Goal: Task Accomplishment & Management: Manage account settings

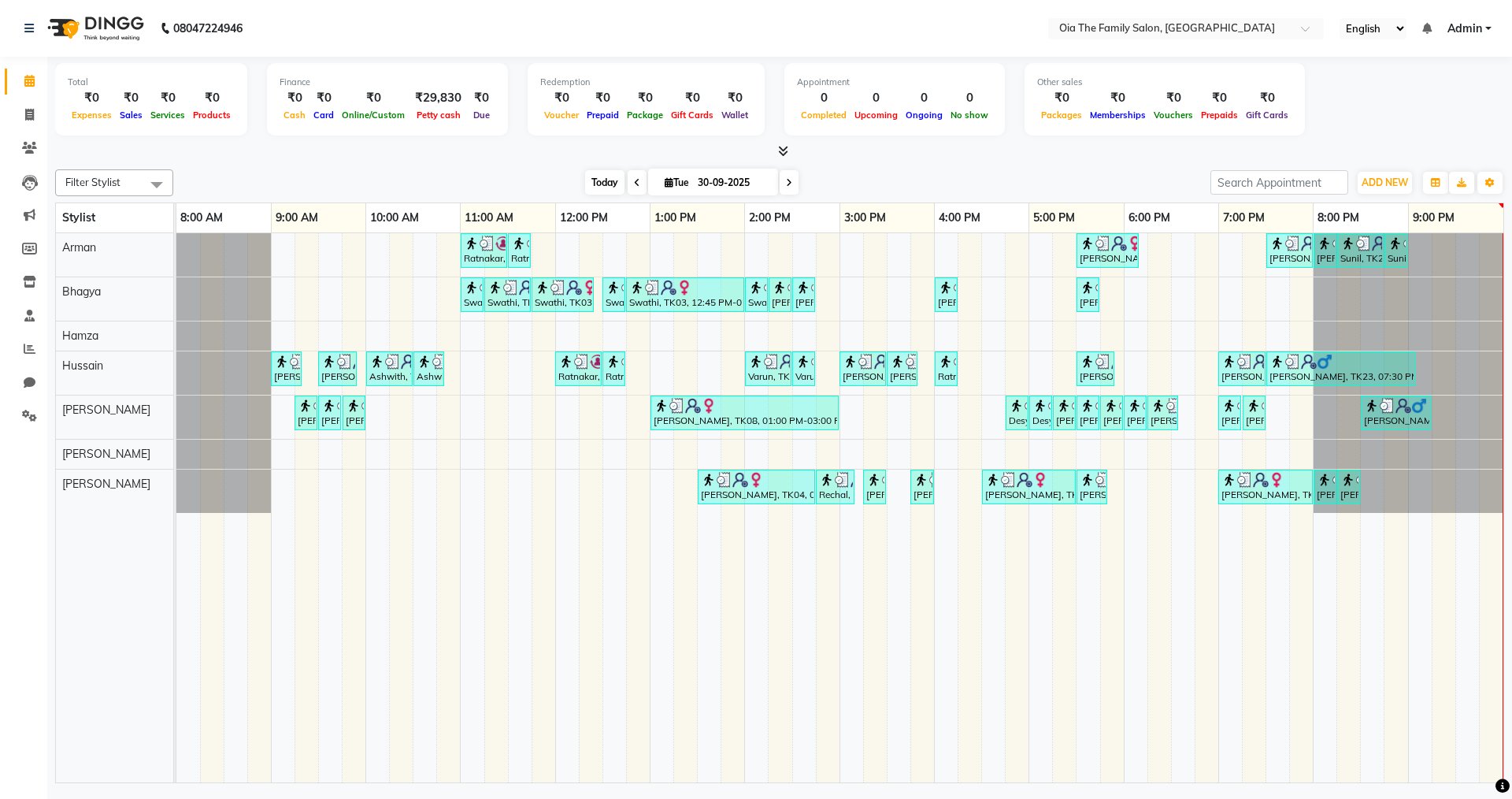
click at [590, 180] on span "Today" at bounding box center [605, 182] width 40 height 25
click at [1506, 0] on nav "08047224946 Select Location × Oia The Family Salon, Karkala English ENGLISH Esp…" at bounding box center [756, 29] width 1512 height 57
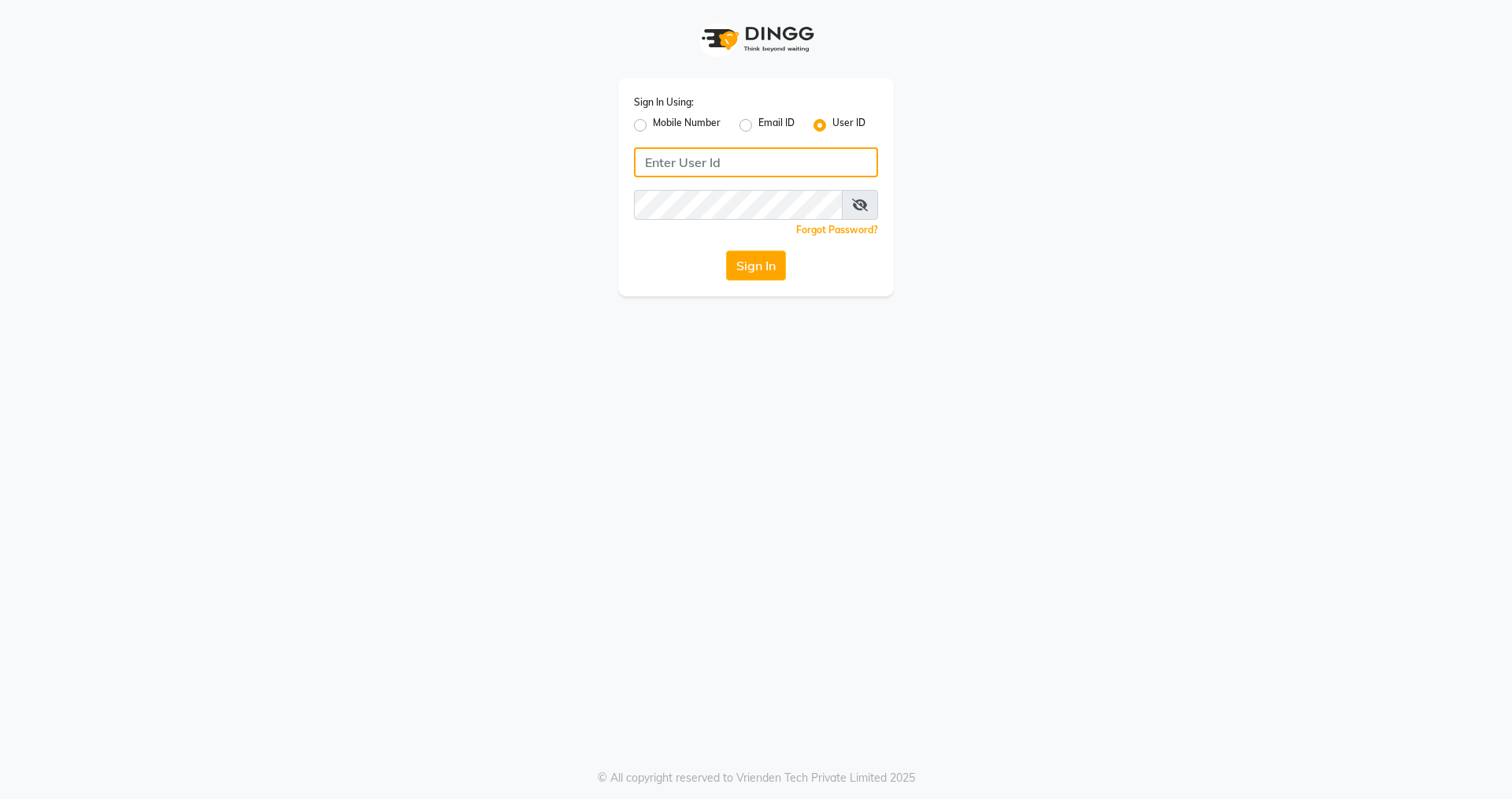
click at [780, 154] on input "Username" at bounding box center [756, 162] width 244 height 30
type input "oia123"
click at [762, 275] on button "Sign In" at bounding box center [756, 265] width 60 height 30
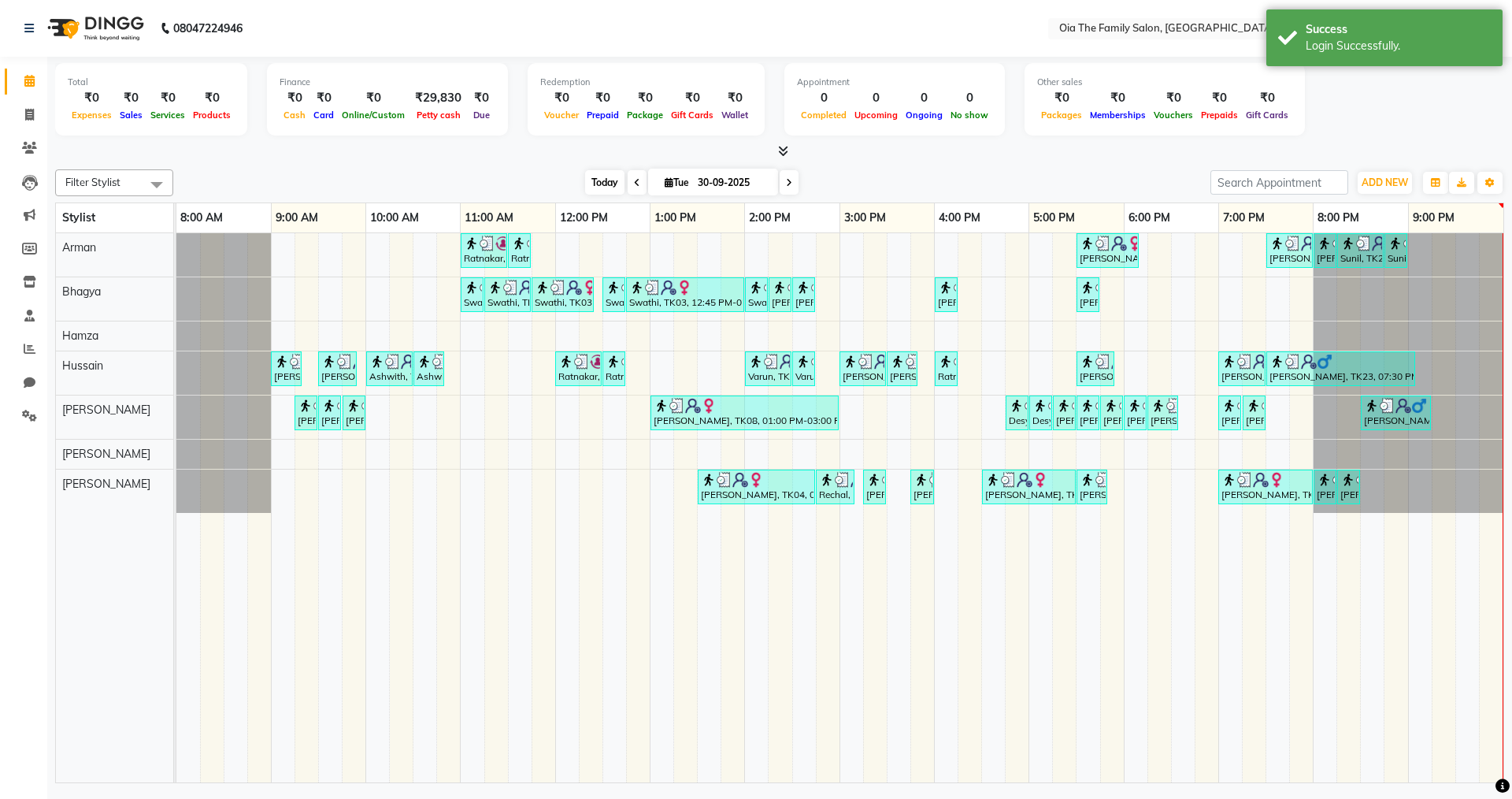
click at [586, 183] on span "Today" at bounding box center [605, 182] width 40 height 25
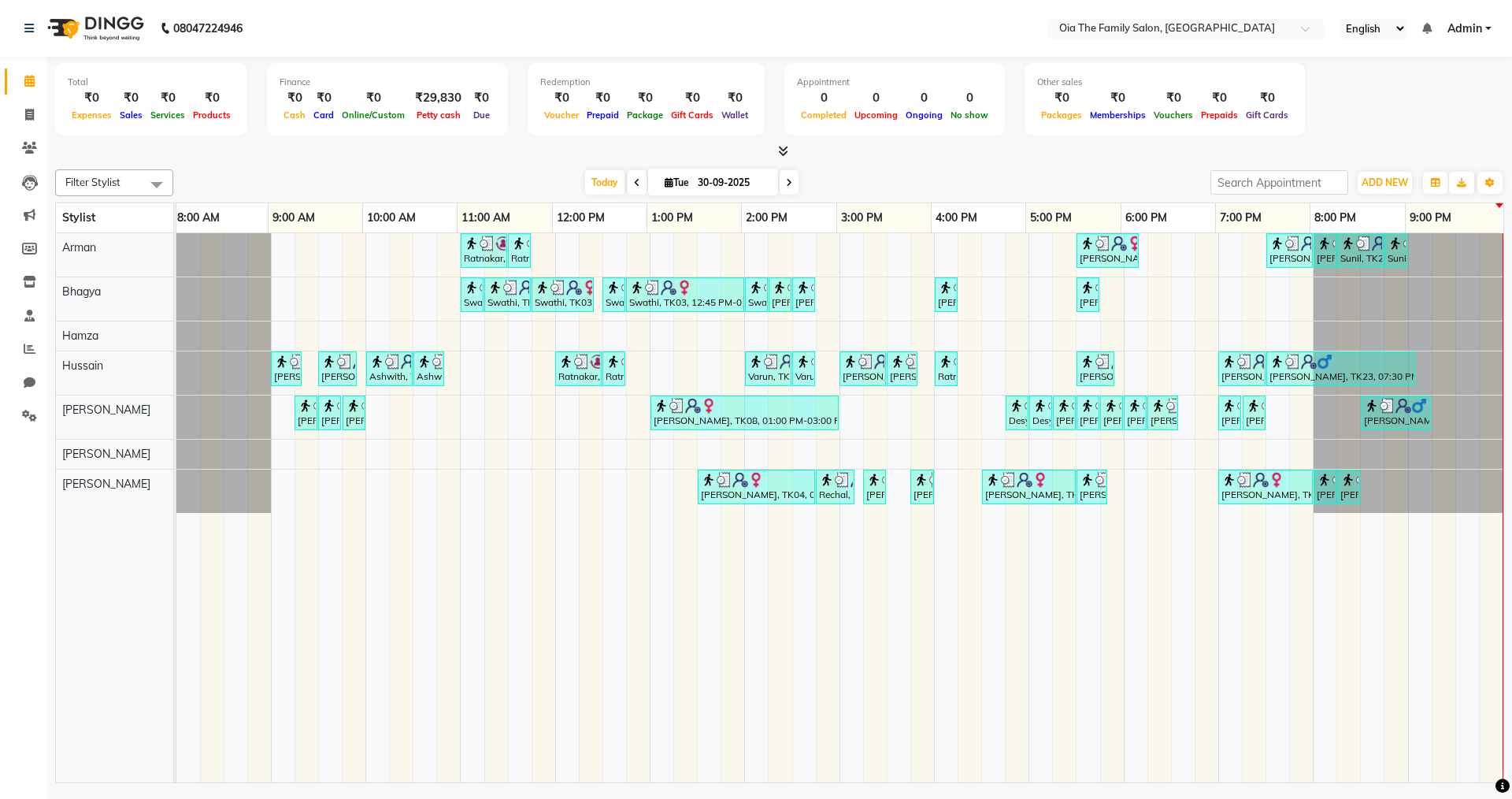
click at [790, 179] on icon at bounding box center [789, 183] width 6 height 9
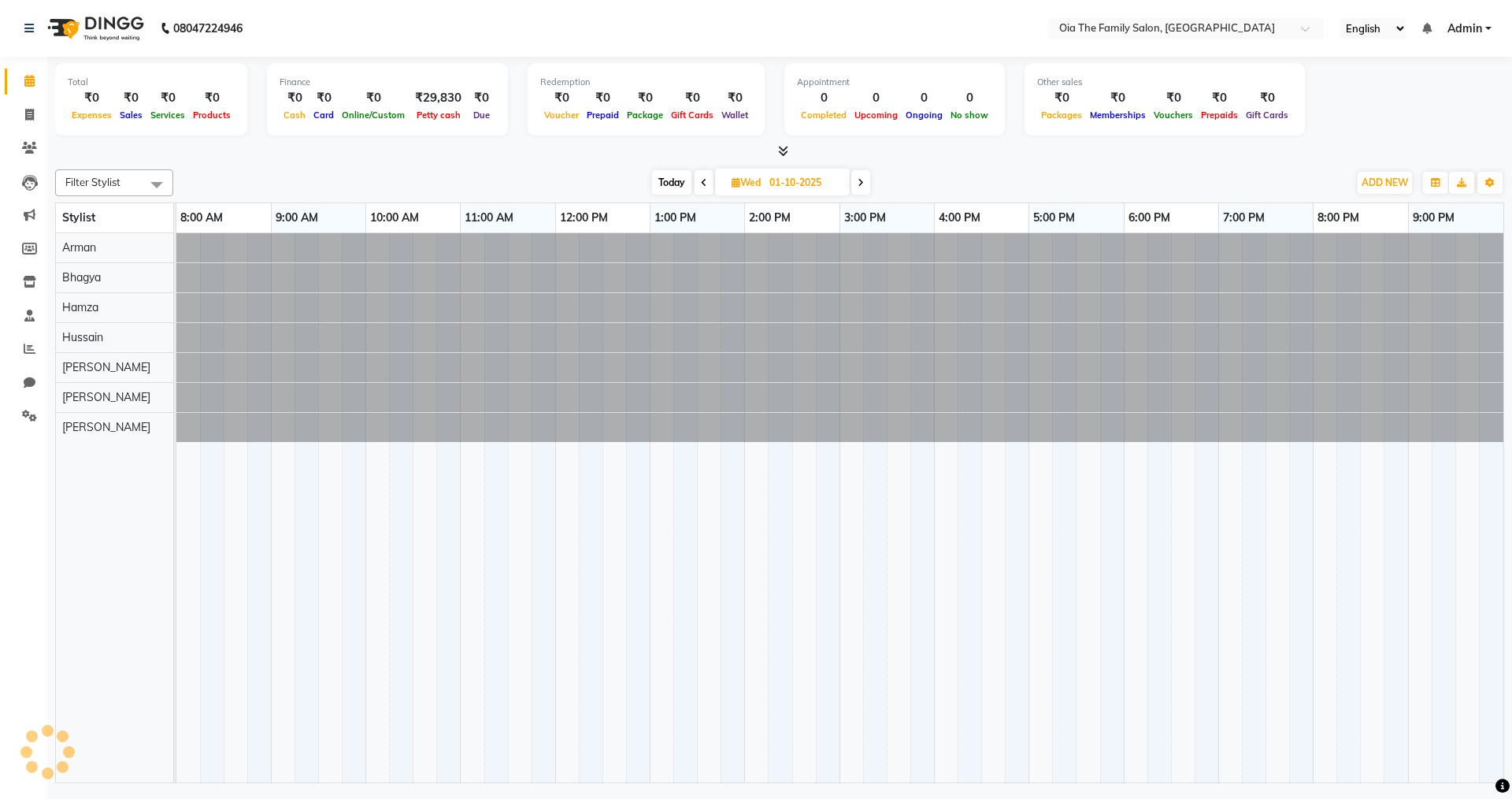
scroll to position [0, 0]
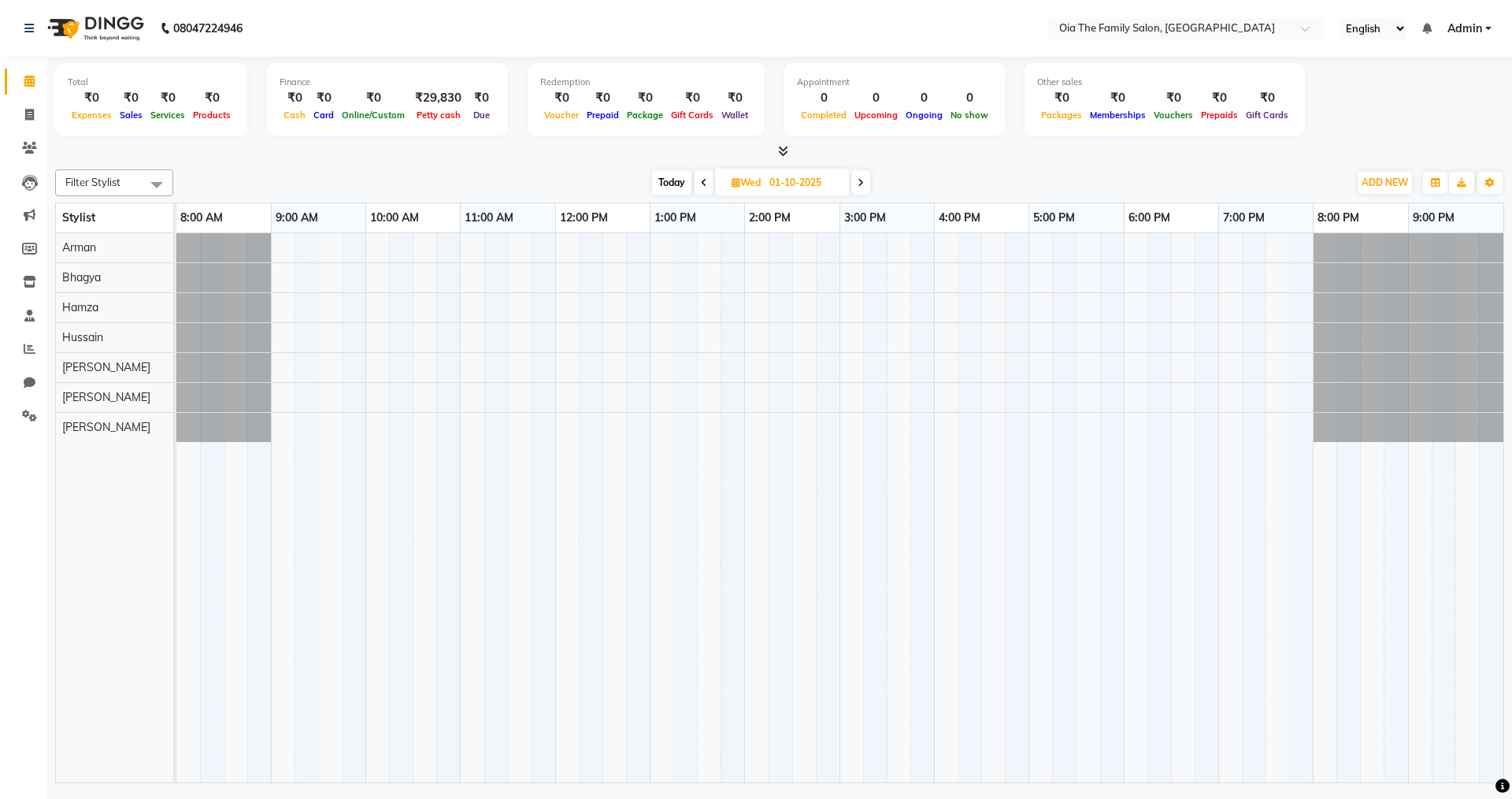
click at [671, 179] on span "Today" at bounding box center [672, 182] width 40 height 25
type input "30-09-2025"
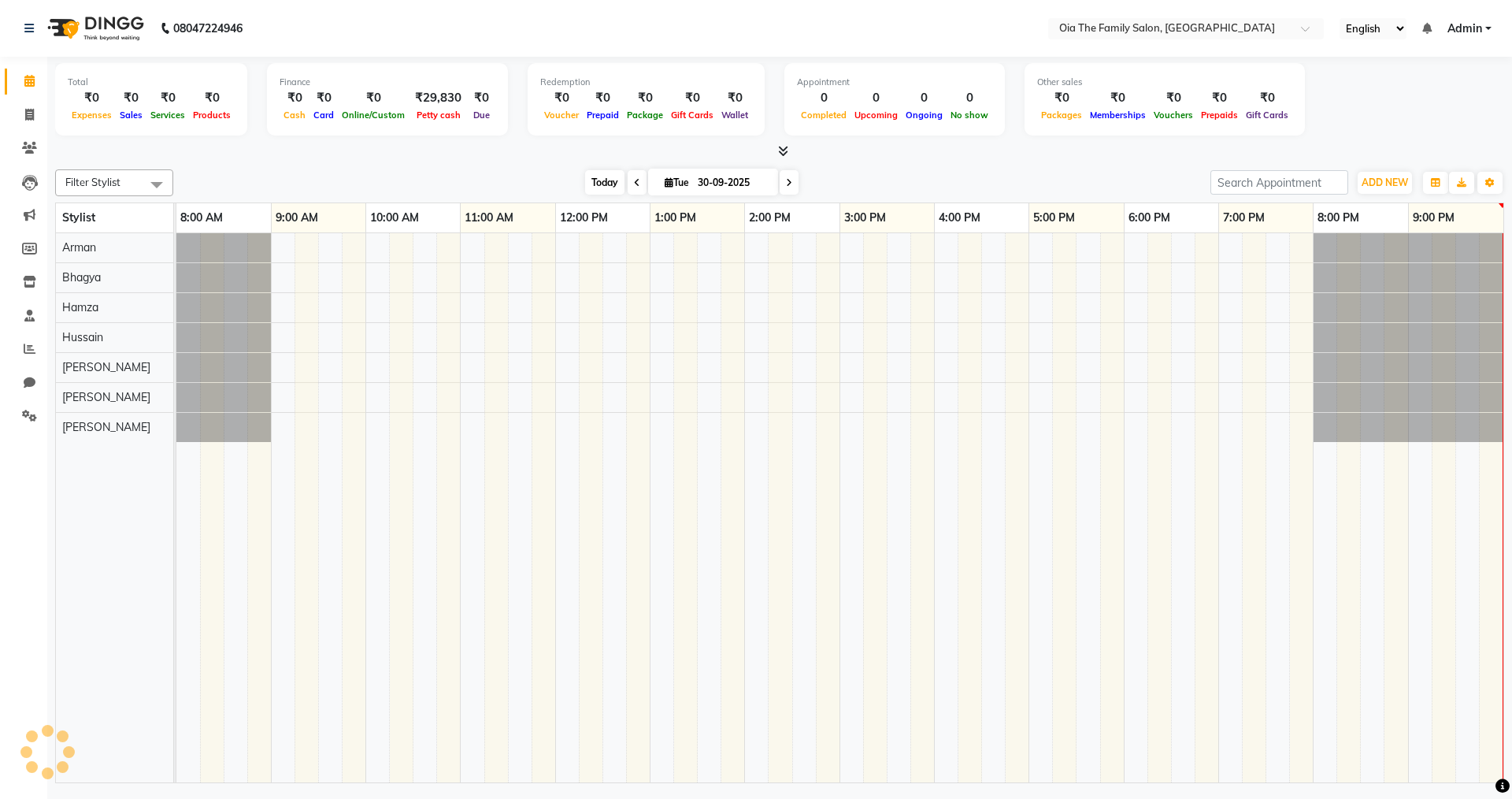
scroll to position [0, 3]
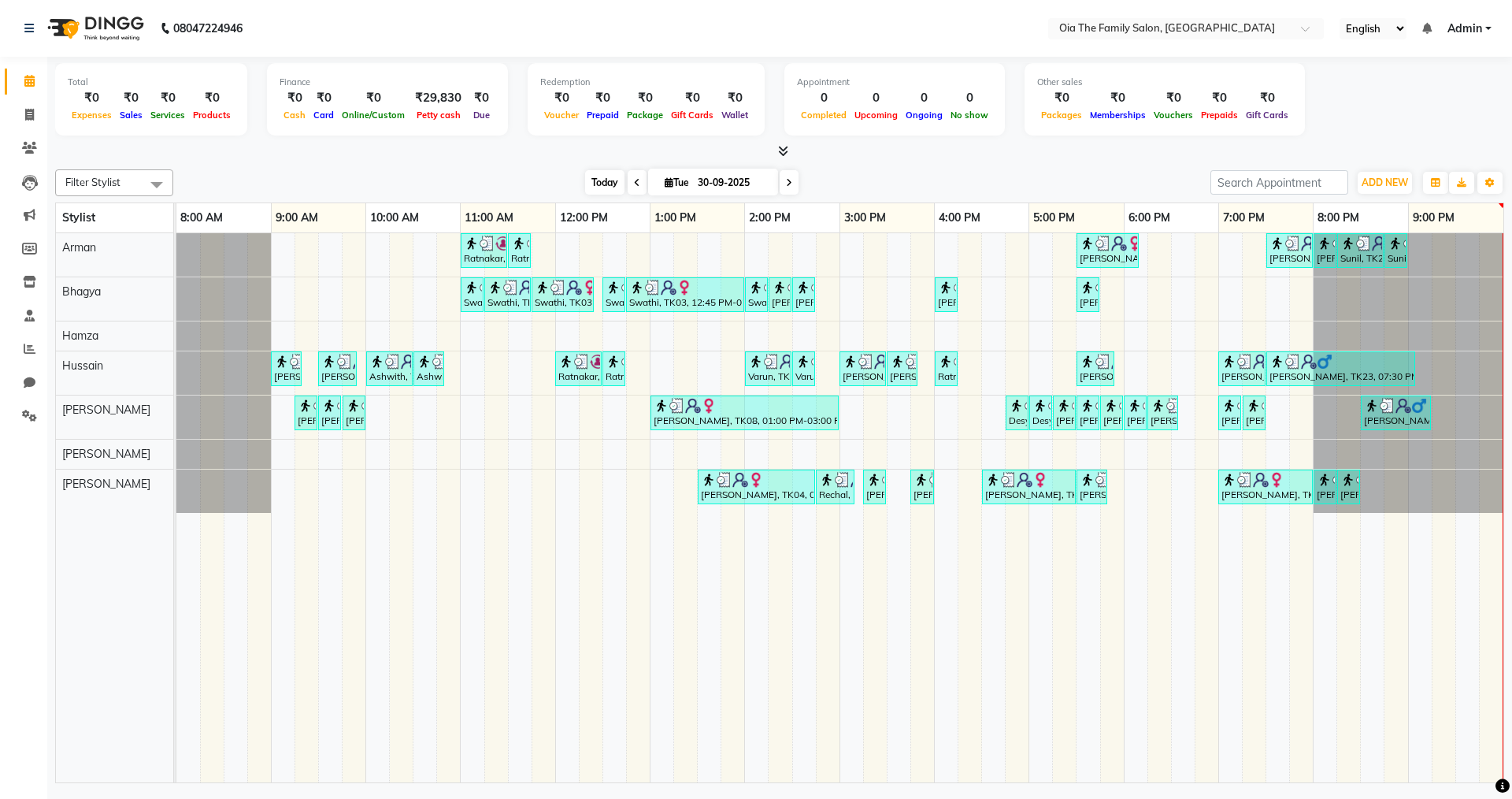
click at [585, 186] on span "Today" at bounding box center [605, 182] width 40 height 25
click at [783, 185] on span at bounding box center [789, 182] width 19 height 25
type input "01-10-2025"
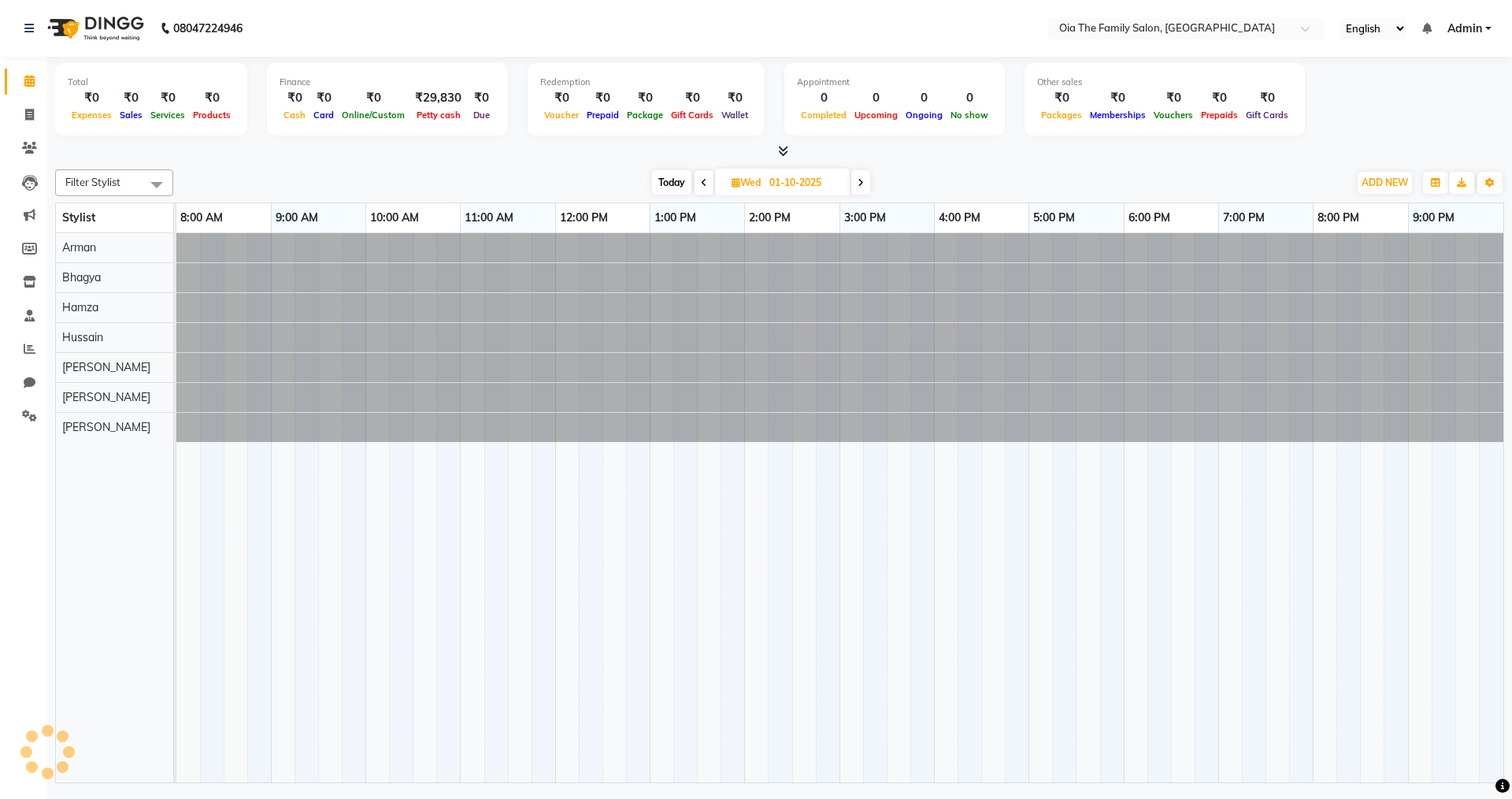
scroll to position [0, 0]
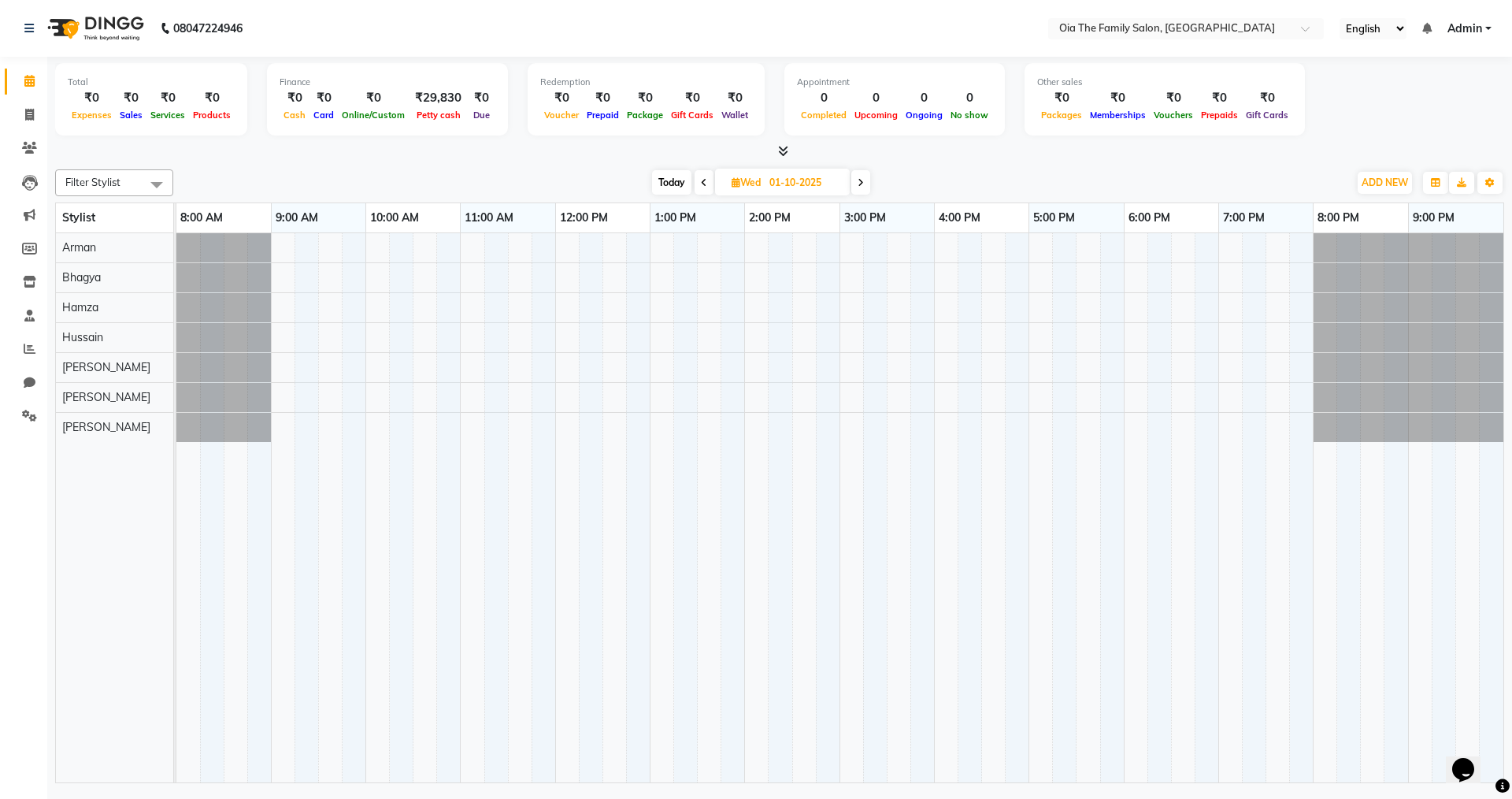
click at [869, 182] on span at bounding box center [860, 182] width 19 height 25
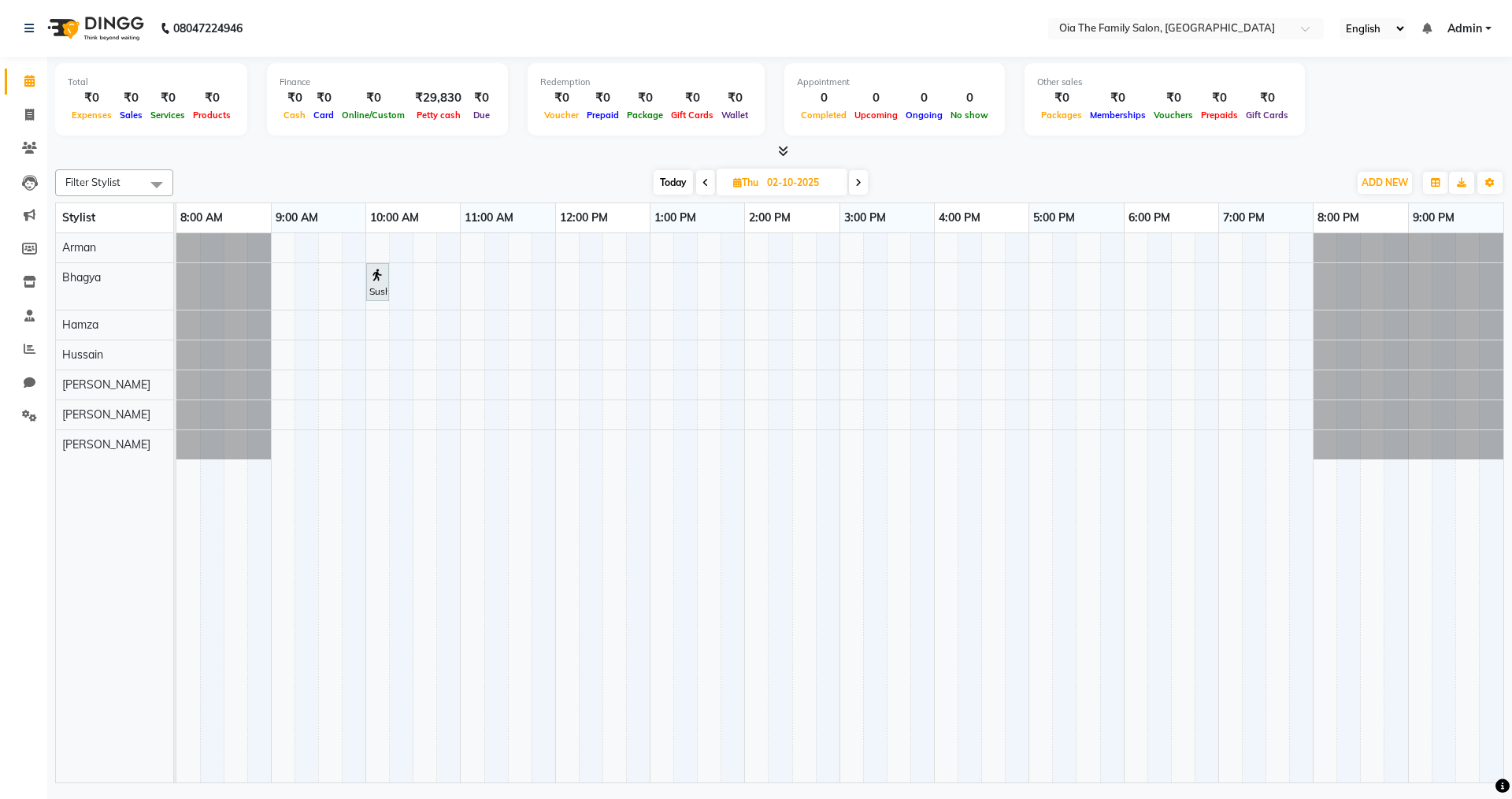
click at [702, 184] on icon at bounding box center [705, 183] width 6 height 9
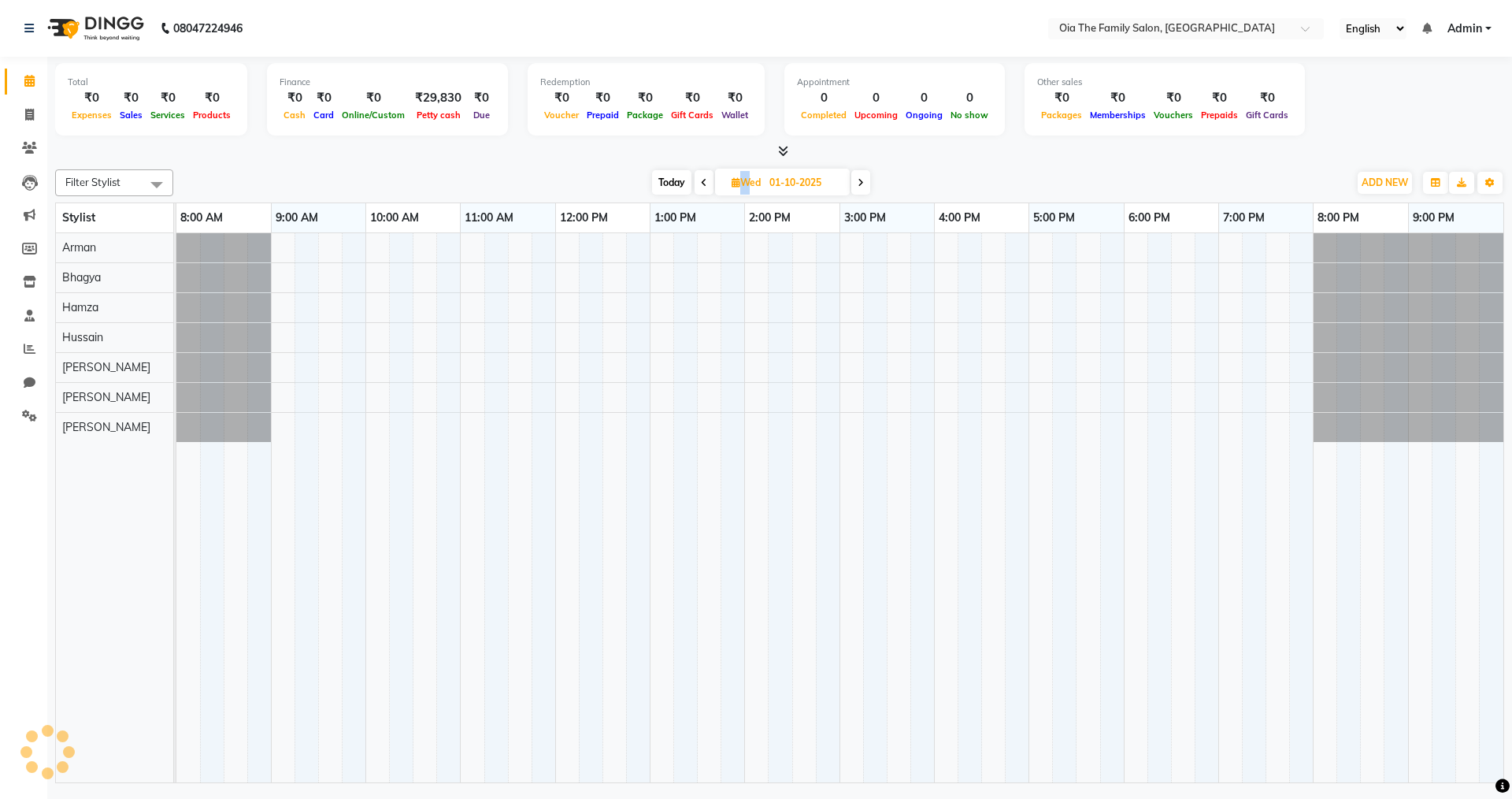
click at [702, 184] on icon at bounding box center [704, 183] width 6 height 9
type input "30-09-2025"
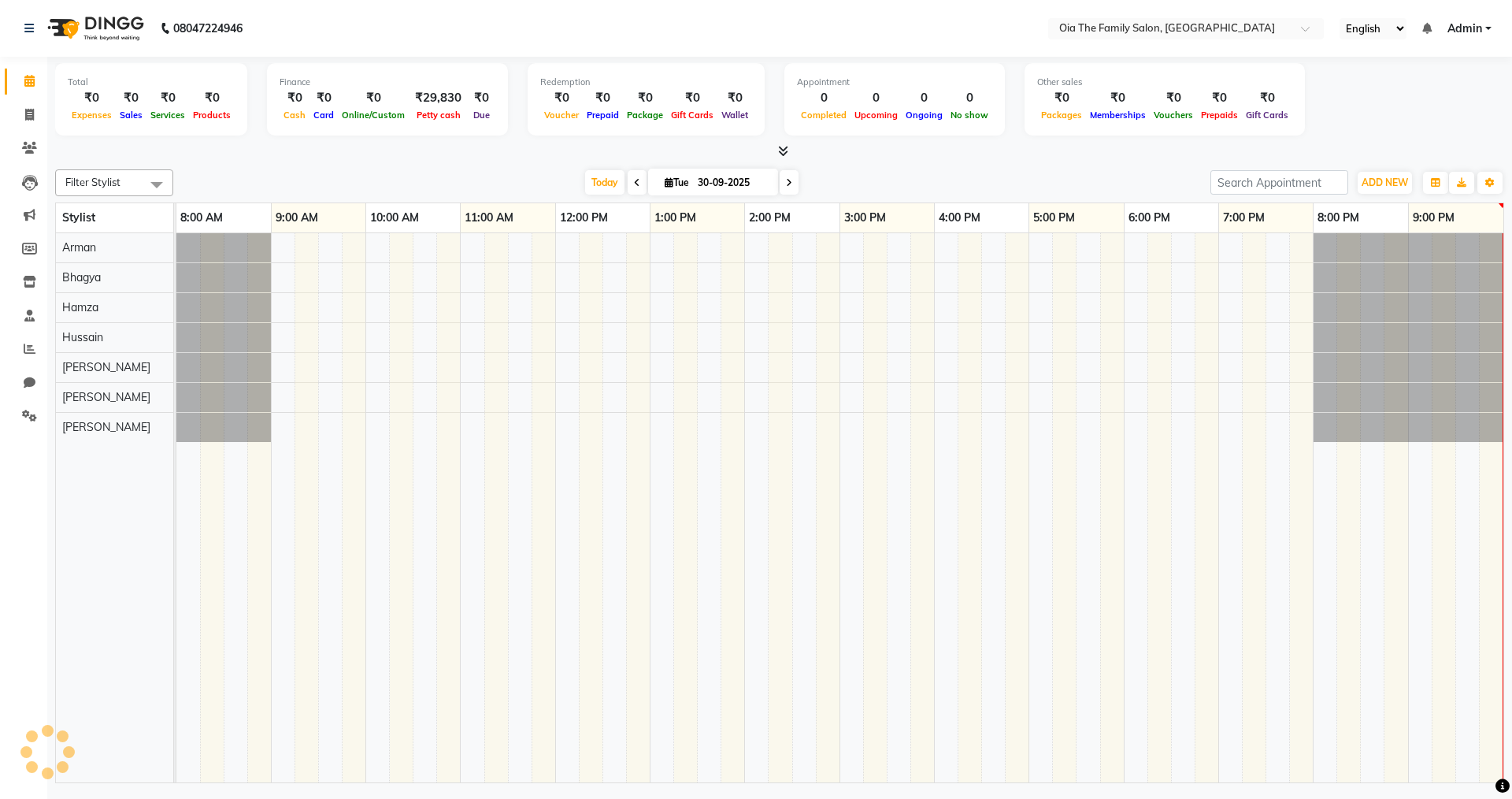
scroll to position [0, 3]
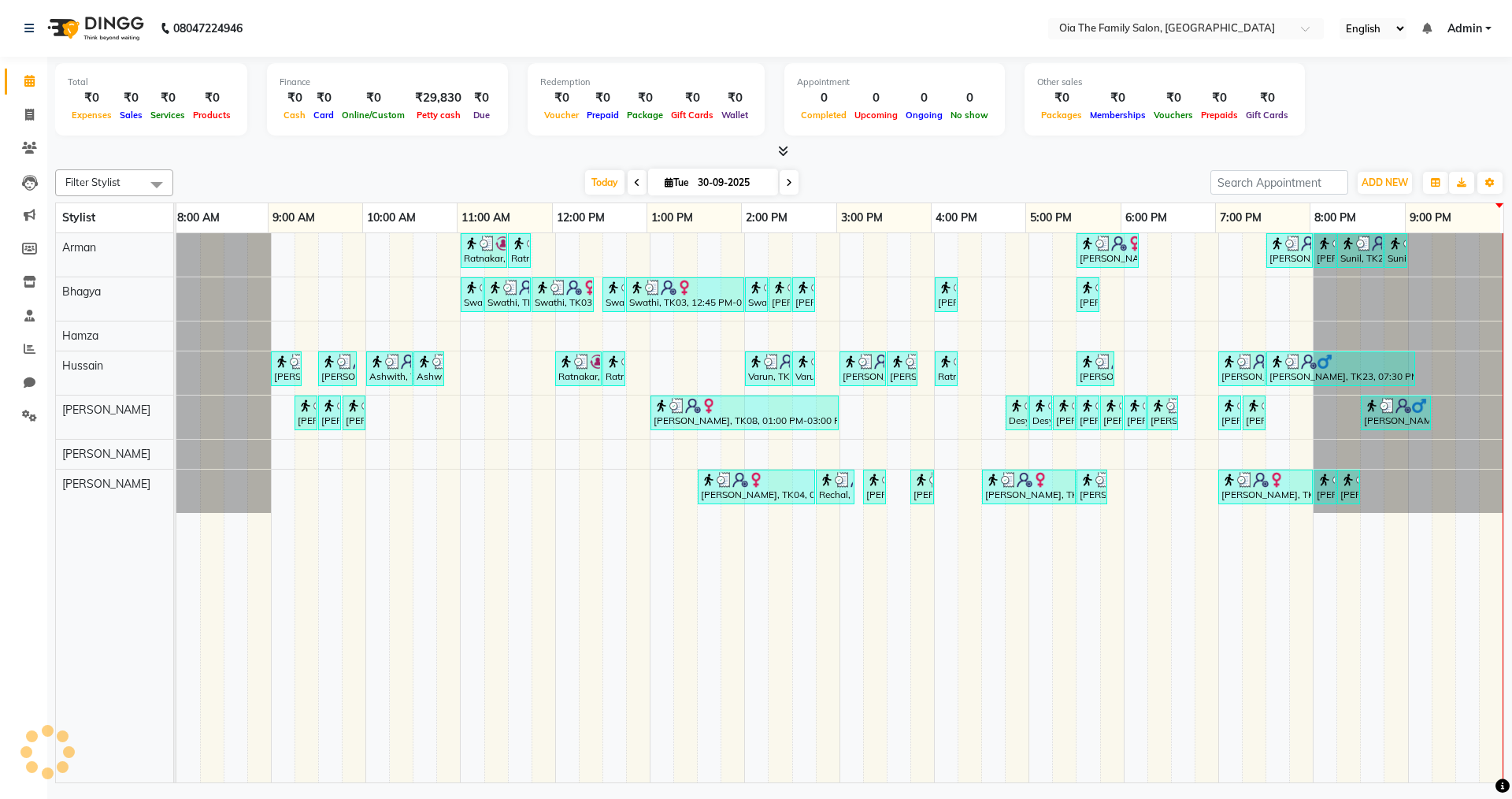
click at [702, 184] on input "30-09-2025" at bounding box center [733, 183] width 79 height 24
select select "9"
select select "2025"
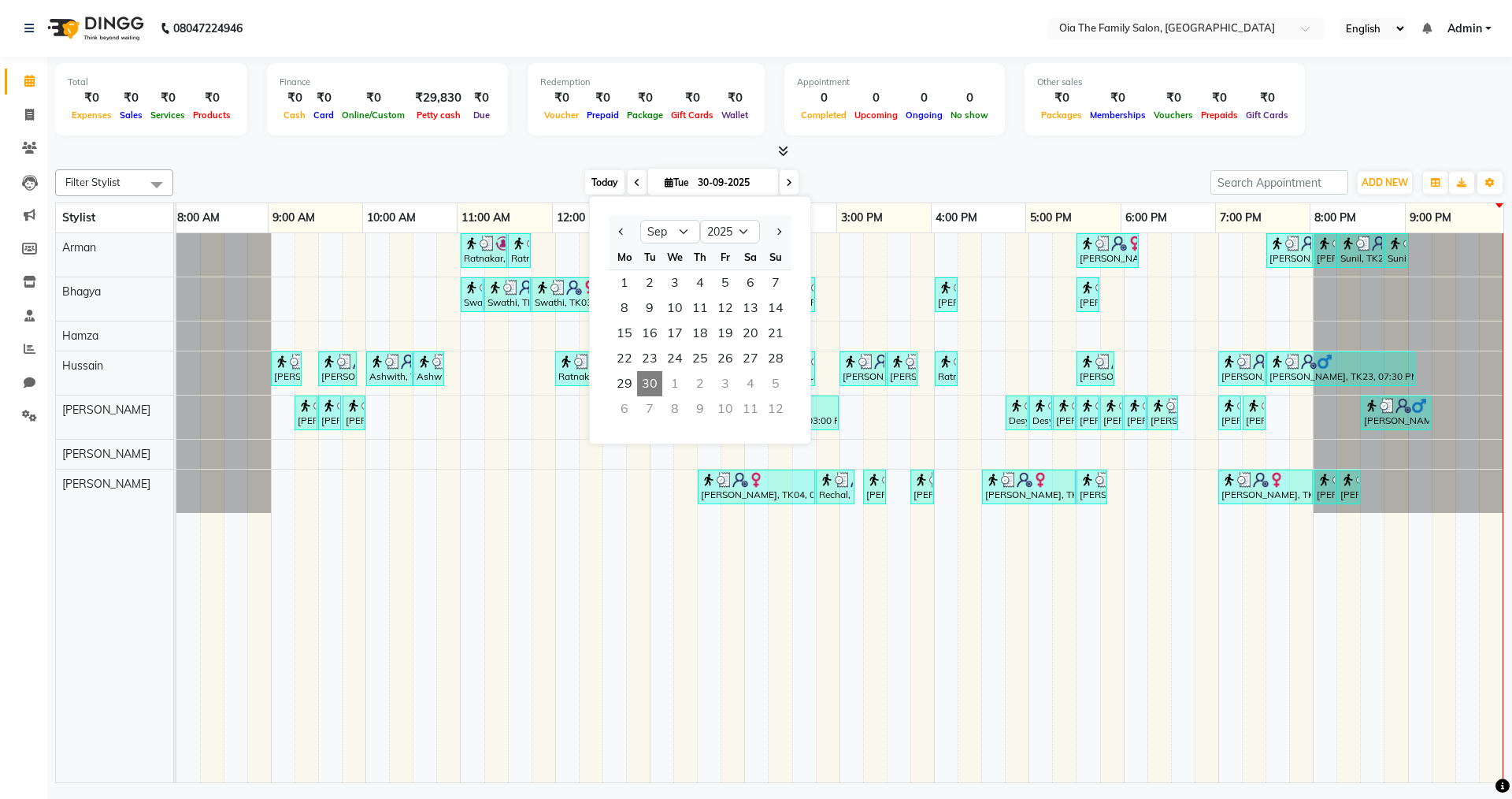
click at [599, 179] on span "Today" at bounding box center [605, 182] width 40 height 25
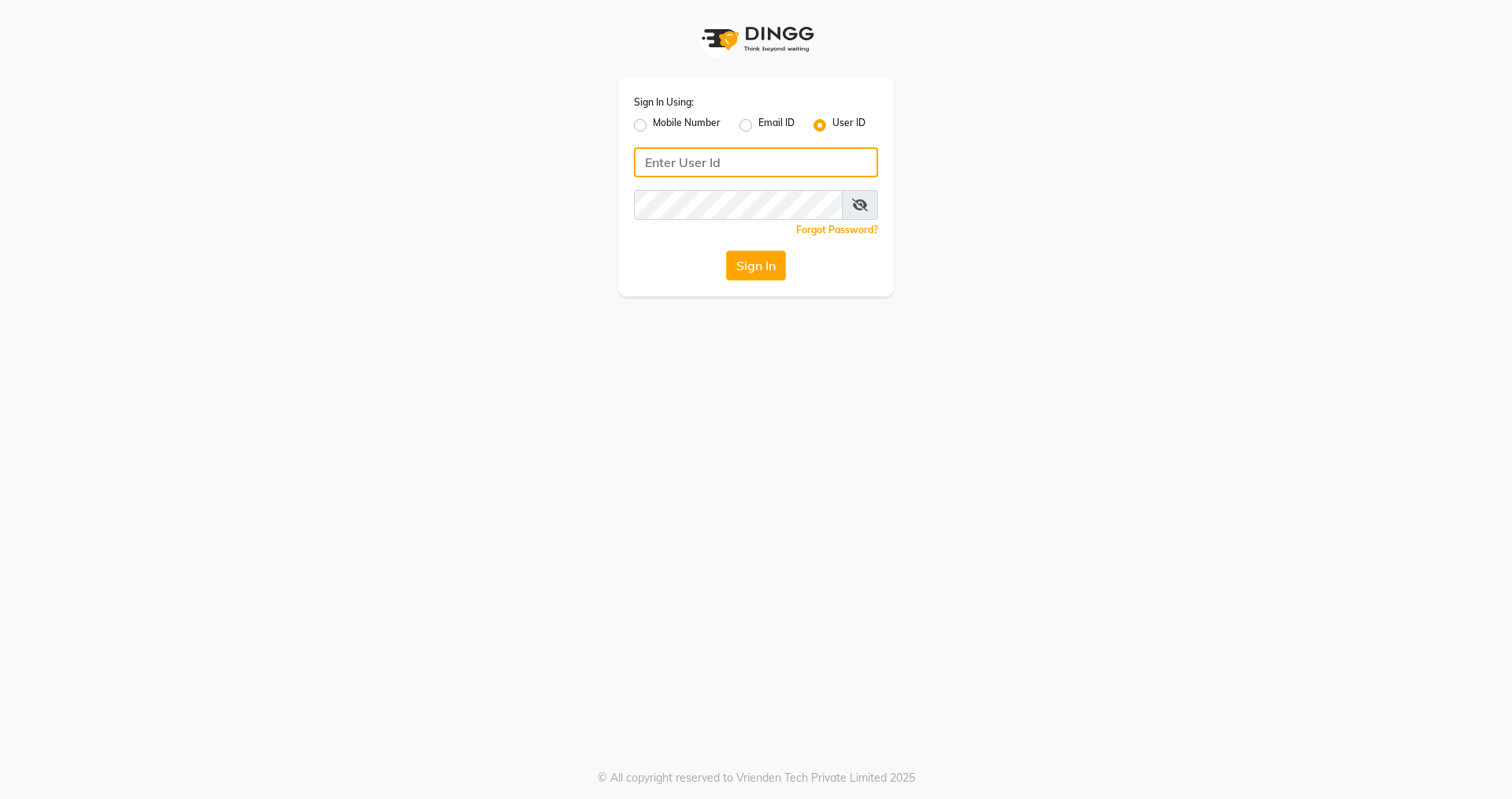
click at [737, 177] on input "Username" at bounding box center [756, 162] width 244 height 30
type input "oia123"
click at [764, 263] on button "Sign In" at bounding box center [756, 265] width 60 height 30
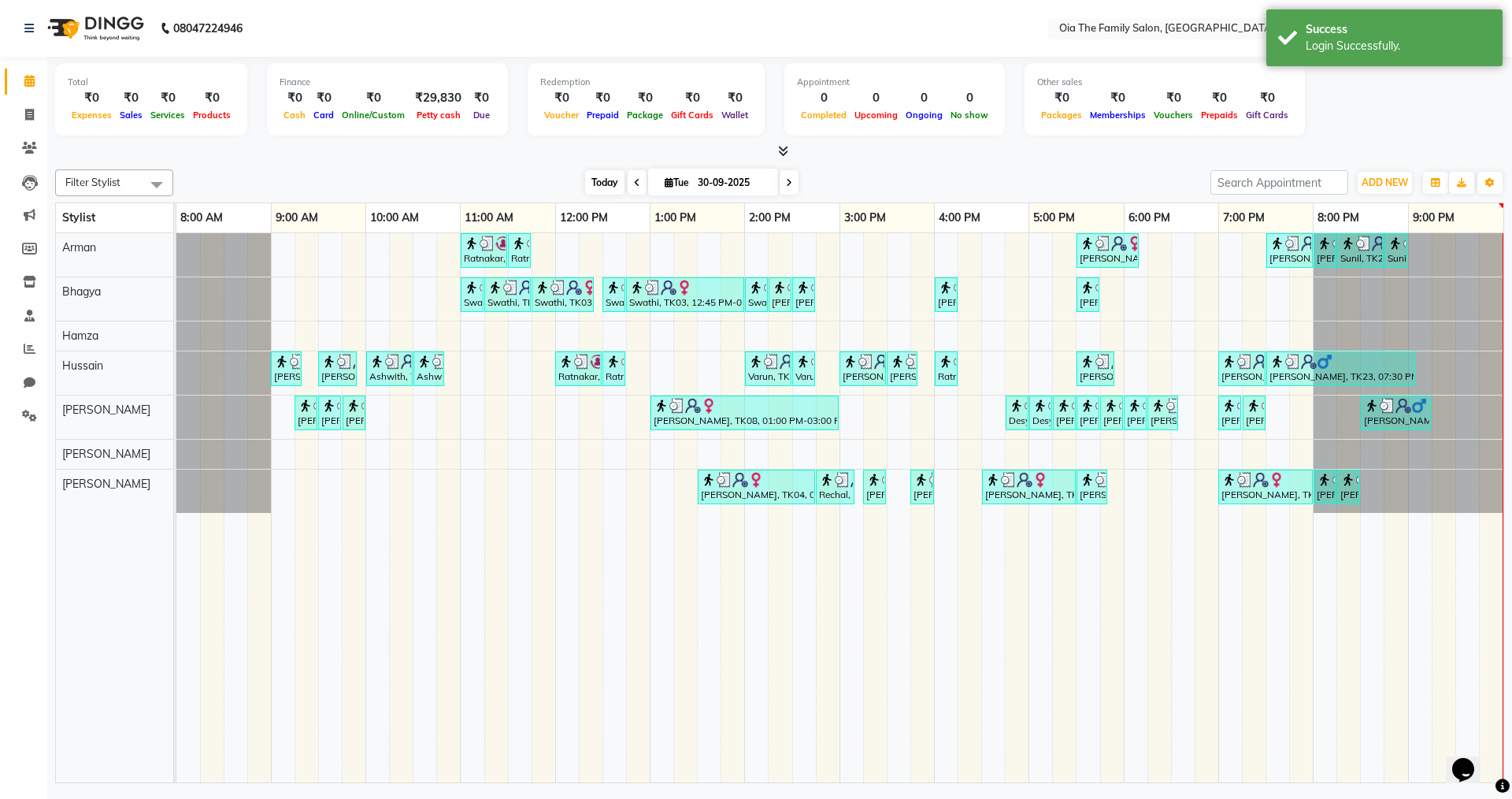
click at [596, 188] on span "Today" at bounding box center [605, 182] width 40 height 25
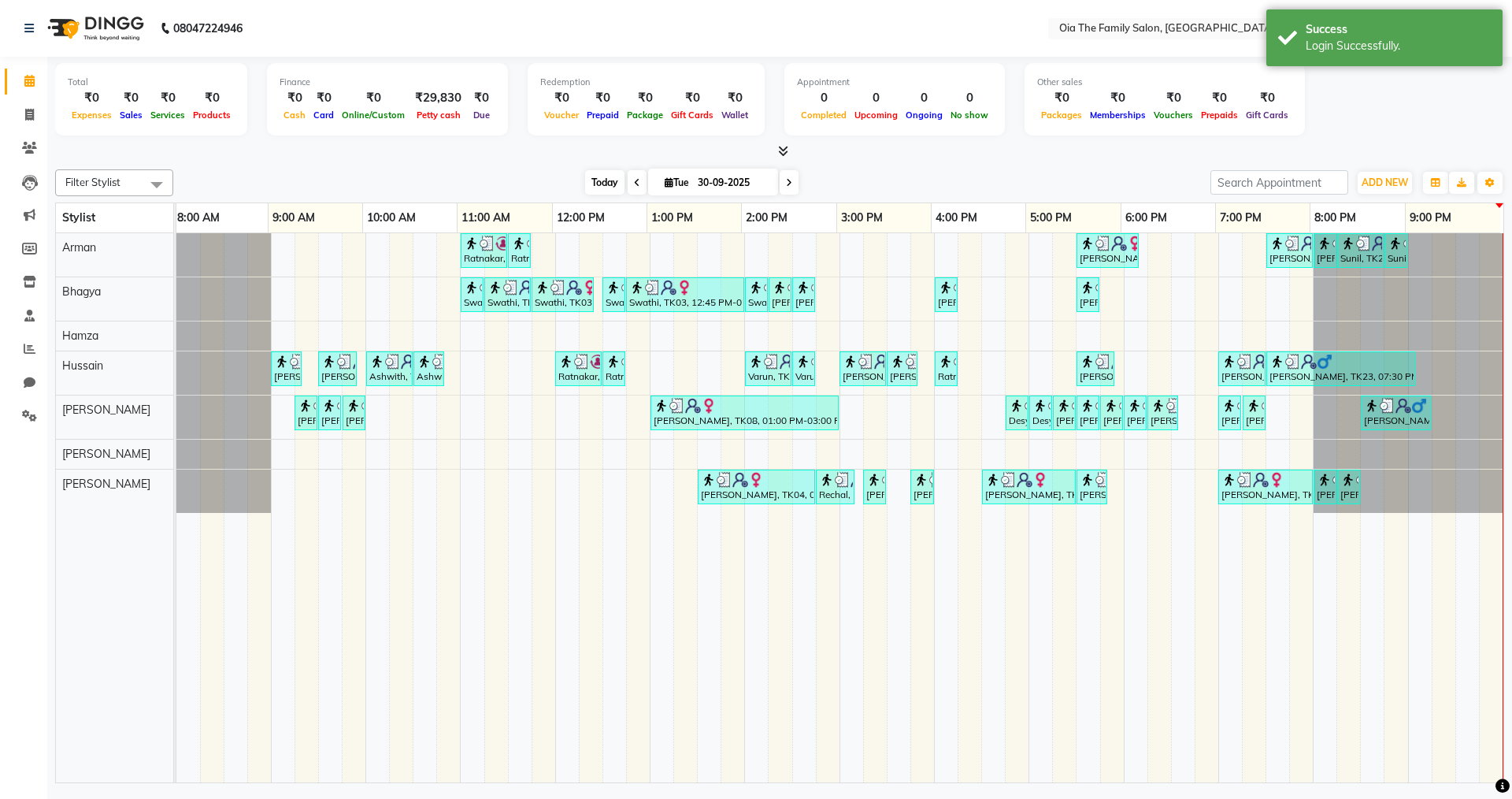
scroll to position [0, 3]
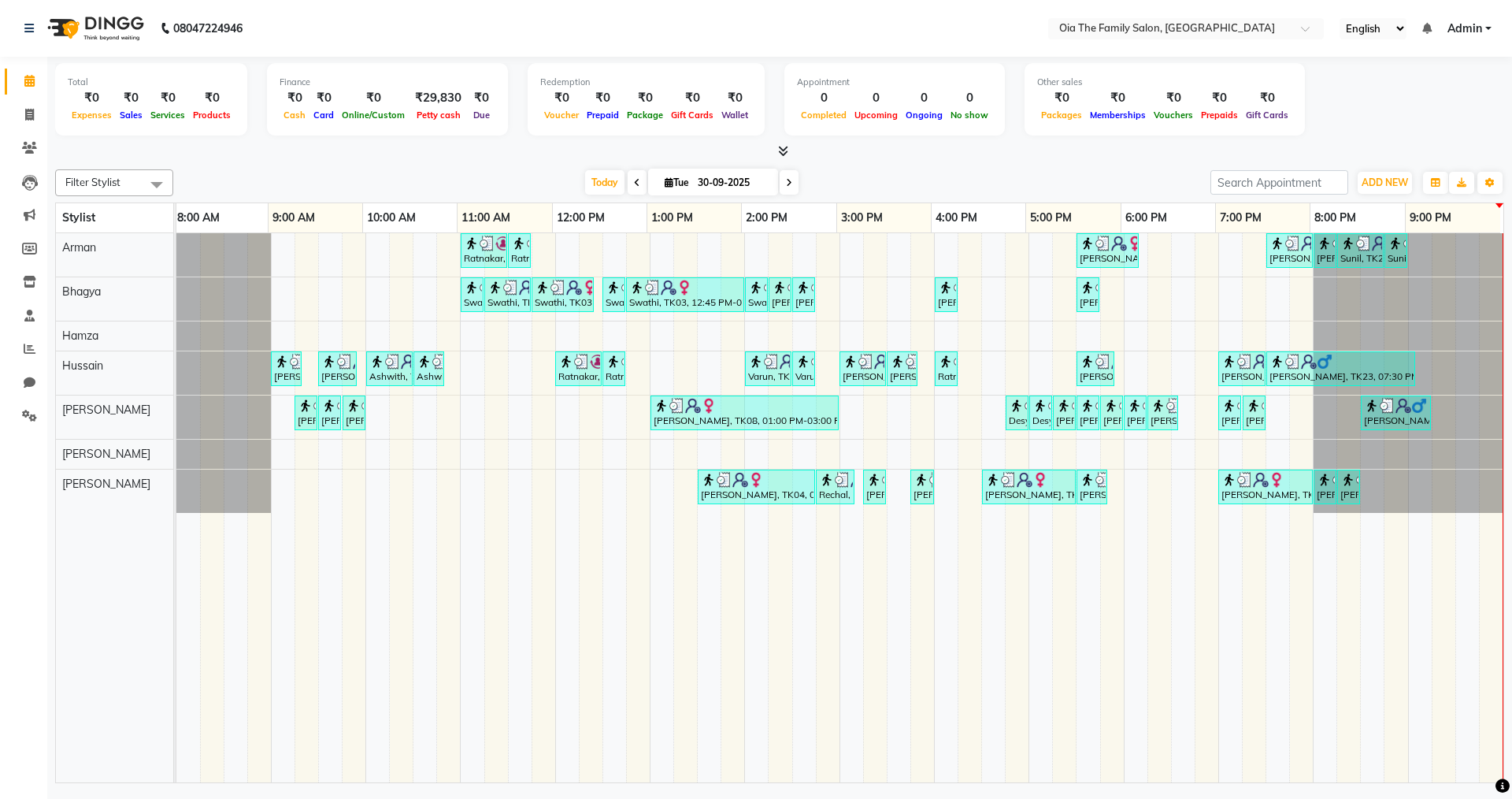
click at [630, 182] on span at bounding box center [637, 182] width 19 height 25
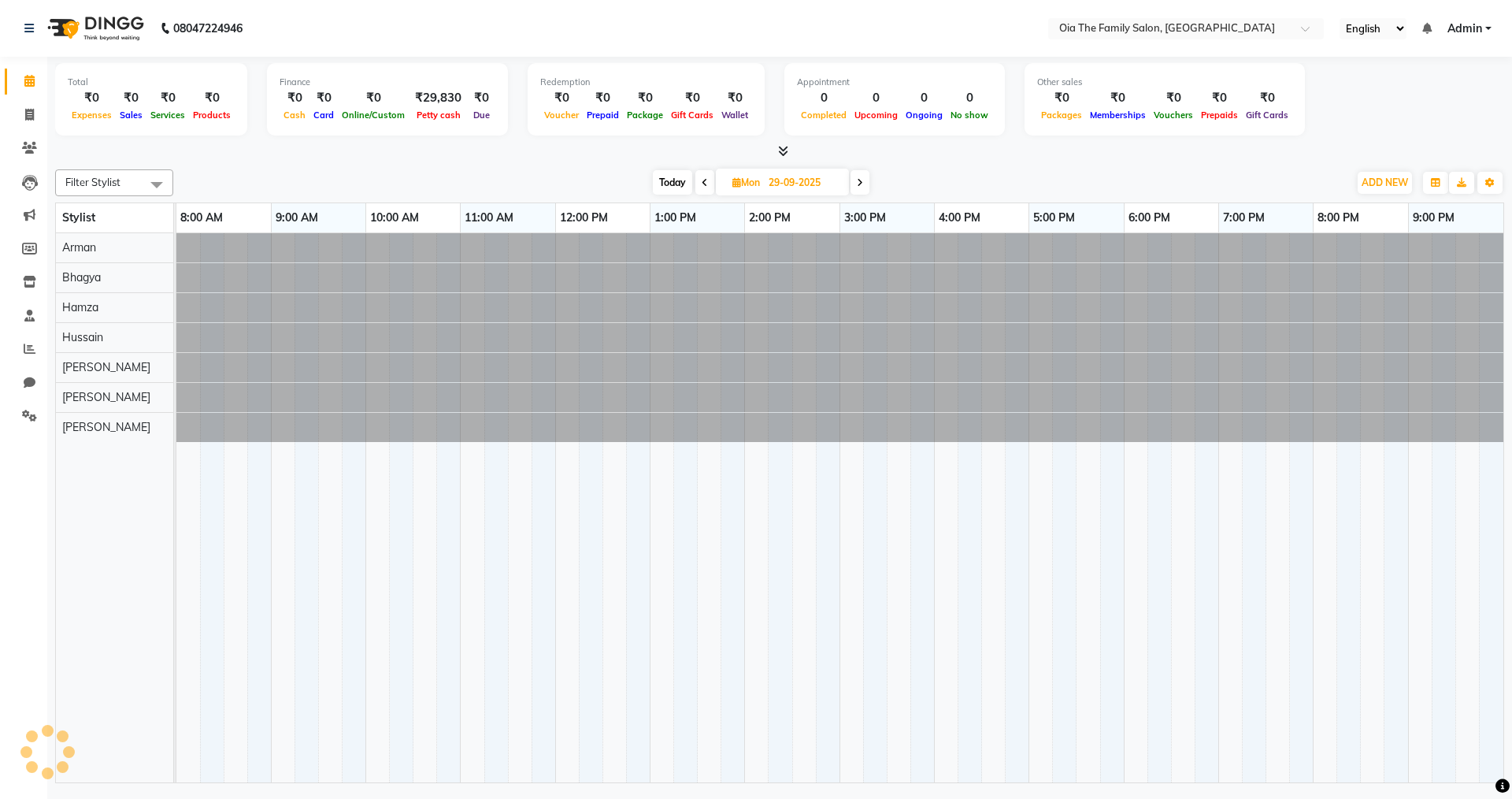
scroll to position [0, 0]
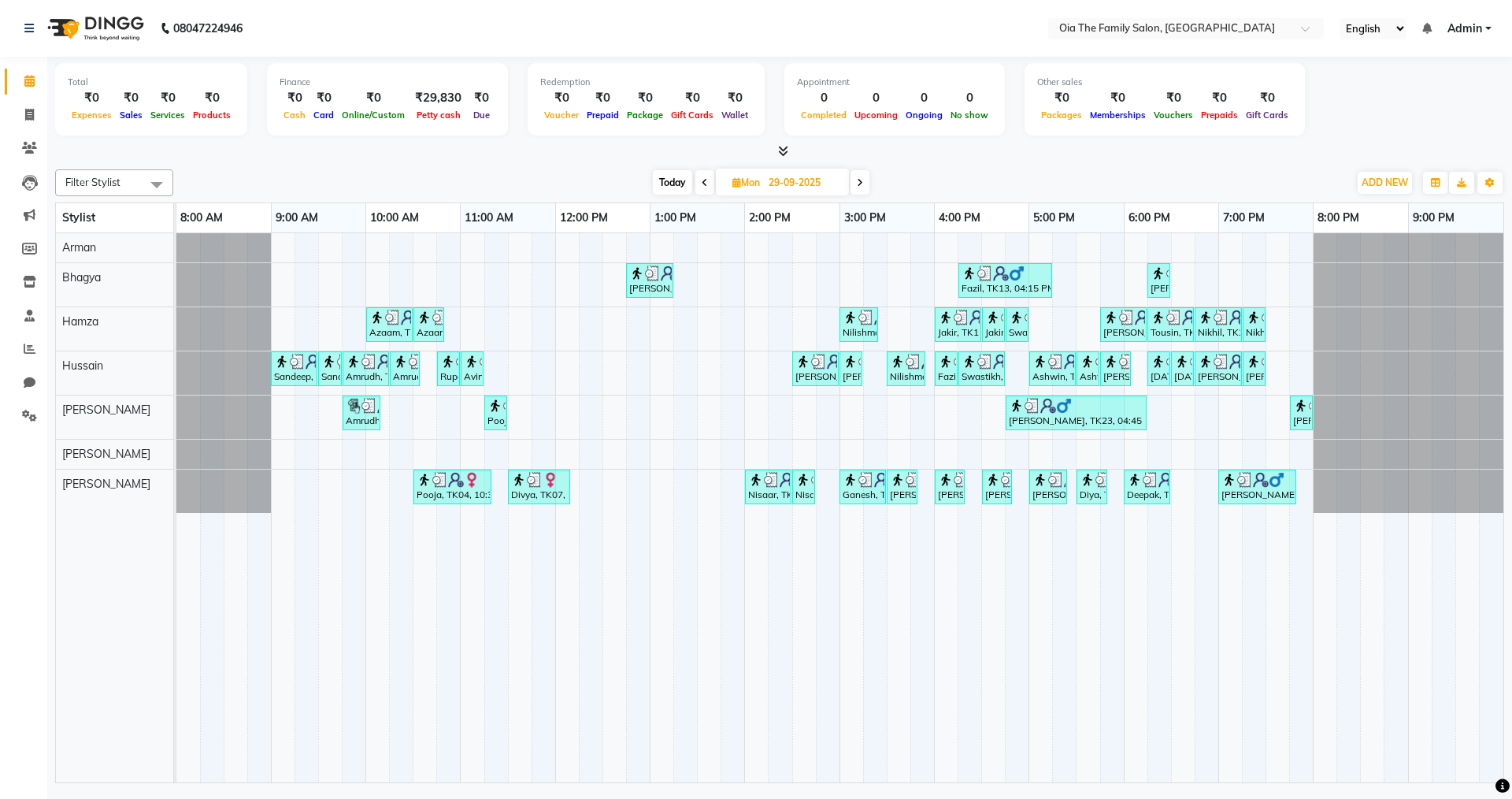
click at [867, 184] on span at bounding box center [859, 182] width 19 height 25
type input "30-09-2025"
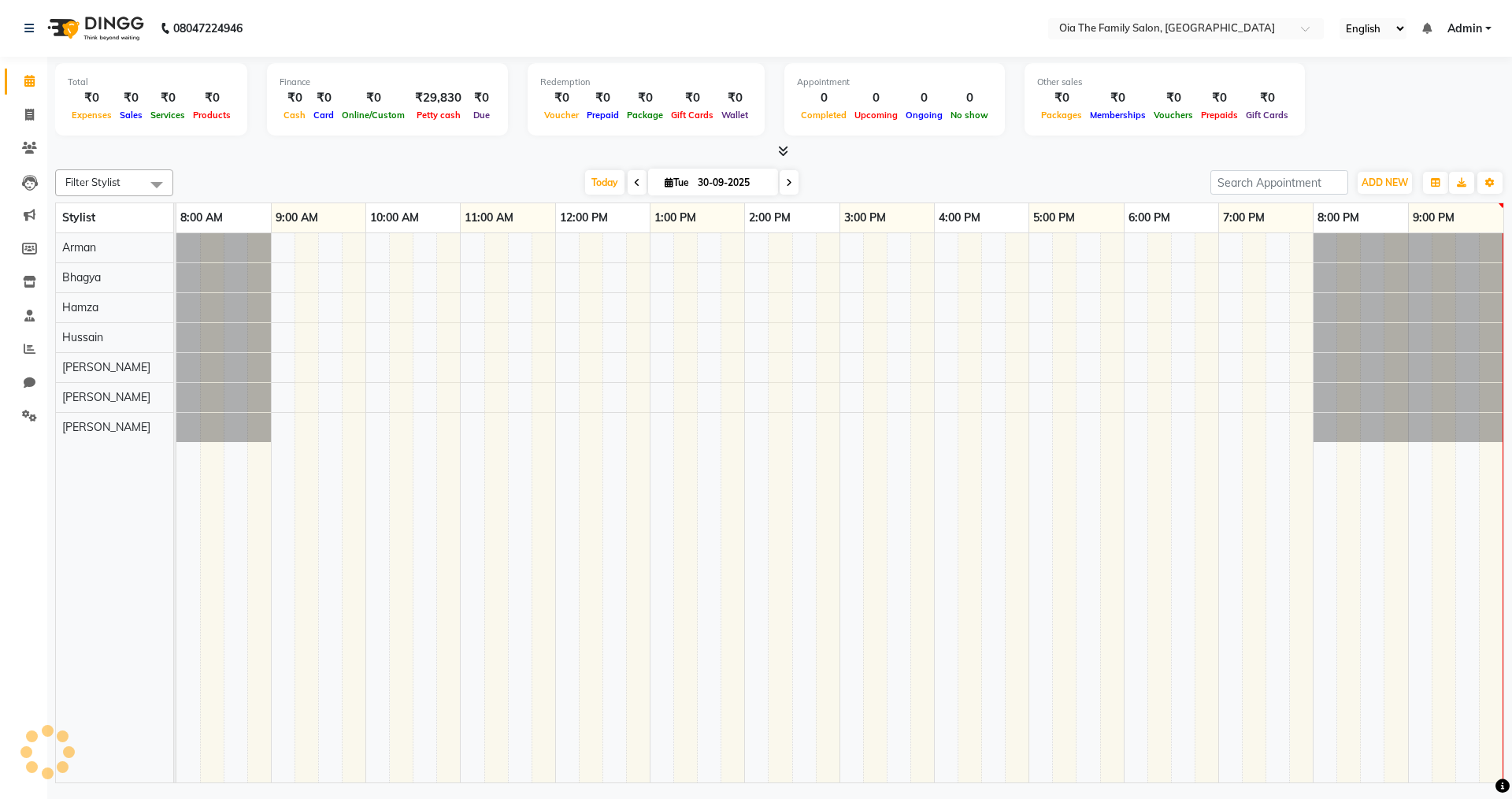
scroll to position [0, 3]
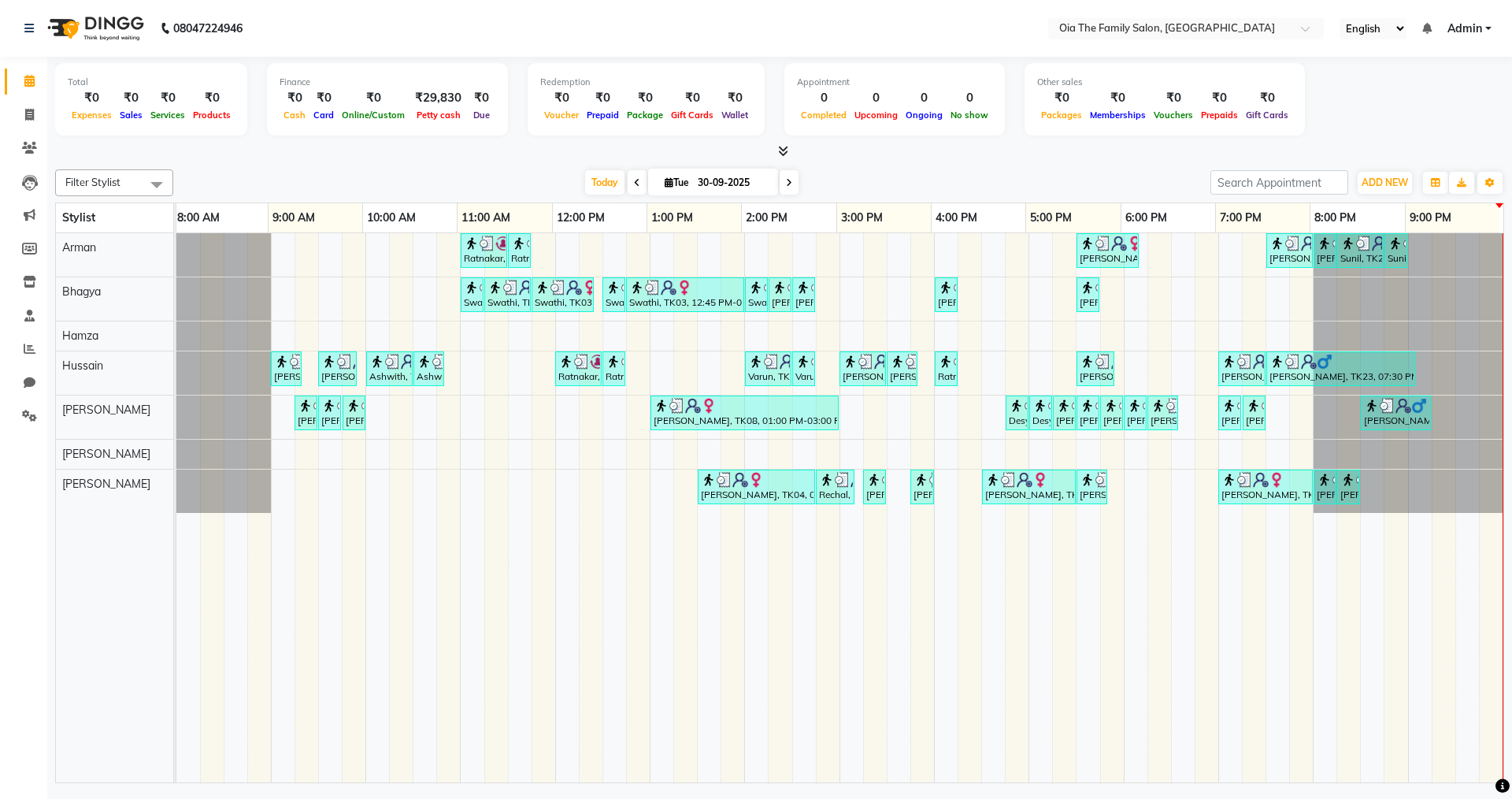
click at [699, 185] on input "30-09-2025" at bounding box center [733, 183] width 79 height 24
select select "9"
select select "2025"
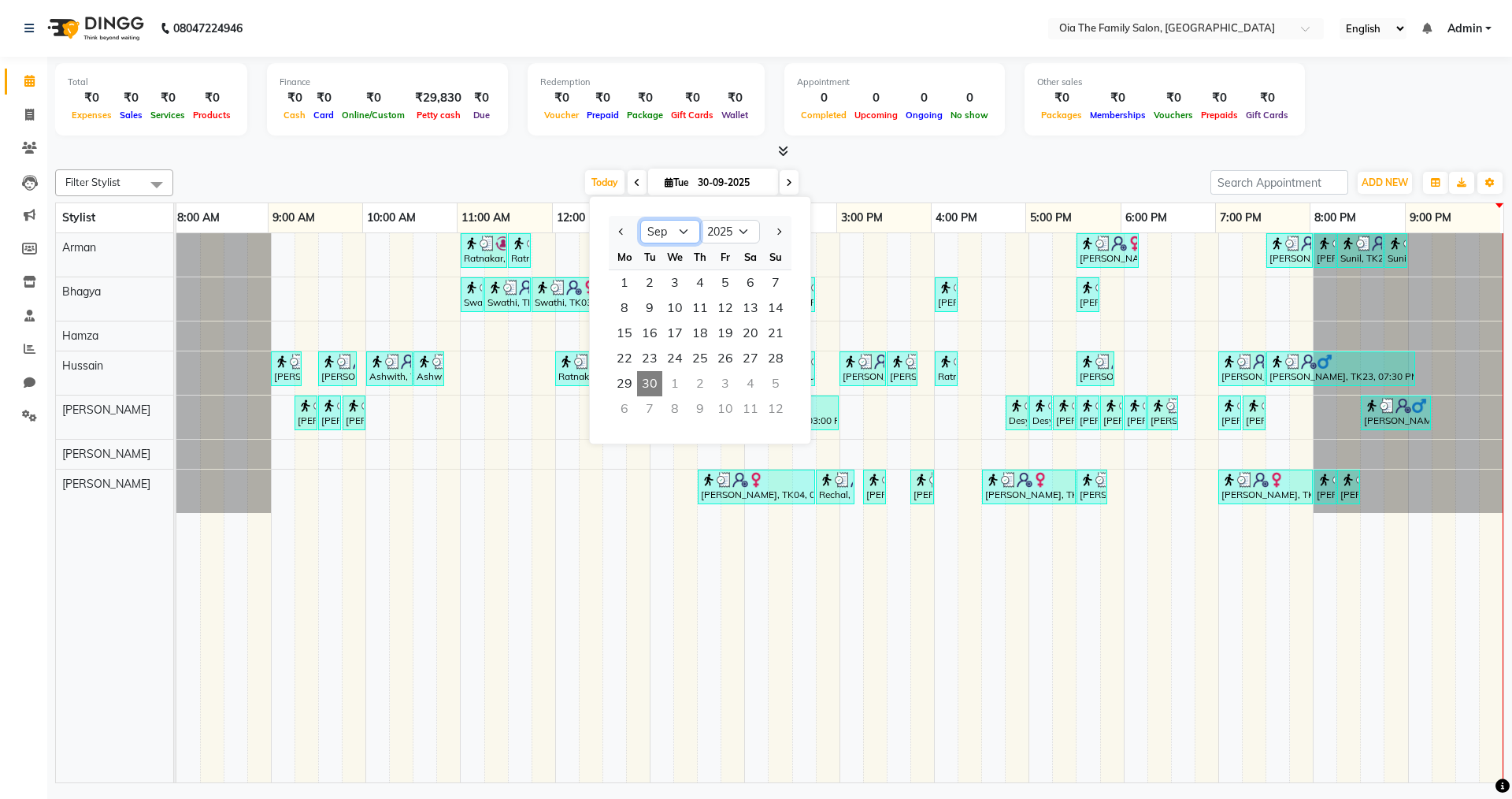
click at [682, 236] on select "Jan Feb Mar Apr May Jun Jul Aug Sep Oct Nov Dec" at bounding box center [670, 232] width 60 height 24
select select "10"
click at [641, 220] on select "Jan Feb Mar Apr May Jun Jul Aug Sep Oct Nov Dec" at bounding box center [670, 232] width 60 height 24
click at [673, 278] on span "1" at bounding box center [675, 282] width 25 height 25
type input "01-10-2025"
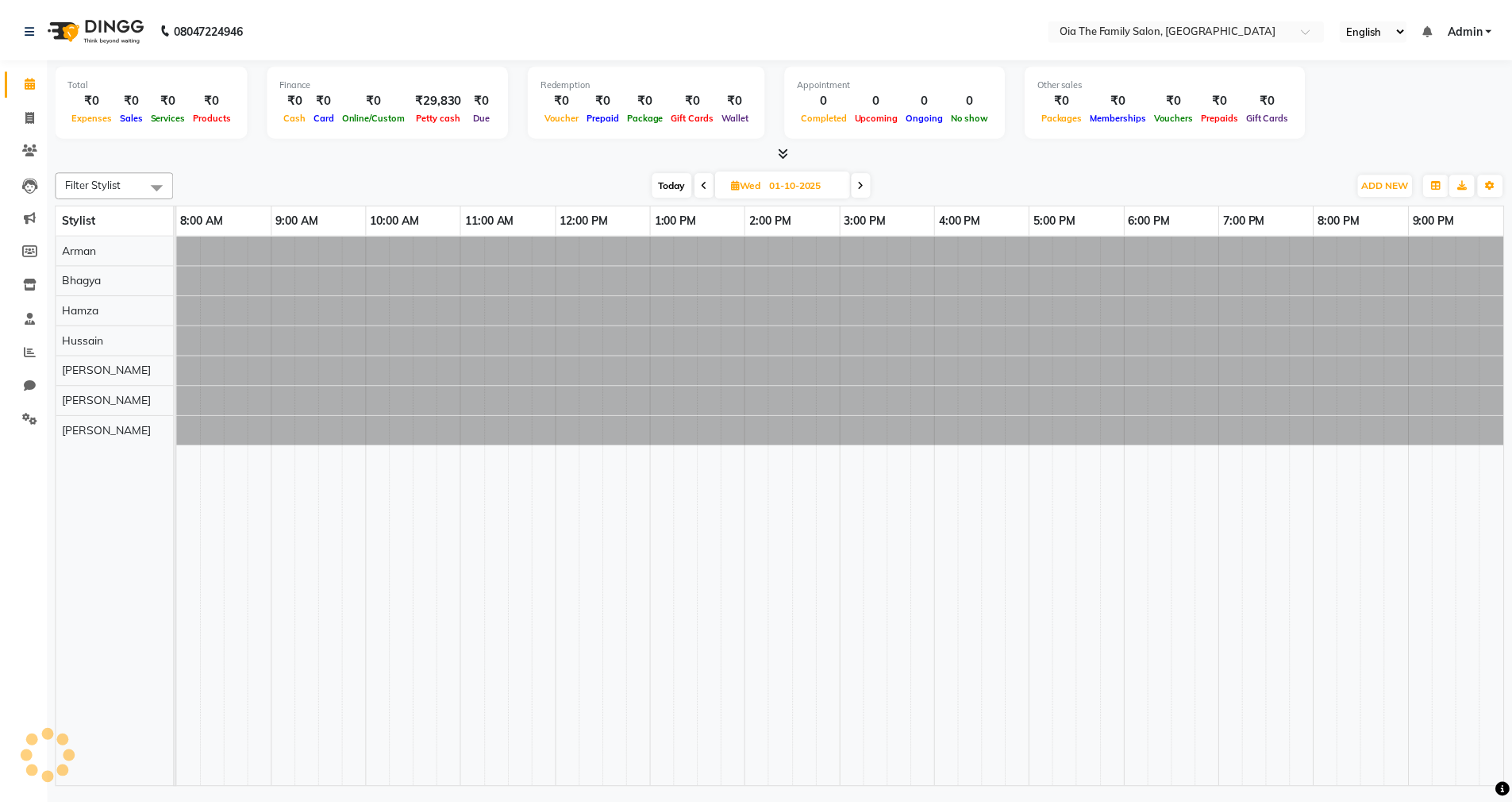
scroll to position [0, 0]
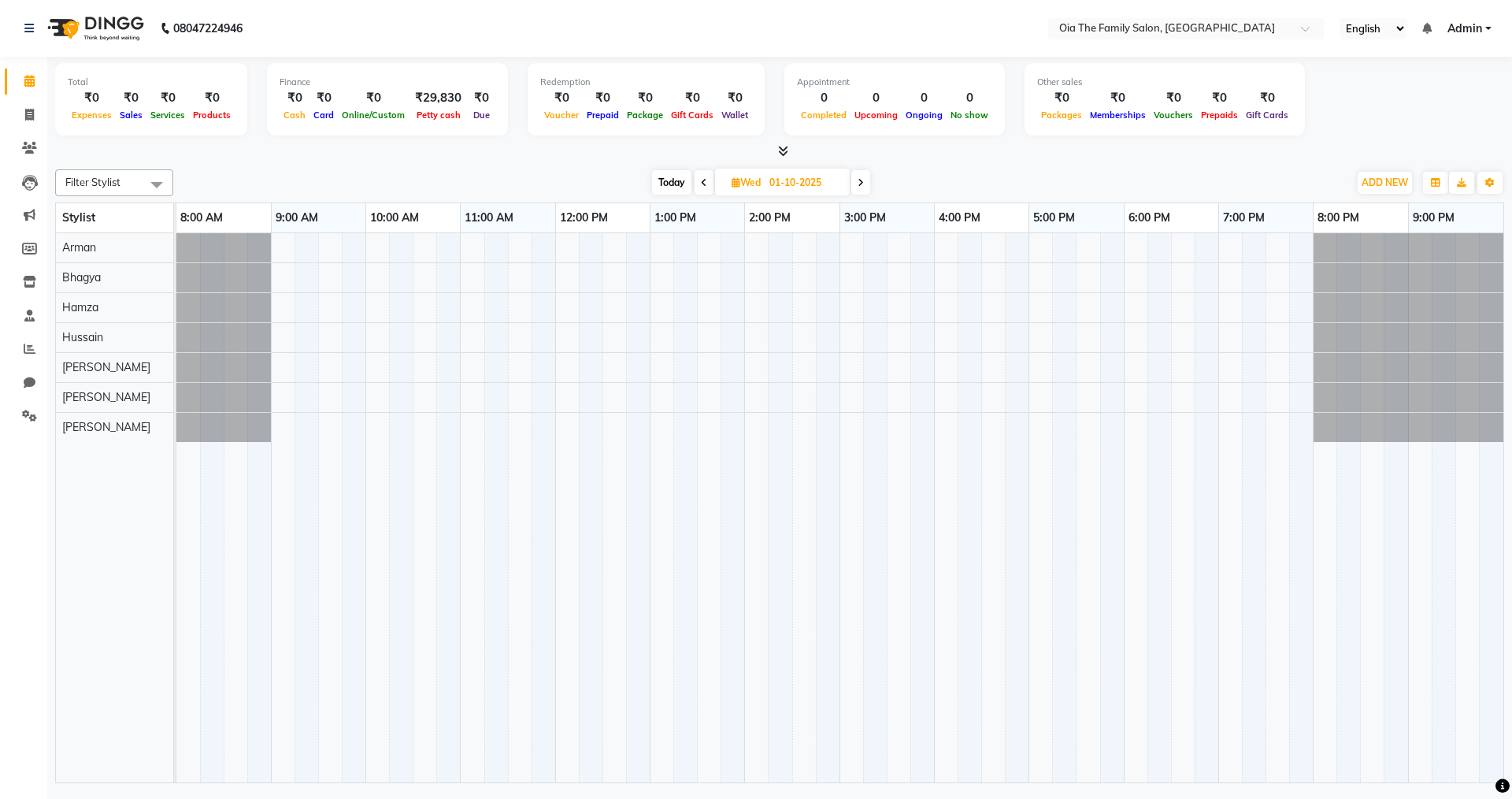
click at [781, 150] on icon at bounding box center [783, 151] width 10 height 12
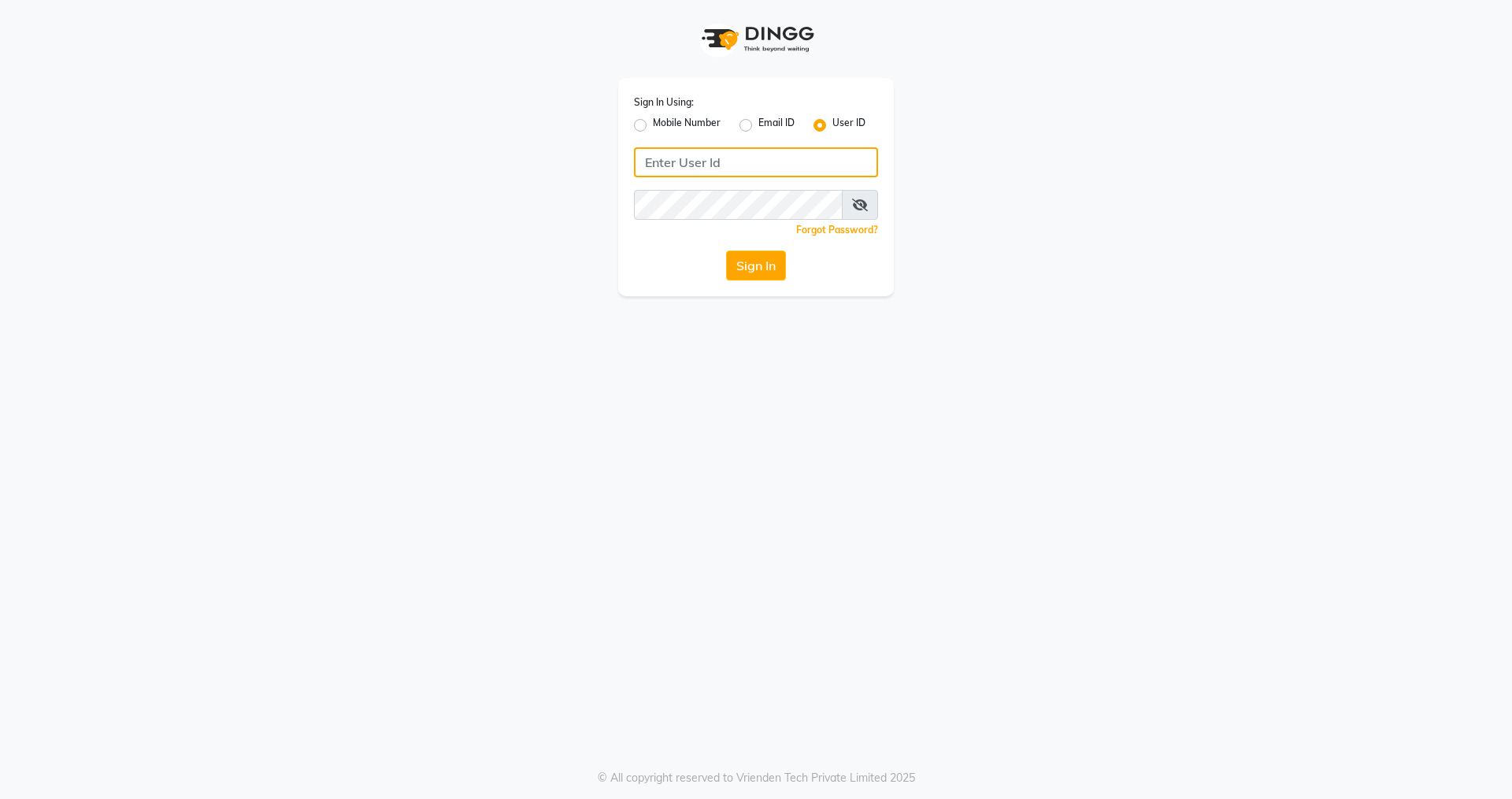
click at [685, 163] on input "Username" at bounding box center [756, 162] width 244 height 30
type input "oia123"
click at [753, 266] on button "Sign In" at bounding box center [756, 265] width 60 height 30
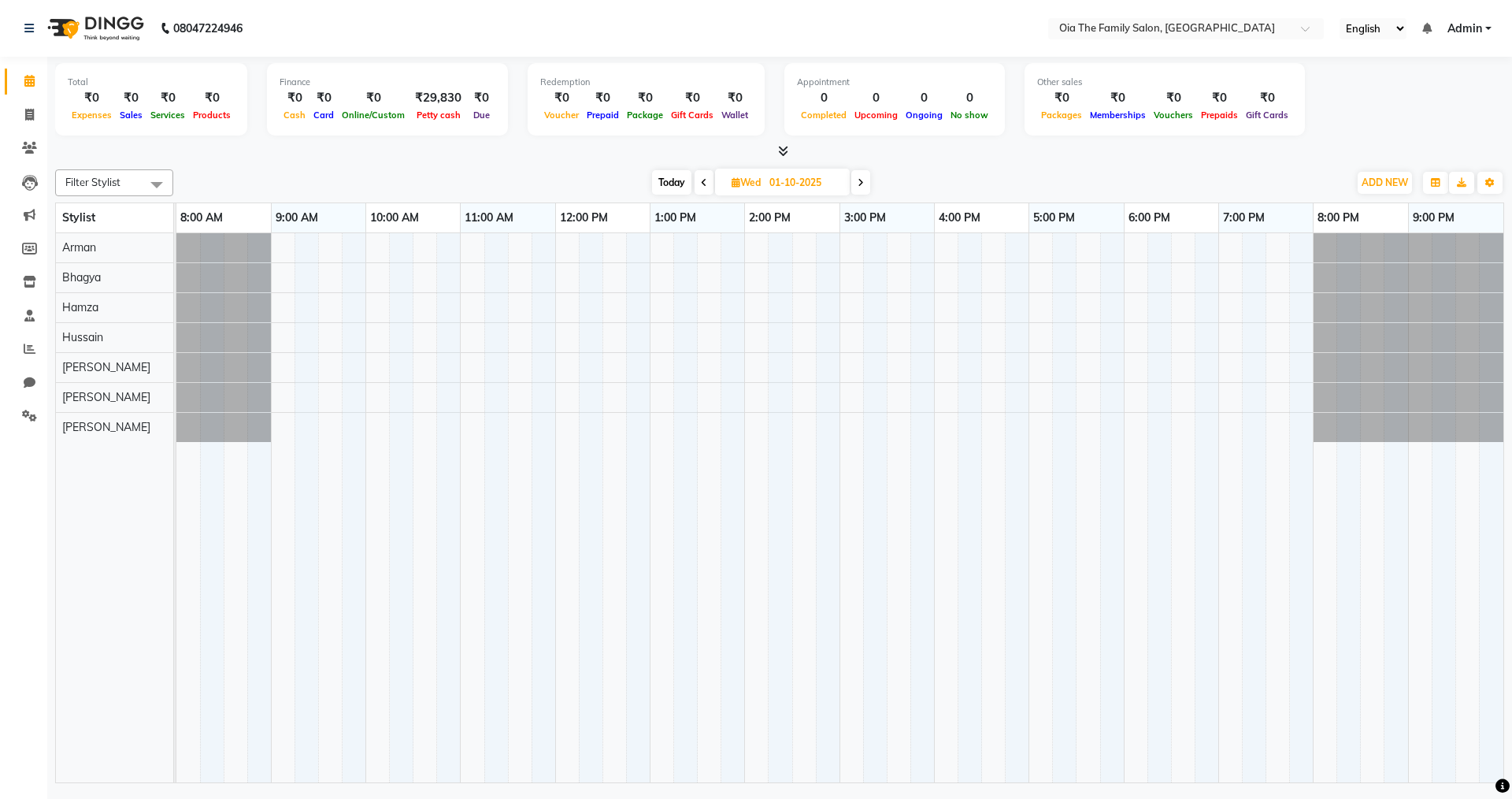
click at [665, 181] on span "Today" at bounding box center [672, 182] width 40 height 25
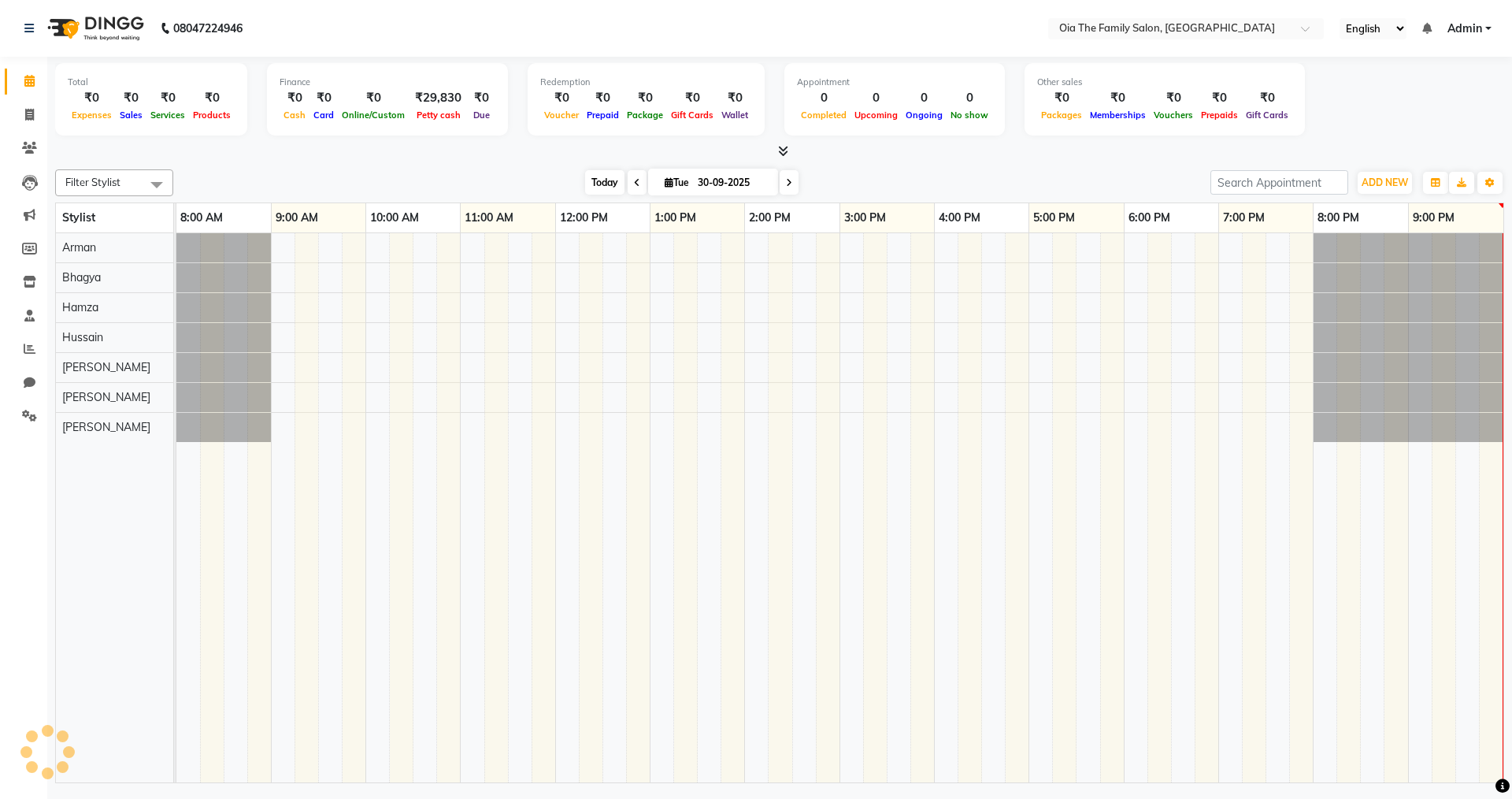
scroll to position [0, 3]
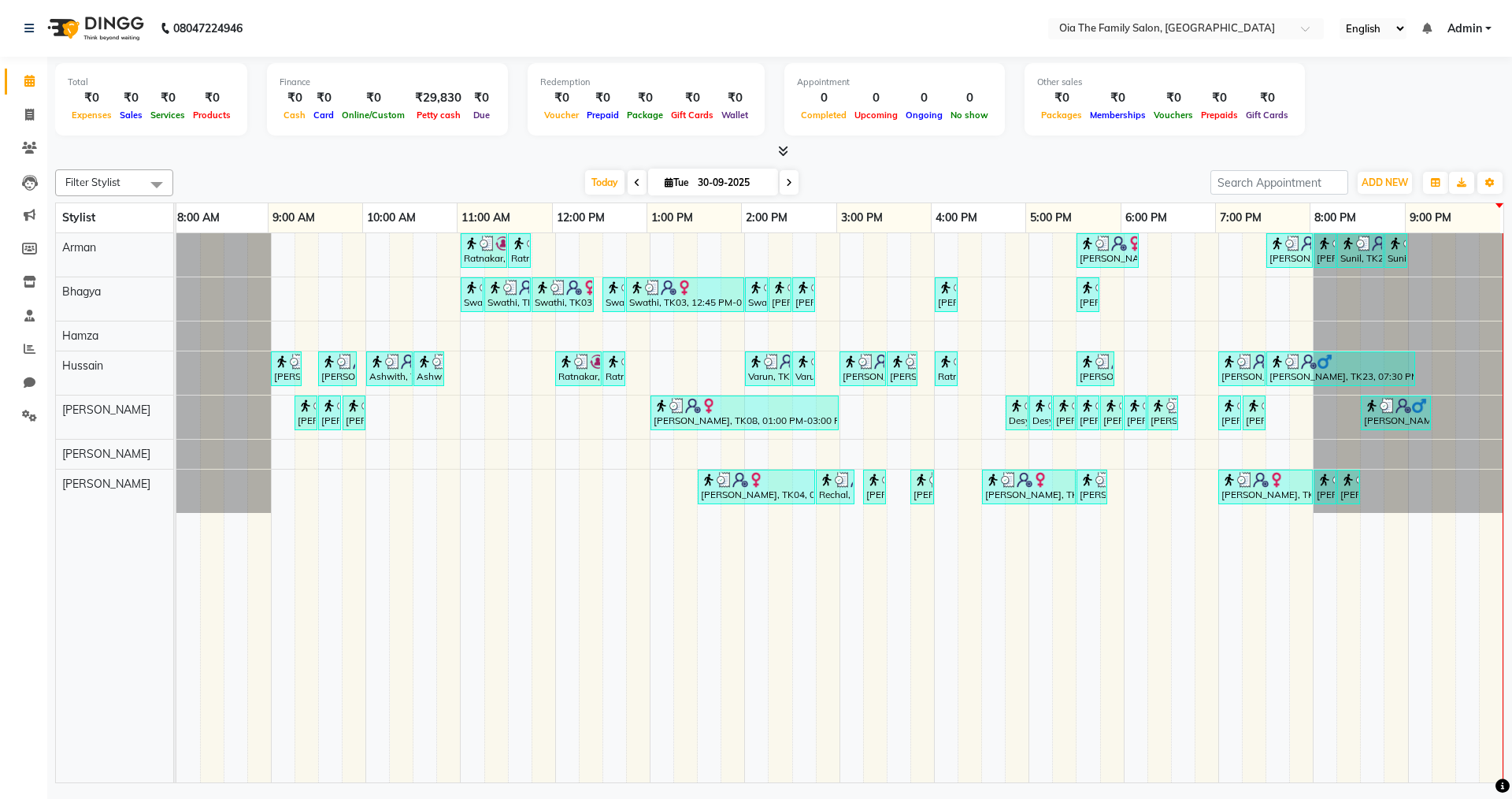
click at [794, 191] on span at bounding box center [789, 182] width 19 height 25
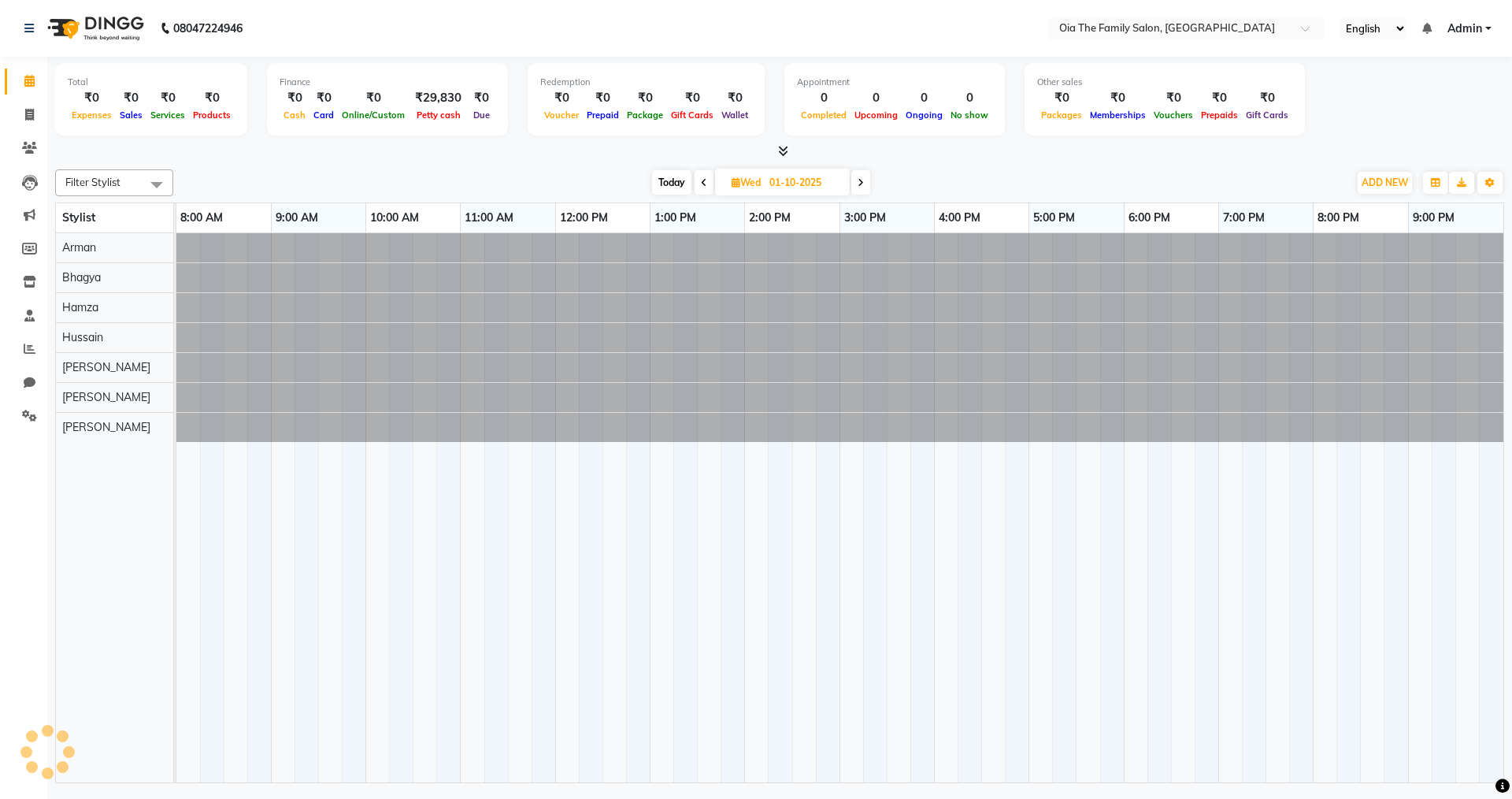
scroll to position [0, 0]
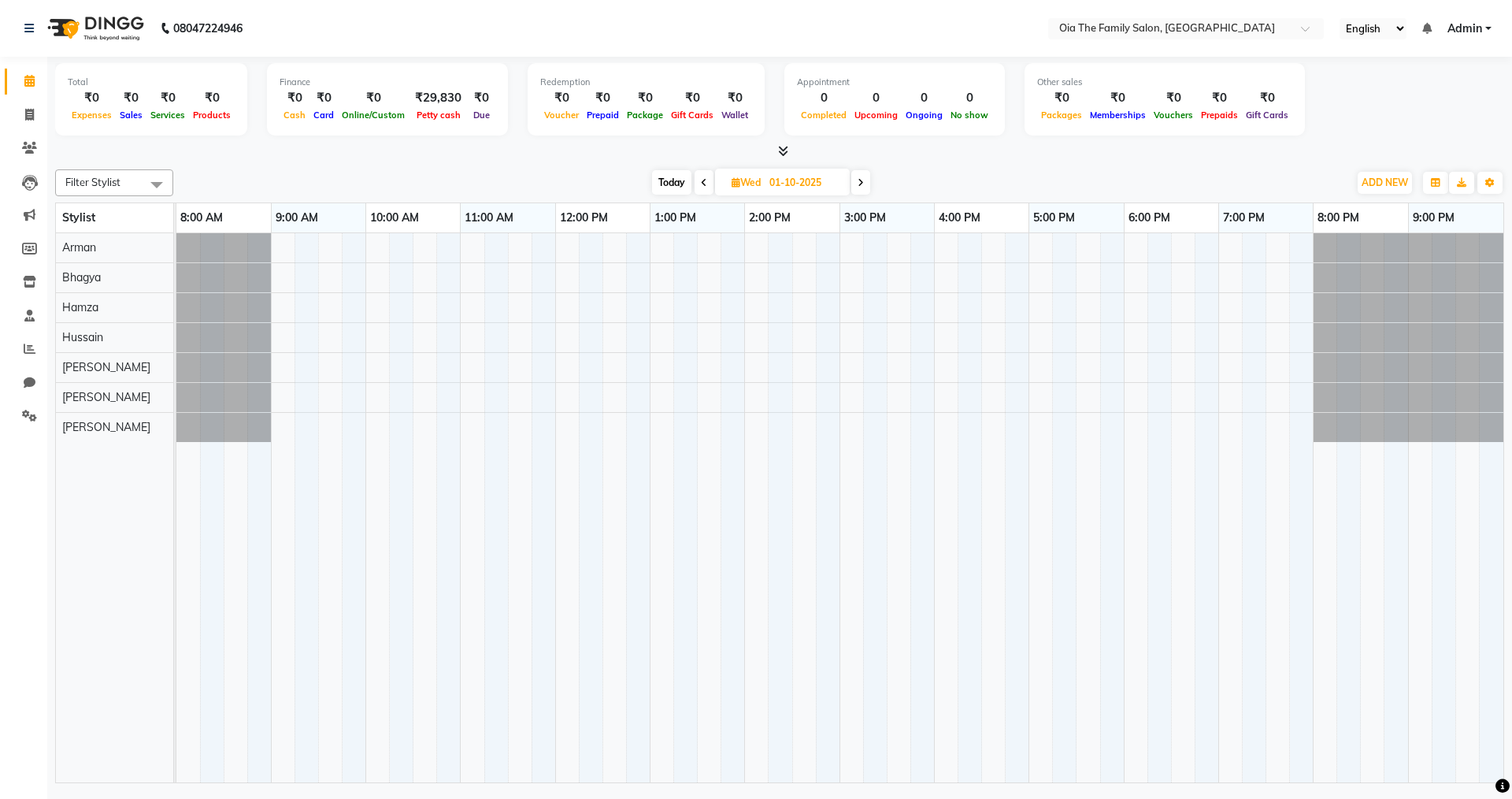
click at [859, 189] on span at bounding box center [860, 182] width 19 height 25
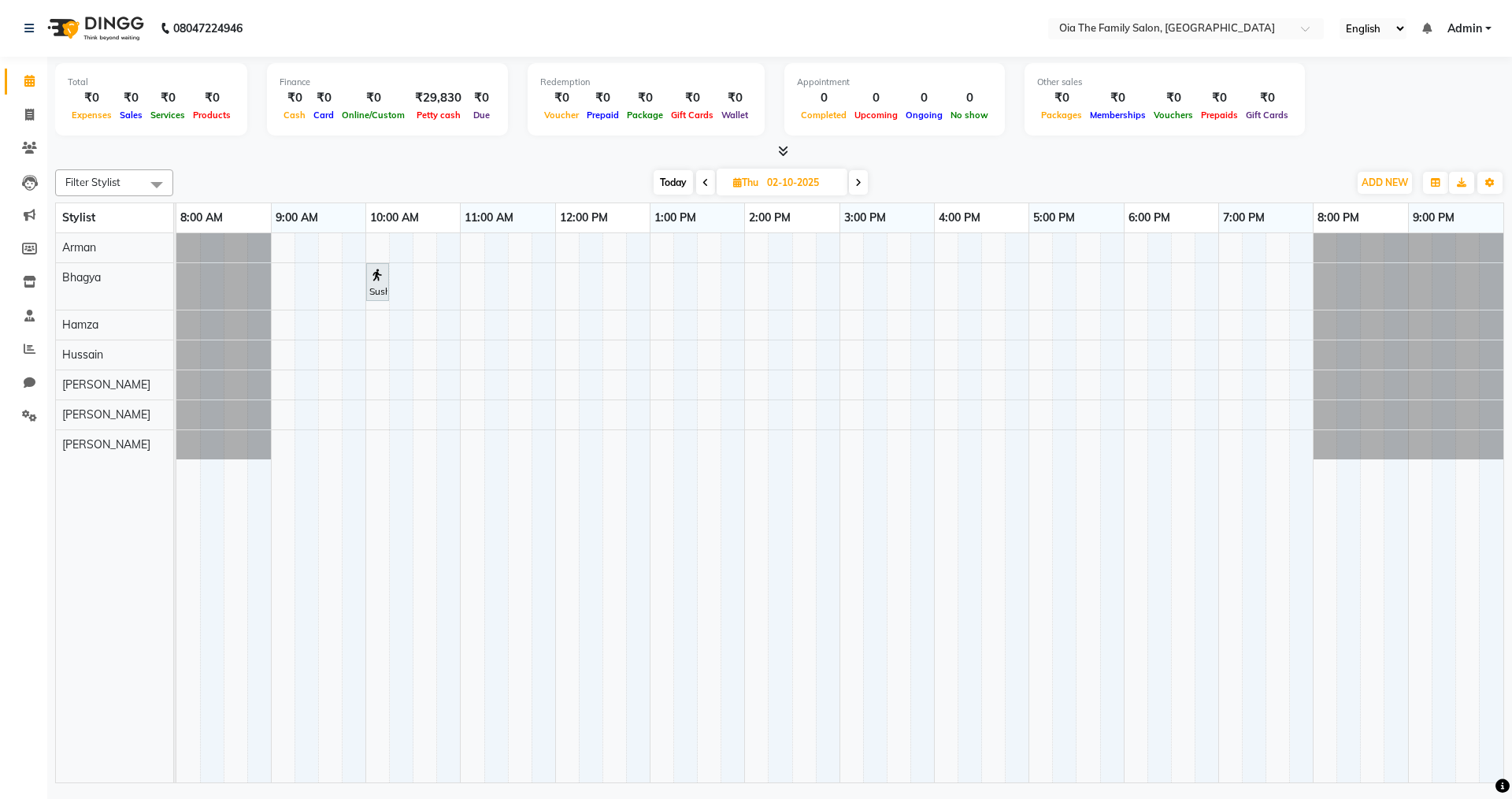
click at [703, 178] on icon at bounding box center [705, 183] width 6 height 9
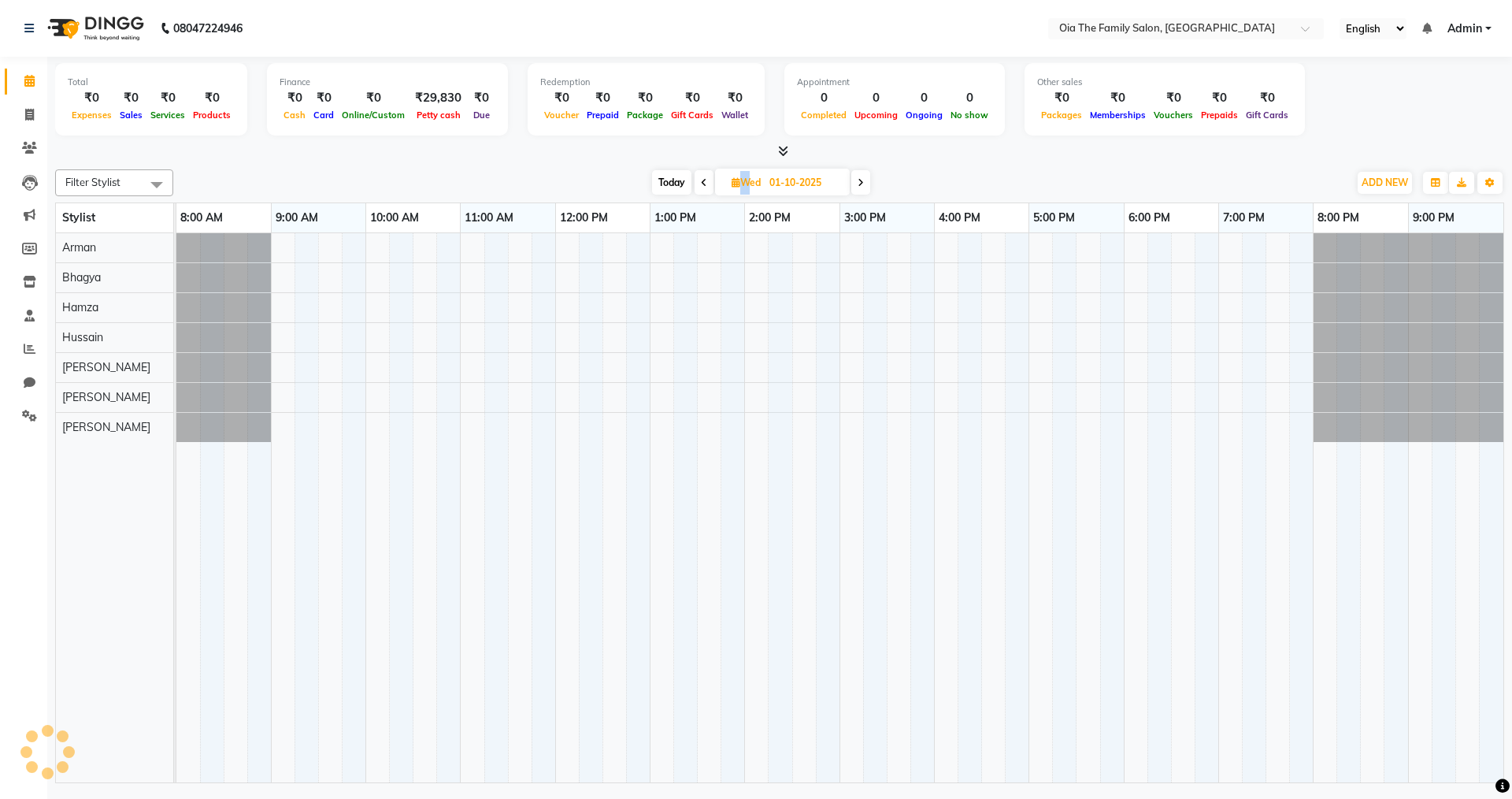
click at [703, 178] on icon at bounding box center [704, 183] width 6 height 9
type input "30-09-2025"
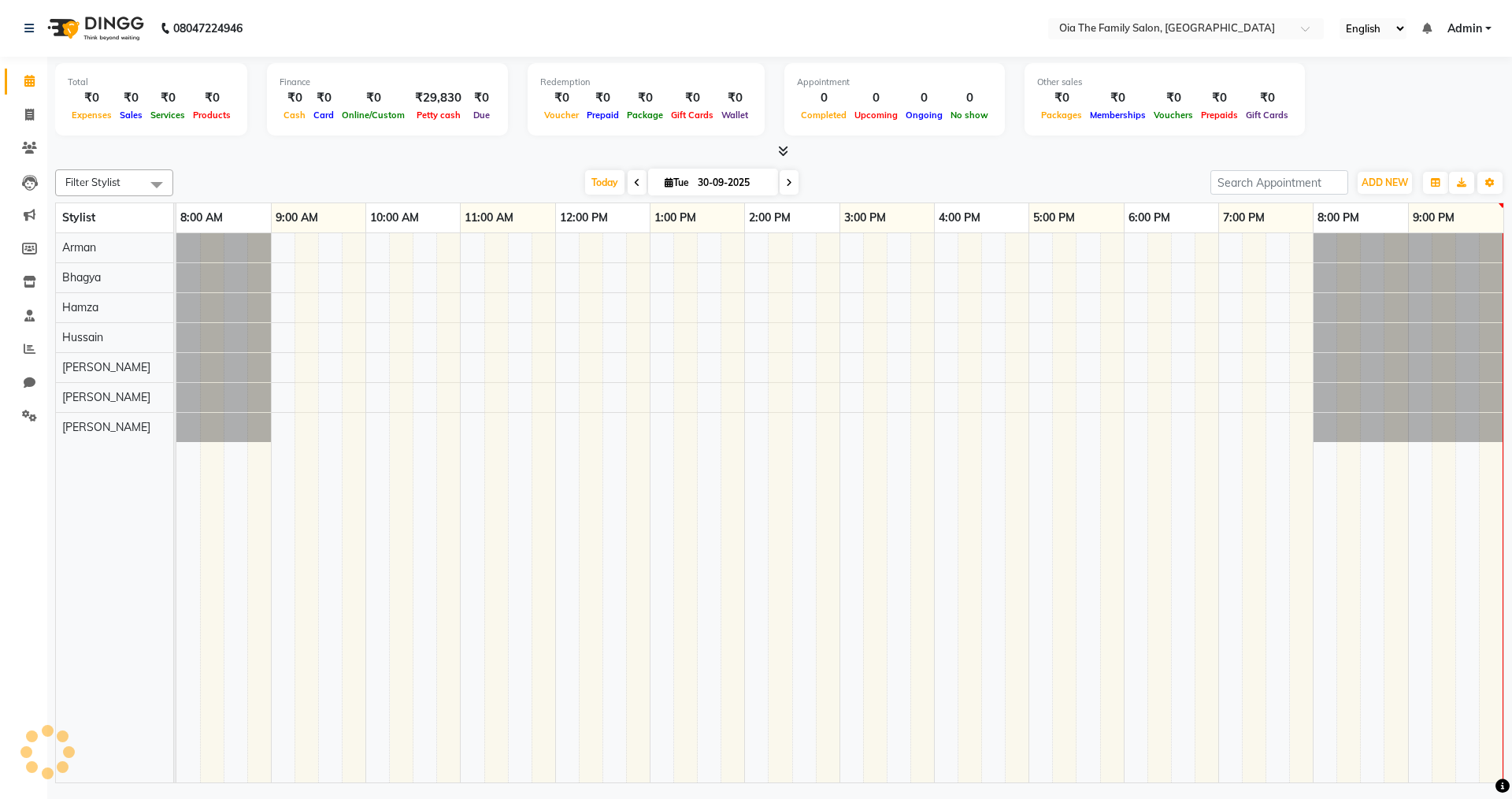
scroll to position [0, 3]
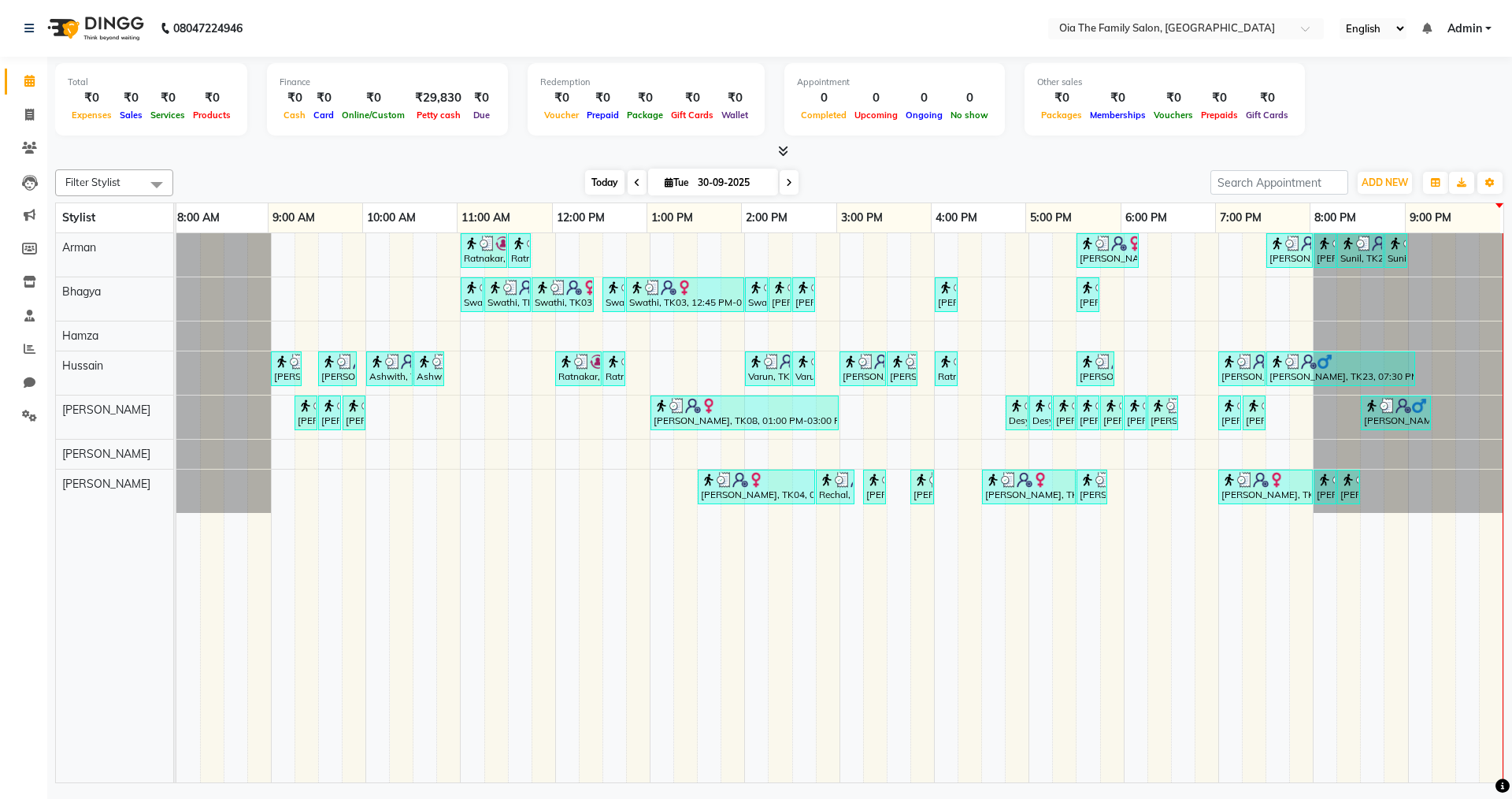
click at [603, 188] on span "Today" at bounding box center [605, 182] width 40 height 25
click at [693, 146] on div at bounding box center [779, 152] width 1449 height 17
click at [820, 158] on div at bounding box center [779, 152] width 1449 height 17
click at [789, 188] on span at bounding box center [789, 182] width 19 height 25
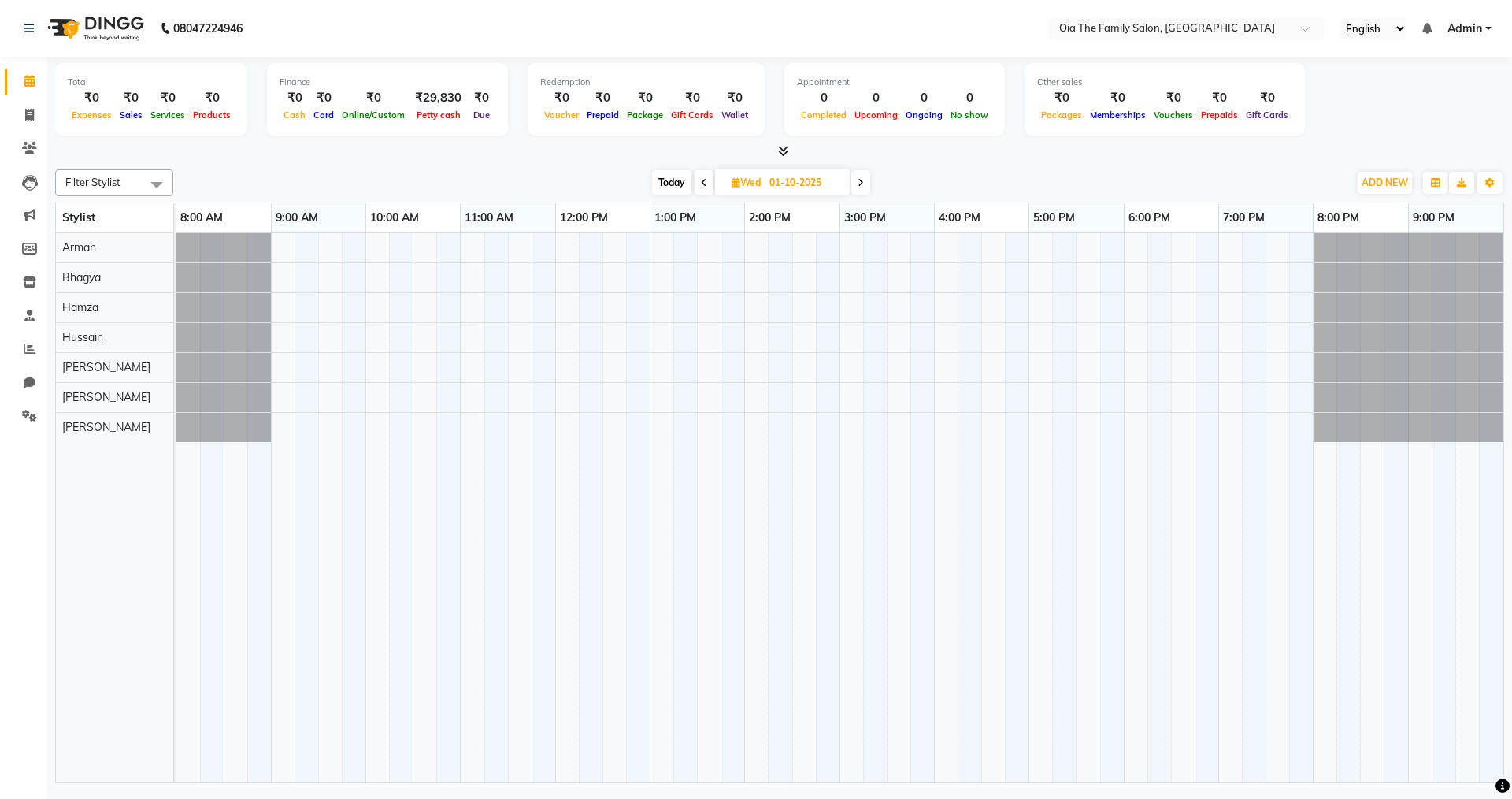
click at [779, 152] on icon at bounding box center [783, 151] width 10 height 12
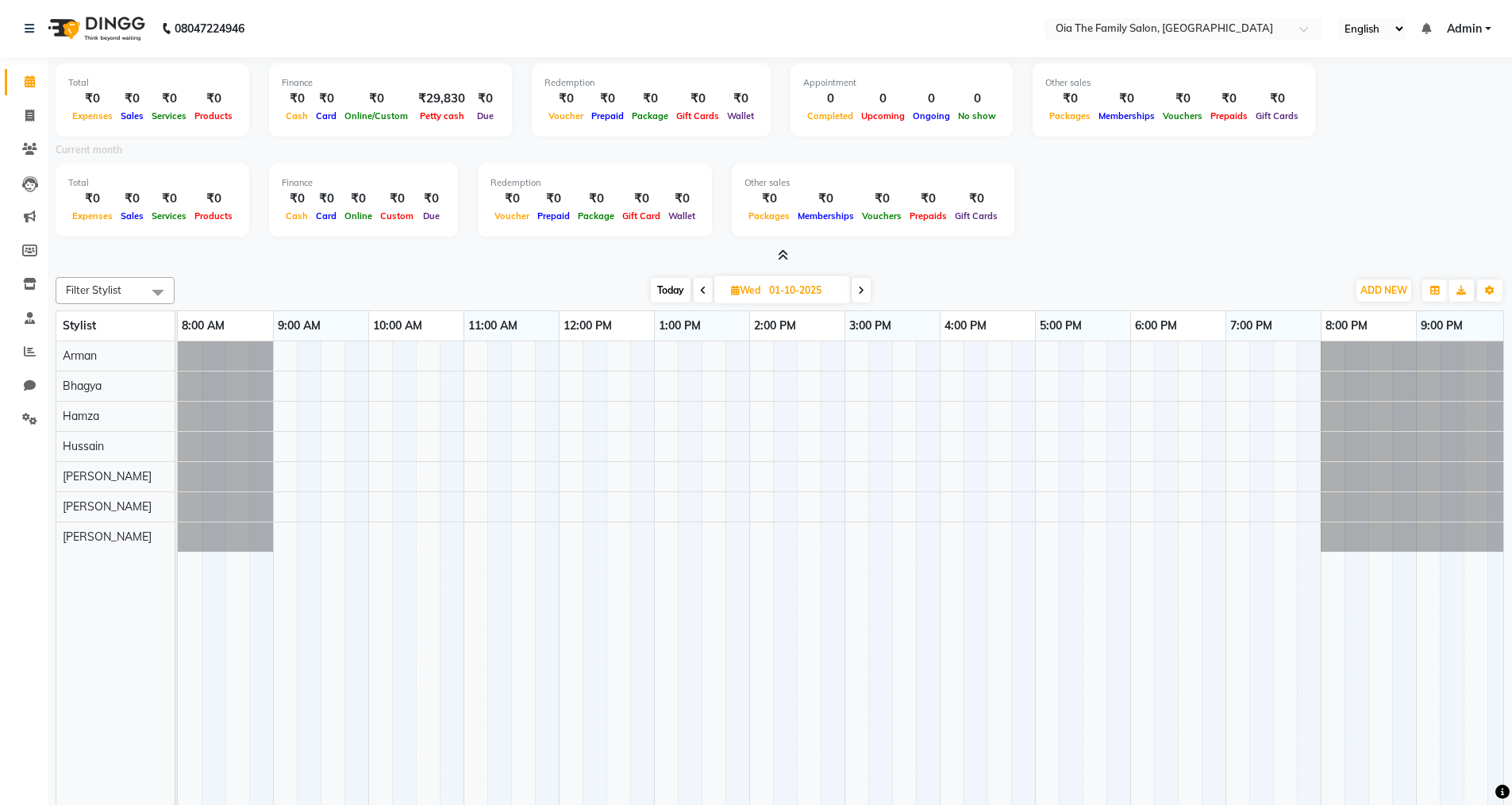
click at [785, 261] on span at bounding box center [780, 256] width 17 height 17
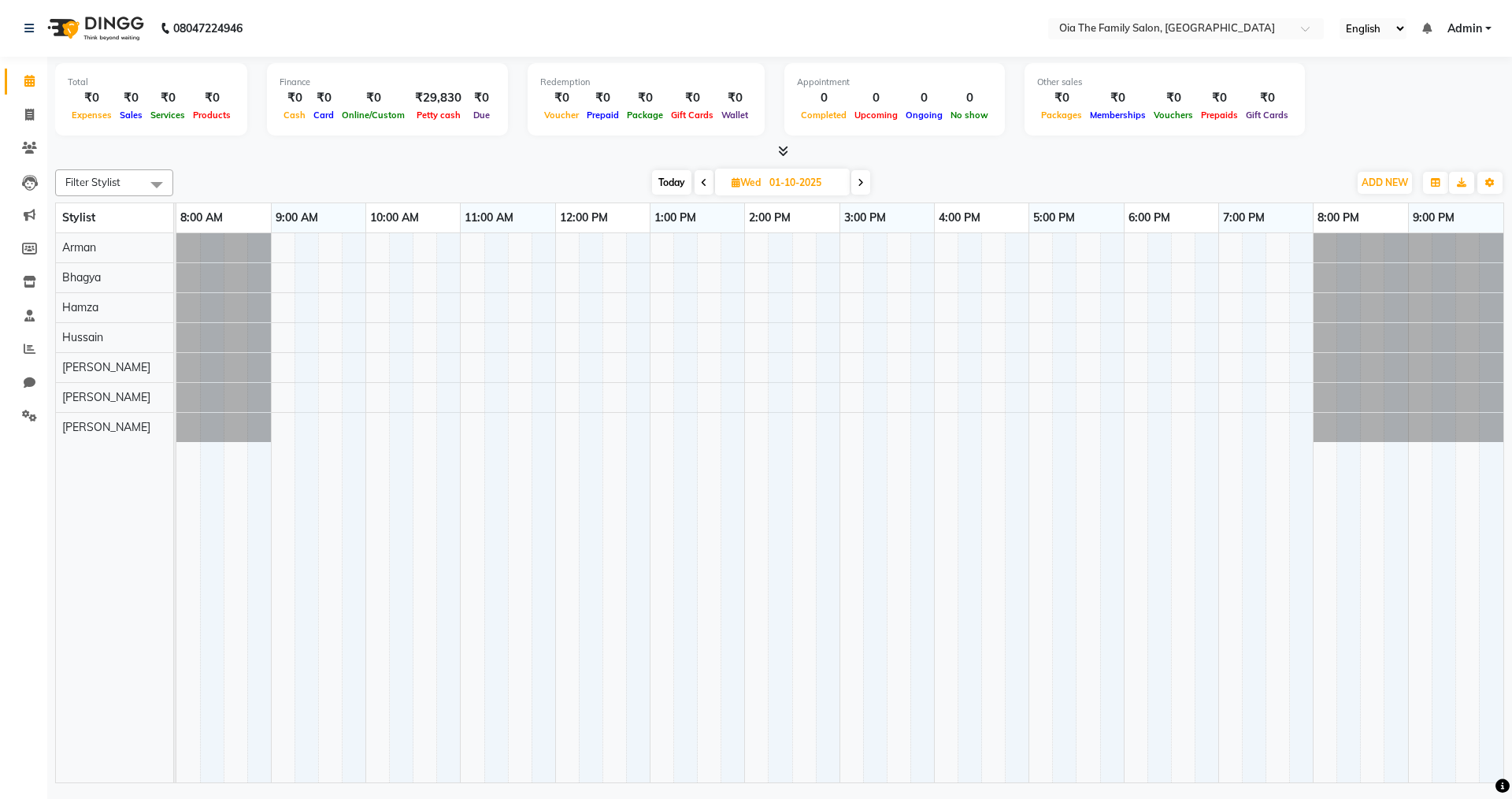
click at [783, 150] on icon at bounding box center [783, 151] width 10 height 12
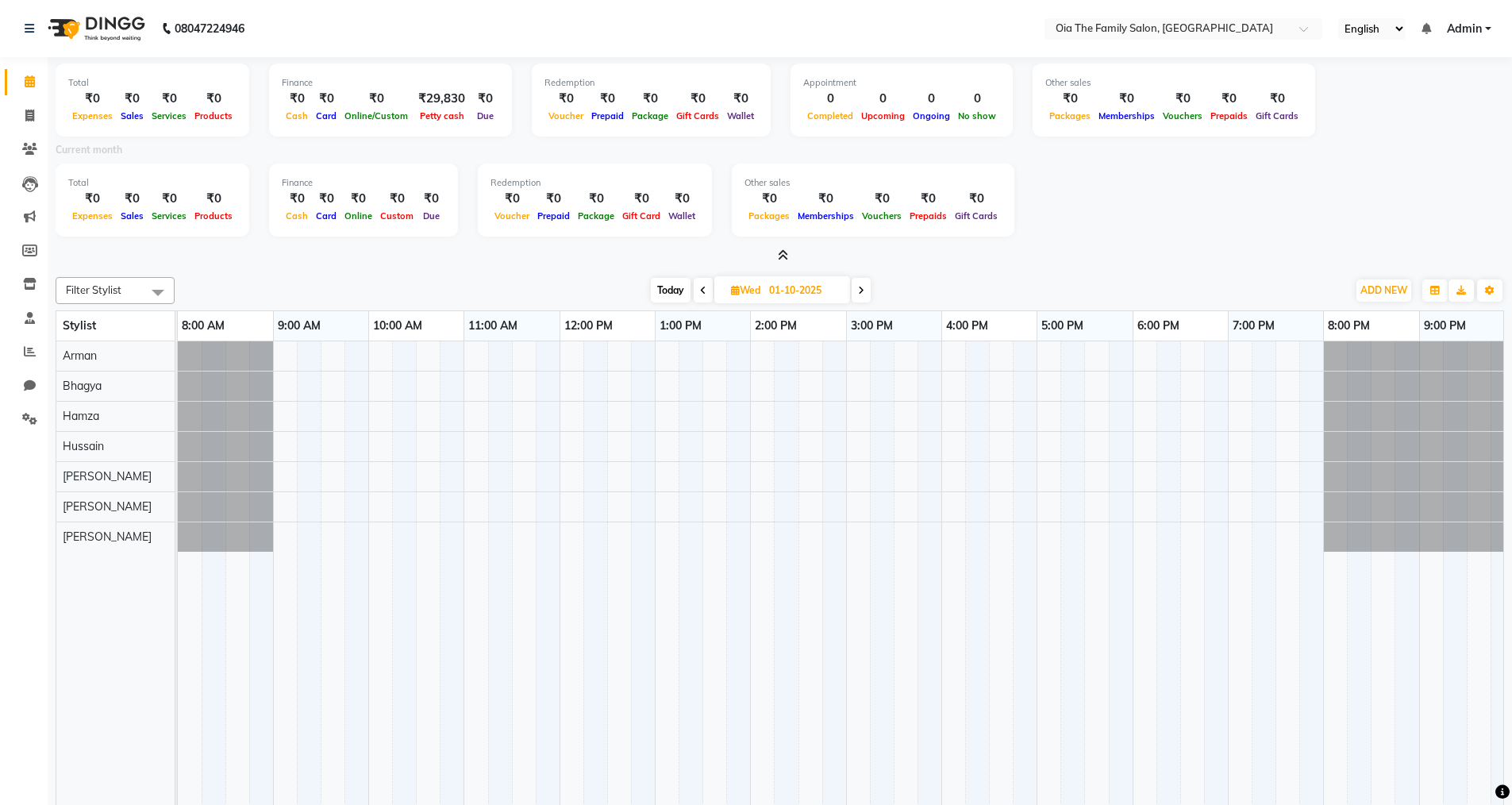
click at [663, 294] on span "Today" at bounding box center [671, 290] width 40 height 25
type input "30-09-2025"
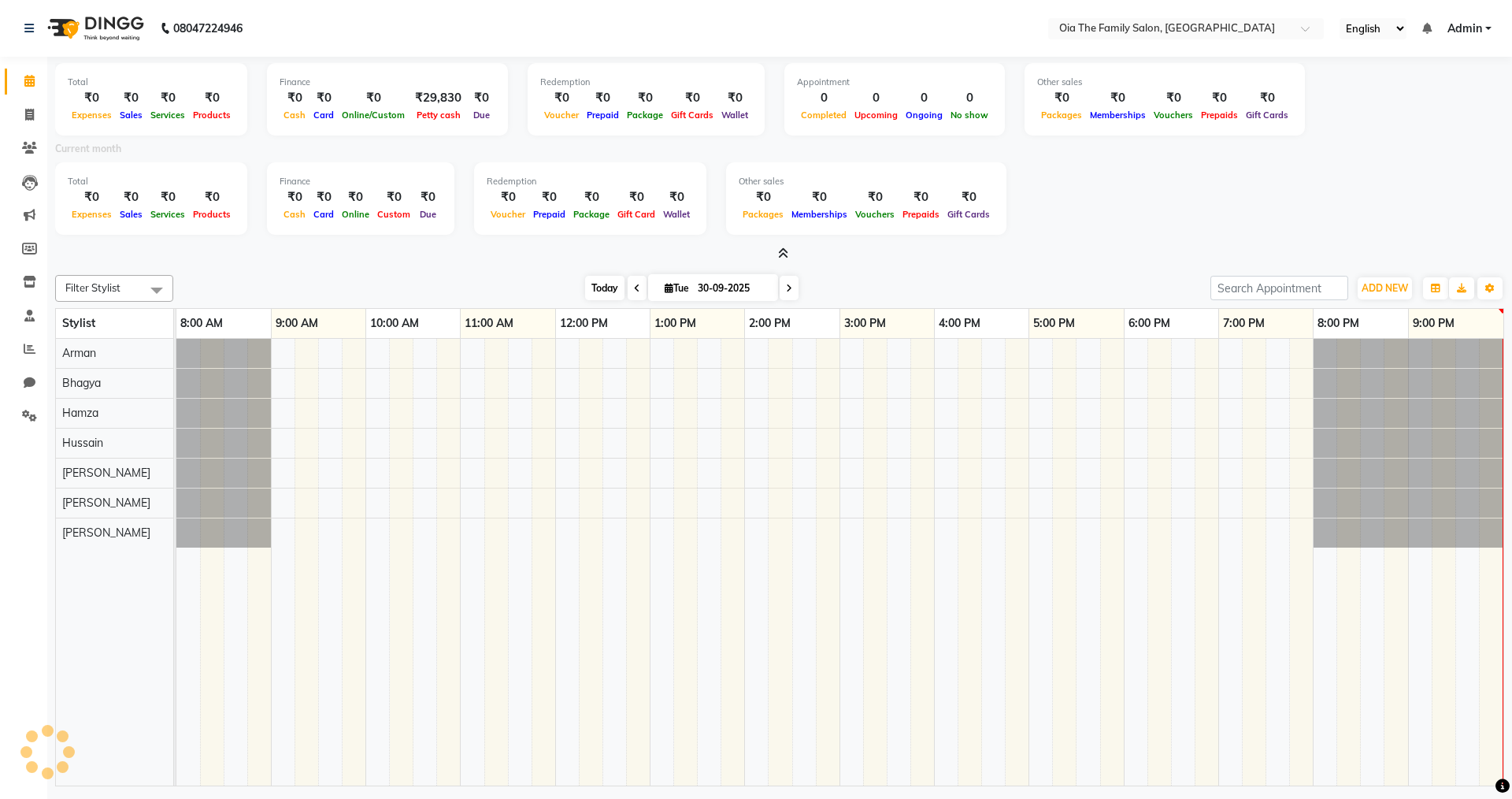
scroll to position [0, 3]
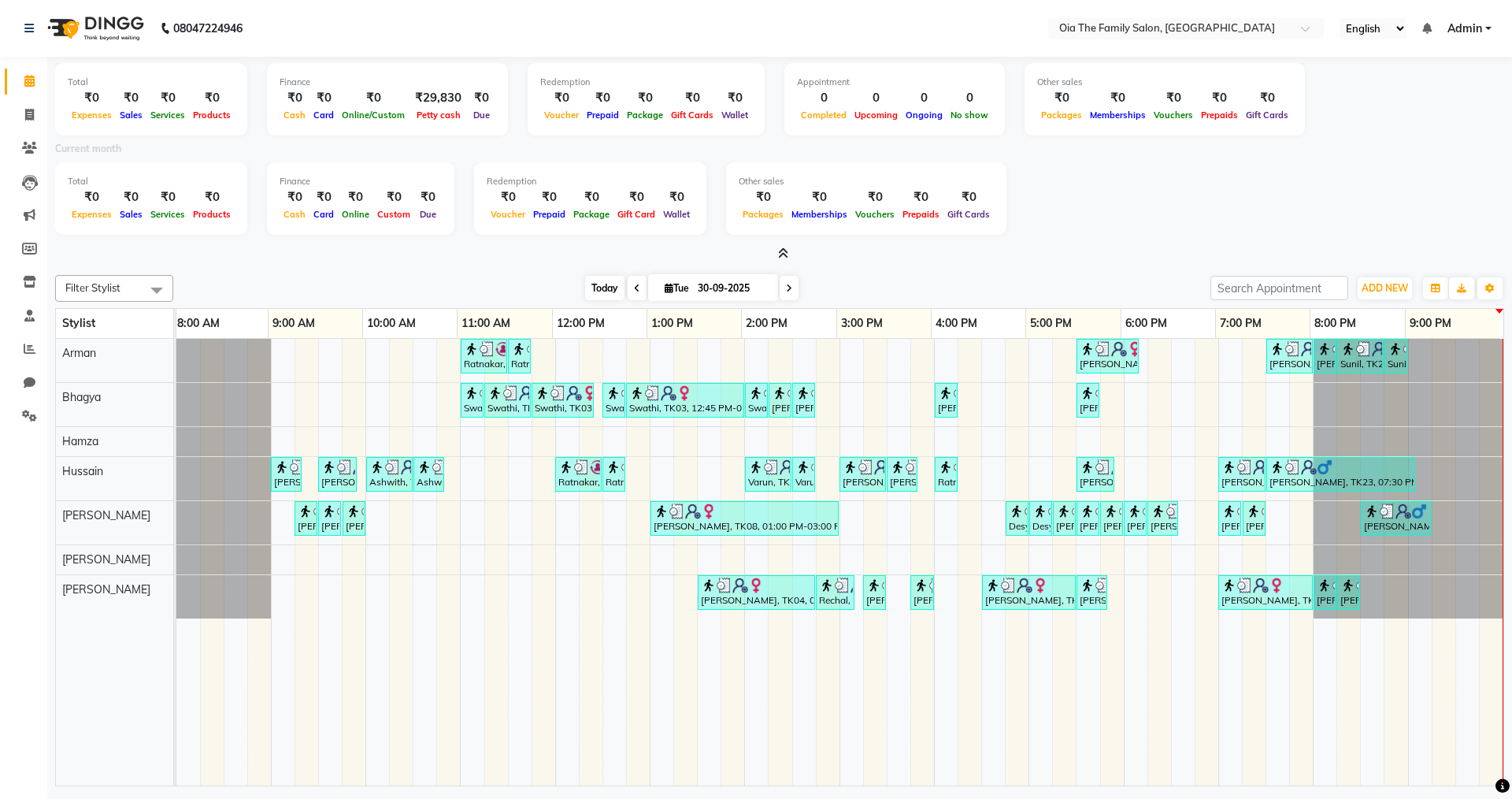
click at [603, 290] on span "Today" at bounding box center [605, 288] width 40 height 25
click at [722, 288] on input "30-09-2025" at bounding box center [733, 289] width 79 height 24
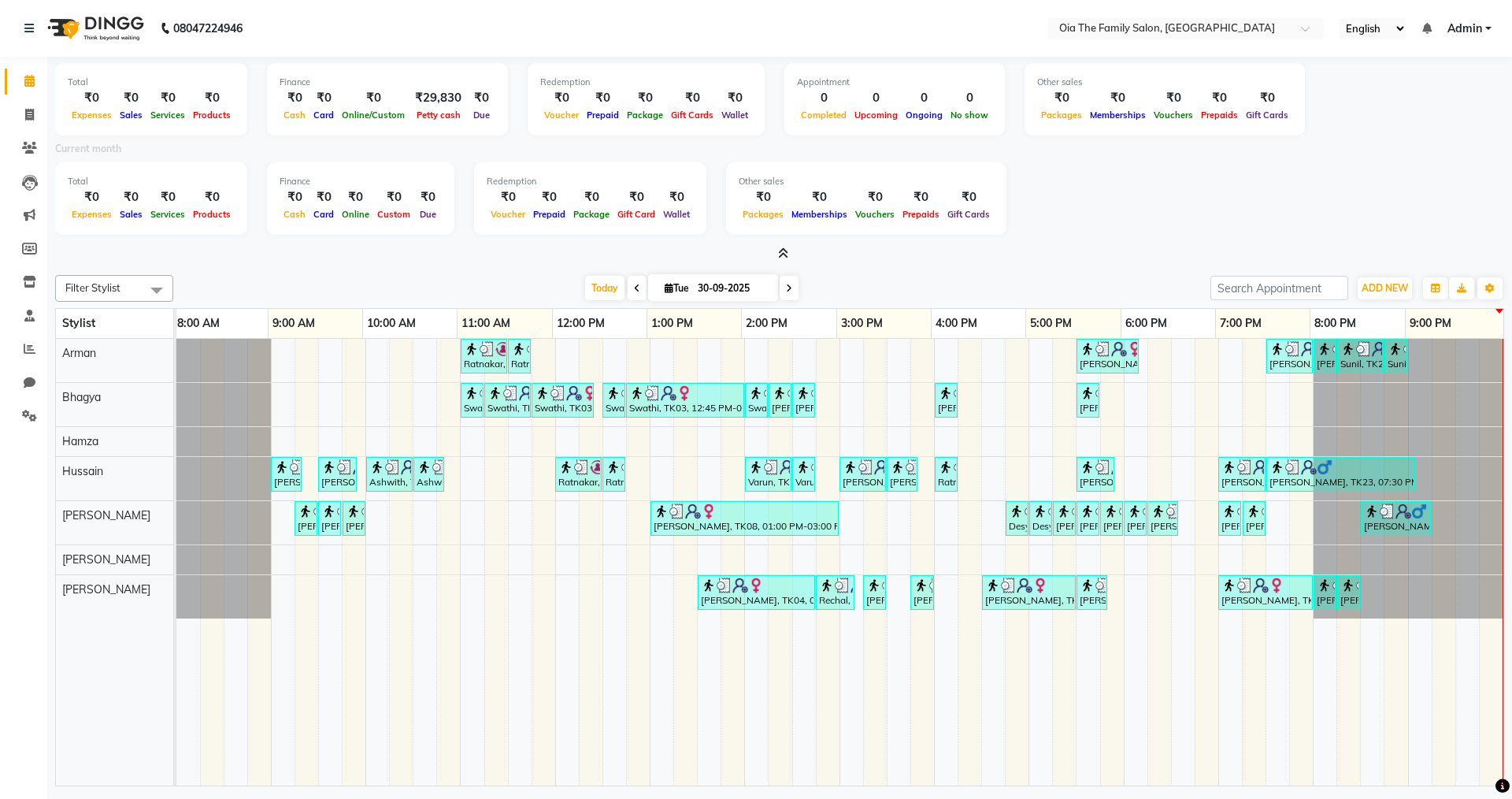
select select "9"
select select "2025"
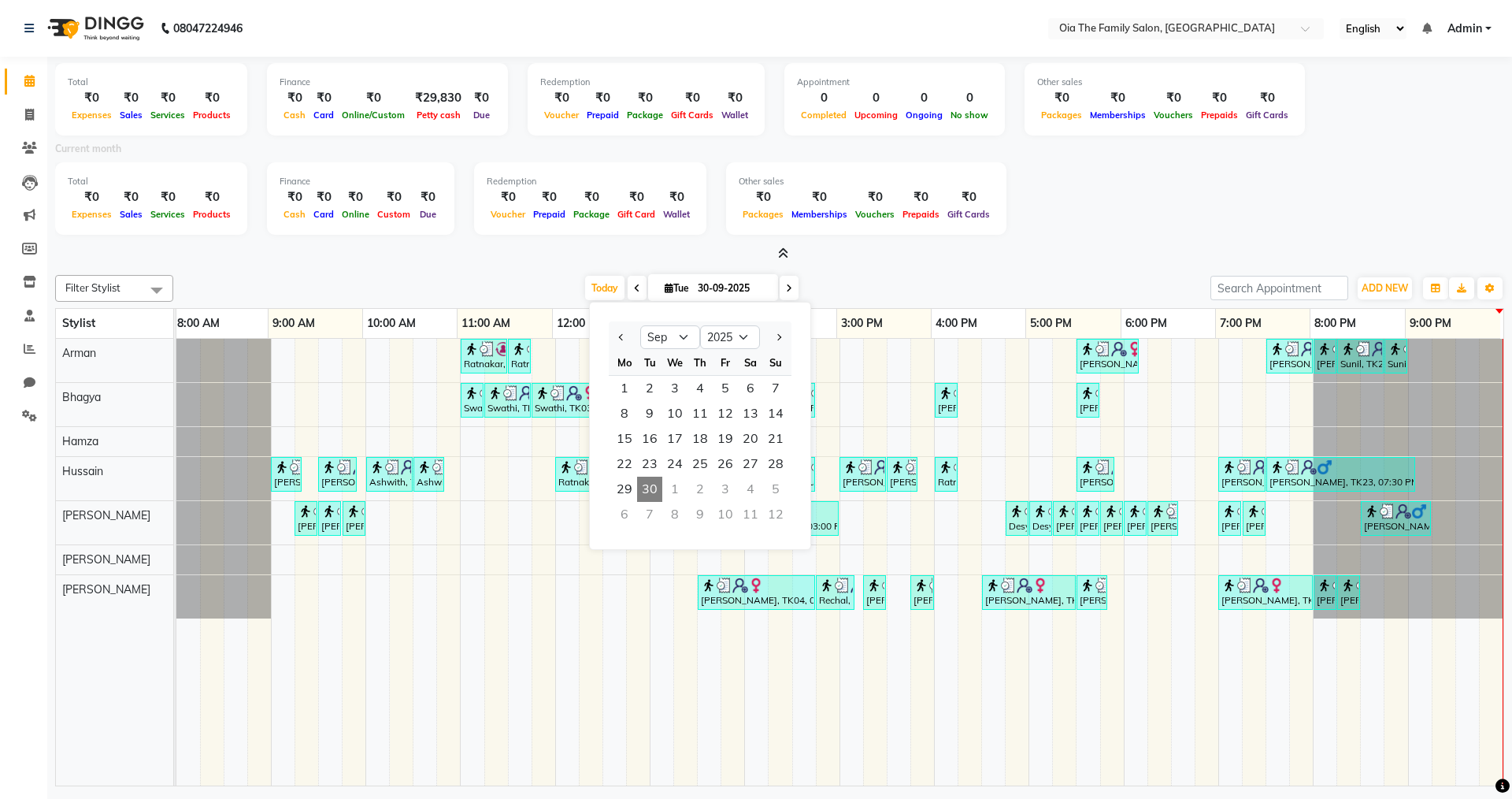
click at [722, 288] on input "30-09-2025" at bounding box center [733, 289] width 79 height 24
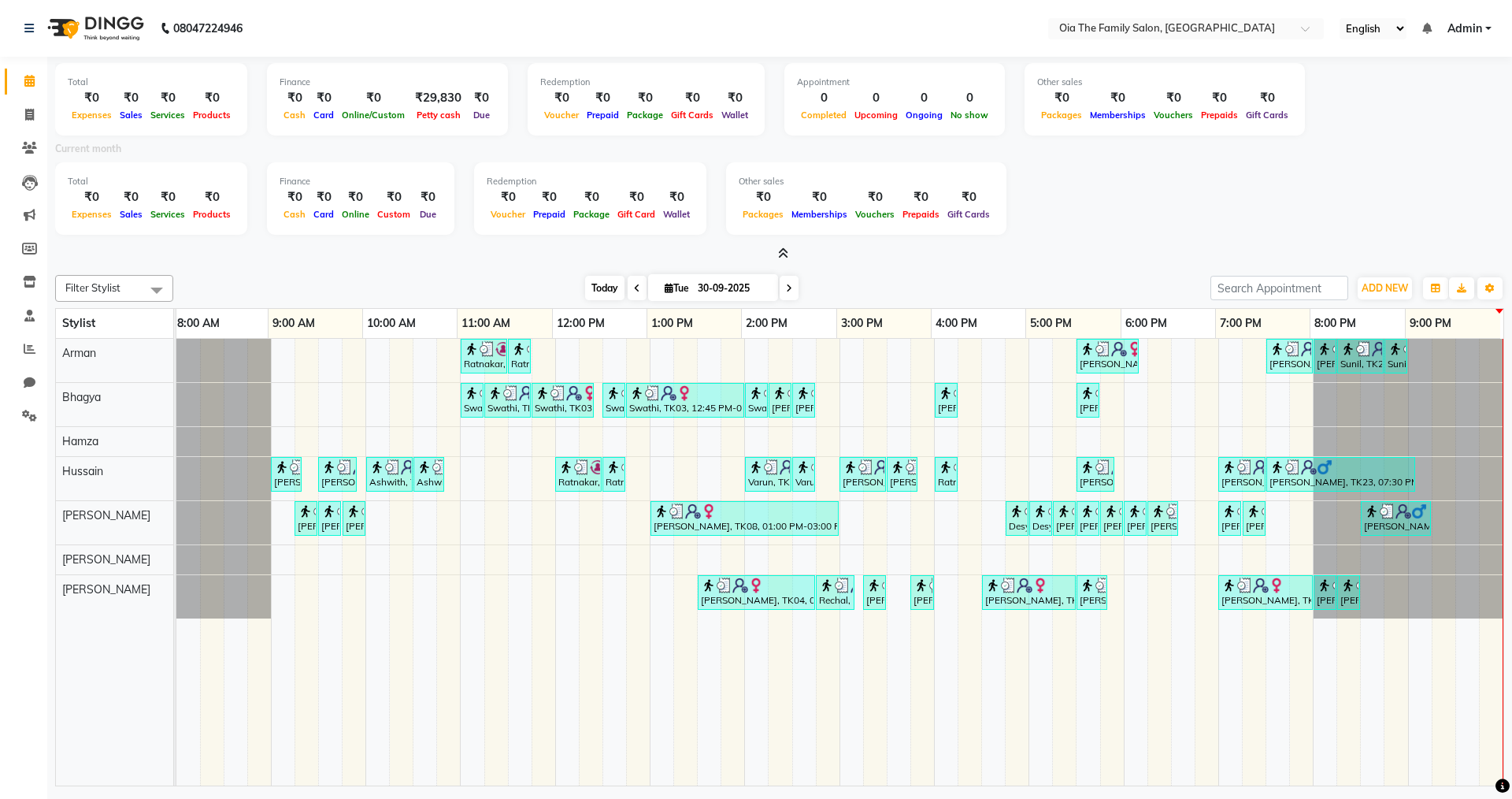
click at [587, 289] on span "Today" at bounding box center [605, 288] width 40 height 25
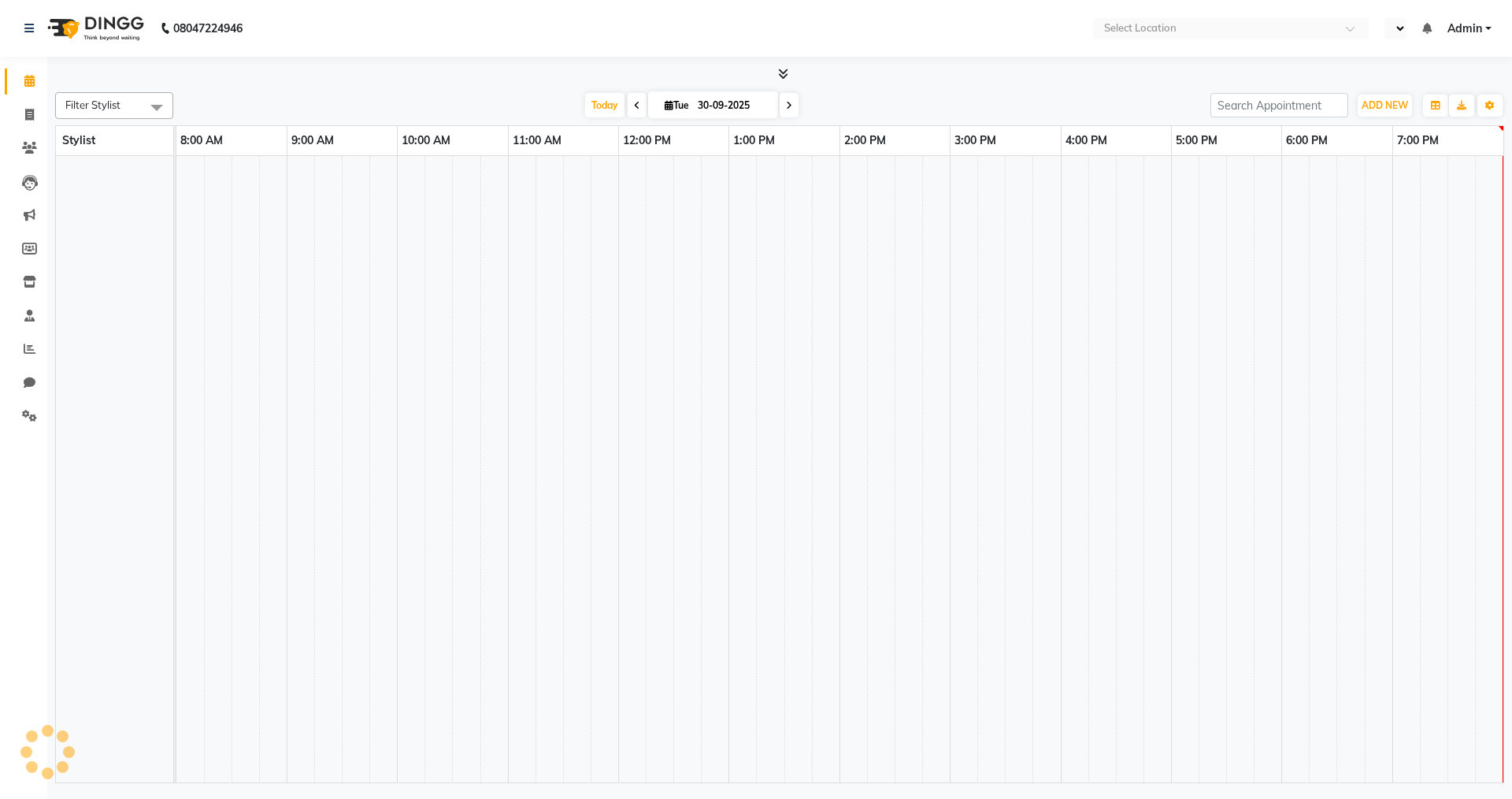
select select "en"
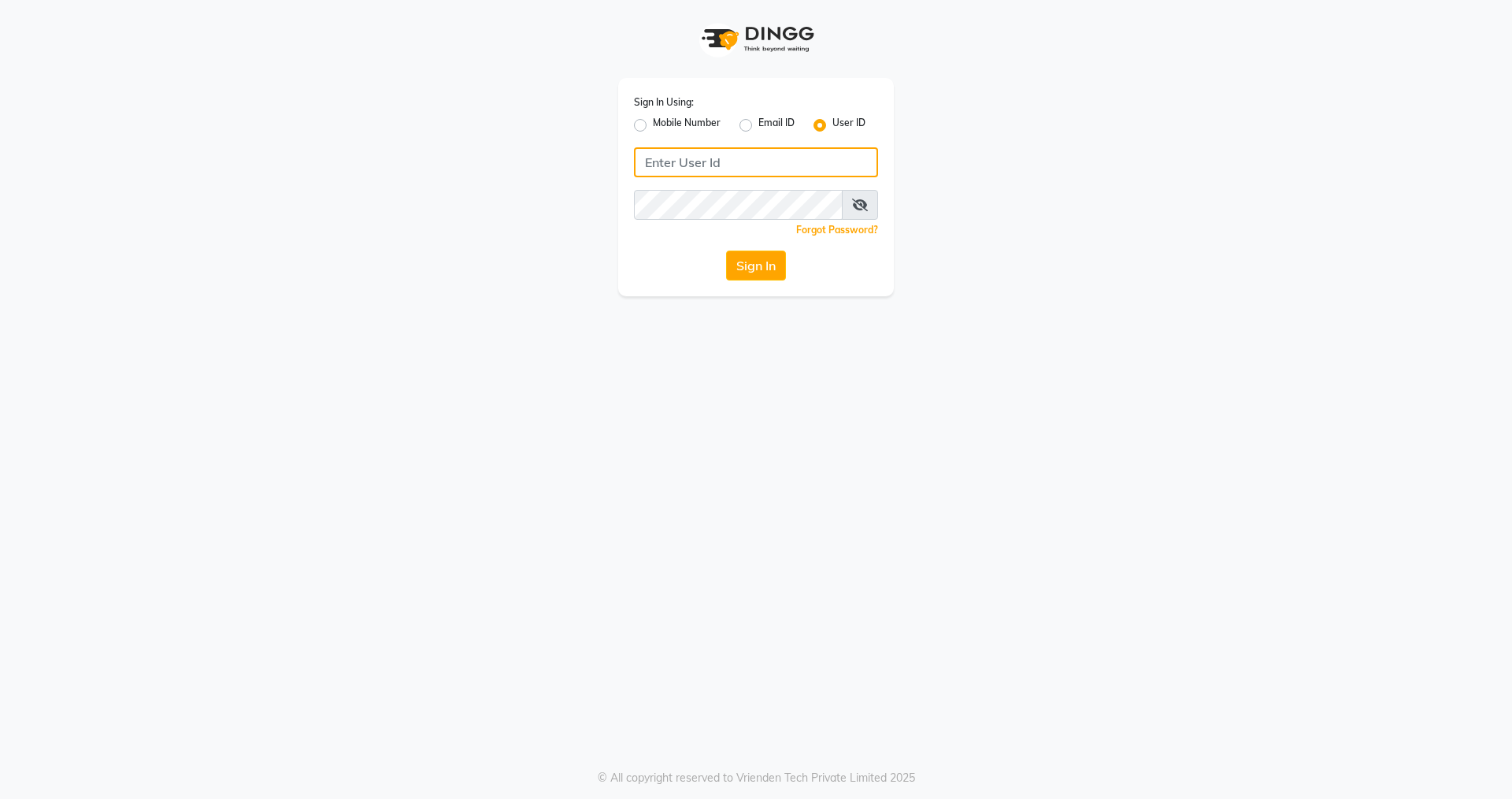
click at [750, 157] on input "Username" at bounding box center [756, 162] width 244 height 30
type input "oia123"
click at [756, 267] on button "Sign In" at bounding box center [756, 265] width 60 height 30
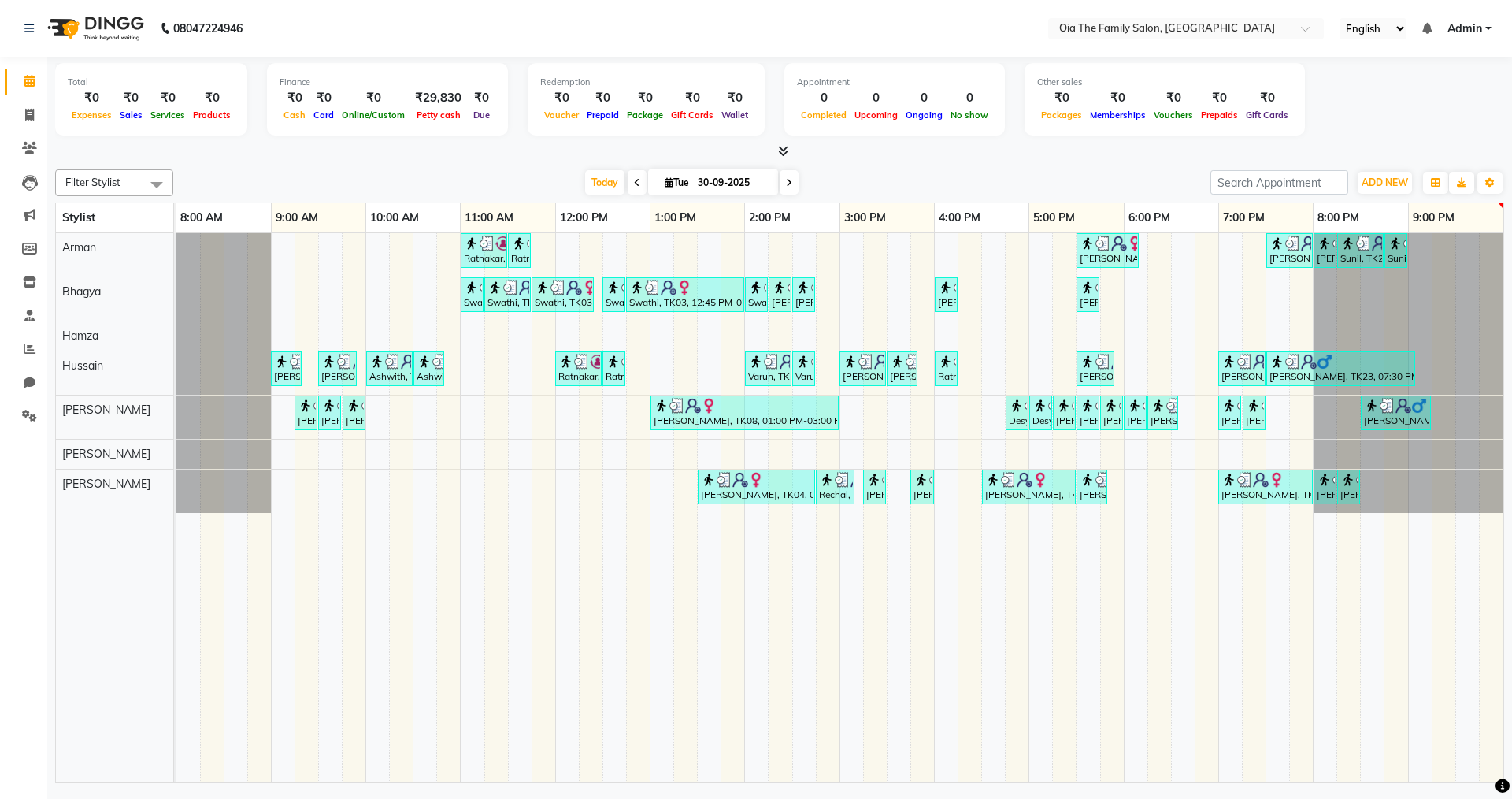
click at [731, 183] on icon at bounding box center [789, 183] width 6 height 9
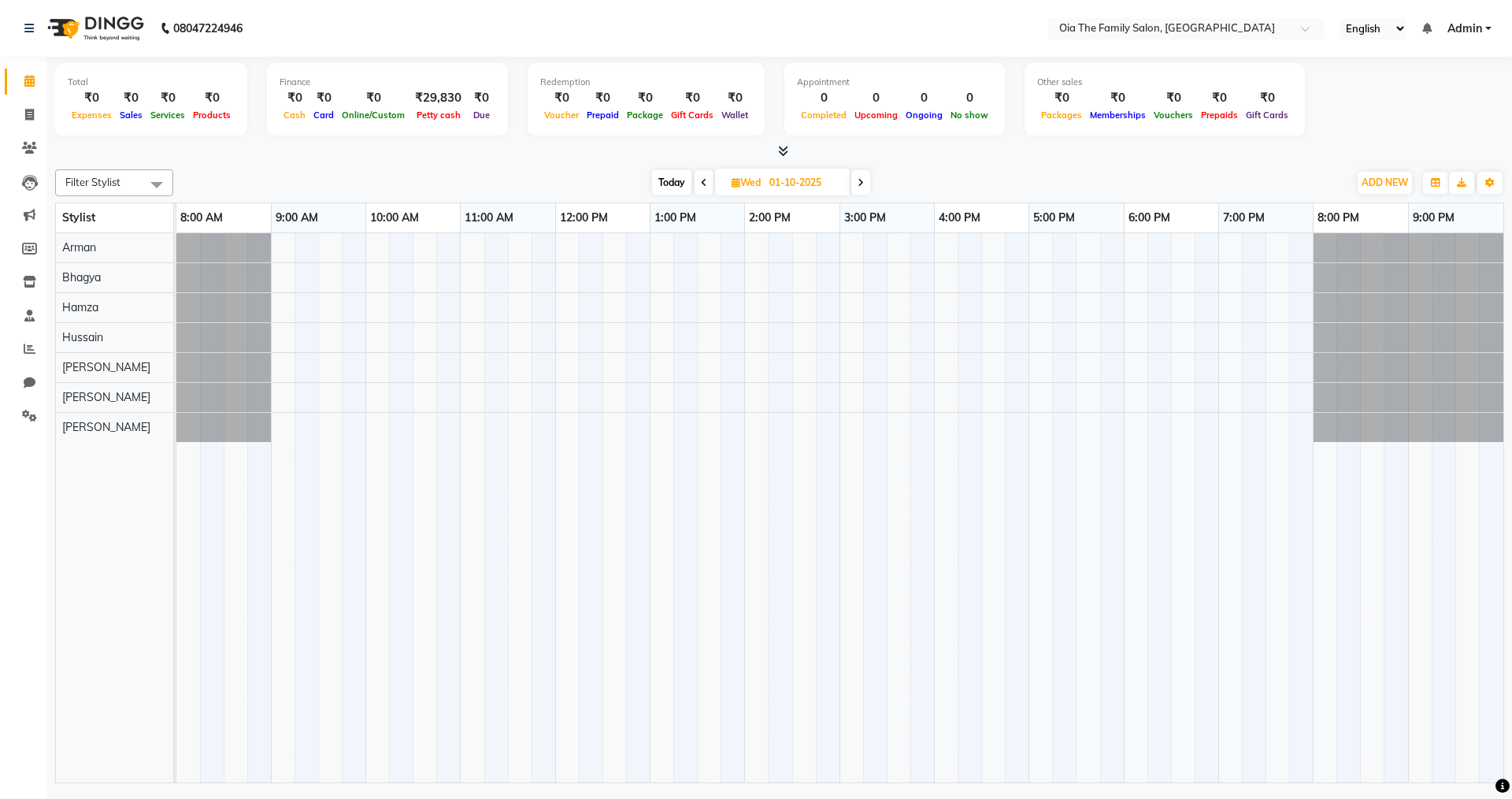
click at [705, 183] on icon at bounding box center [704, 183] width 6 height 9
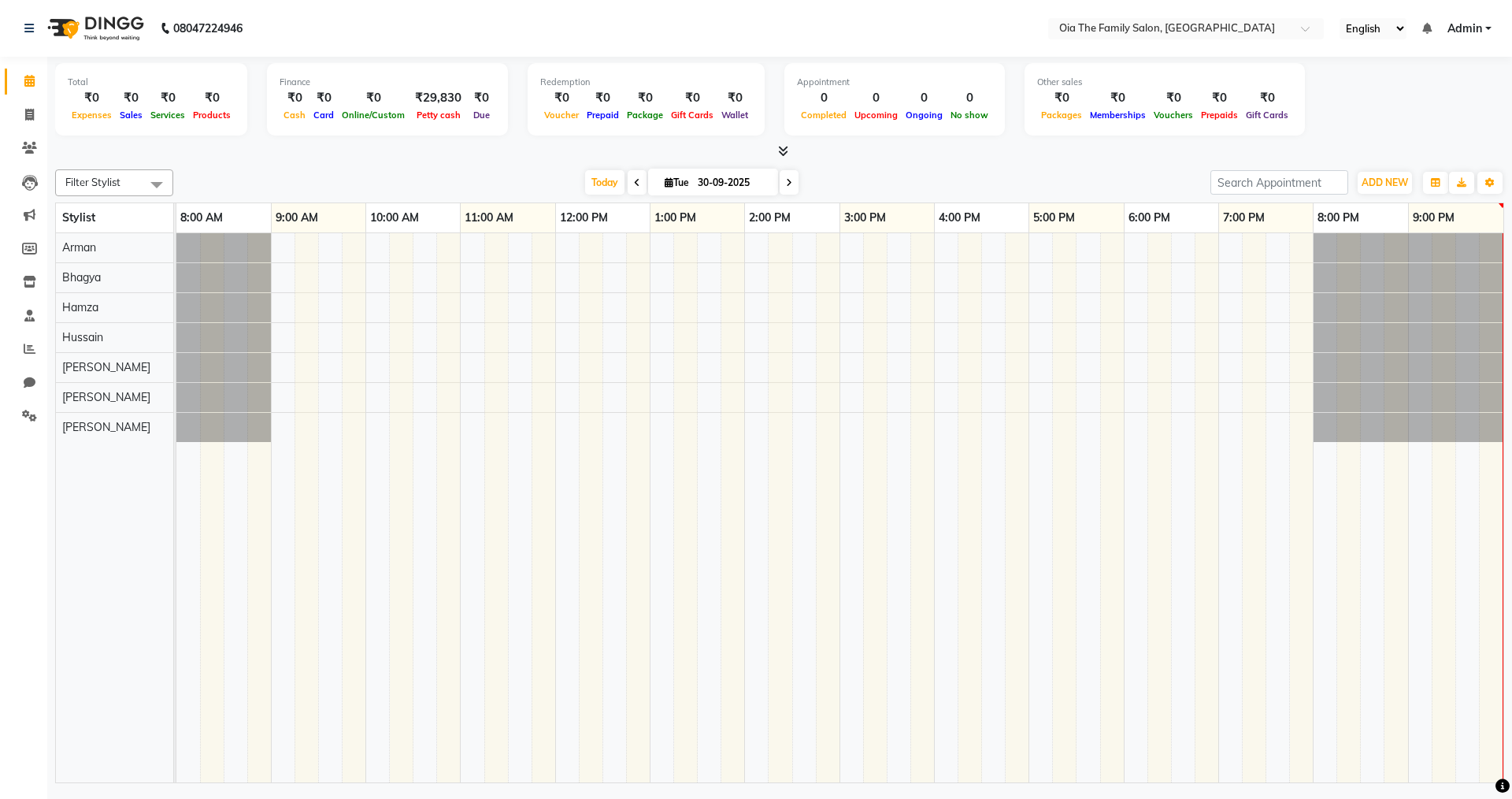
scroll to position [0, 3]
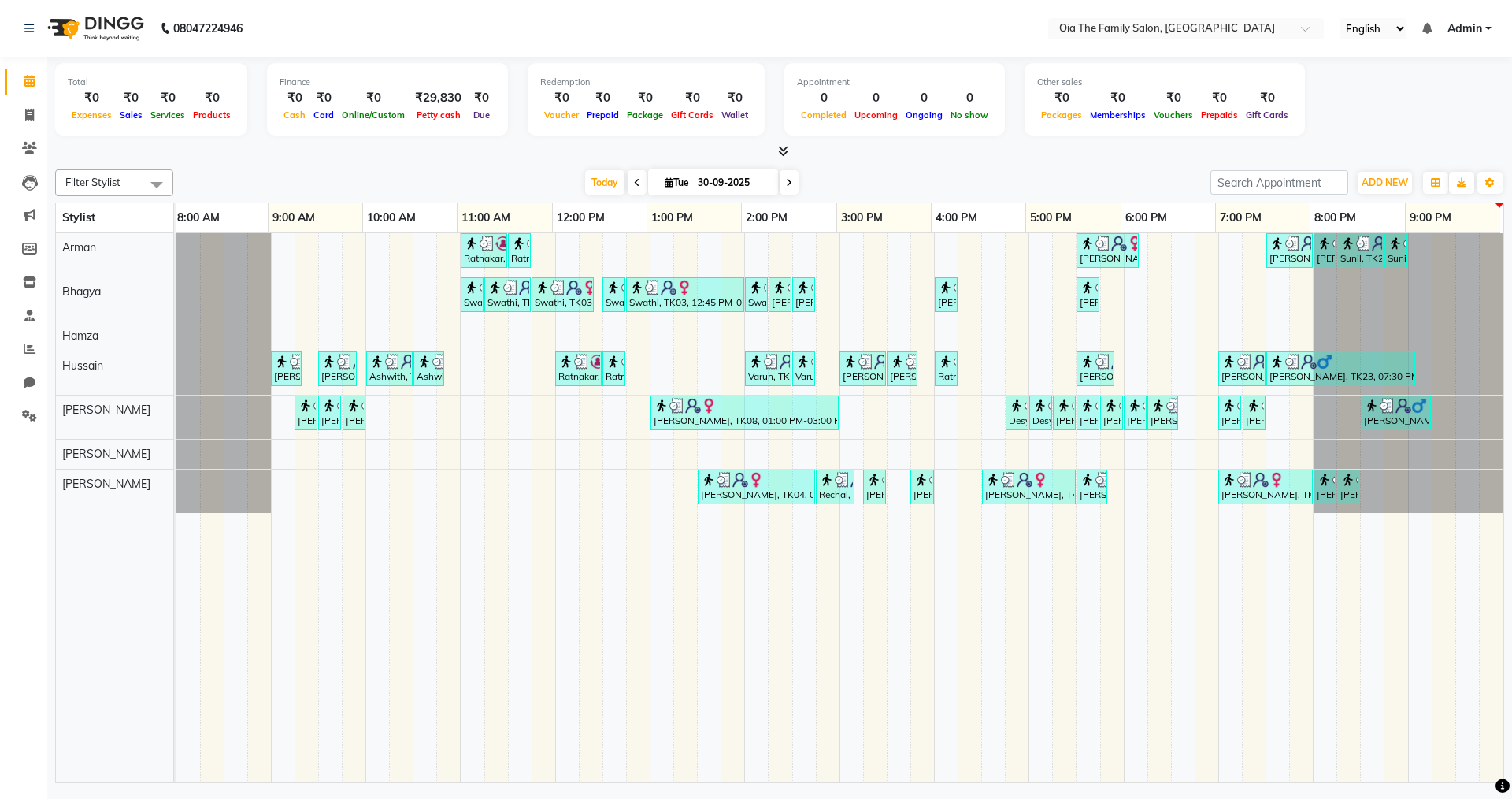
click at [731, 185] on icon at bounding box center [789, 183] width 6 height 9
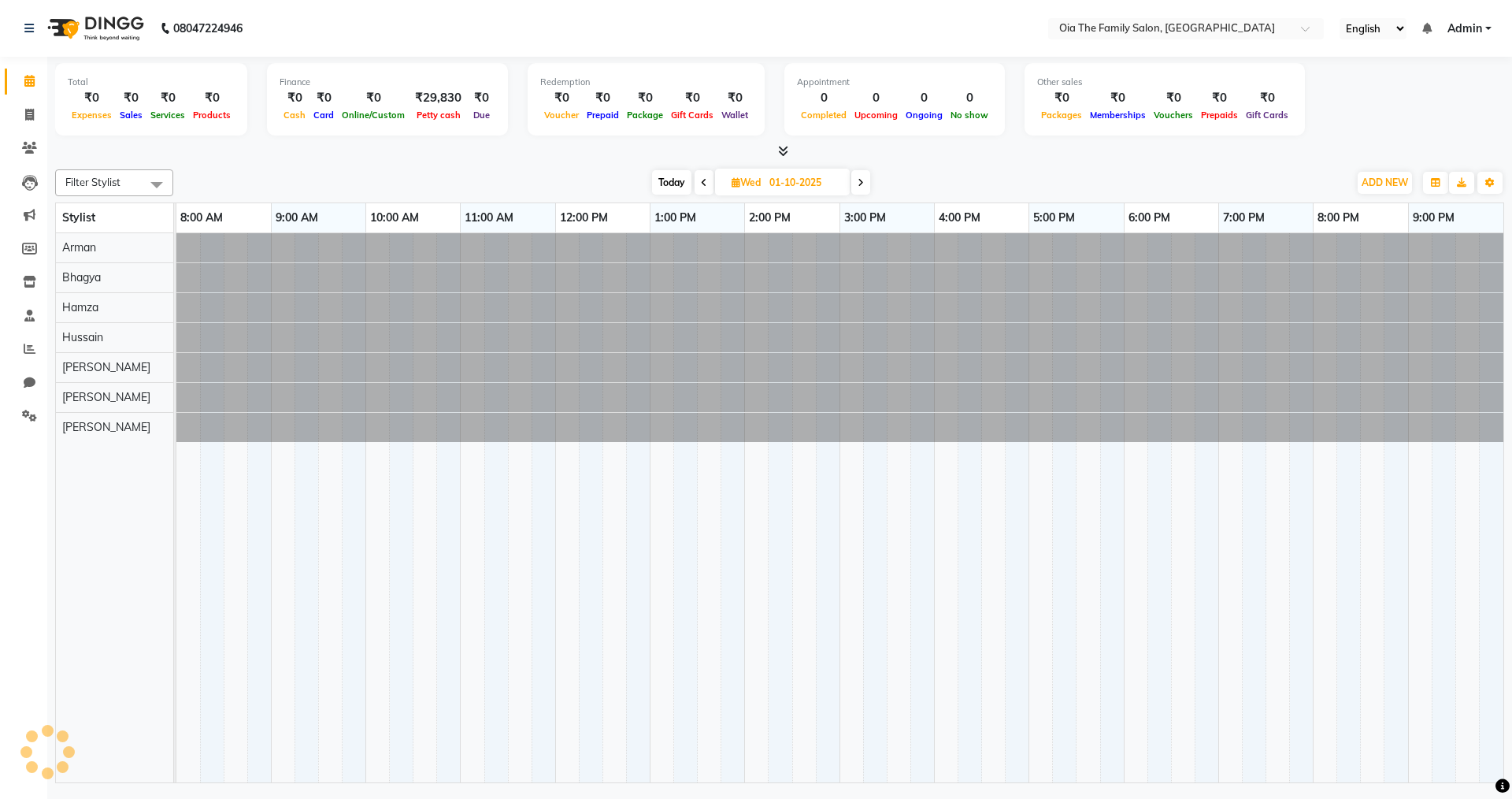
scroll to position [0, 0]
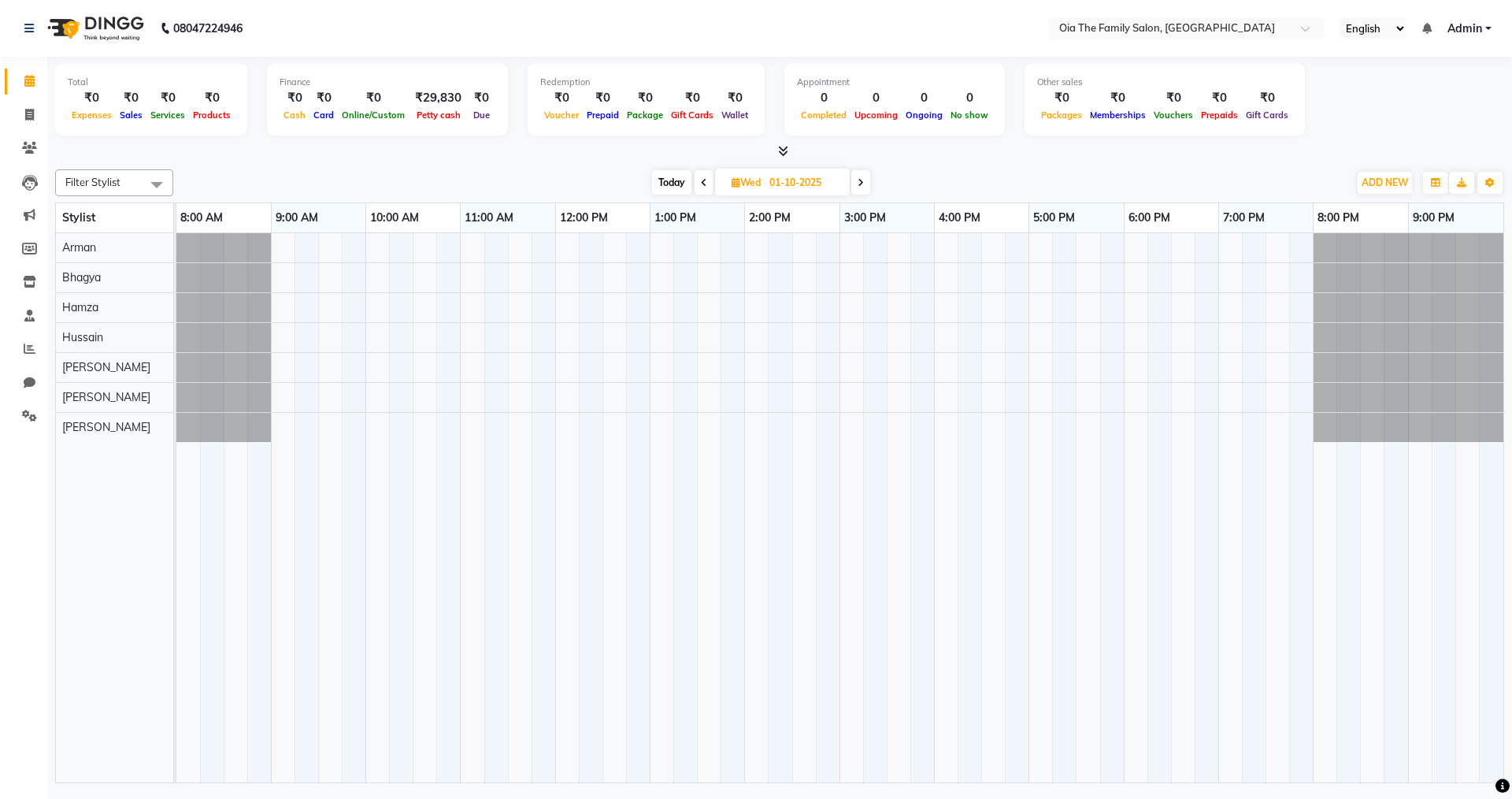
click at [659, 178] on span "Today" at bounding box center [672, 182] width 40 height 25
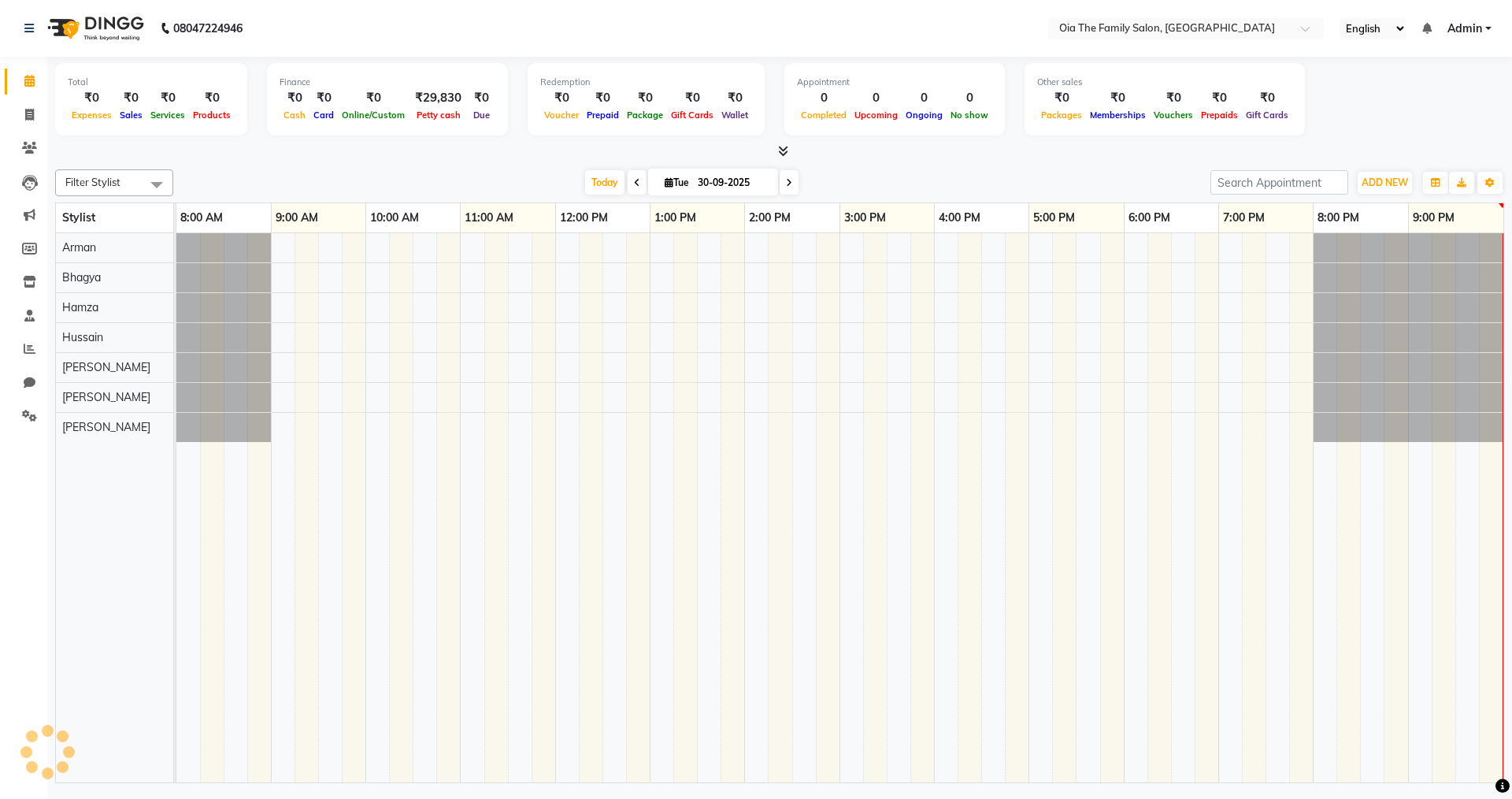
scroll to position [0, 3]
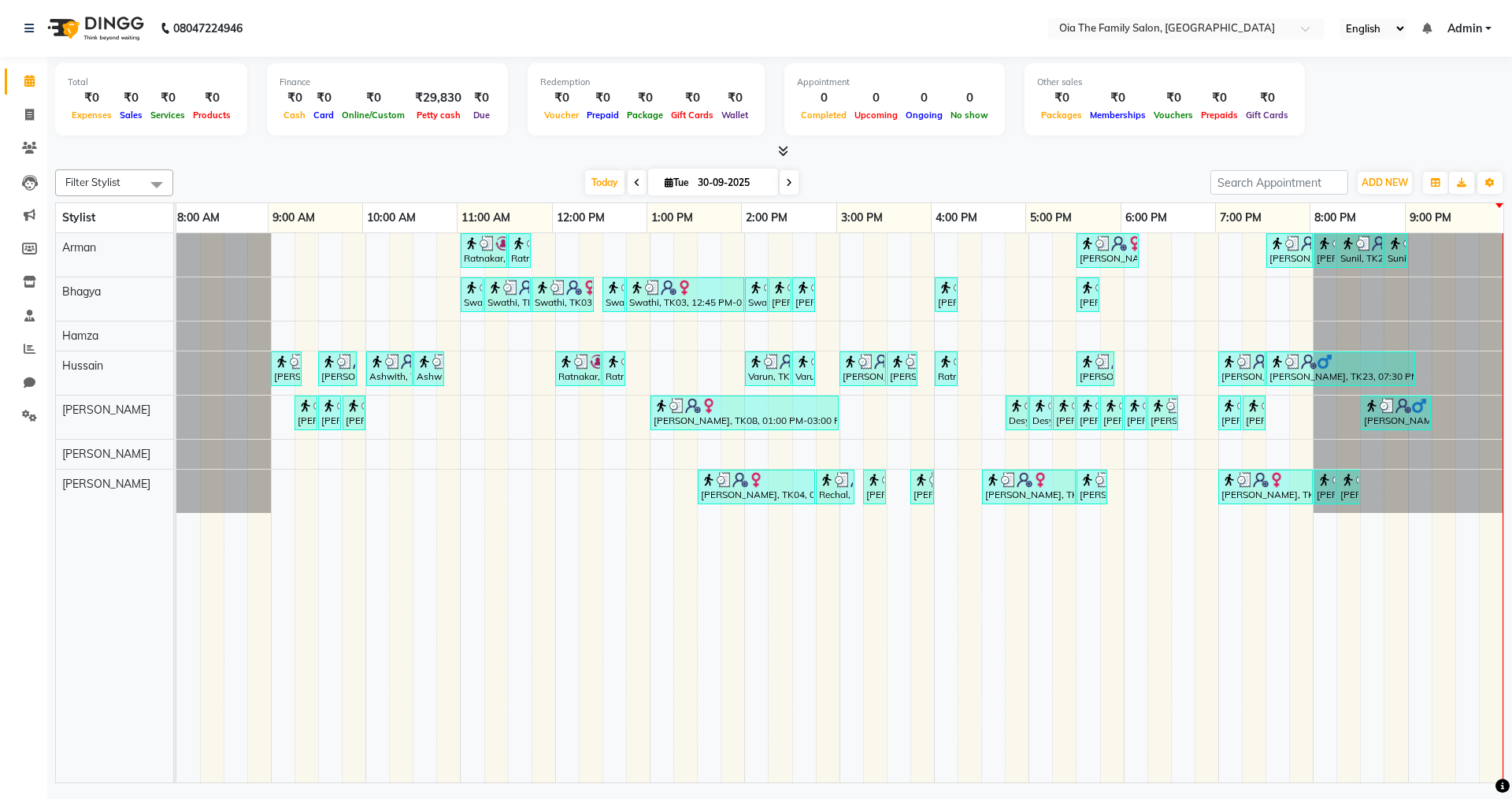
click at [731, 188] on span at bounding box center [789, 182] width 19 height 25
type input "01-10-2025"
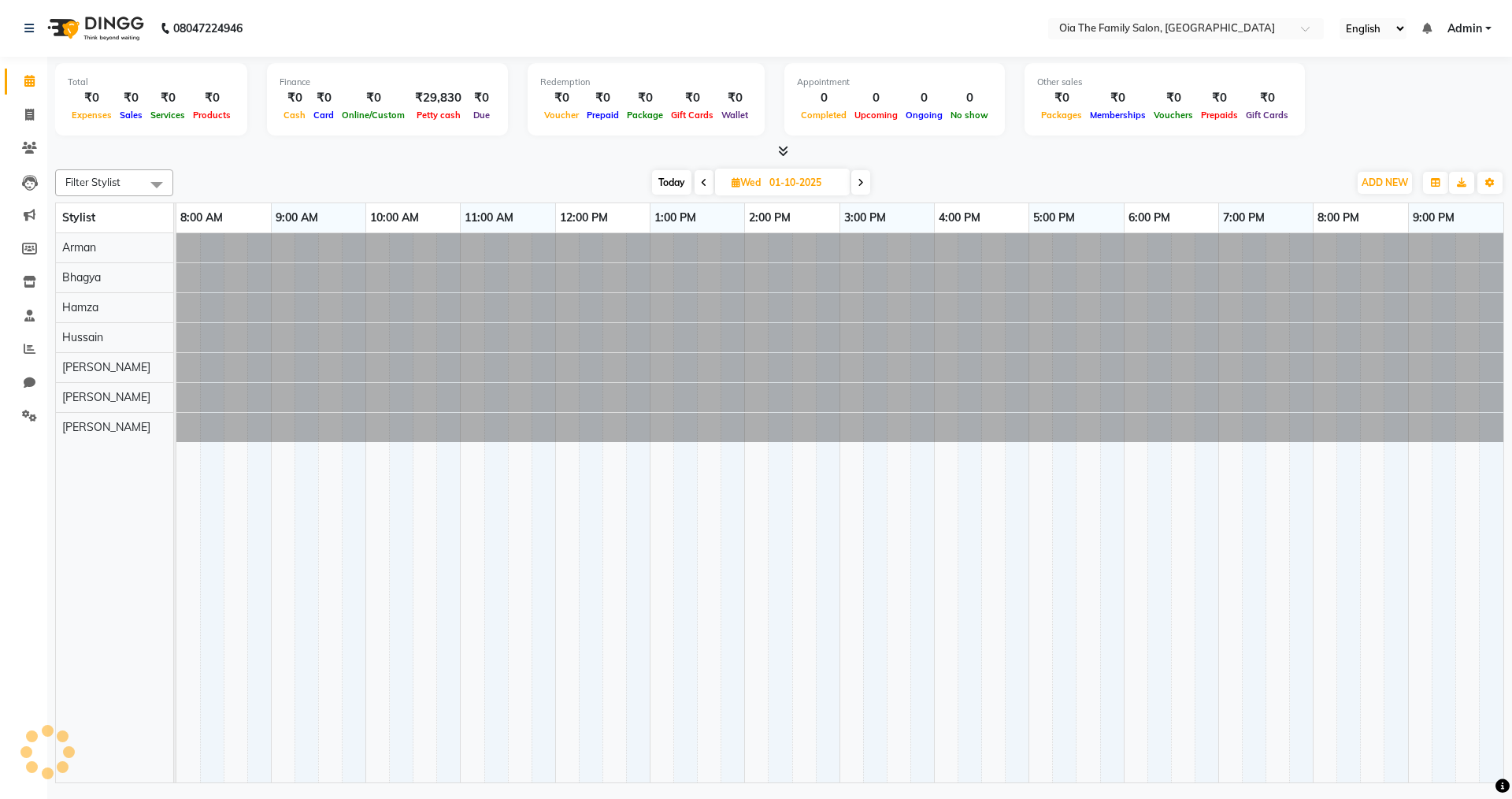
scroll to position [0, 0]
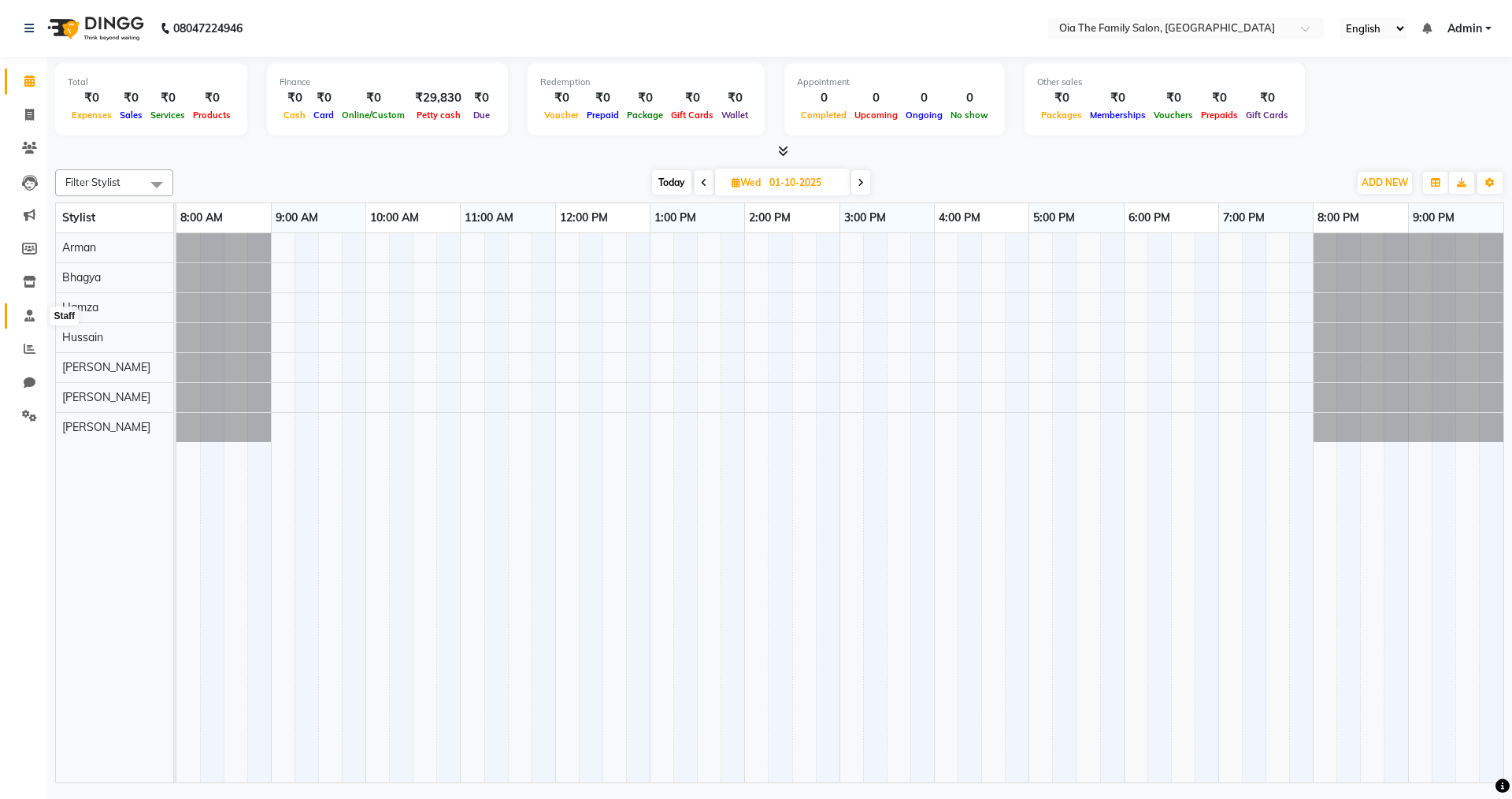
click at [28, 322] on span at bounding box center [29, 316] width 28 height 18
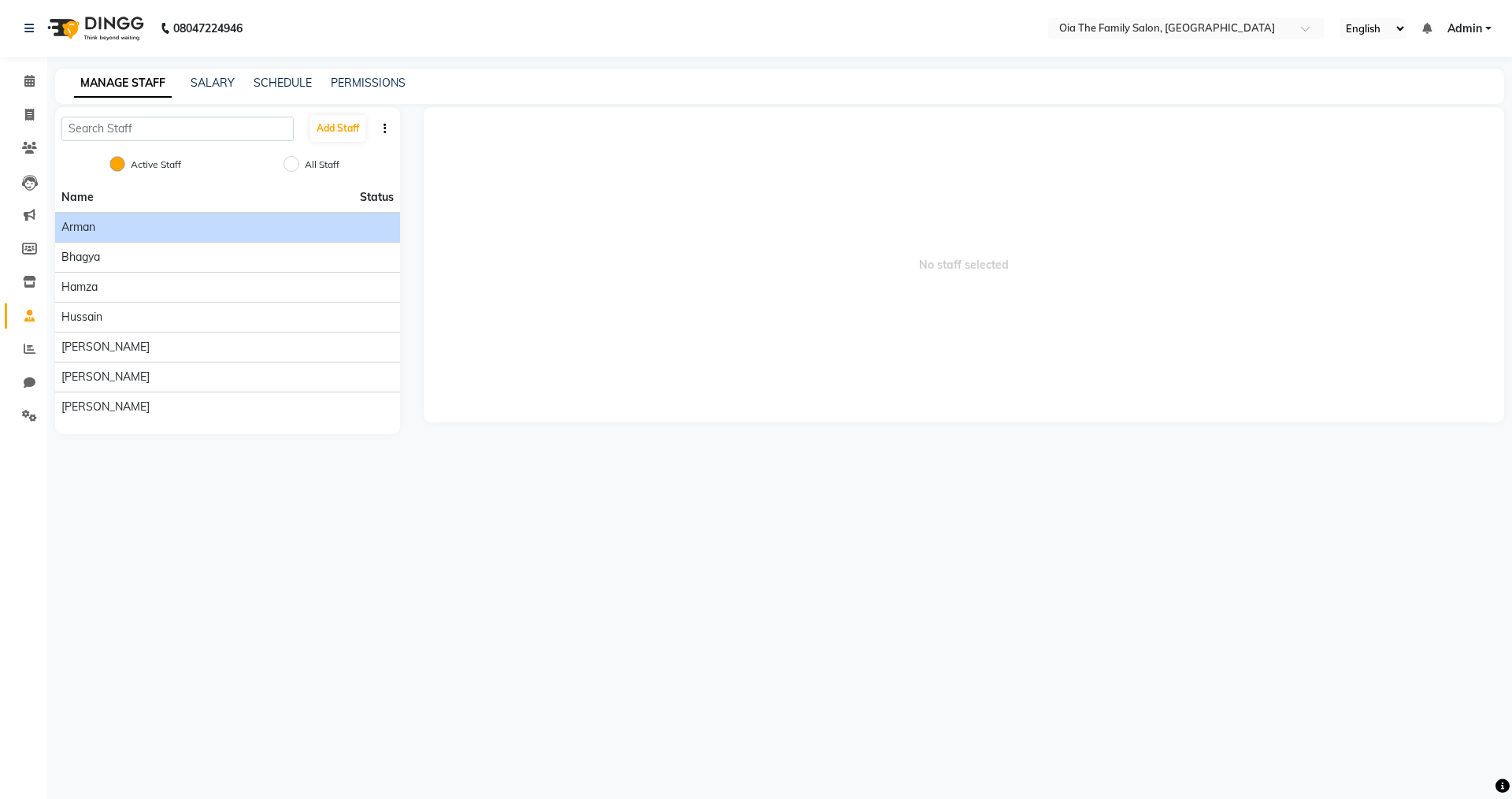
click at [179, 230] on div "Arman" at bounding box center [228, 227] width 333 height 17
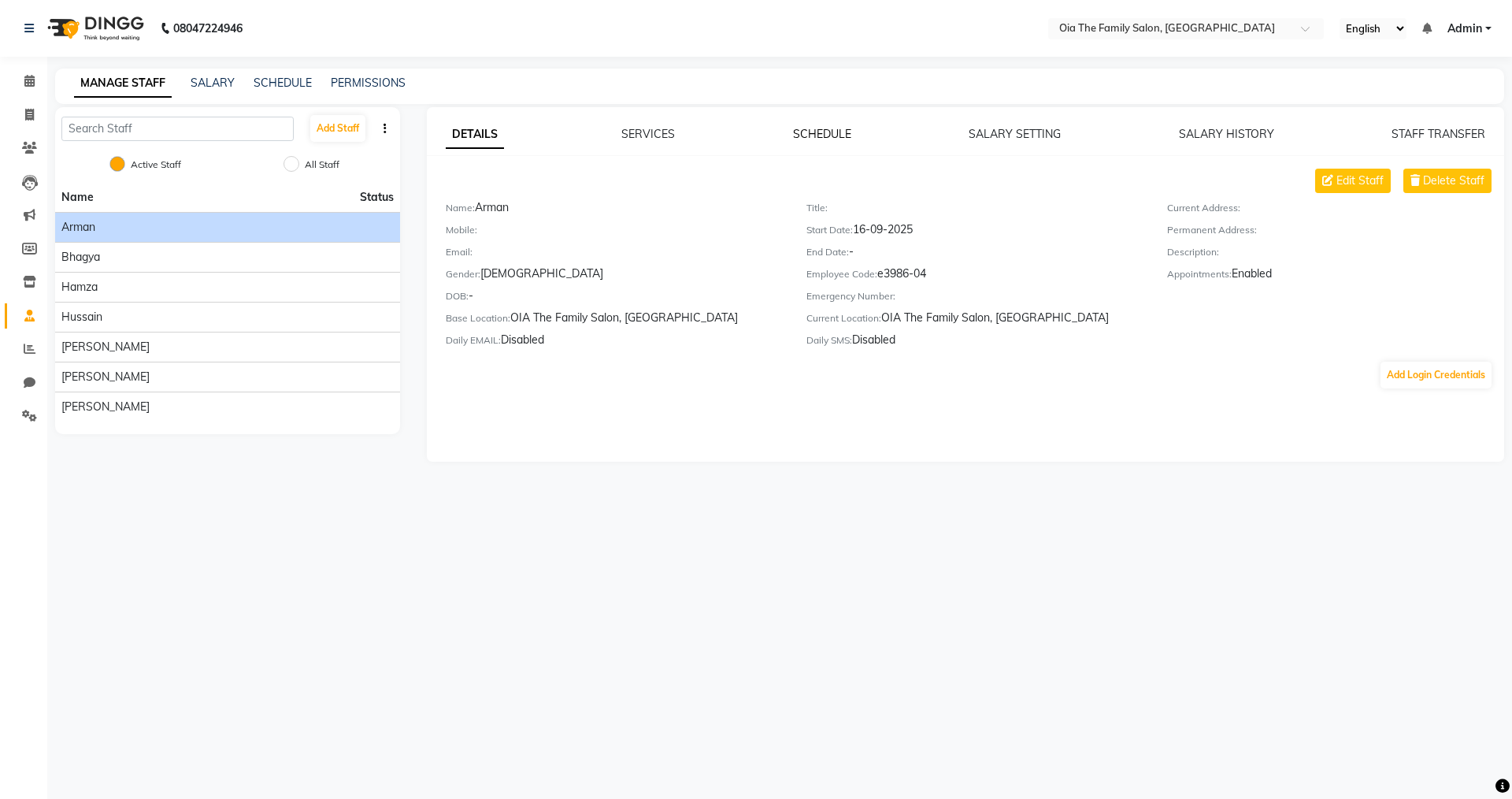
click at [731, 133] on link "SCHEDULE" at bounding box center [822, 133] width 58 height 14
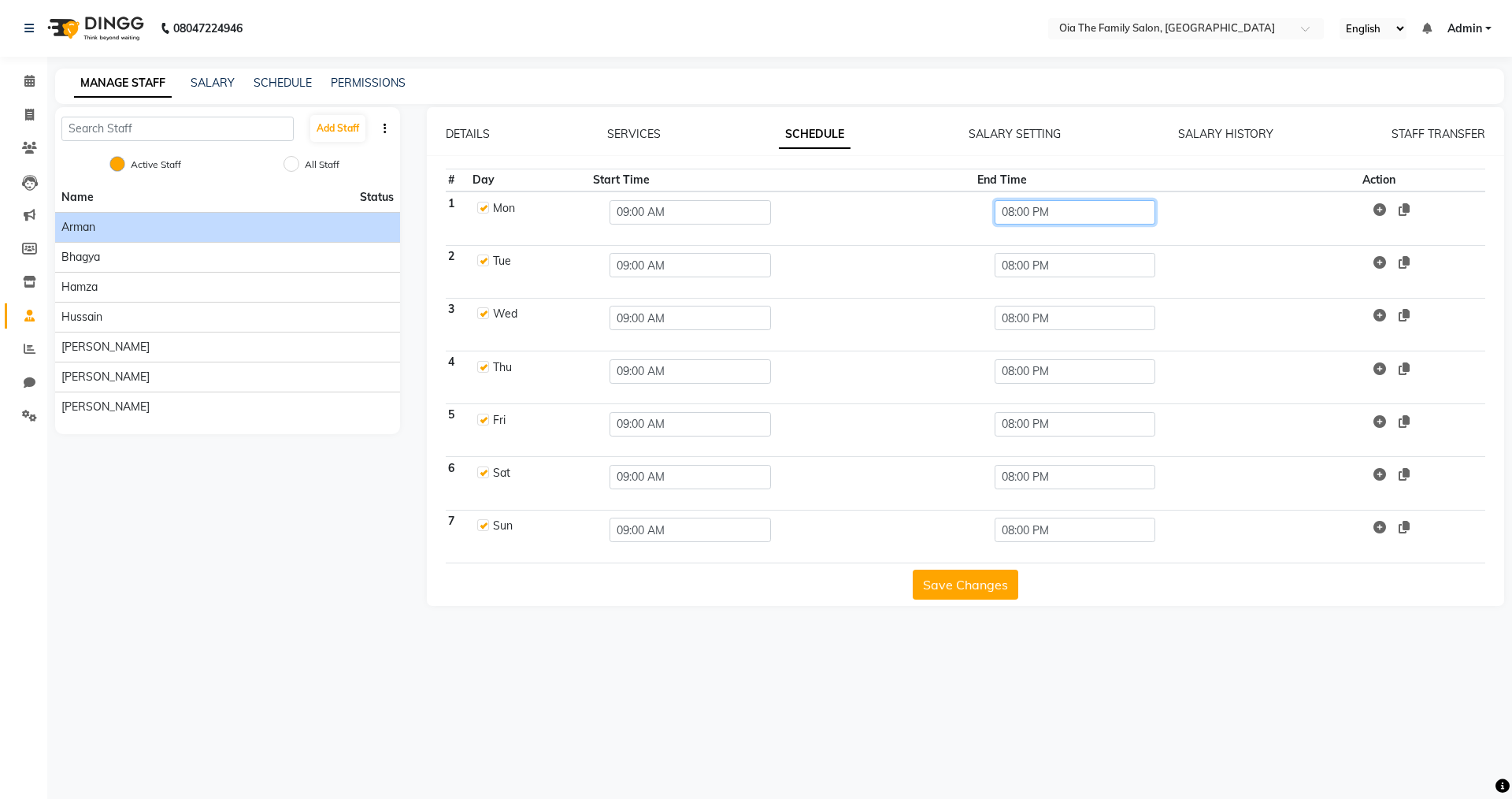
click at [731, 216] on input "08:00 PM" at bounding box center [1075, 212] width 162 height 25
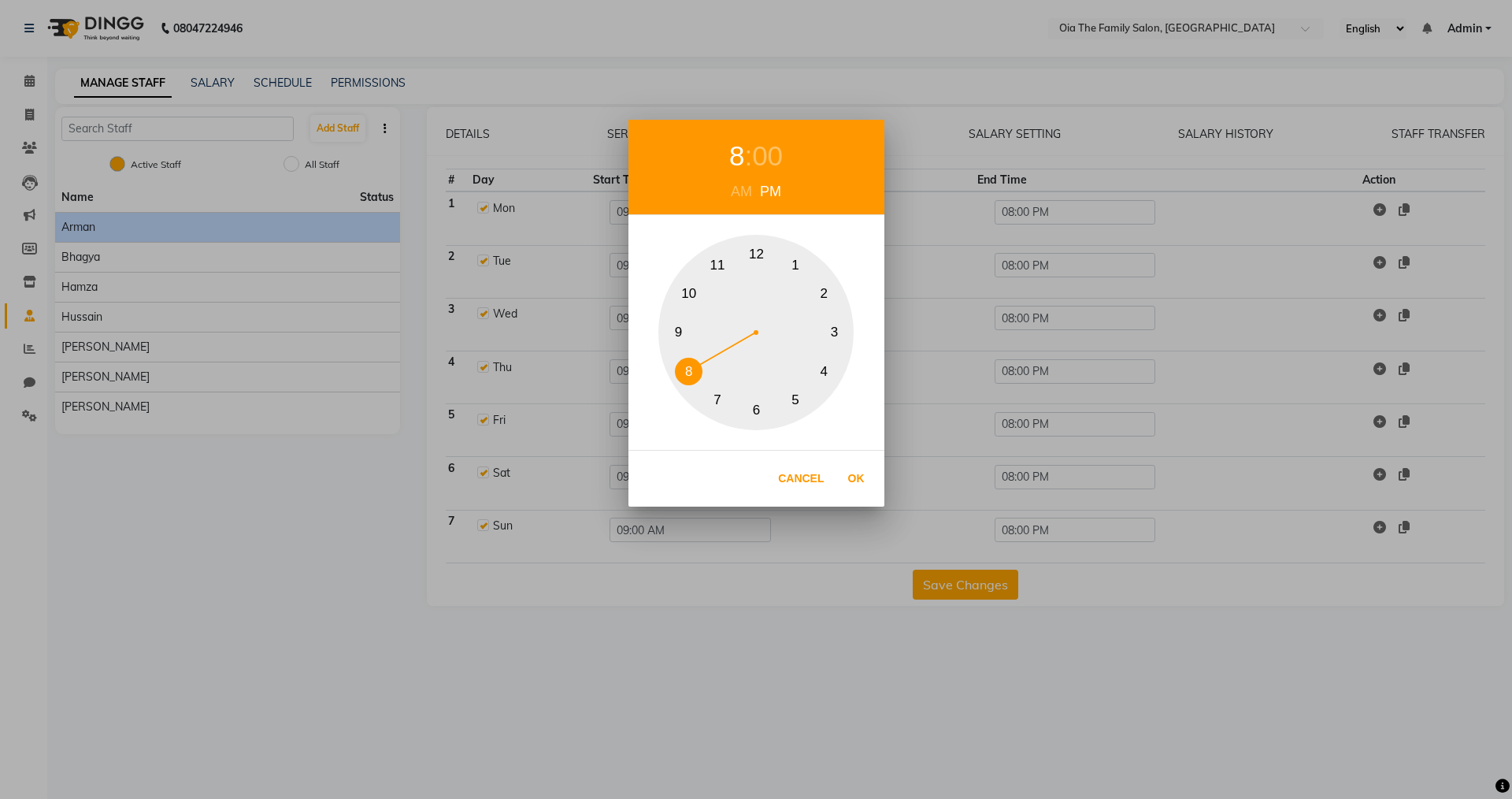
click at [680, 323] on button "9" at bounding box center [678, 333] width 28 height 28
click at [731, 480] on button "Ok" at bounding box center [856, 478] width 32 height 32
type input "09:00 PM"
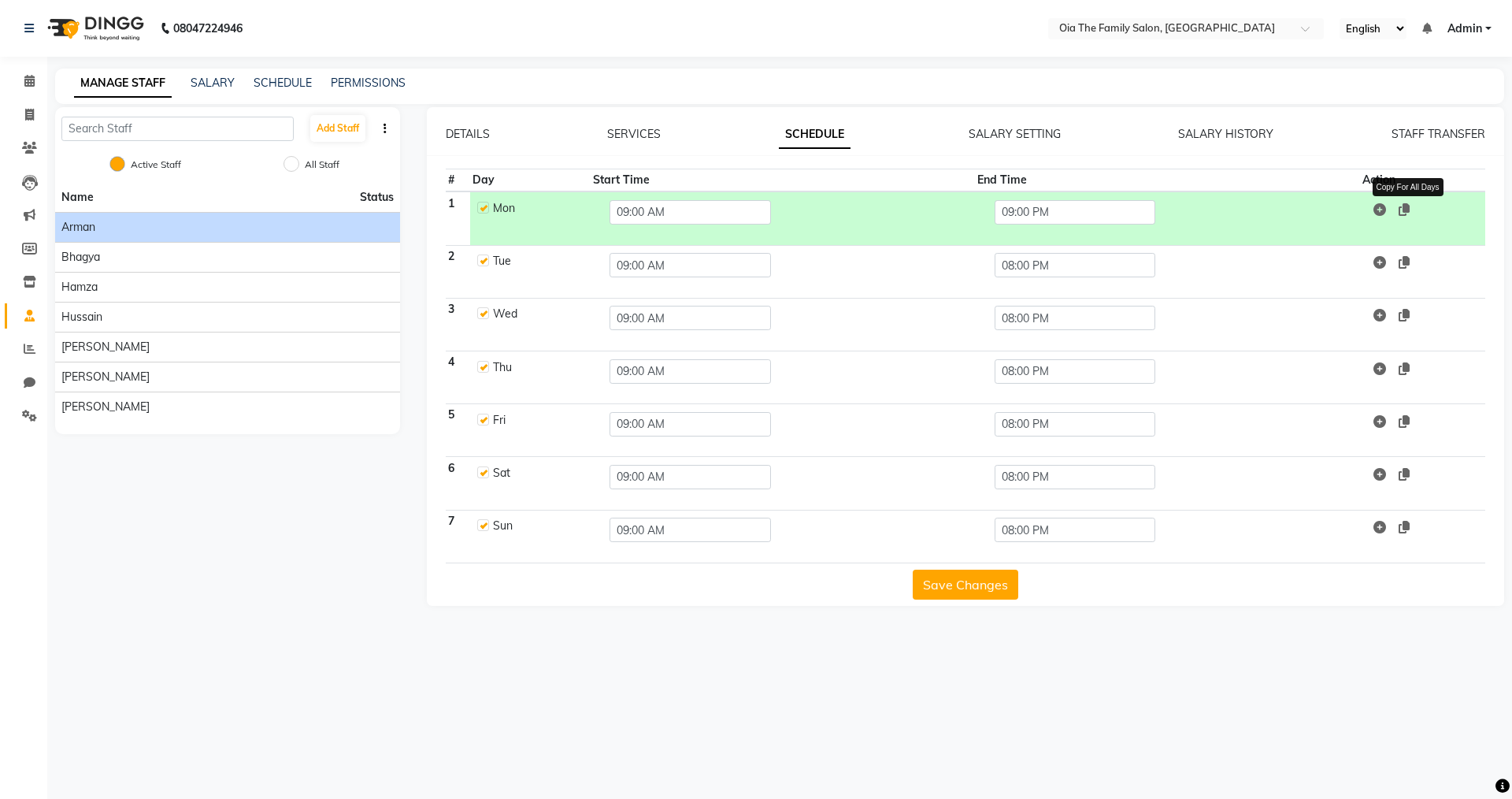
click at [731, 206] on icon at bounding box center [1404, 210] width 11 height 13
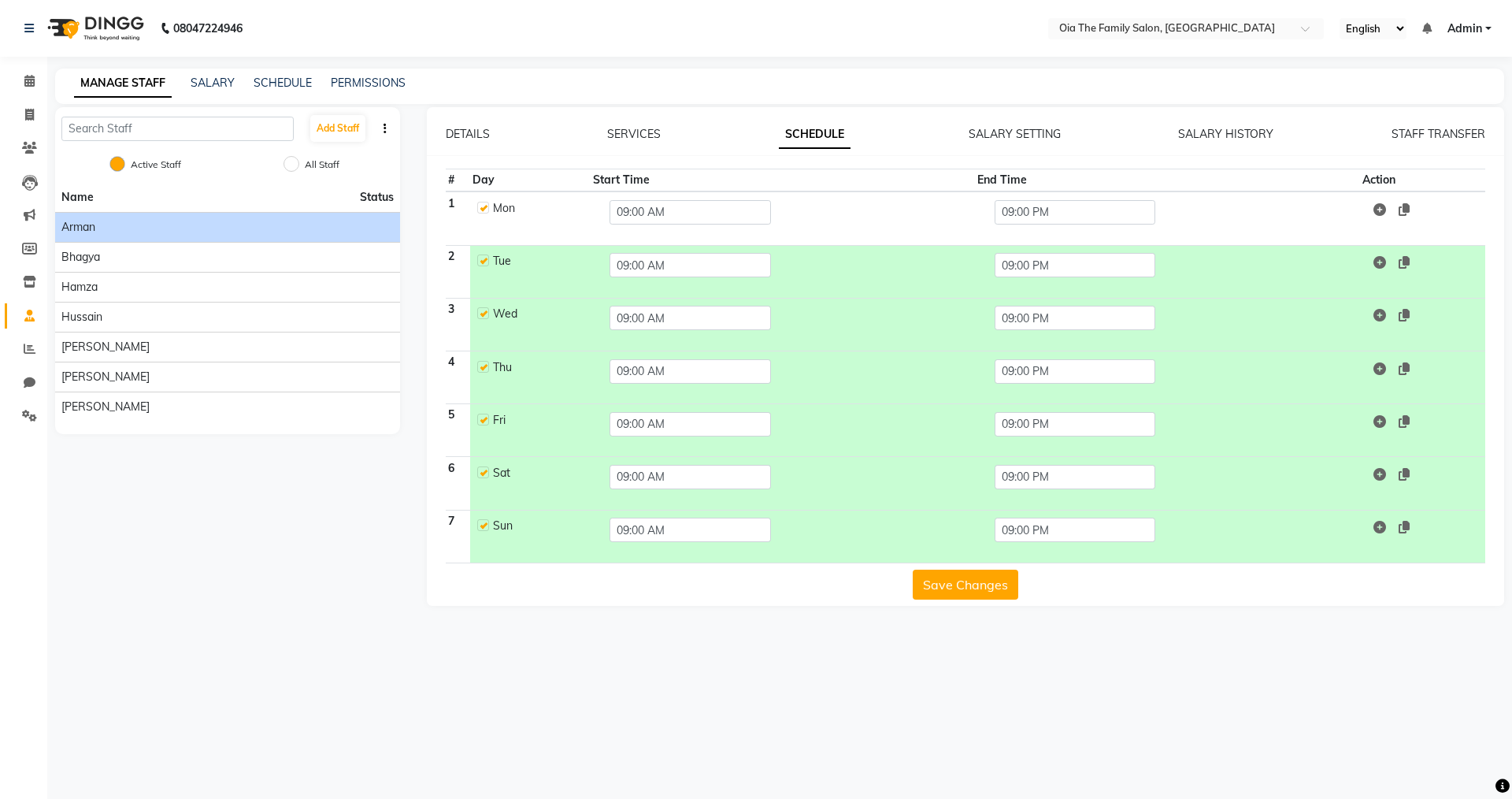
click at [731, 553] on button "Save Changes" at bounding box center [965, 585] width 106 height 30
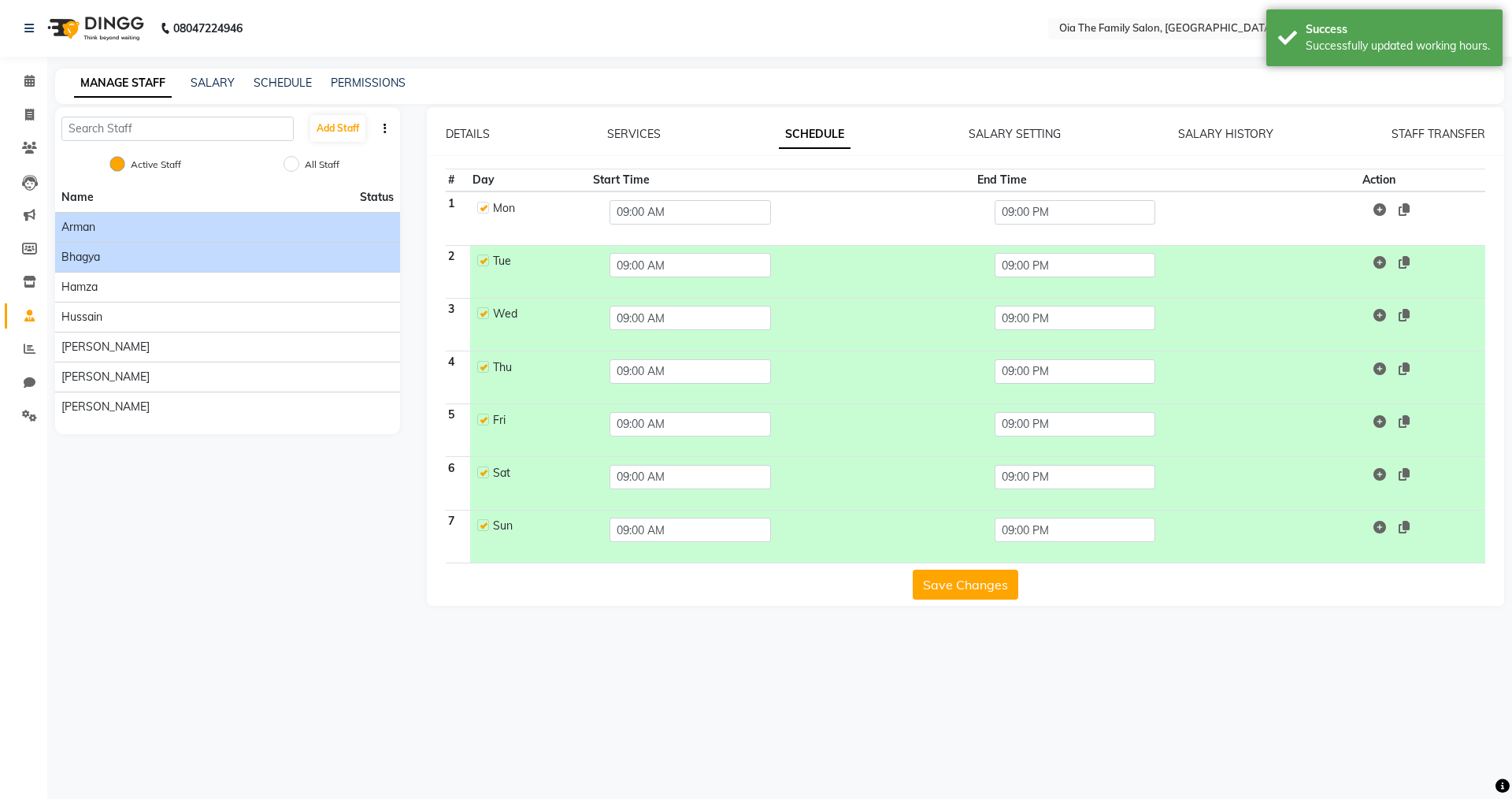
click at [94, 261] on span "Bhagya" at bounding box center [81, 257] width 39 height 17
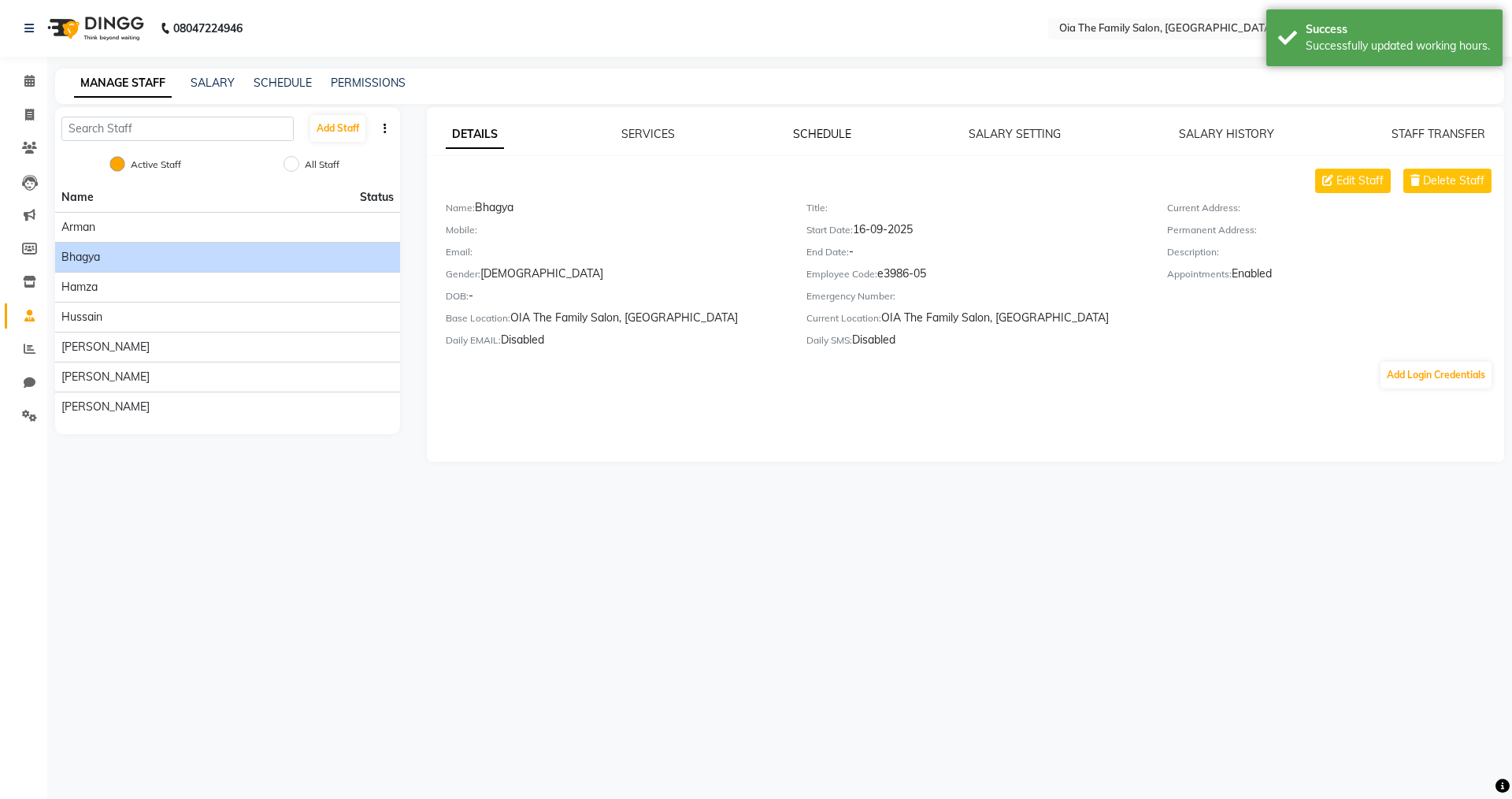
click at [731, 129] on link "SCHEDULE" at bounding box center [822, 133] width 58 height 14
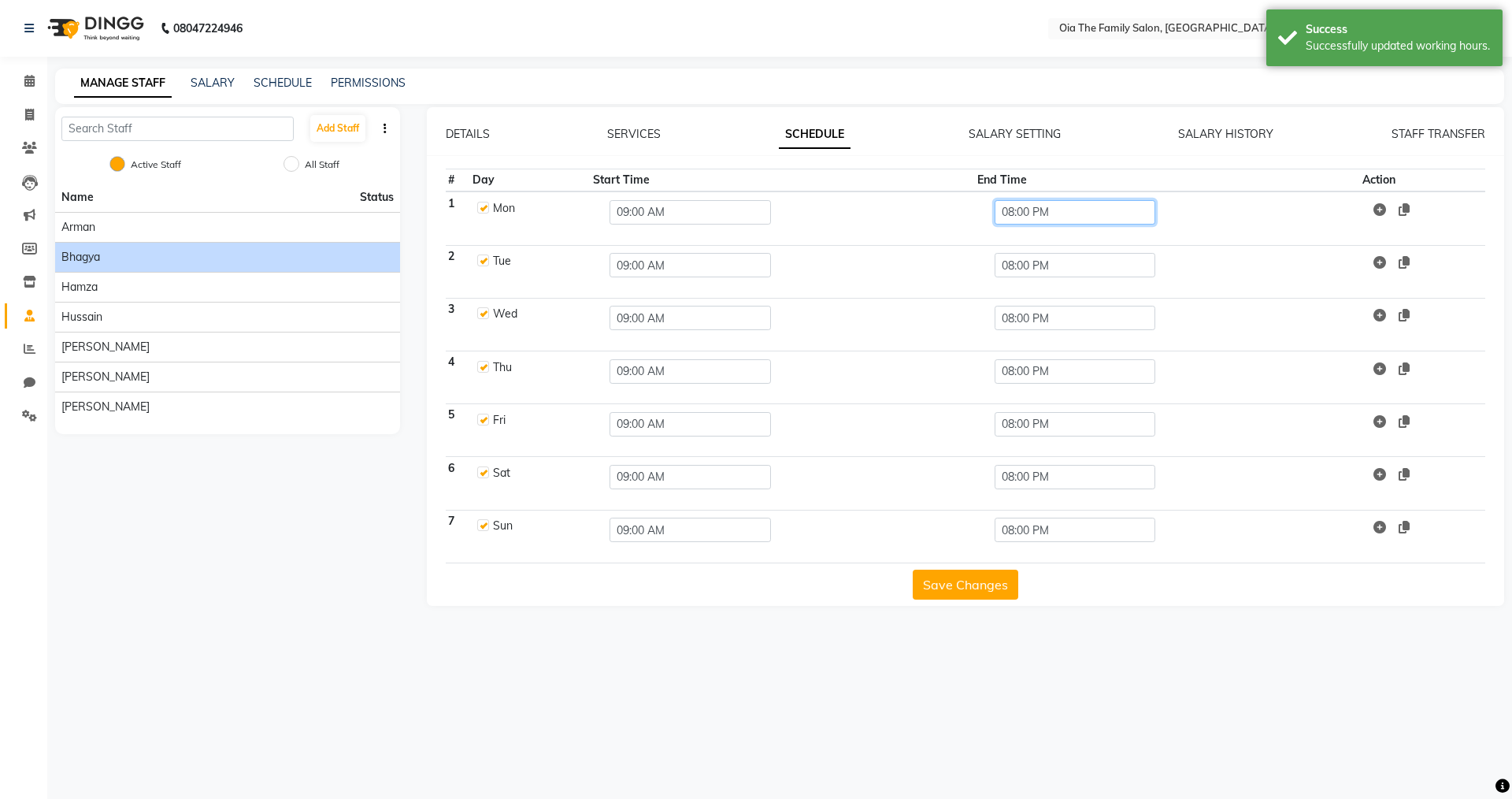
click at [731, 220] on input "08:00 PM" at bounding box center [1075, 212] width 162 height 25
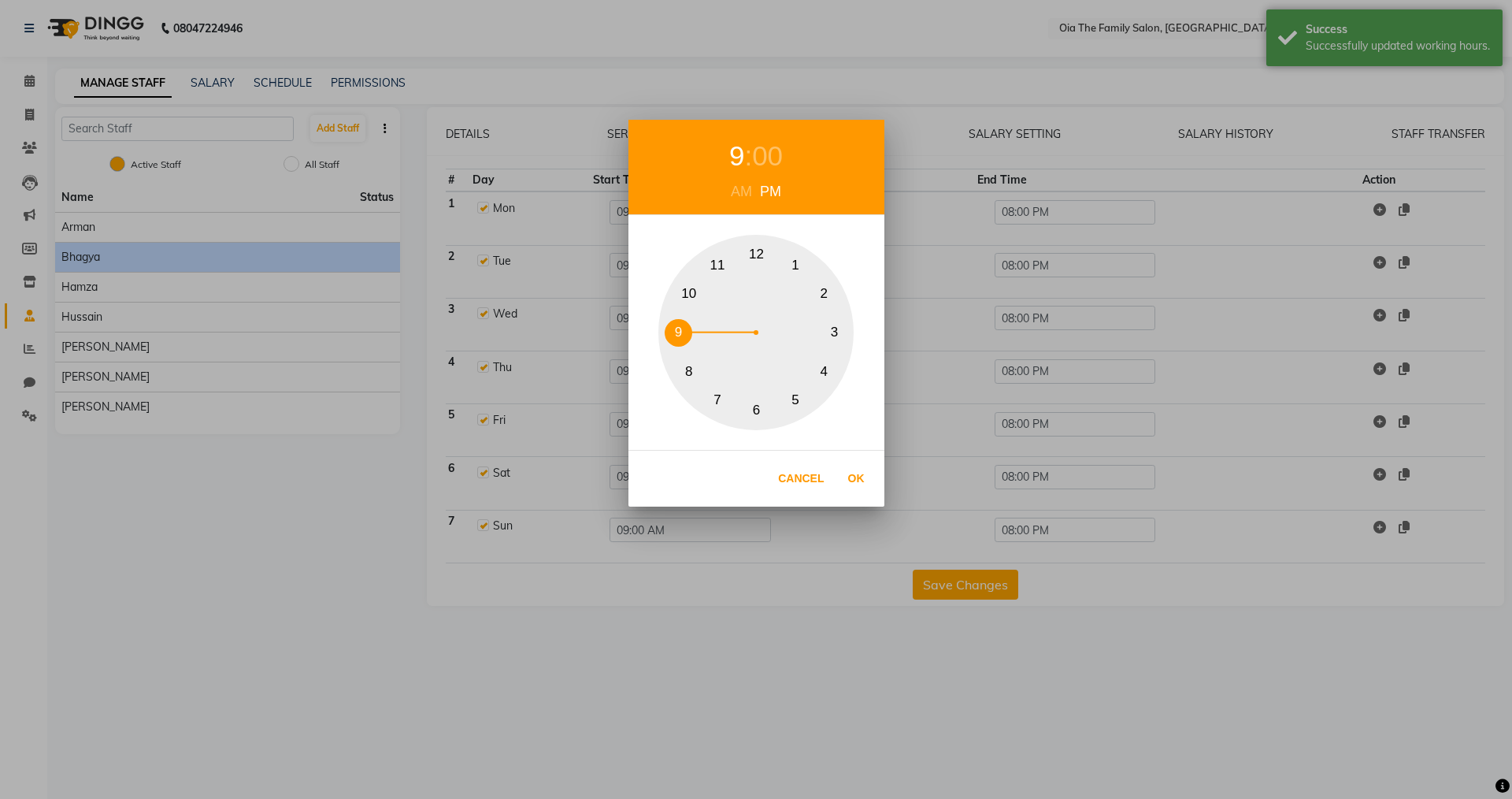
click at [692, 328] on div "1 2 3 4 5 6 7 8 9 10 11 12" at bounding box center [756, 332] width 196 height 196
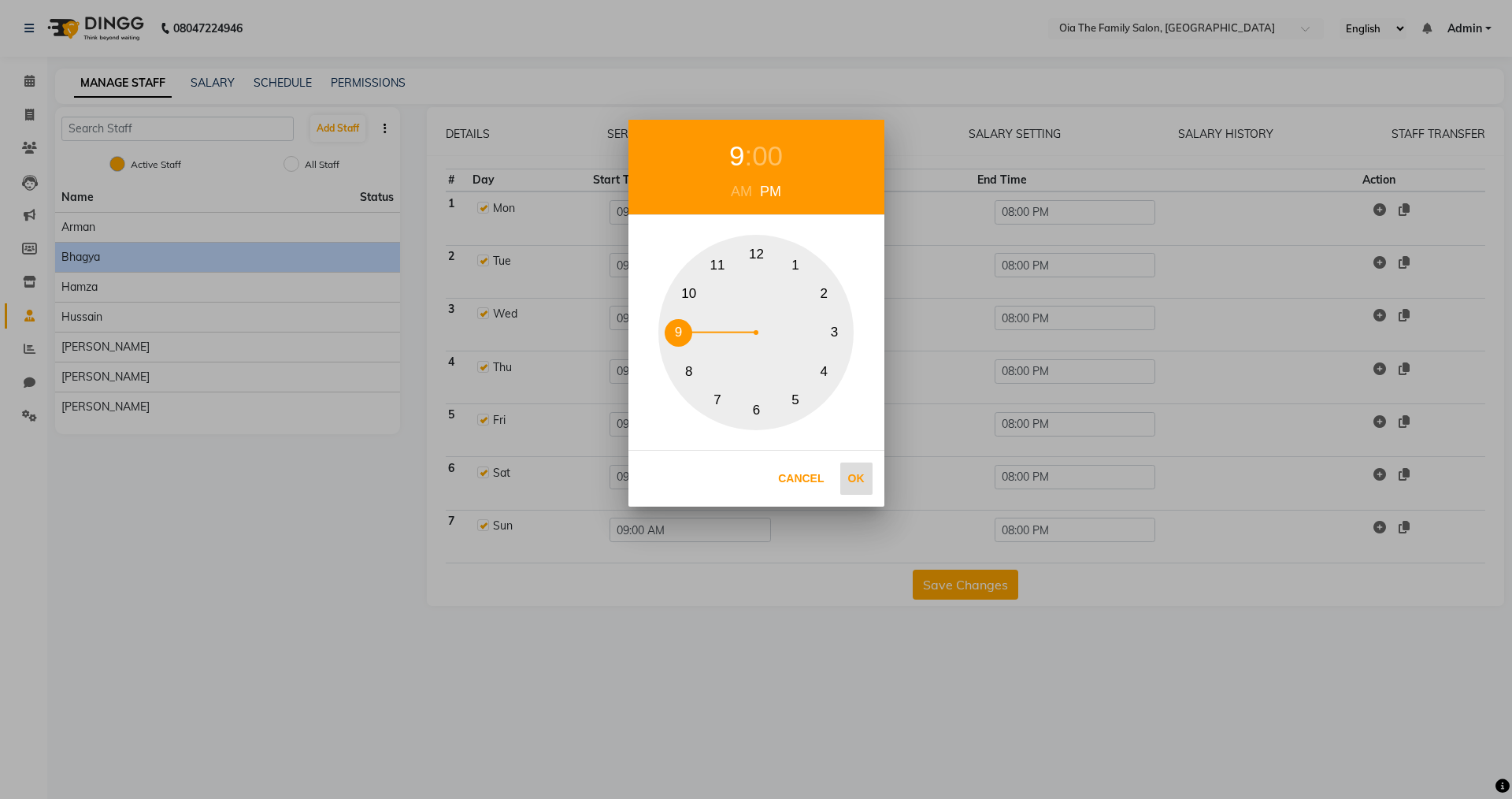
click at [731, 485] on button "Ok" at bounding box center [856, 478] width 32 height 32
type input "09:00 PM"
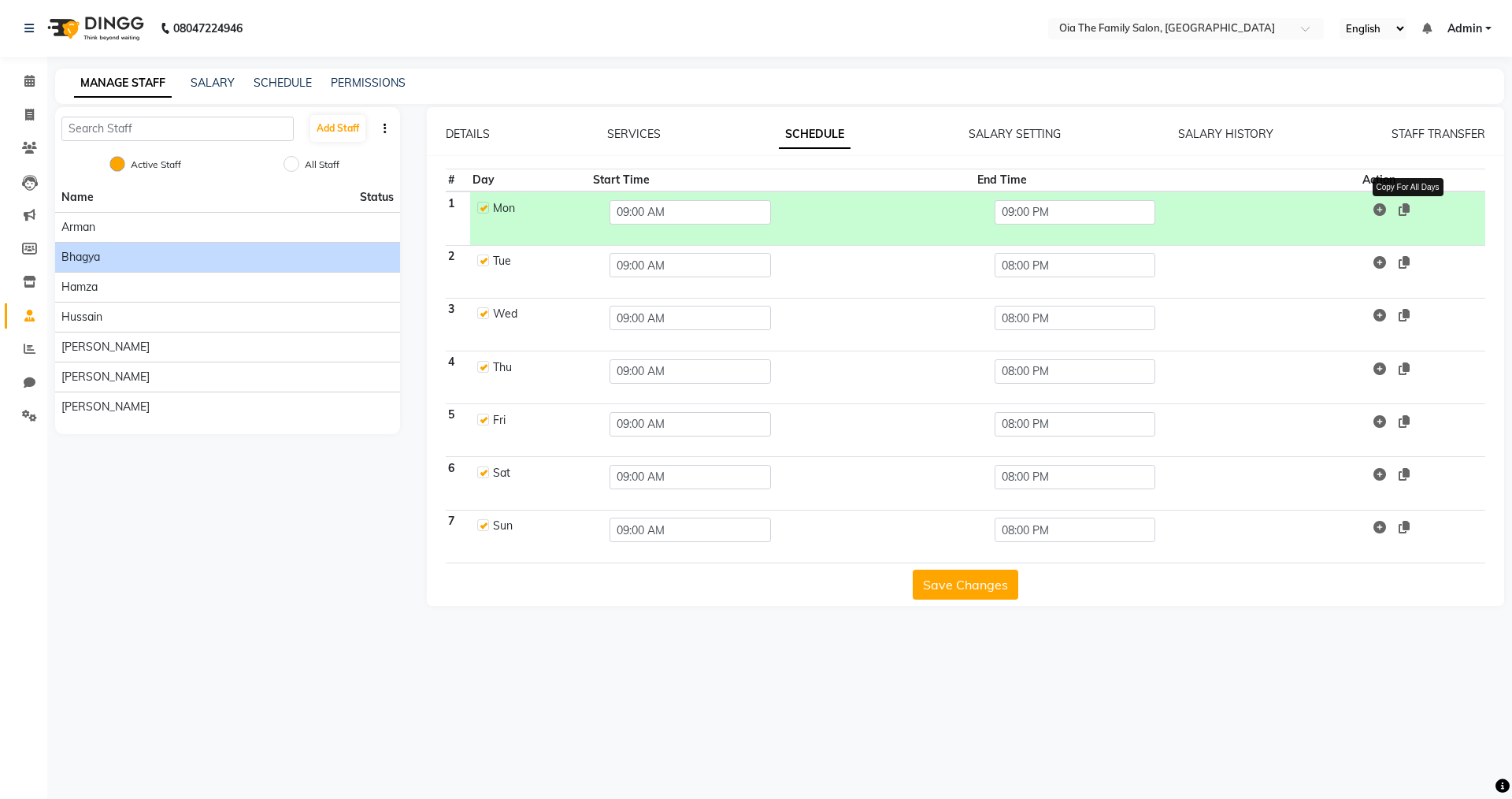
click at [731, 208] on icon at bounding box center [1404, 210] width 11 height 13
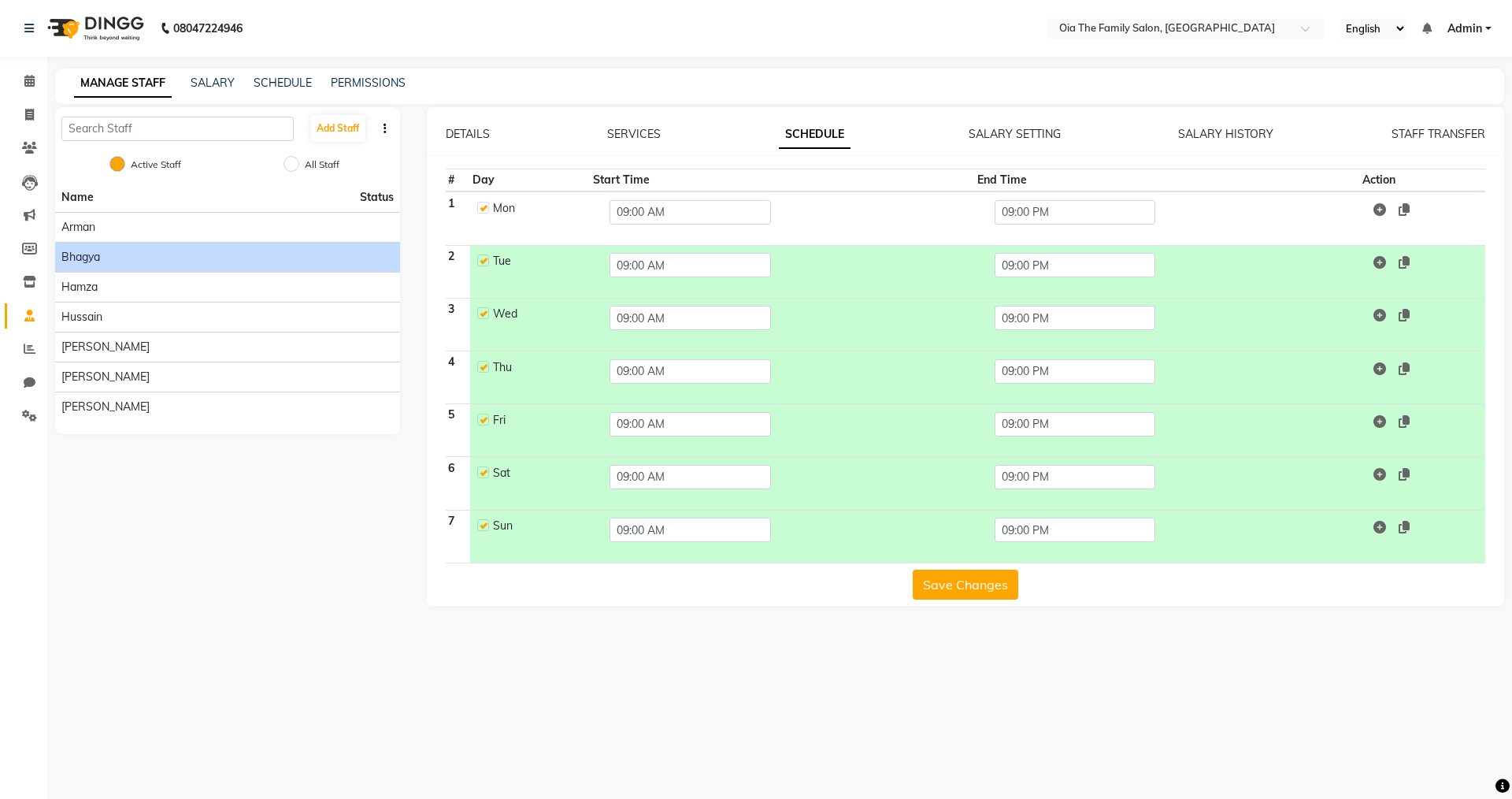
click at [731, 553] on button "Save Changes" at bounding box center [965, 585] width 106 height 30
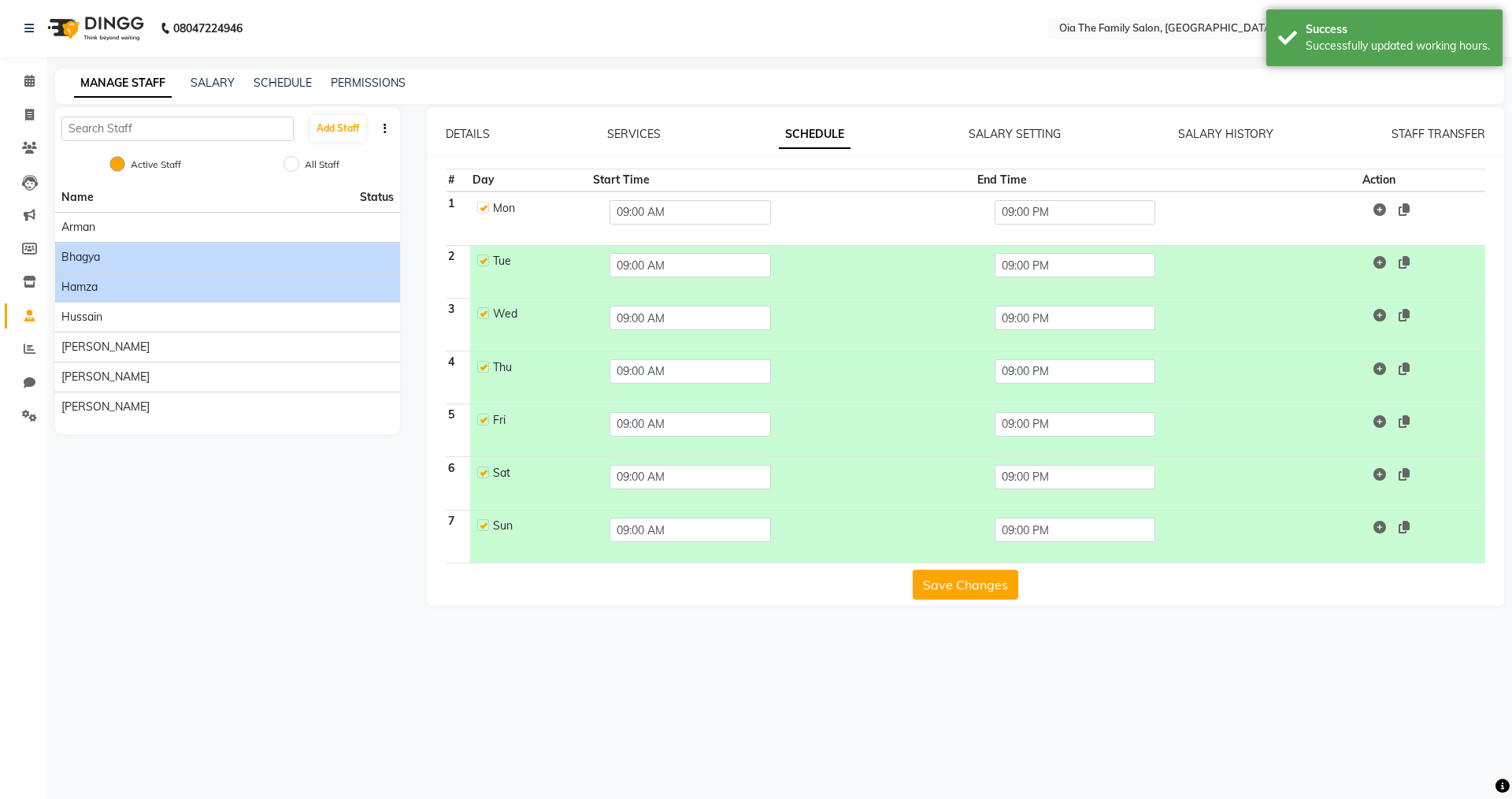
click at [92, 288] on span "Hamza" at bounding box center [79, 287] width 36 height 17
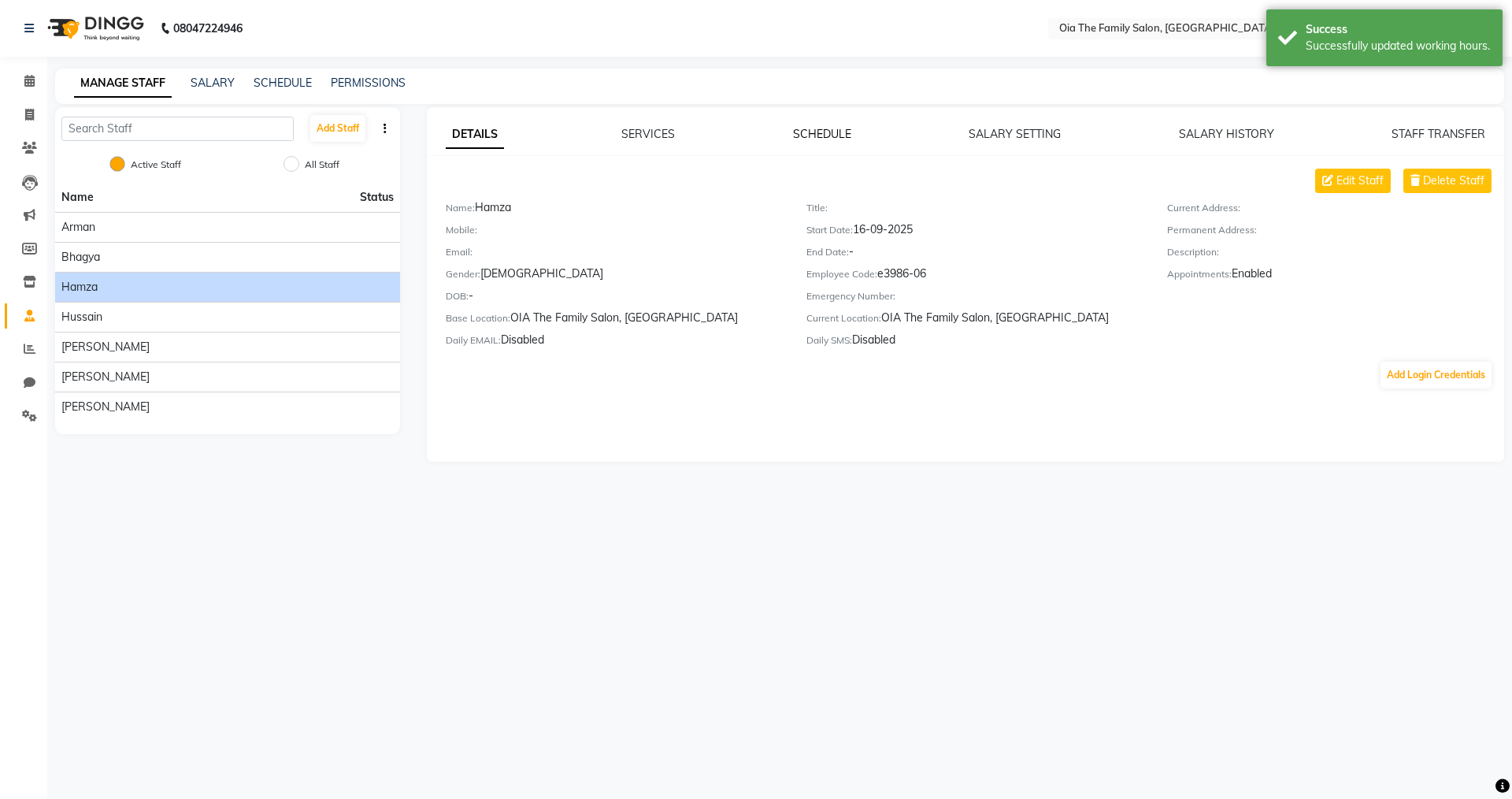
click at [731, 140] on link "SCHEDULE" at bounding box center [822, 133] width 58 height 14
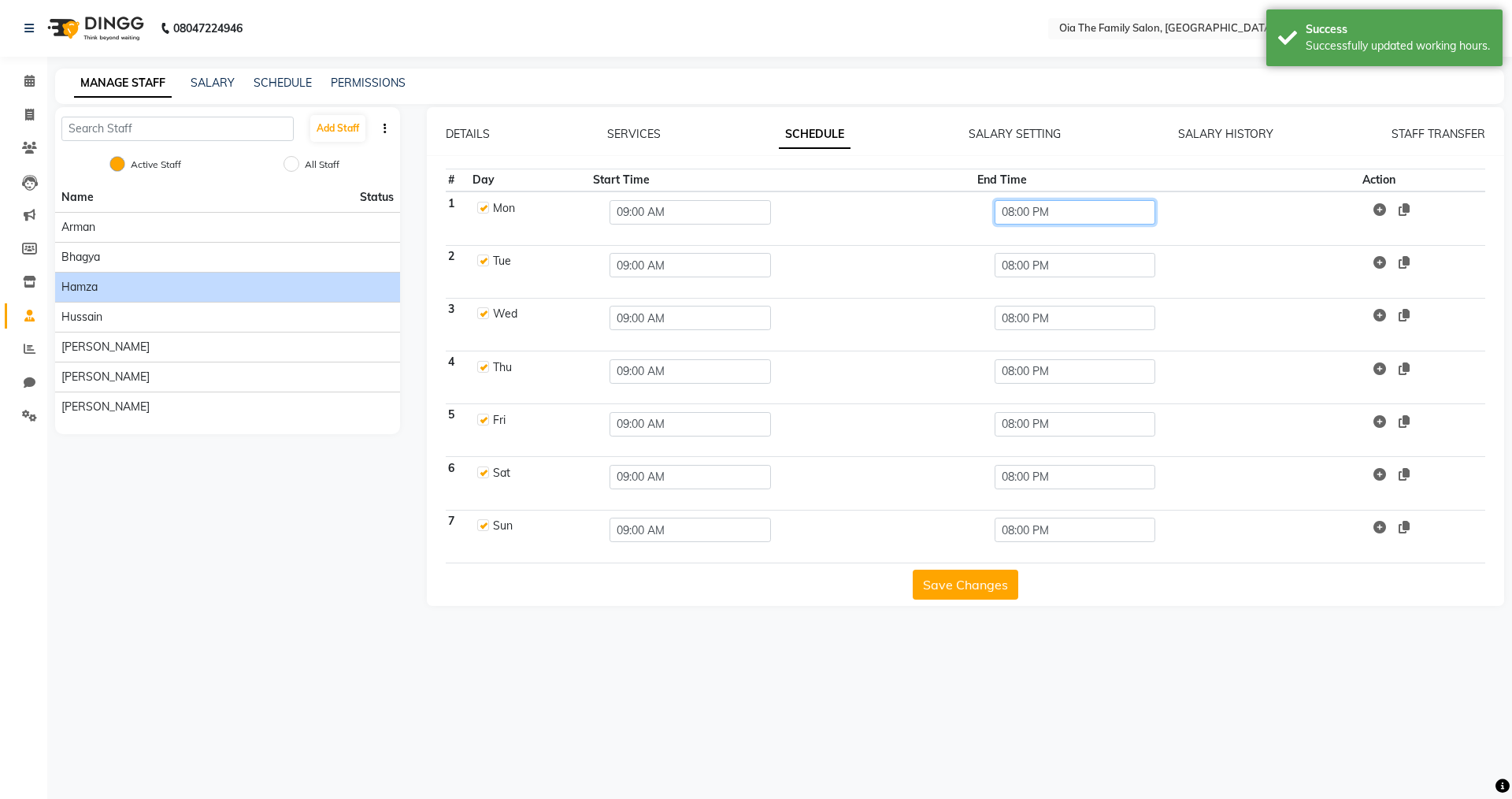
click at [731, 214] on input "08:00 PM" at bounding box center [1075, 212] width 162 height 25
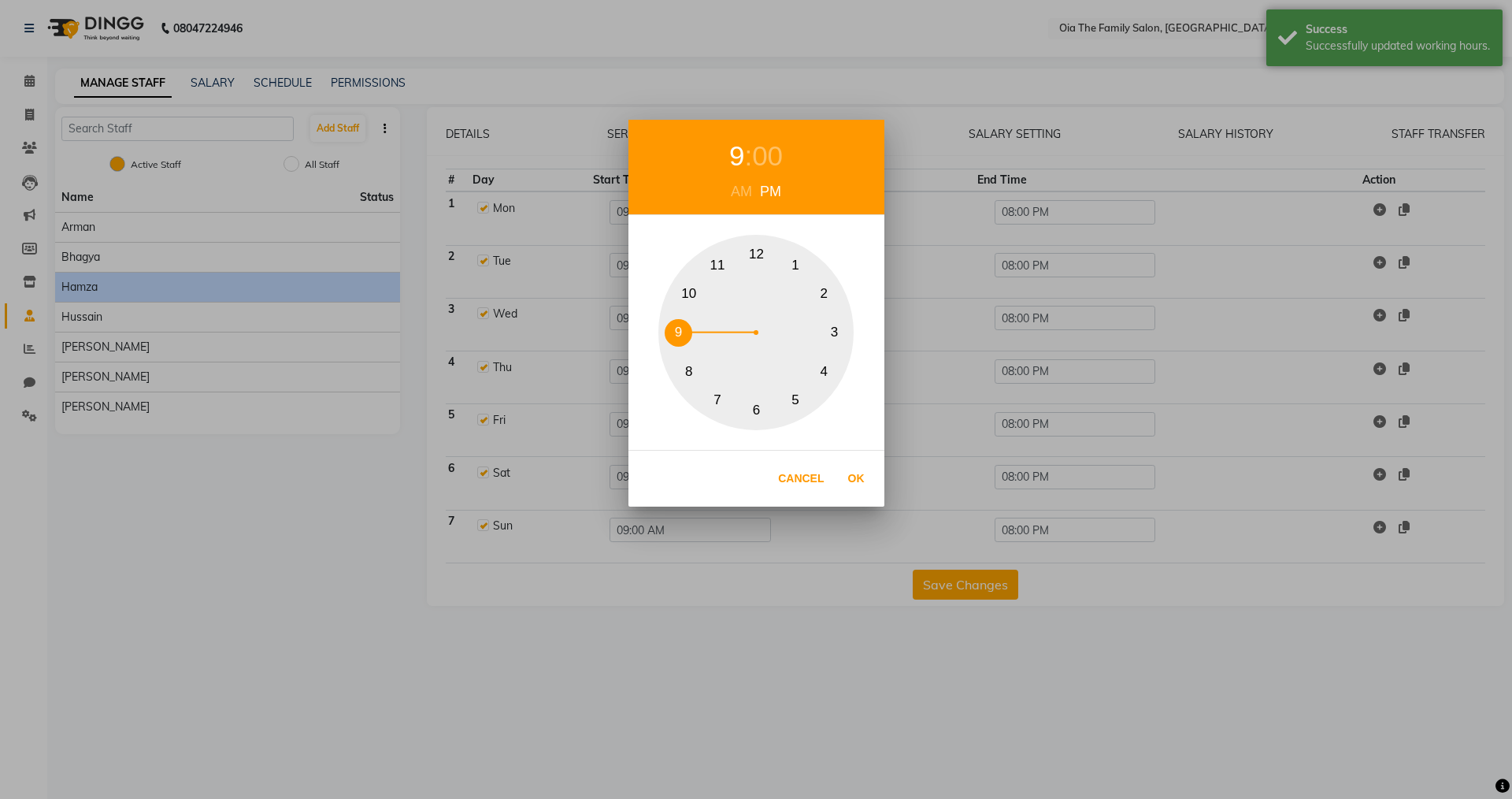
click at [675, 331] on button "9" at bounding box center [678, 333] width 28 height 28
click at [731, 473] on button "Ok" at bounding box center [856, 478] width 32 height 32
type input "09:00 PM"
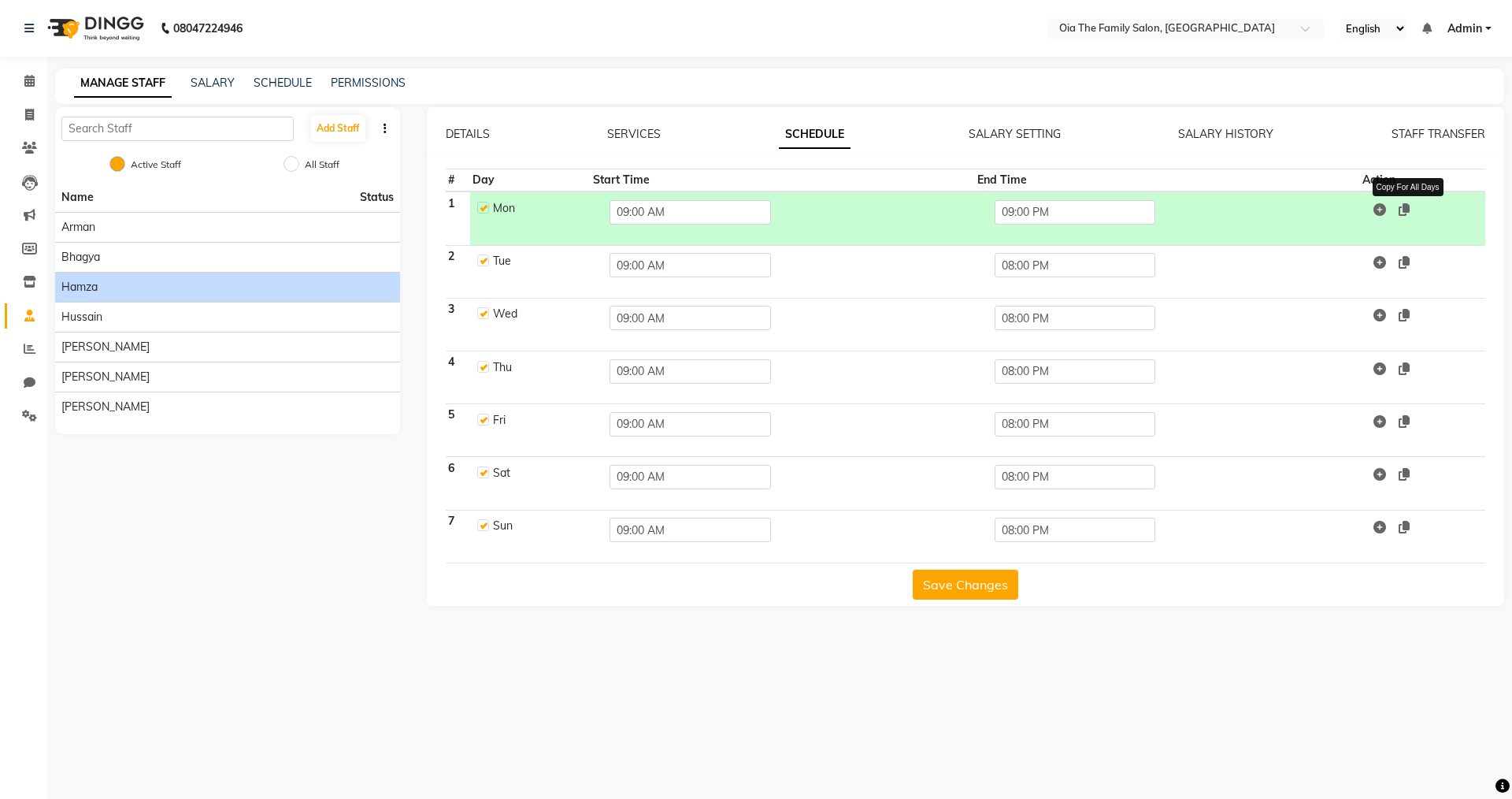
click at [731, 214] on icon at bounding box center [1404, 210] width 11 height 13
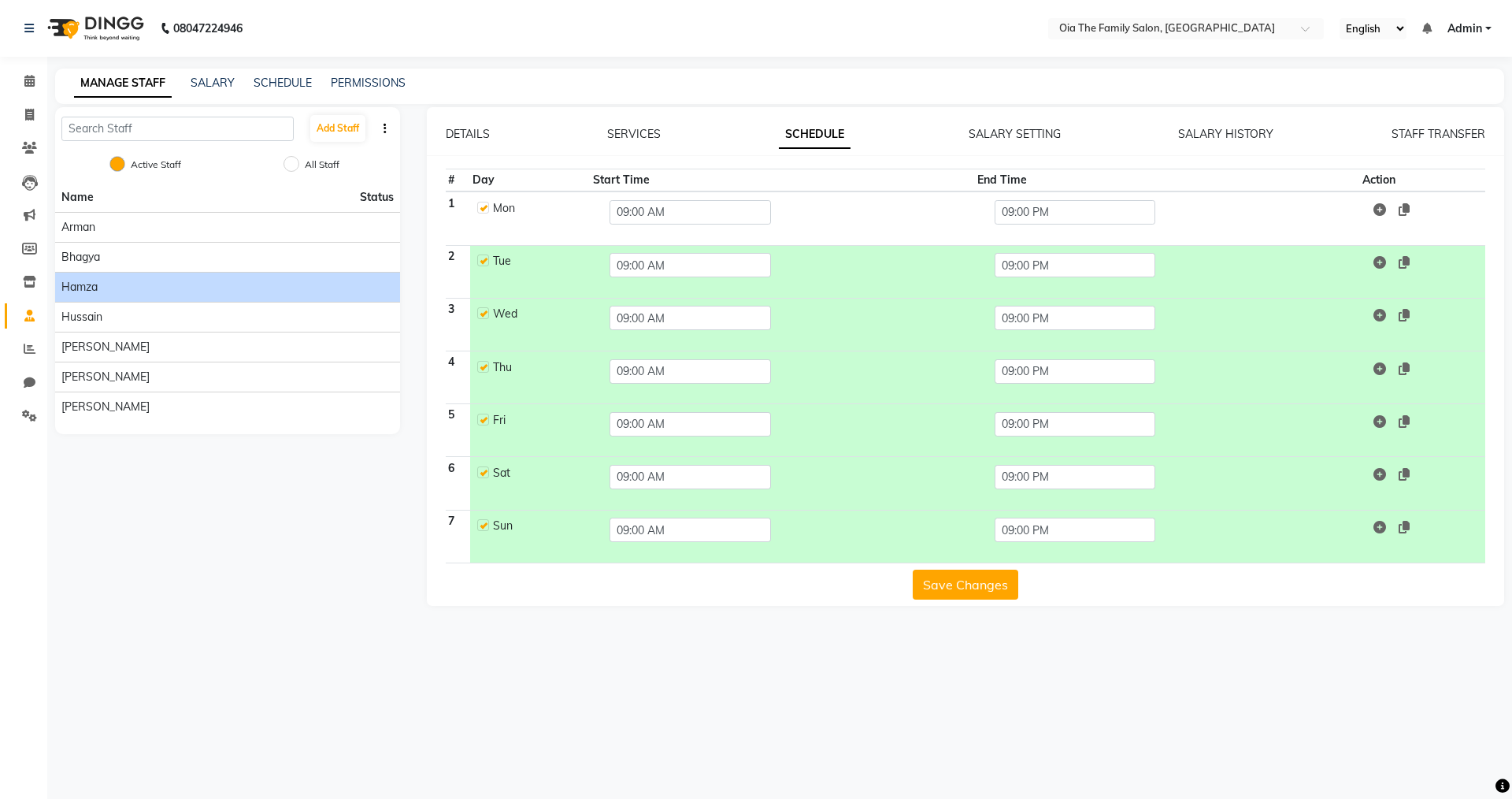
click at [731, 553] on button "Save Changes" at bounding box center [965, 585] width 106 height 30
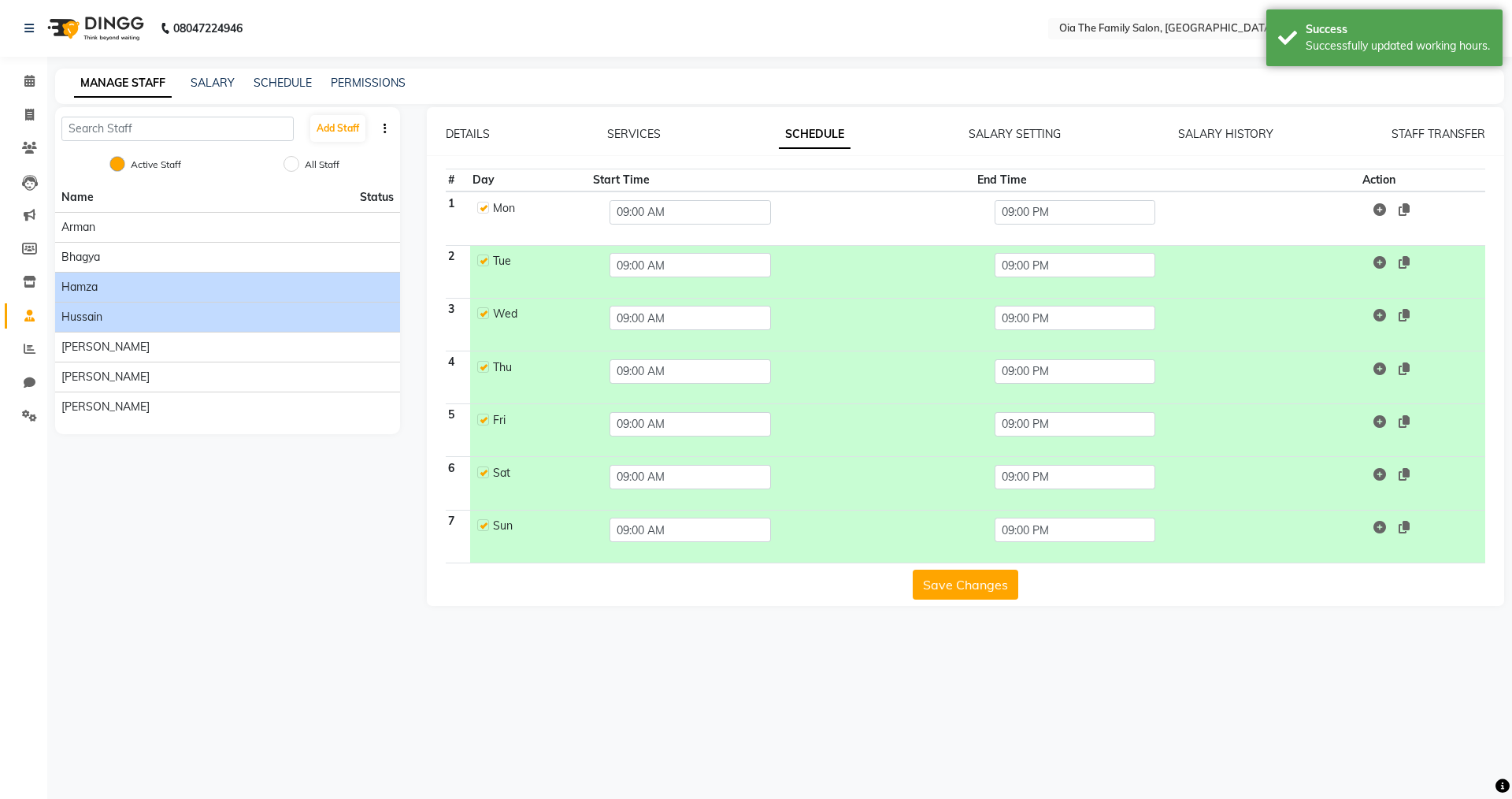
click at [90, 320] on span "Hussain" at bounding box center [82, 317] width 41 height 17
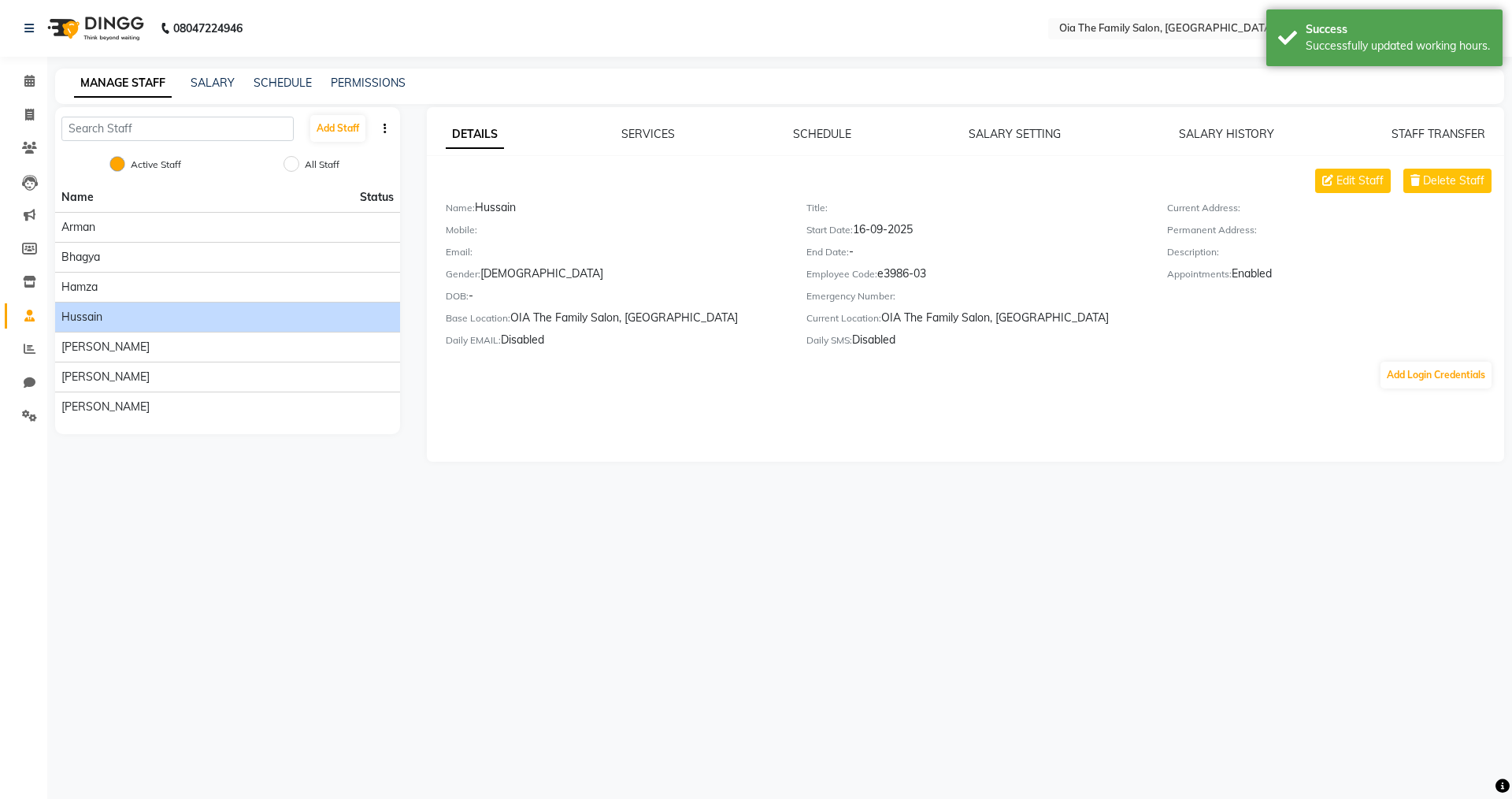
click at [731, 141] on div "SCHEDULE" at bounding box center [822, 134] width 58 height 17
click at [731, 132] on link "SCHEDULE" at bounding box center [822, 133] width 58 height 14
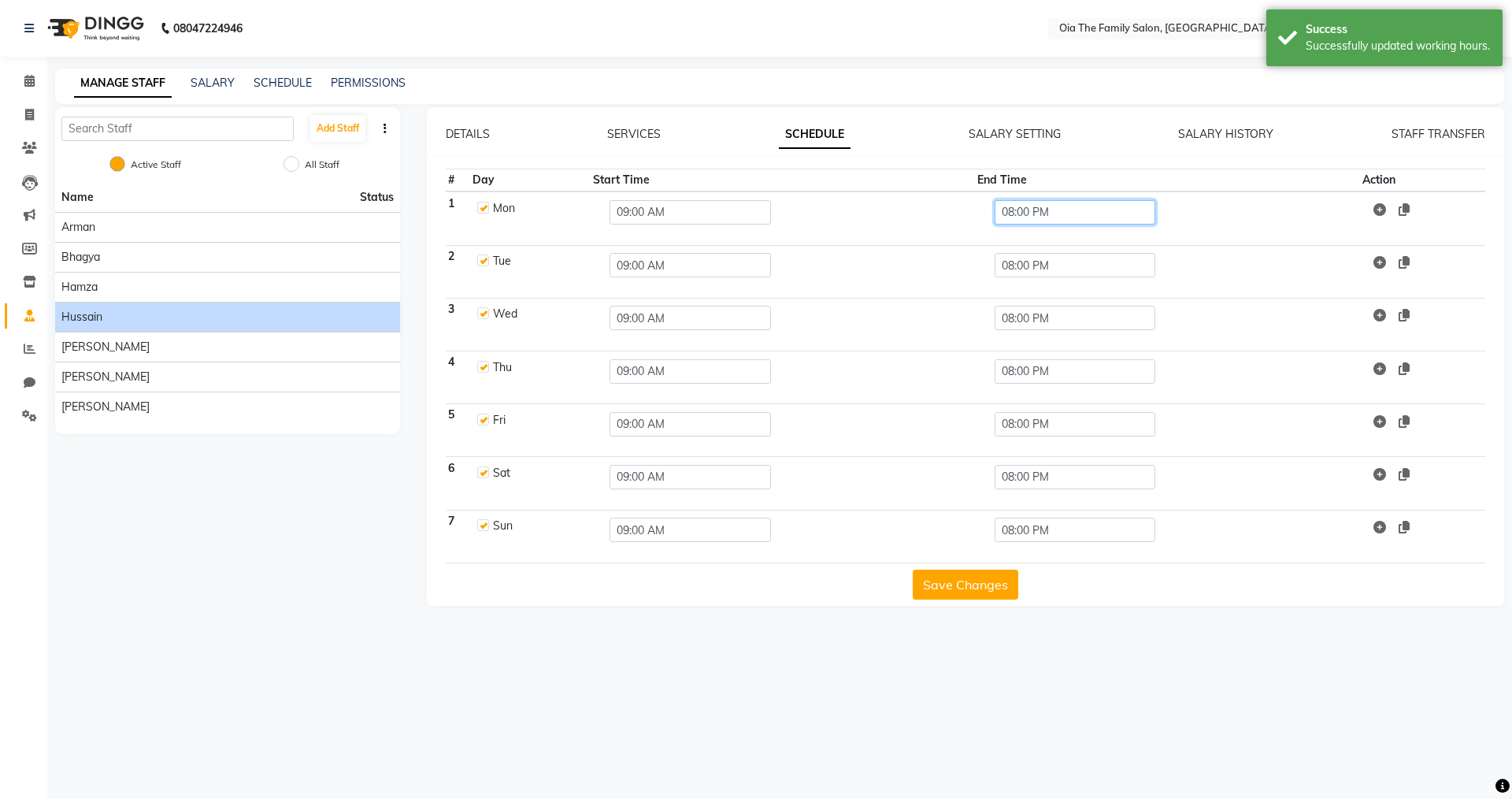
click at [731, 217] on input "08:00 PM" at bounding box center [1075, 212] width 162 height 25
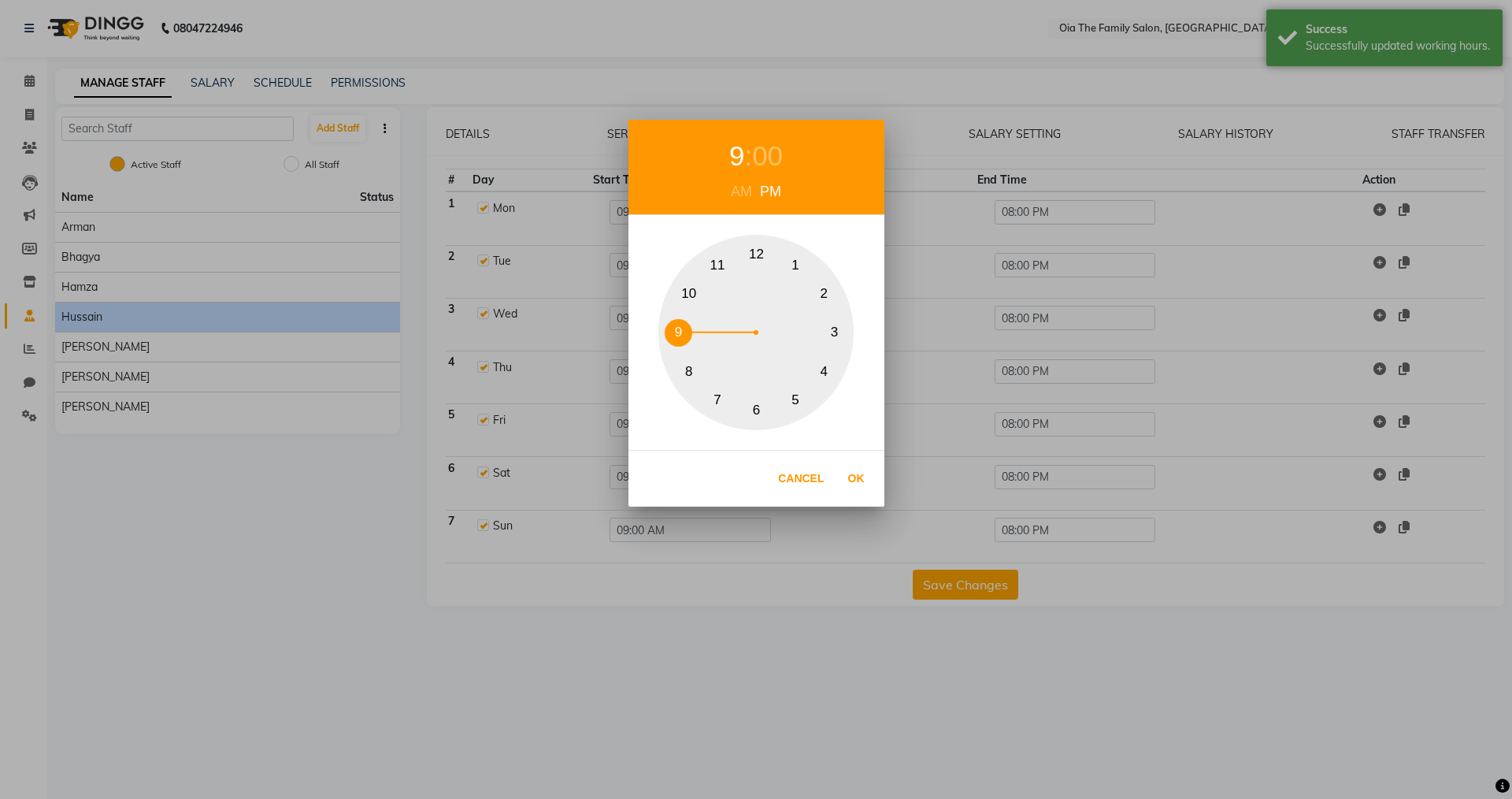
click at [685, 323] on button "9" at bounding box center [678, 333] width 28 height 28
click at [731, 476] on button "Ok" at bounding box center [856, 478] width 32 height 32
type input "09:00 PM"
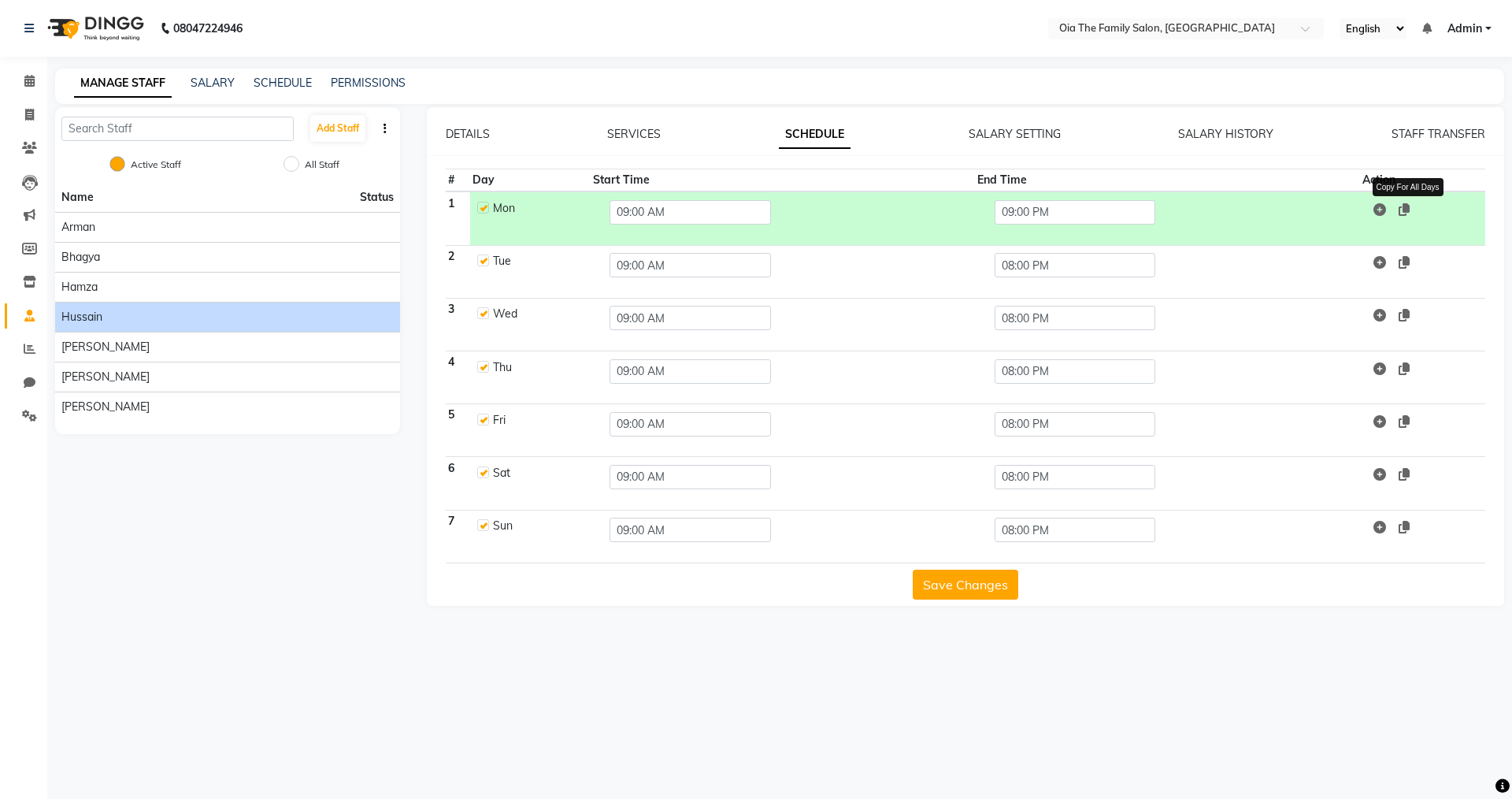
click at [731, 208] on icon at bounding box center [1404, 210] width 11 height 13
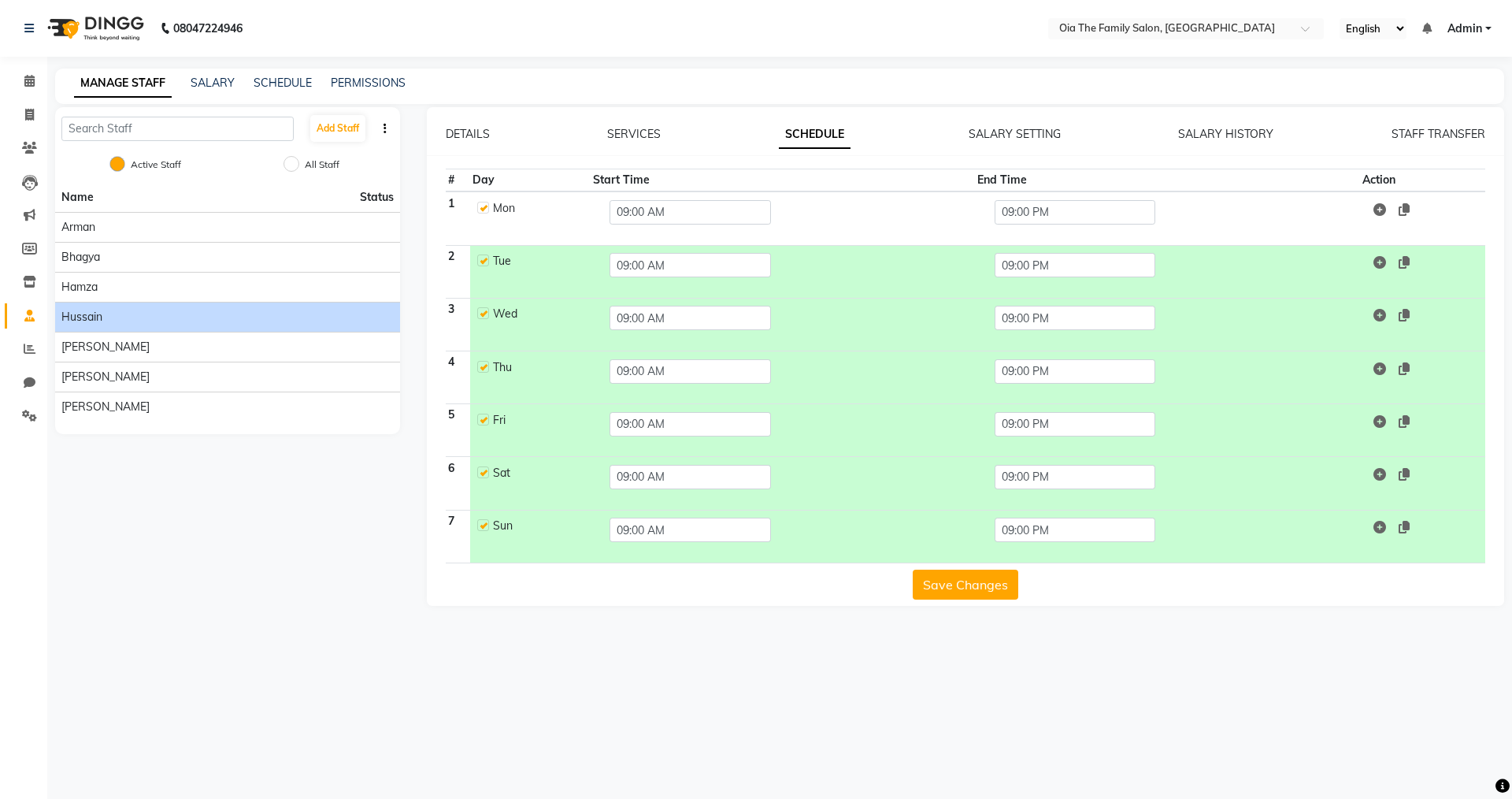
click at [731, 553] on button "Save Changes" at bounding box center [965, 585] width 106 height 30
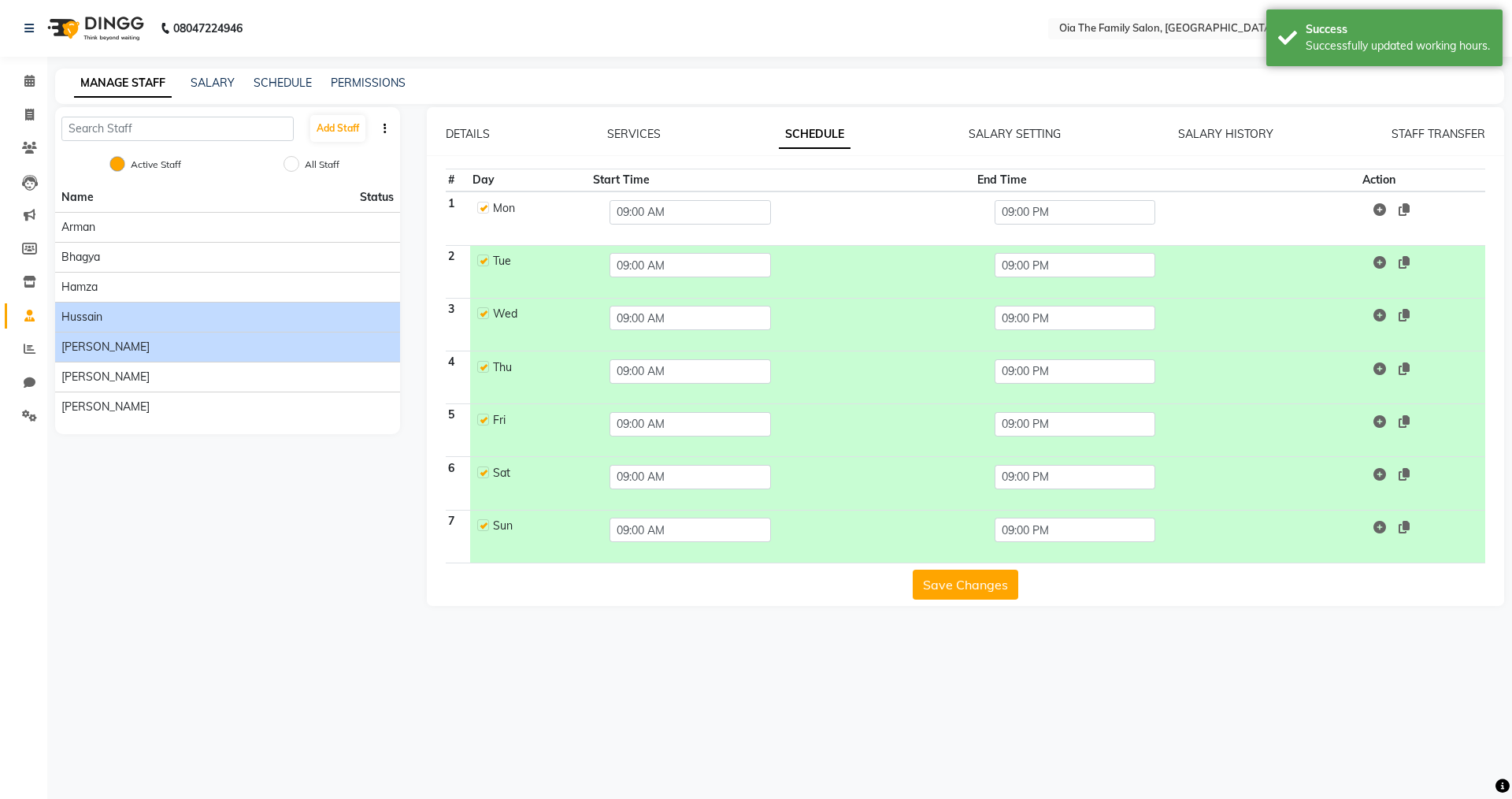
click at [89, 354] on span "[PERSON_NAME]" at bounding box center [106, 347] width 88 height 17
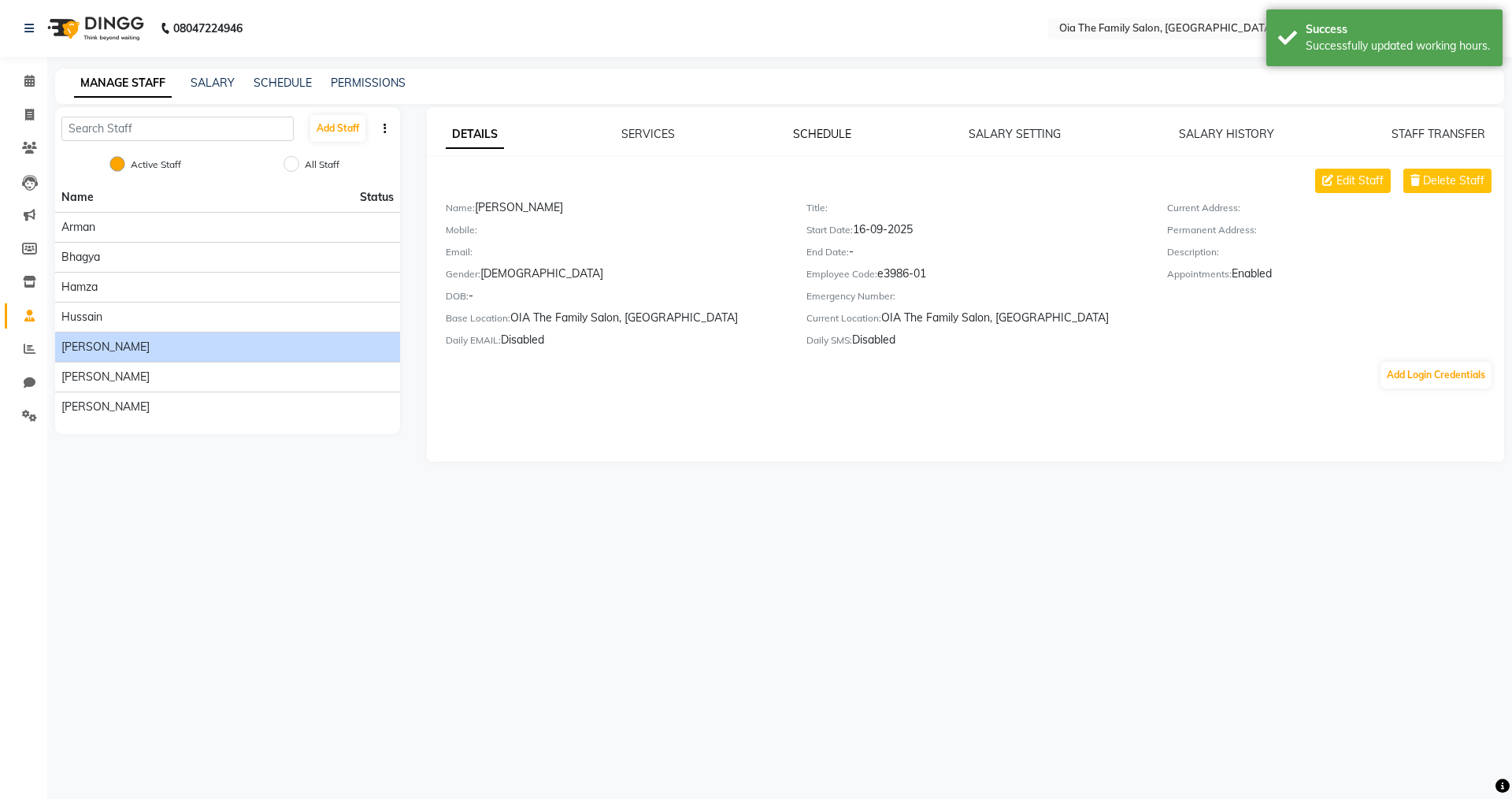
click at [731, 133] on link "SCHEDULE" at bounding box center [822, 133] width 58 height 14
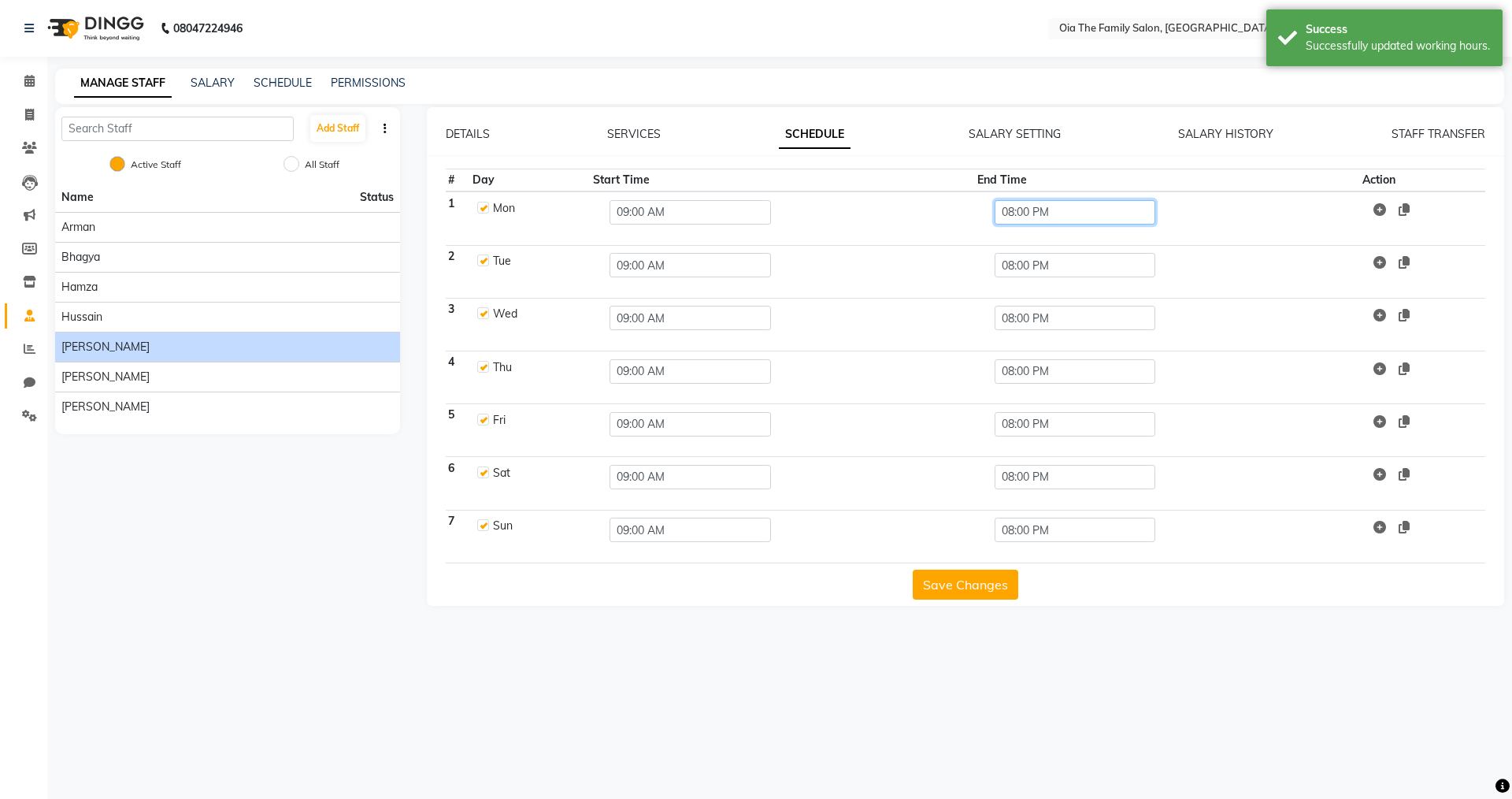
click at [731, 211] on input "08:00 PM" at bounding box center [1075, 212] width 162 height 25
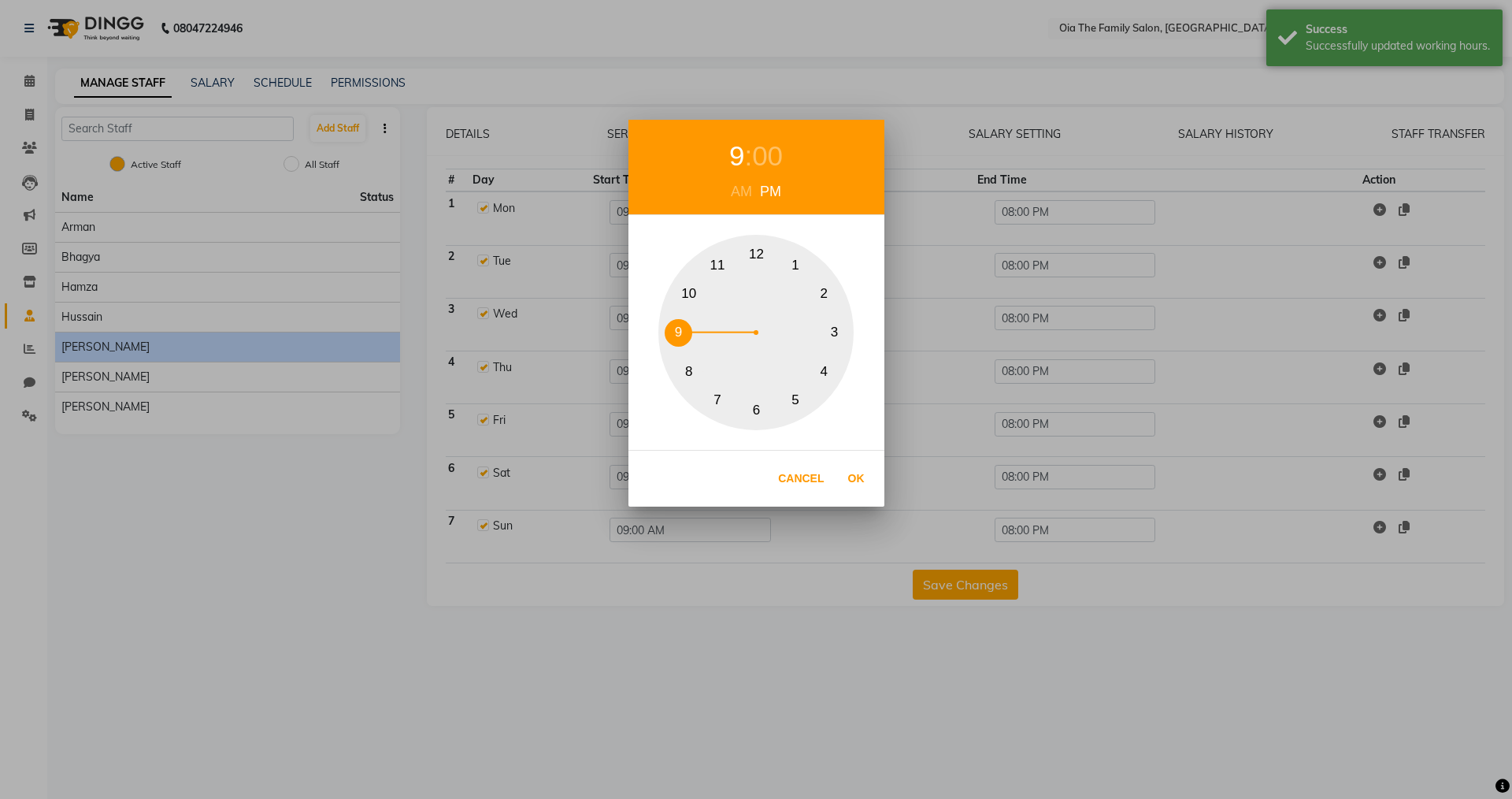
click at [677, 320] on button "9" at bounding box center [678, 333] width 28 height 28
click at [731, 474] on button "Ok" at bounding box center [856, 478] width 32 height 32
type input "09:00 PM"
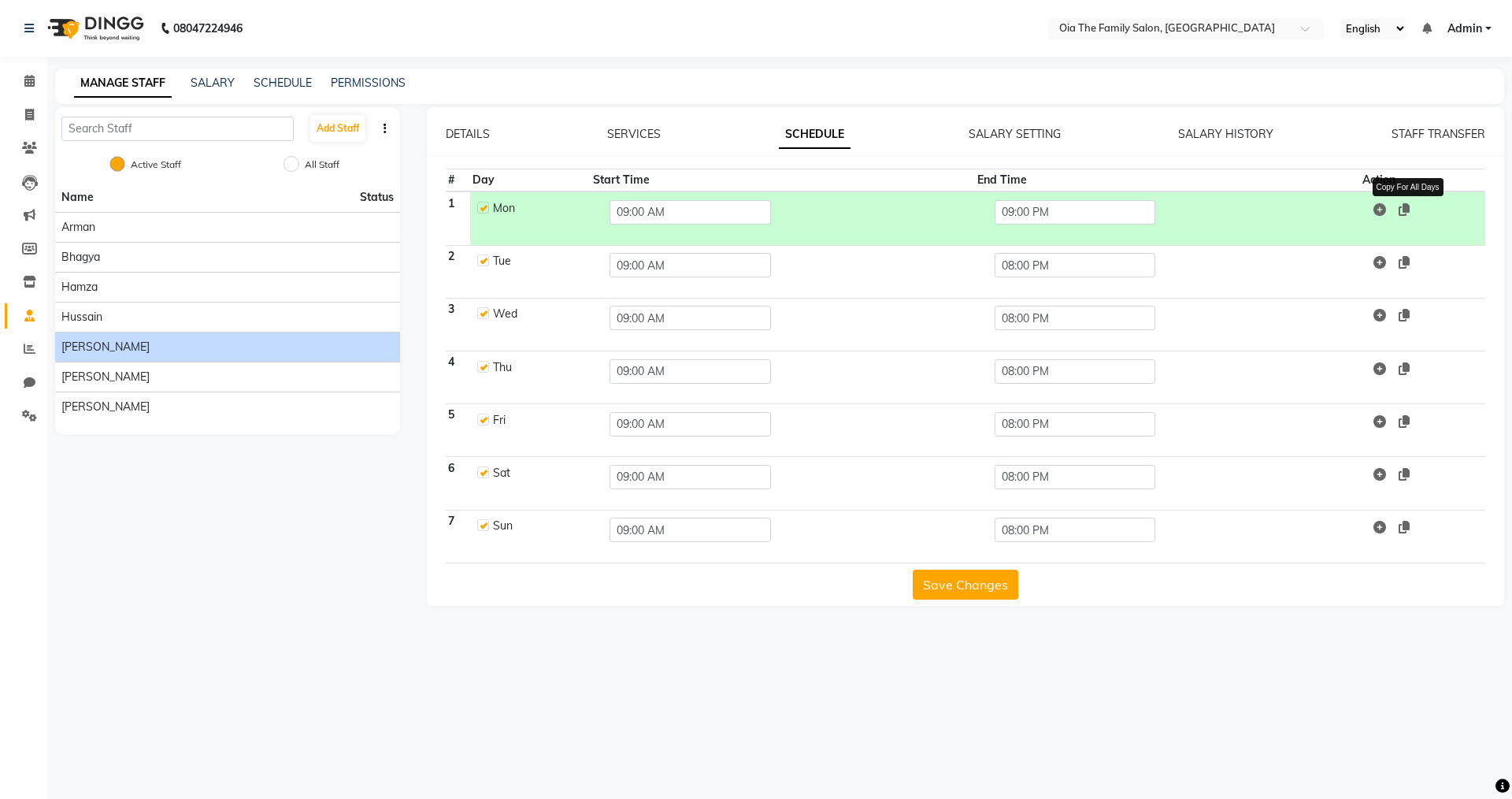
click at [731, 212] on icon at bounding box center [1404, 210] width 11 height 13
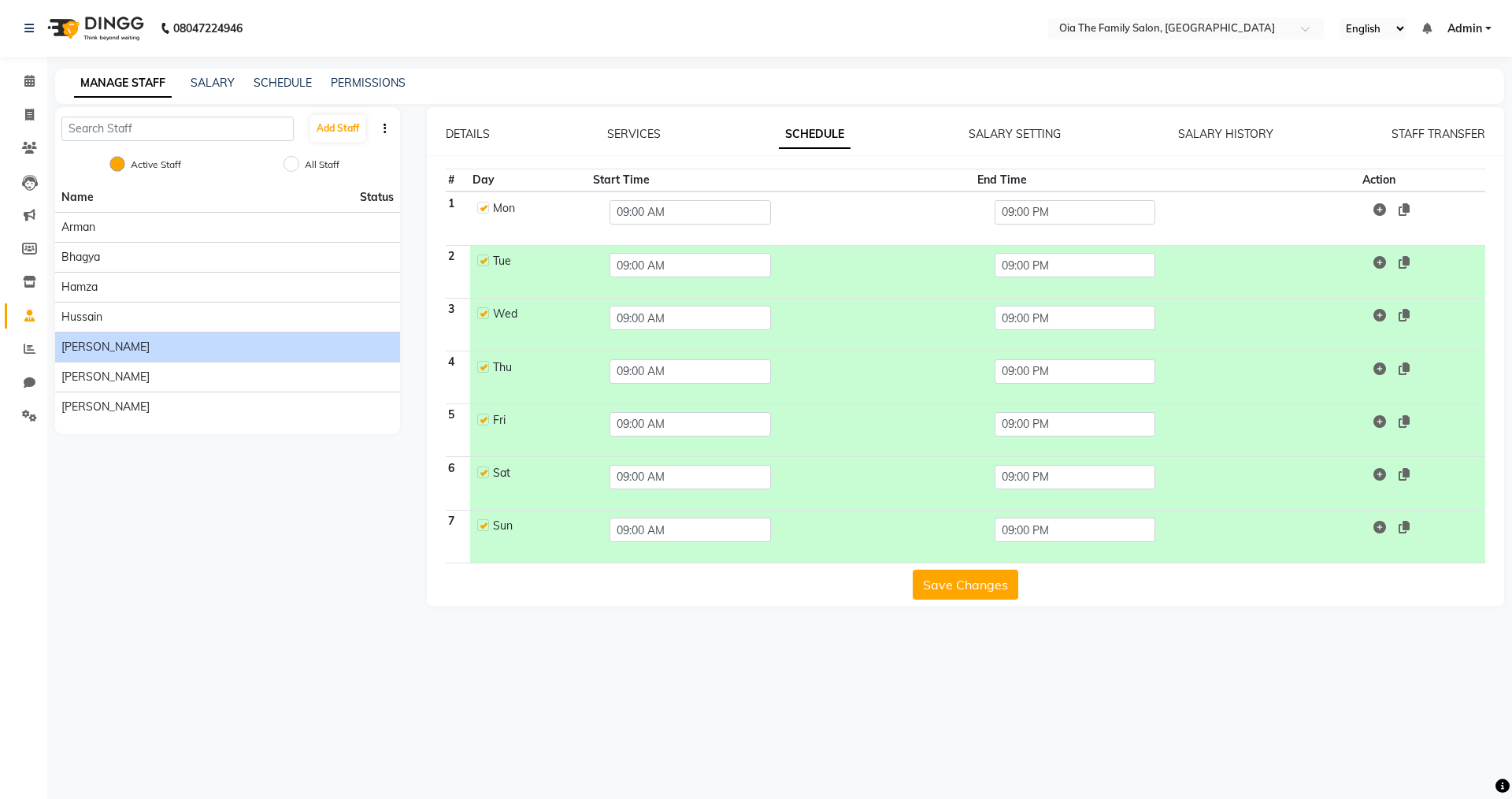
click at [731, 553] on button "Save Changes" at bounding box center [965, 585] width 106 height 30
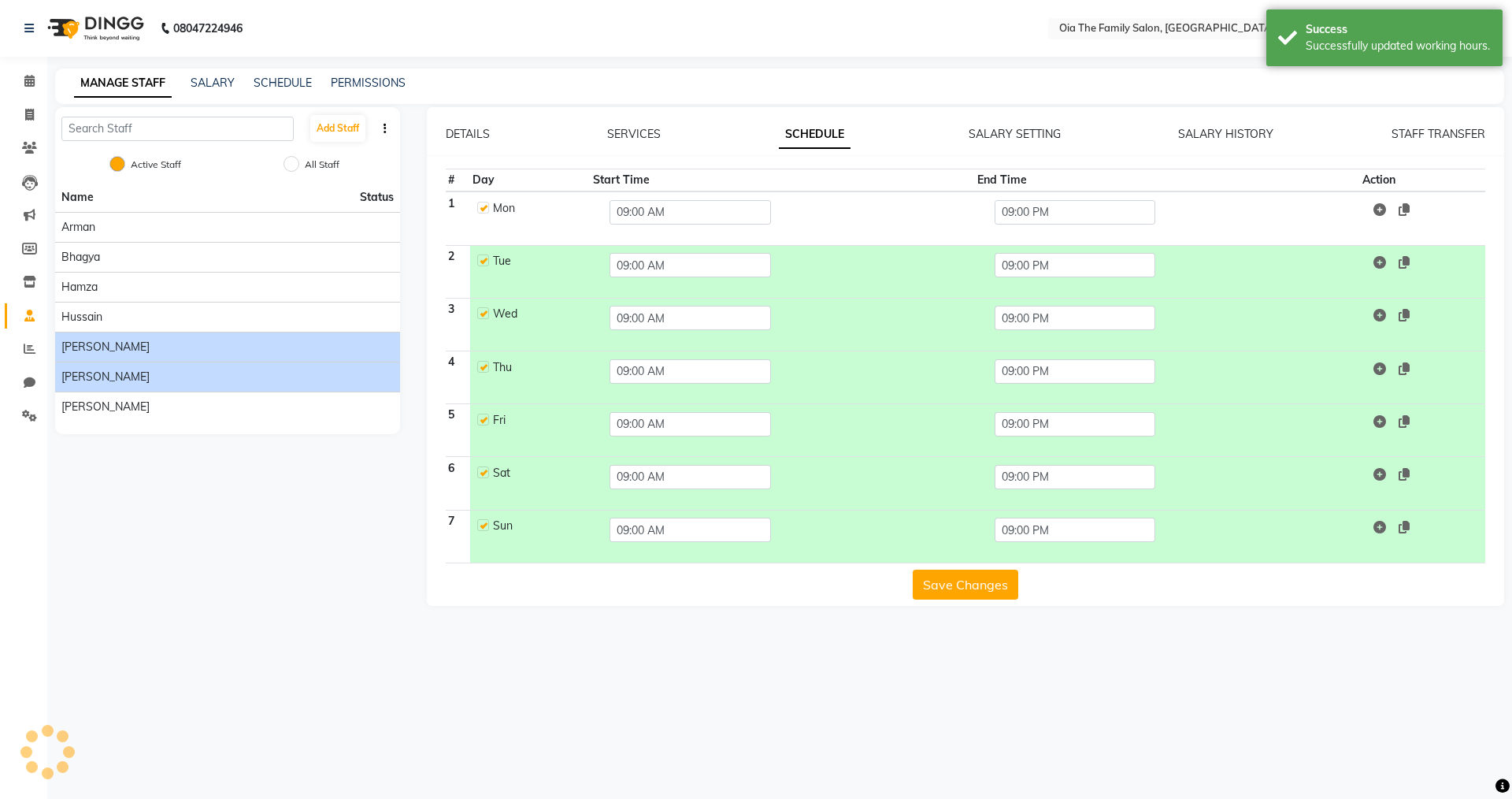
click at [107, 377] on div "[PERSON_NAME]" at bounding box center [228, 377] width 333 height 17
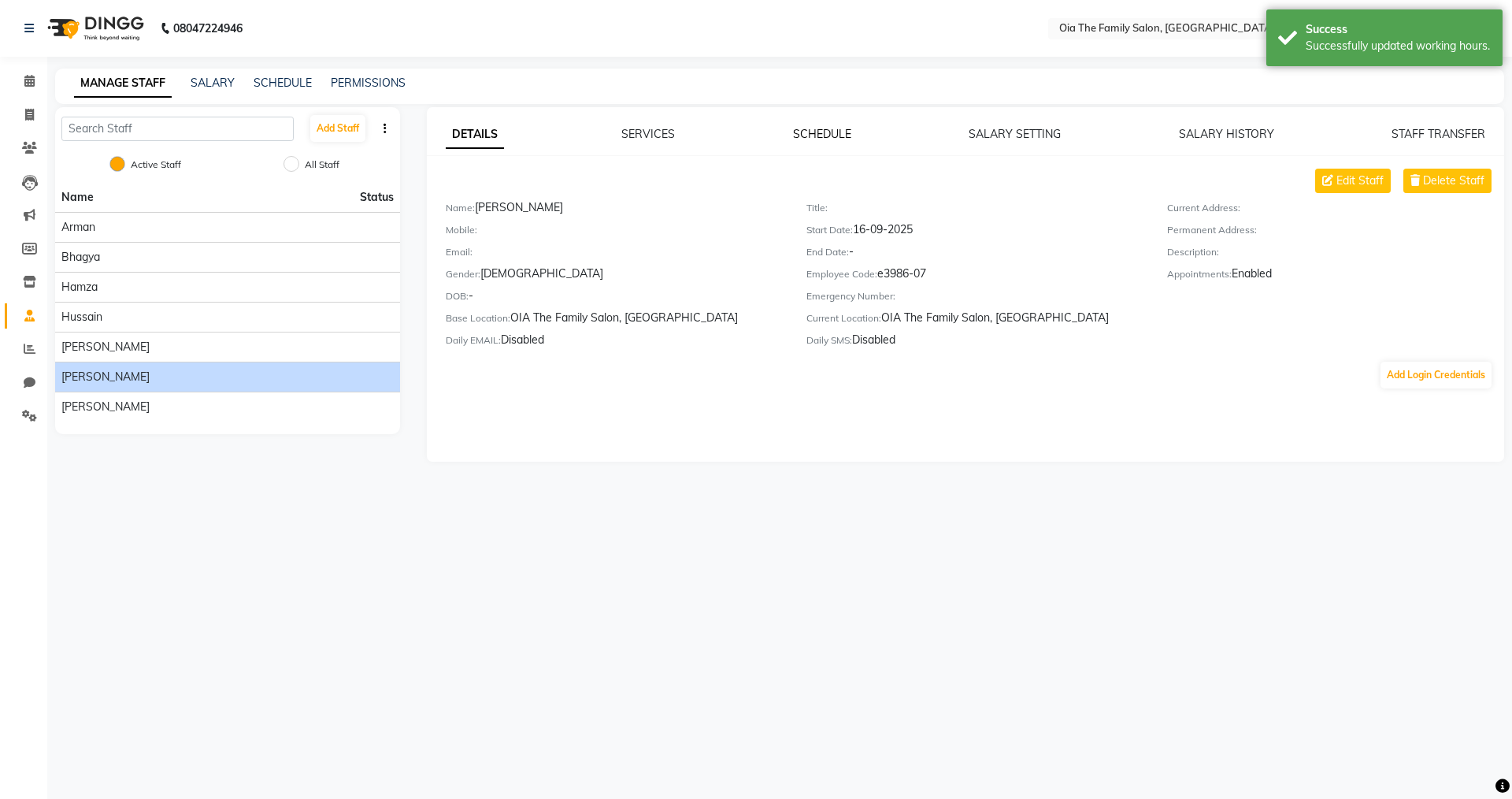
click at [731, 137] on link "SCHEDULE" at bounding box center [822, 133] width 58 height 14
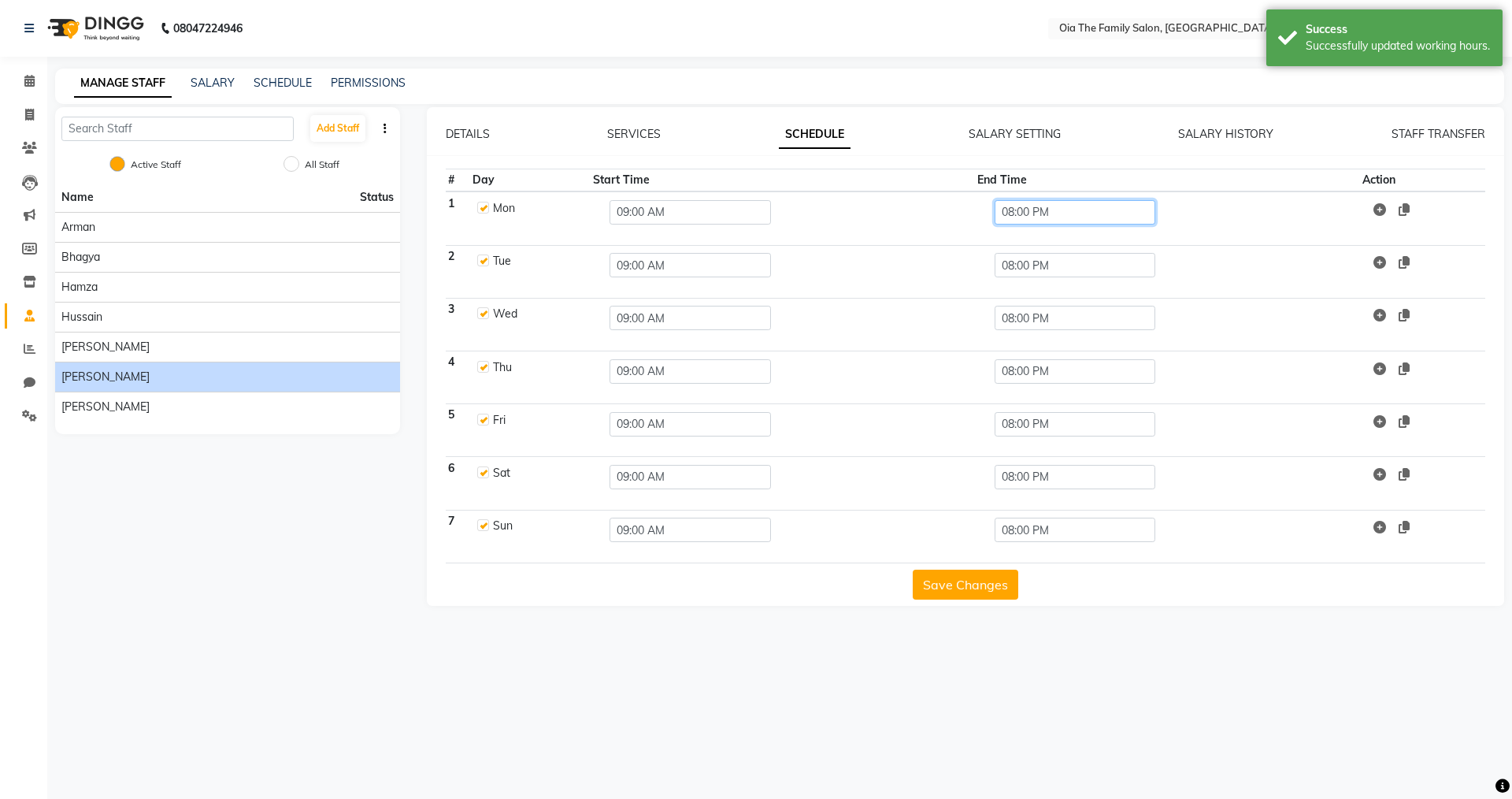
click at [731, 216] on input "08:00 PM" at bounding box center [1075, 212] width 162 height 25
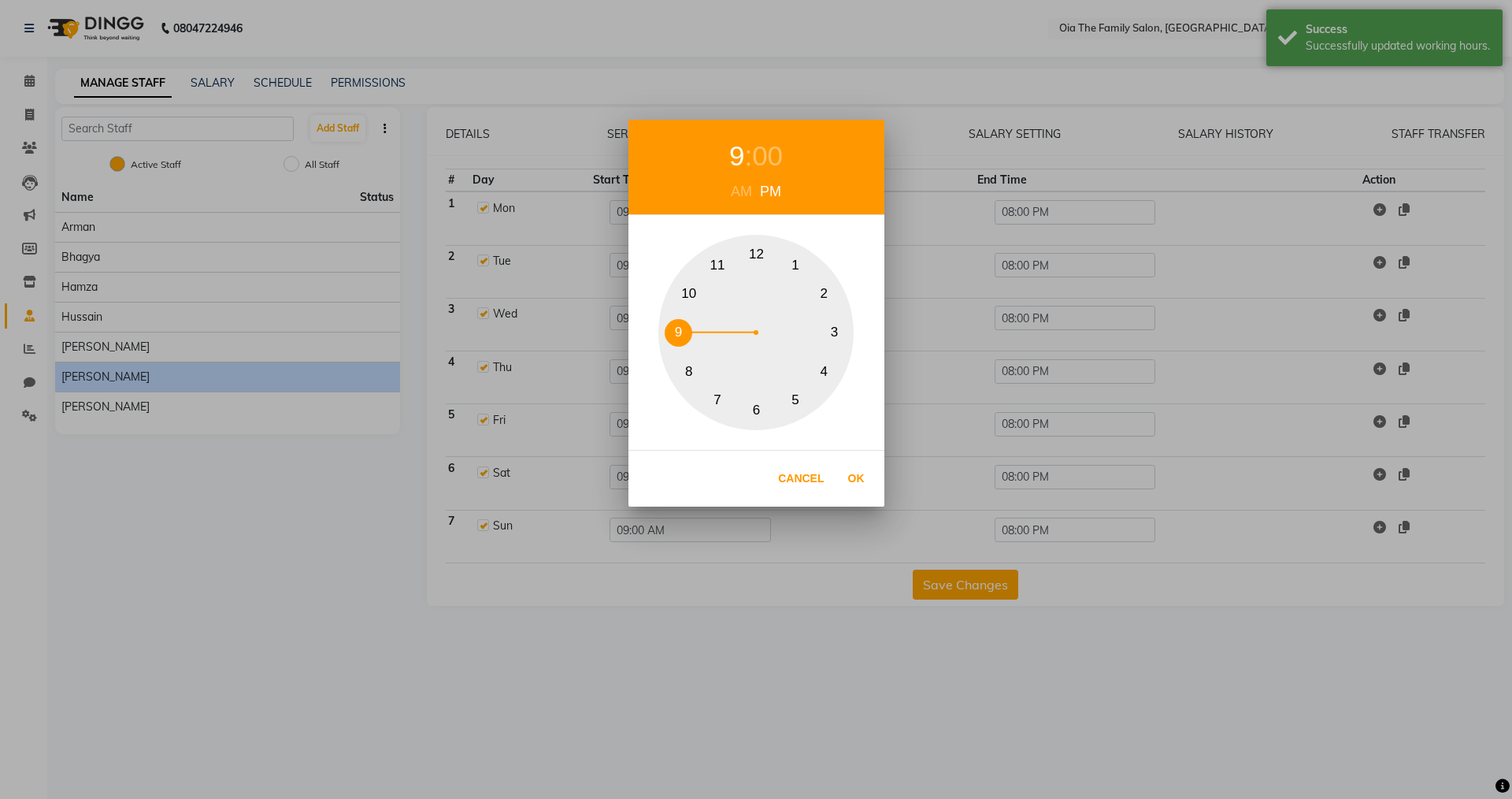
click at [677, 323] on button "9" at bounding box center [678, 333] width 28 height 28
click at [731, 464] on button "Ok" at bounding box center [856, 478] width 32 height 32
type input "09:00 PM"
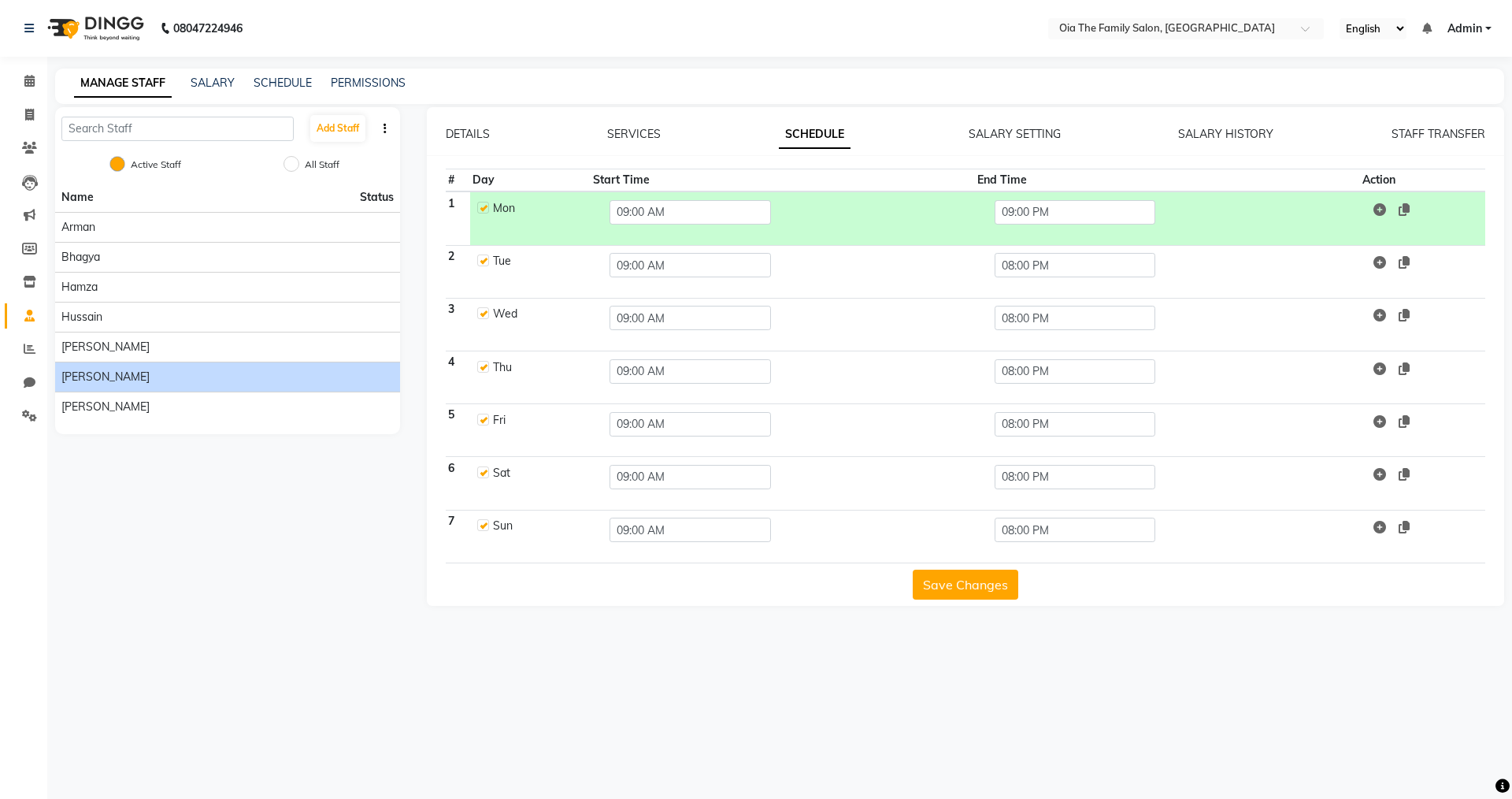
click at [731, 201] on td at bounding box center [1423, 218] width 125 height 53
click at [731, 205] on icon at bounding box center [1404, 210] width 11 height 13
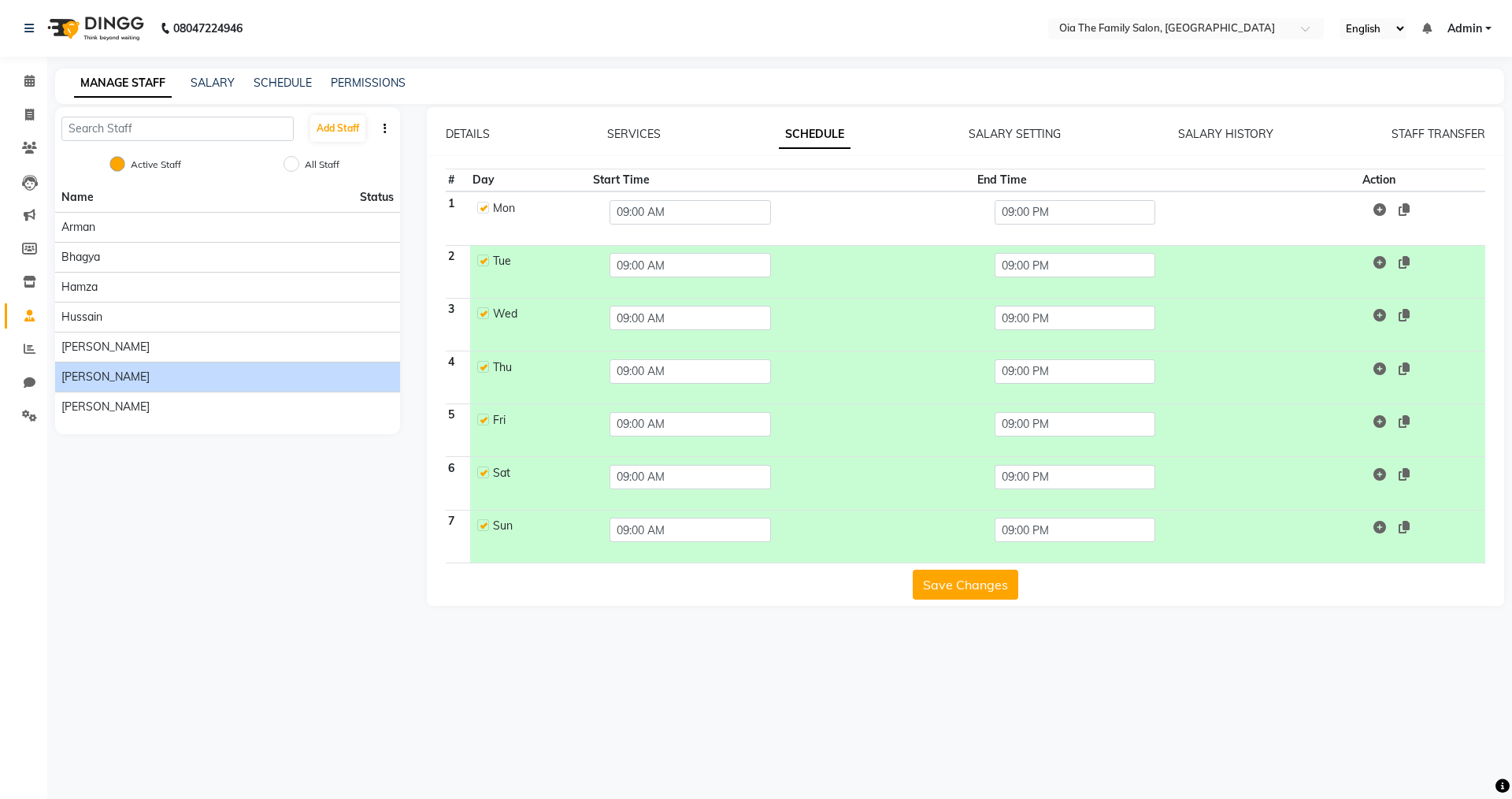
click at [731, 553] on button "Save Changes" at bounding box center [965, 585] width 106 height 30
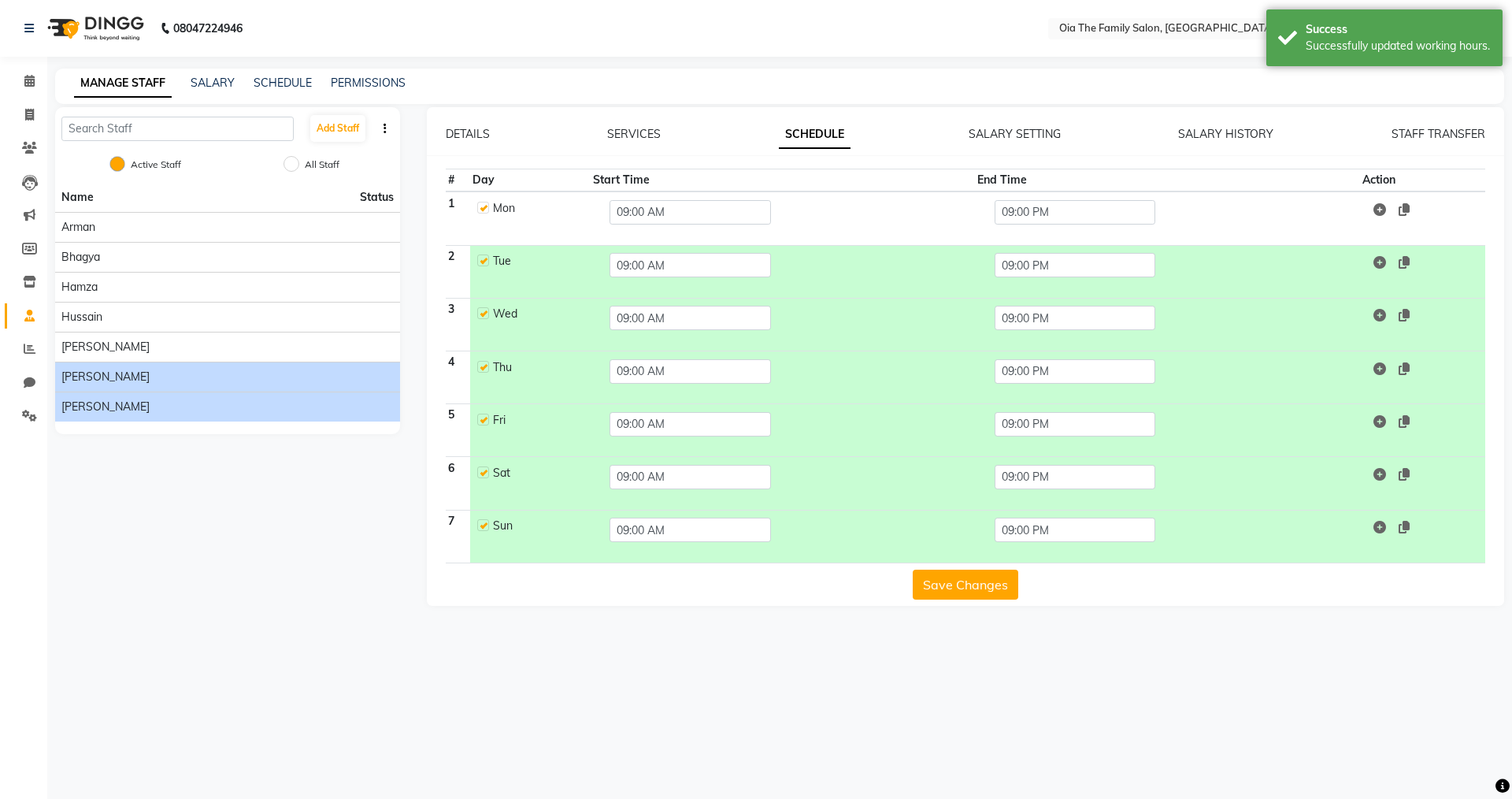
click at [107, 411] on span "[PERSON_NAME]" at bounding box center [106, 407] width 88 height 17
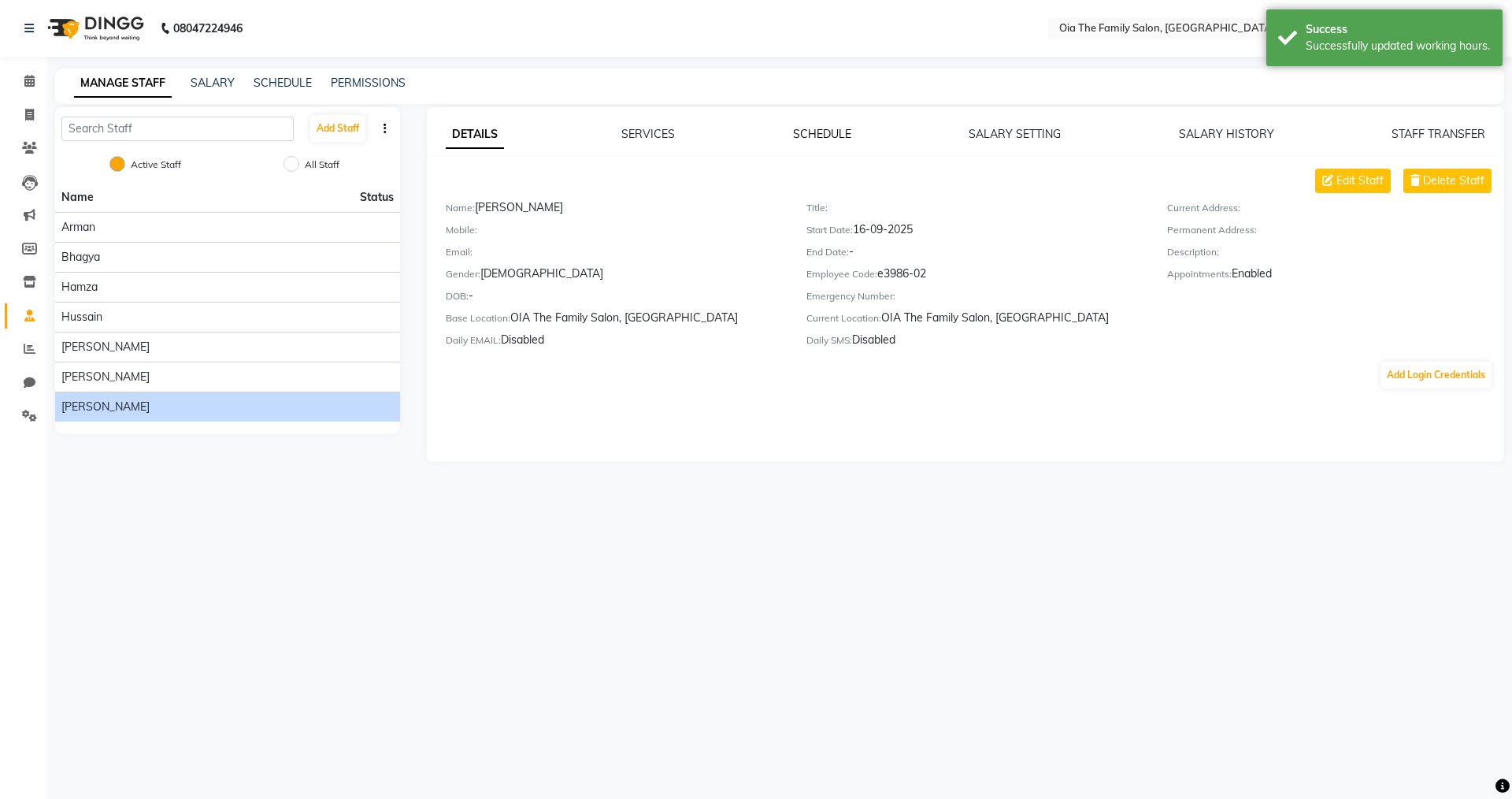
click at [731, 134] on link "SCHEDULE" at bounding box center [822, 133] width 58 height 14
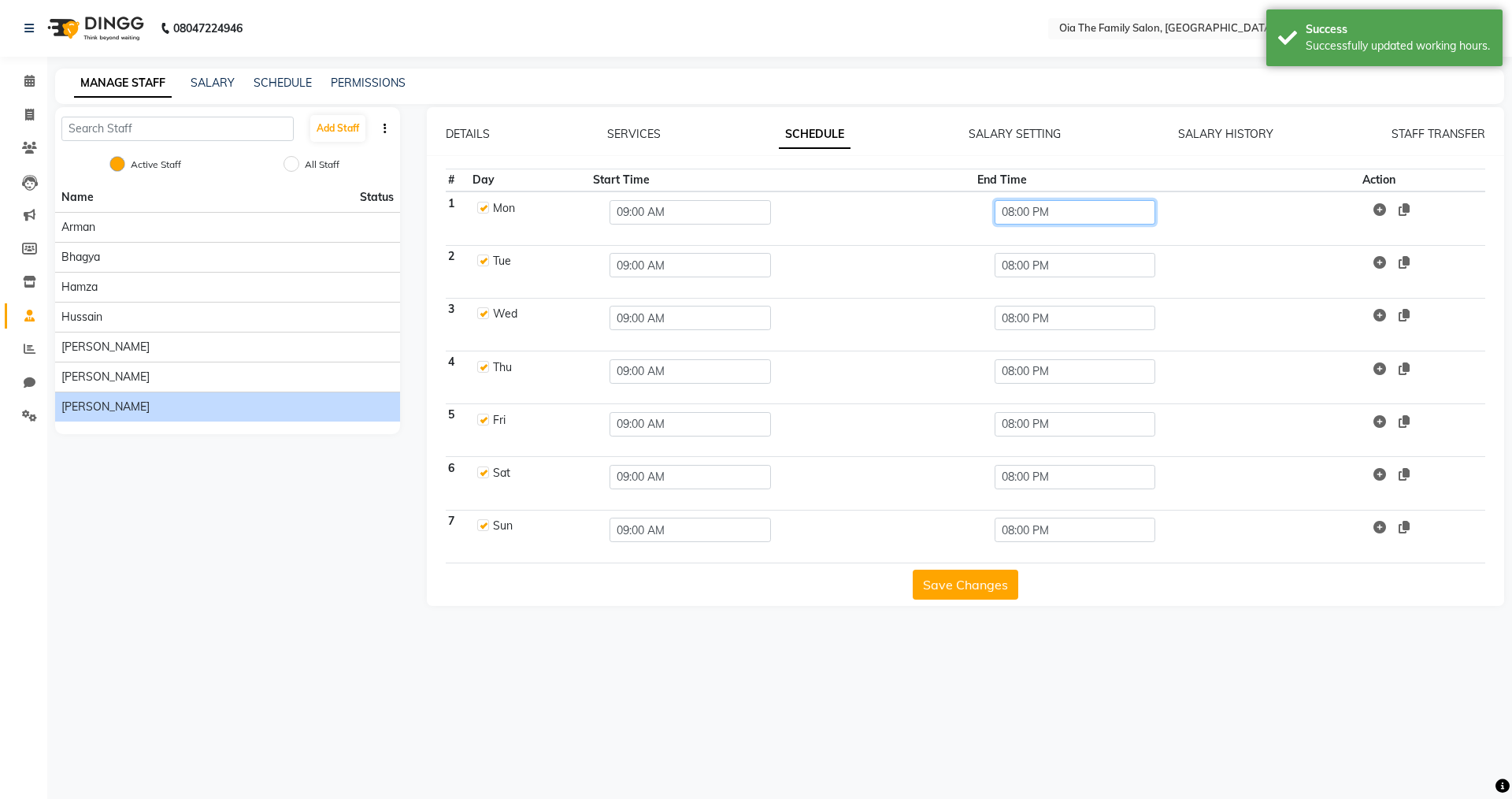
click at [731, 222] on input "08:00 PM" at bounding box center [1075, 212] width 162 height 25
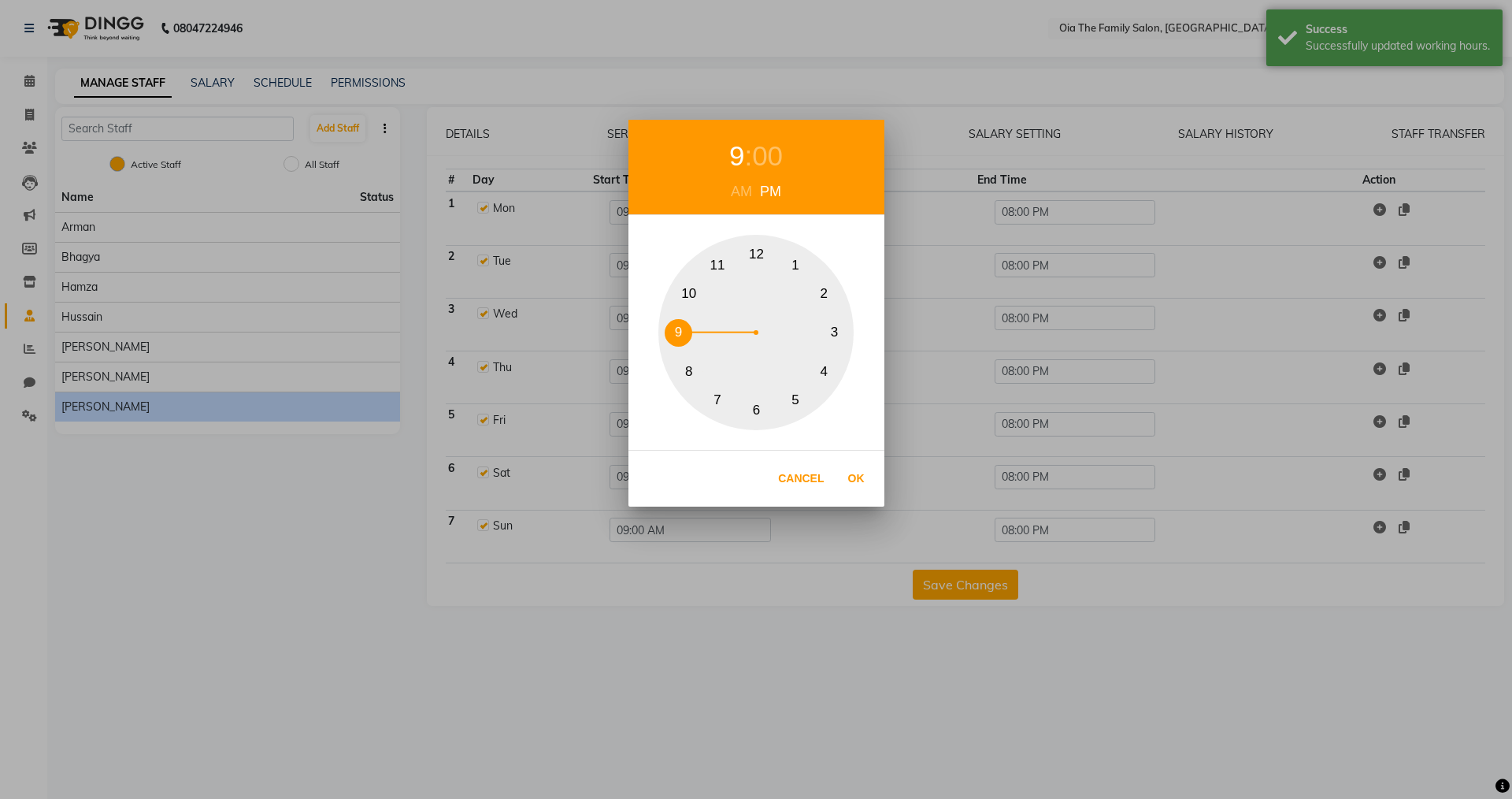
click at [672, 338] on button "9" at bounding box center [678, 333] width 28 height 28
click at [731, 481] on button "Ok" at bounding box center [856, 478] width 32 height 32
type input "09:00 PM"
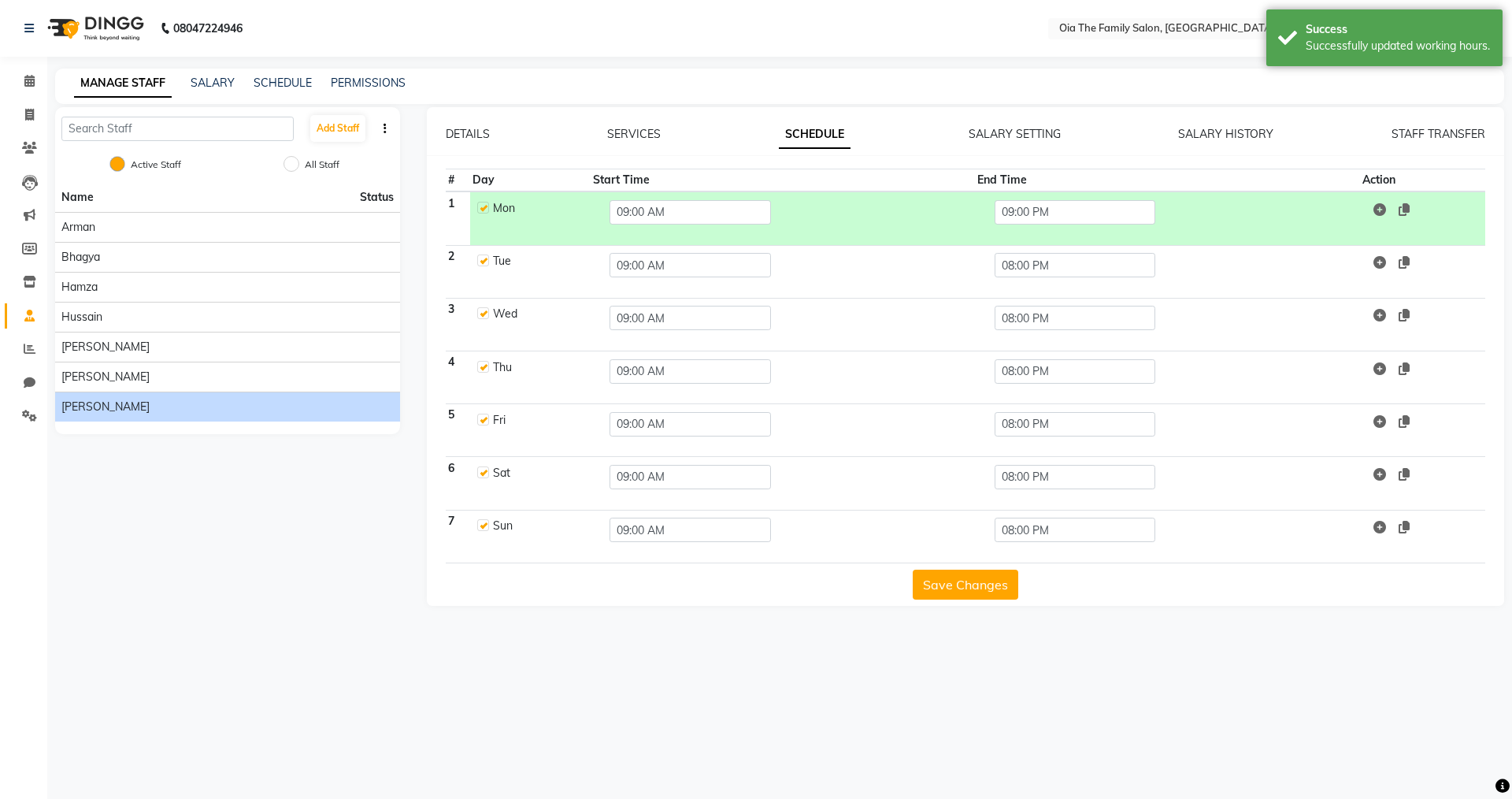
click at [731, 211] on span at bounding box center [1389, 209] width 42 height 16
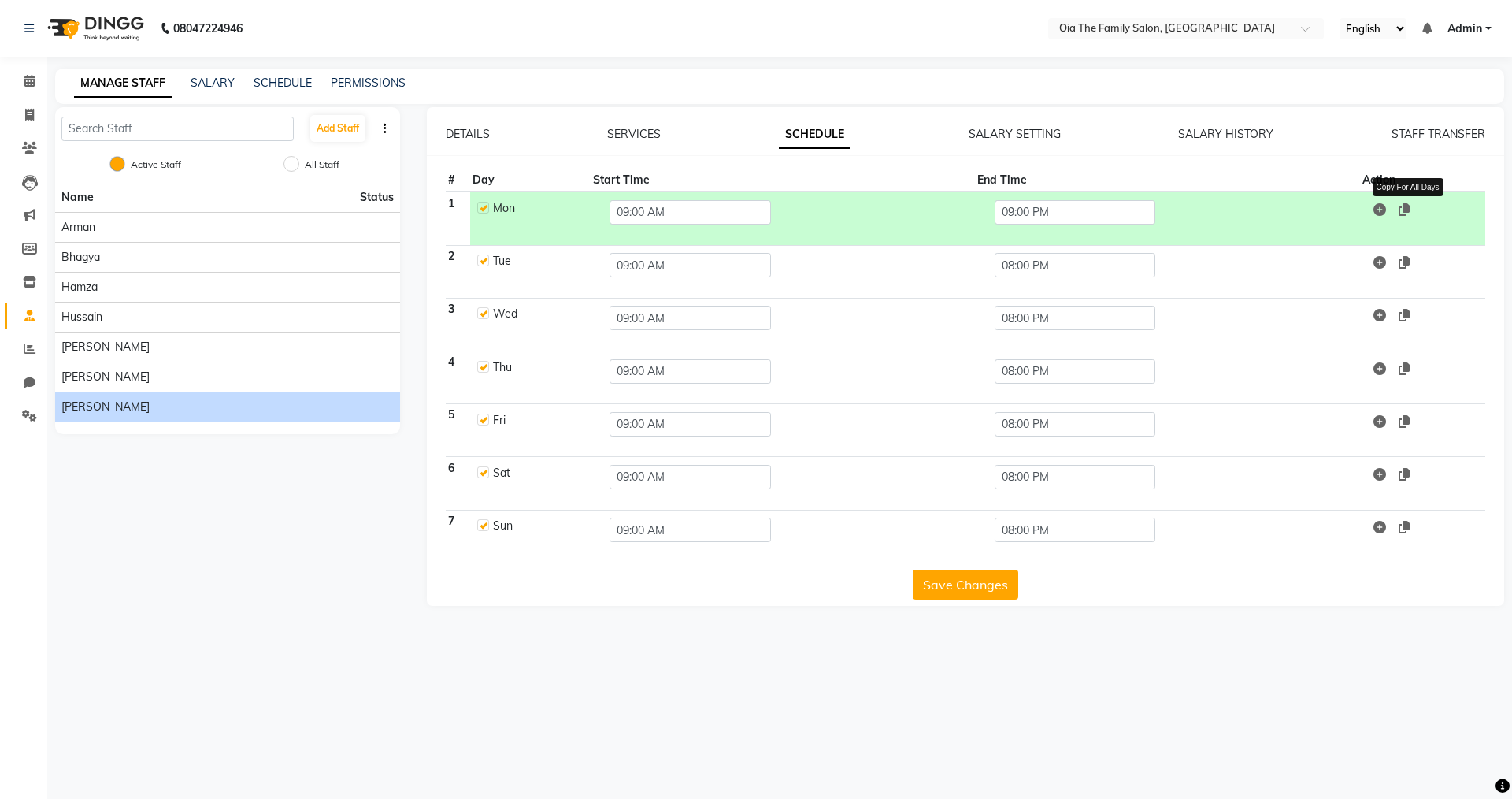
click at [731, 211] on icon at bounding box center [1404, 210] width 11 height 13
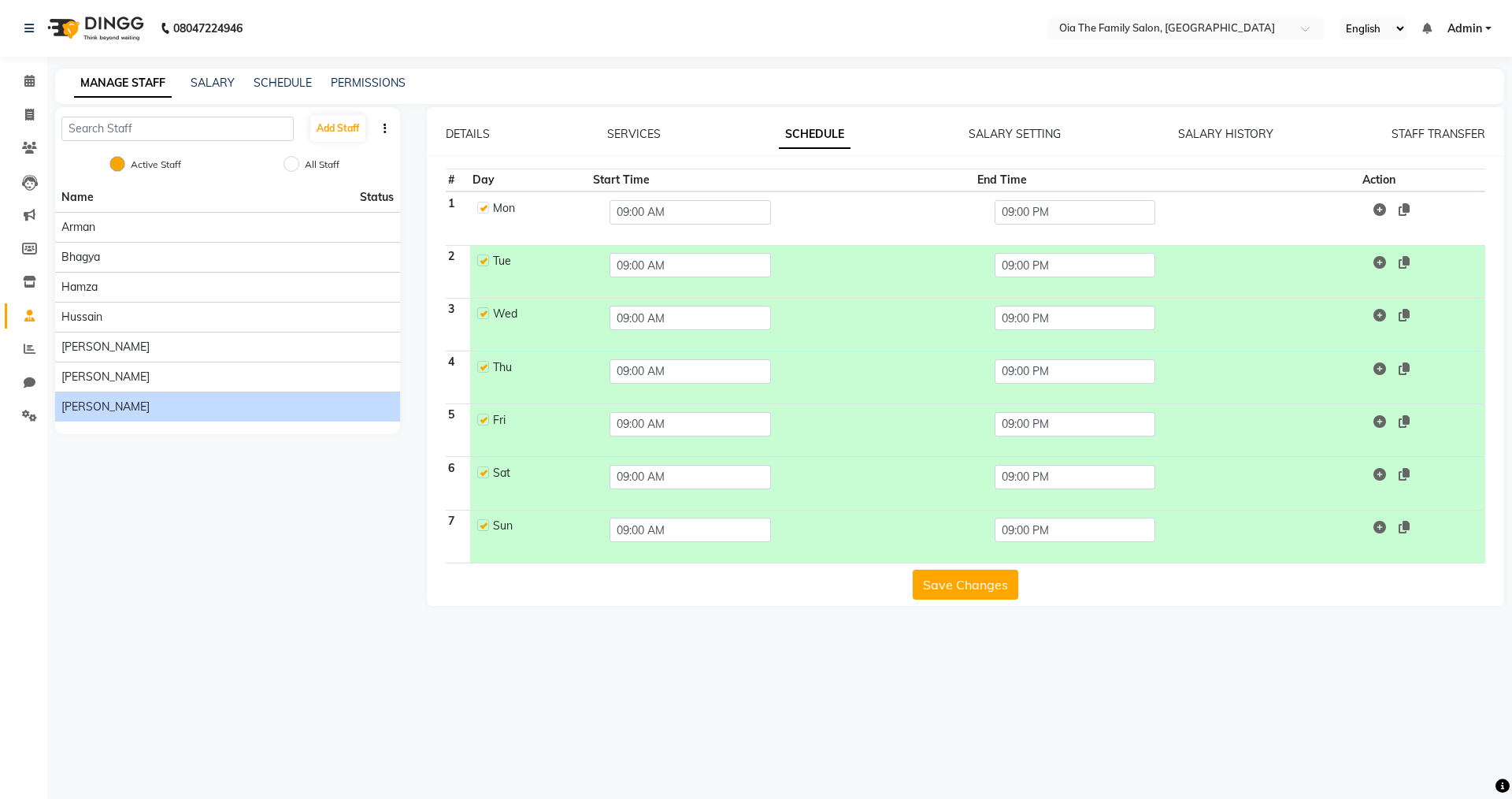
click at [731, 553] on button "Save Changes" at bounding box center [965, 585] width 106 height 30
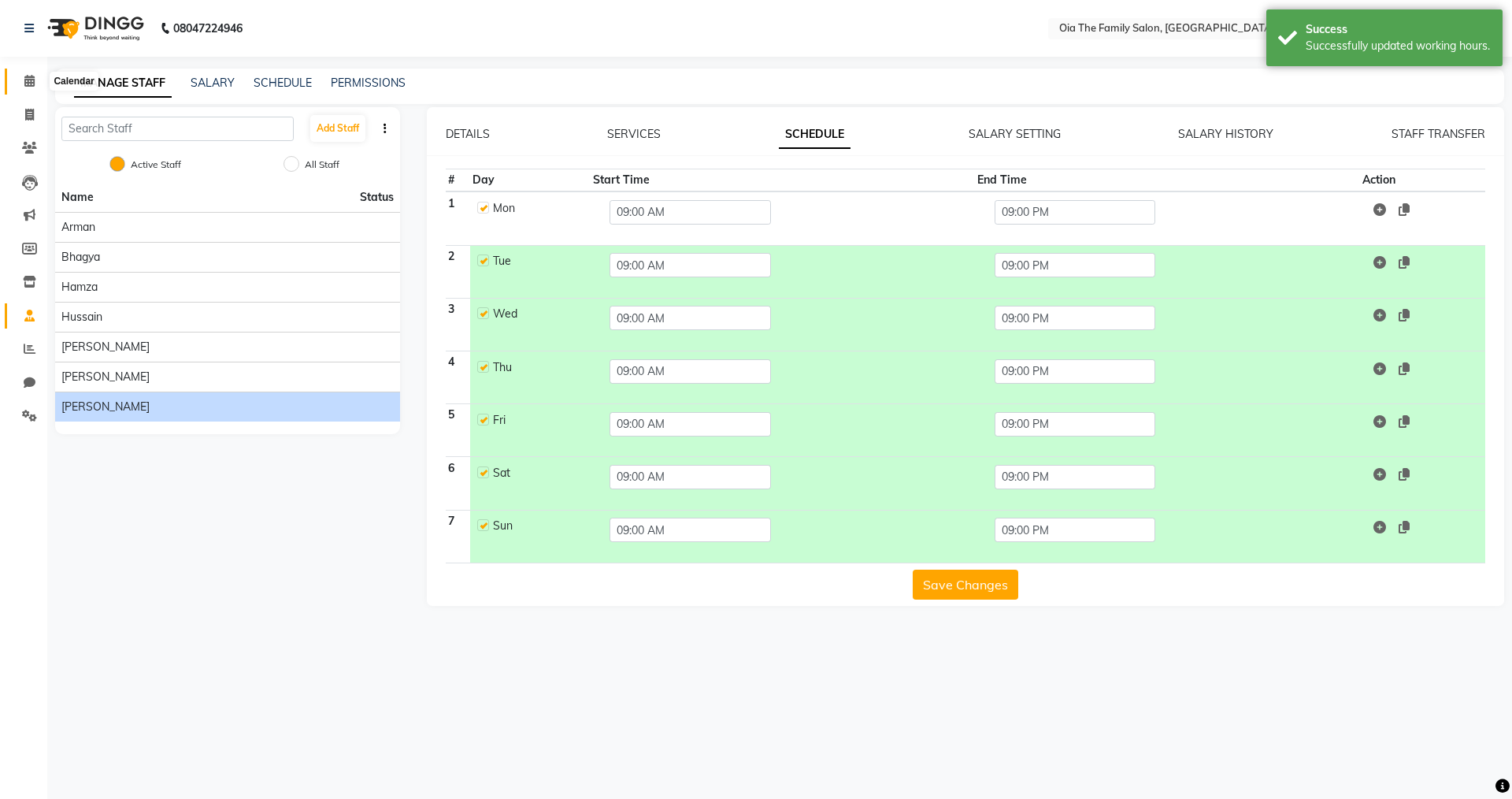
click at [30, 80] on icon at bounding box center [29, 80] width 10 height 12
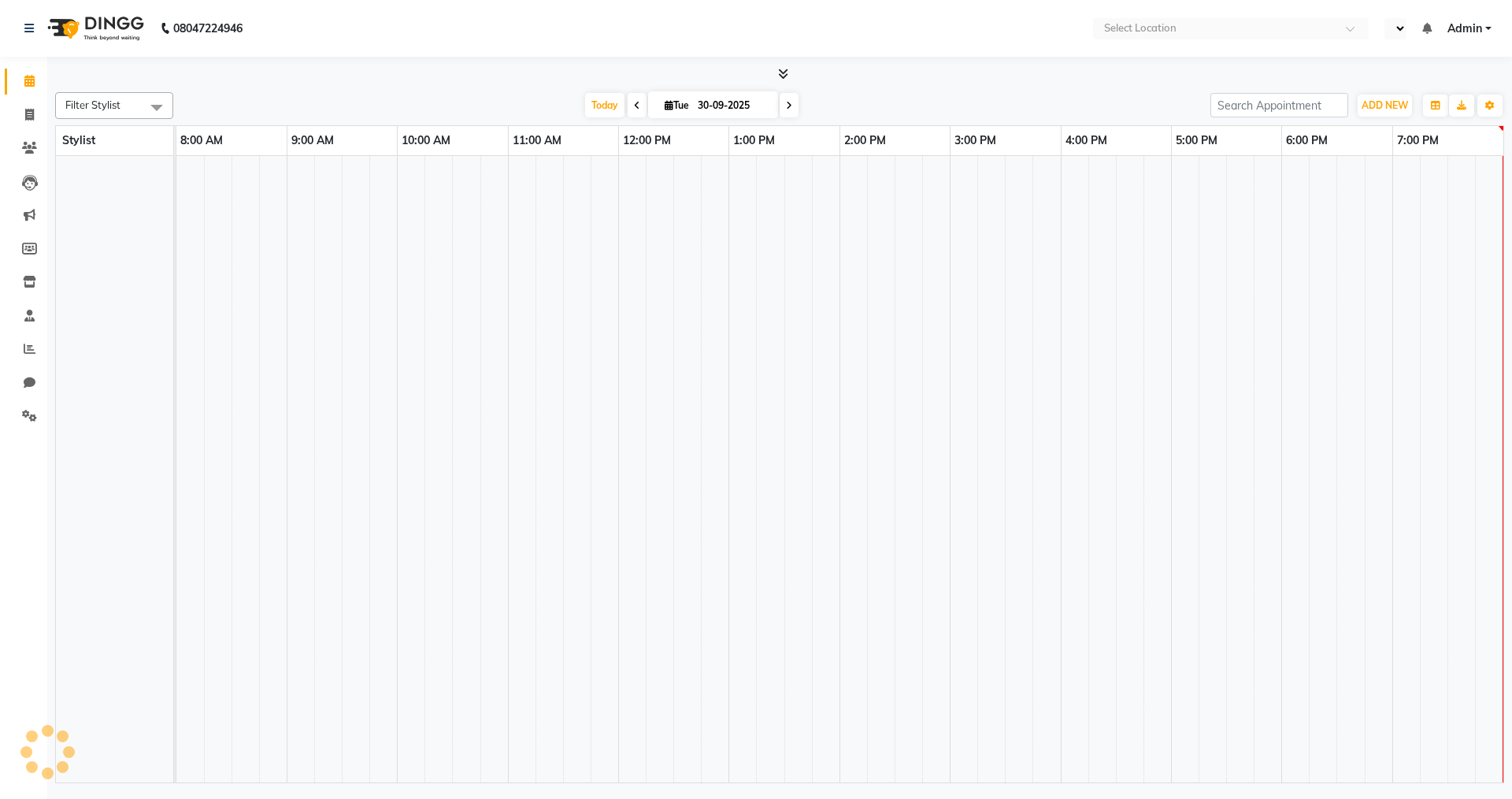
select select "en"
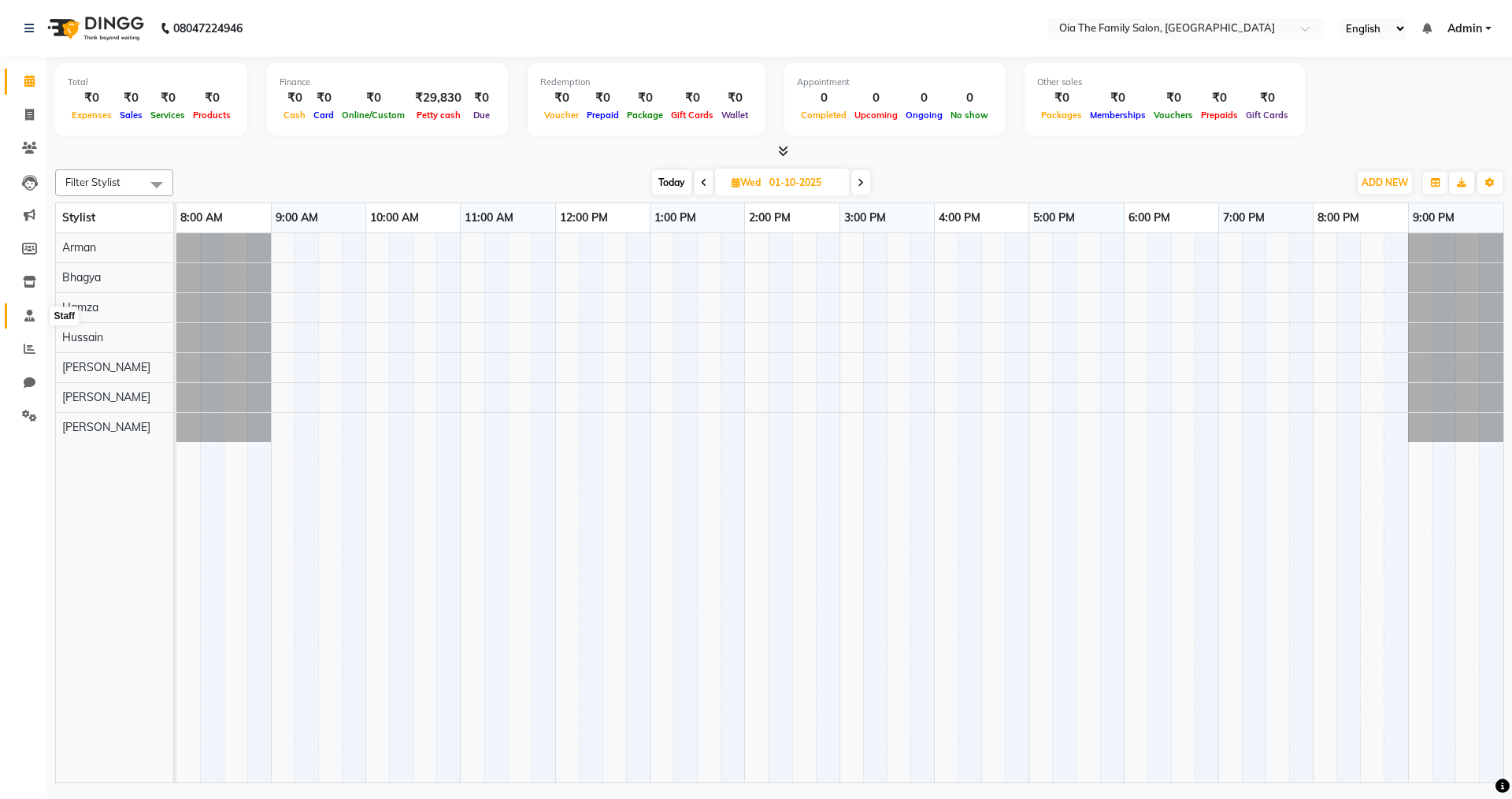
click at [30, 319] on icon at bounding box center [29, 315] width 10 height 12
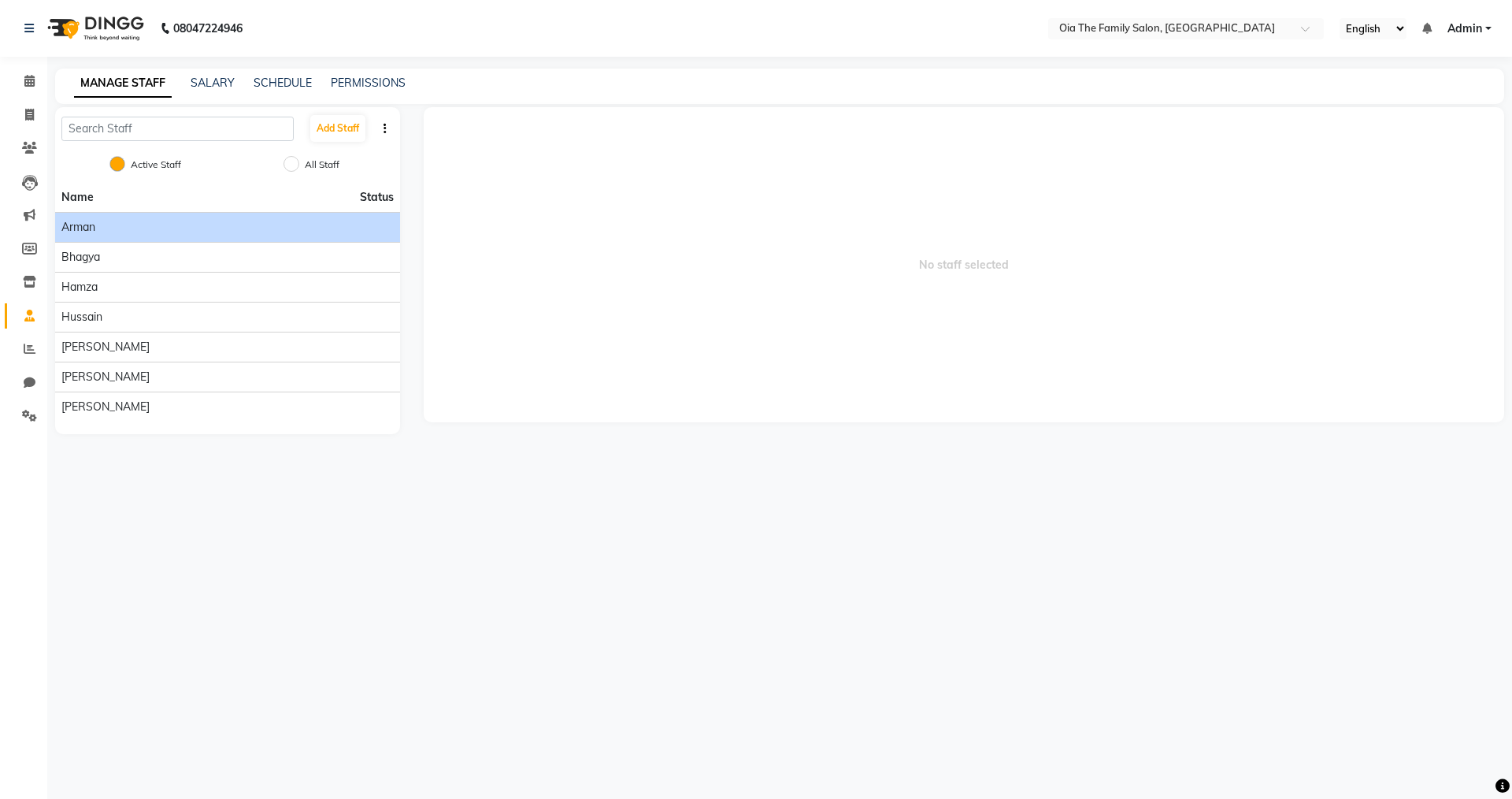
click at [108, 237] on li "Arman" at bounding box center [227, 227] width 345 height 30
click at [97, 233] on div "Arman" at bounding box center [228, 227] width 333 height 17
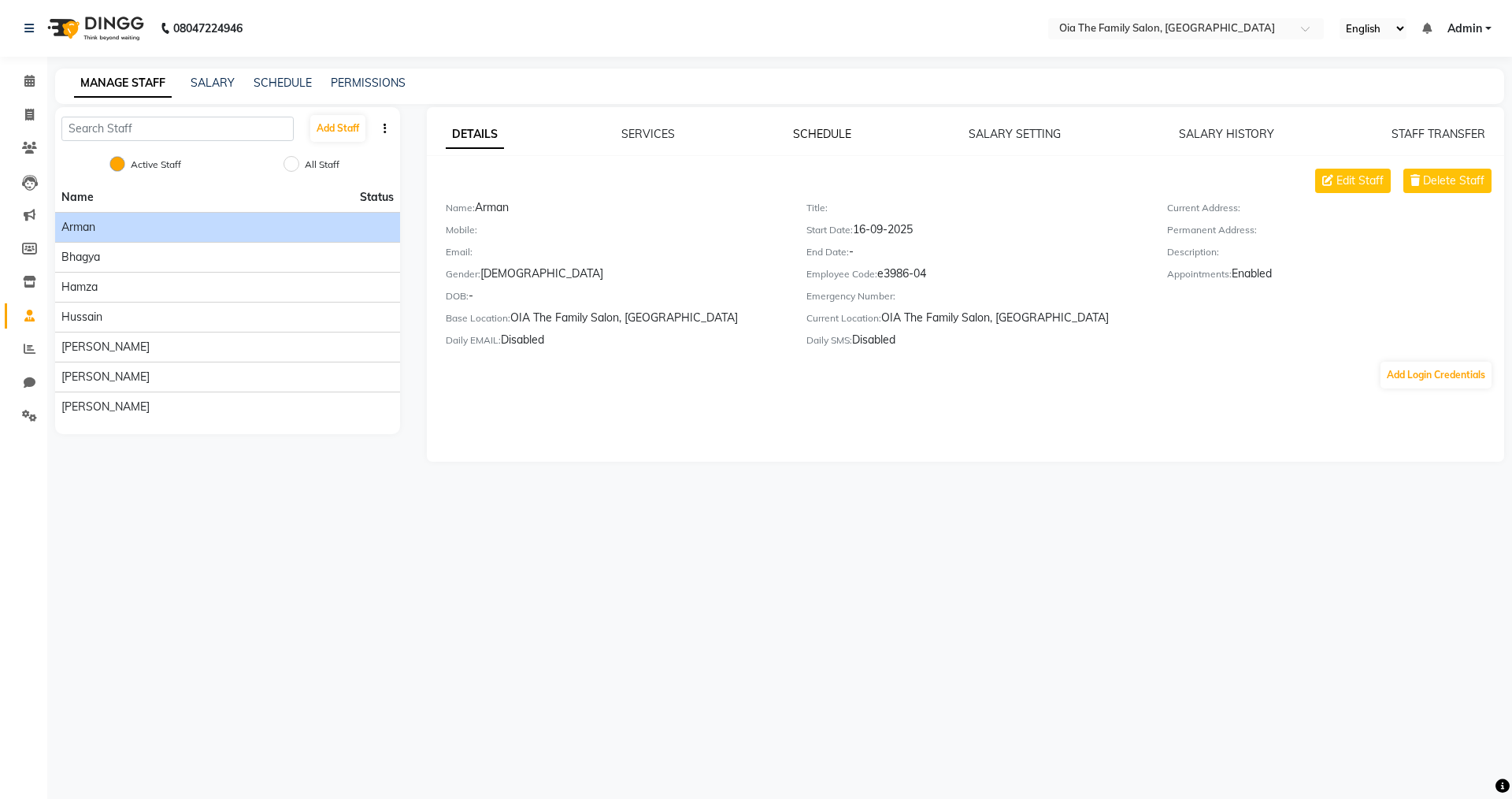
click at [803, 132] on link "SCHEDULE" at bounding box center [822, 133] width 58 height 14
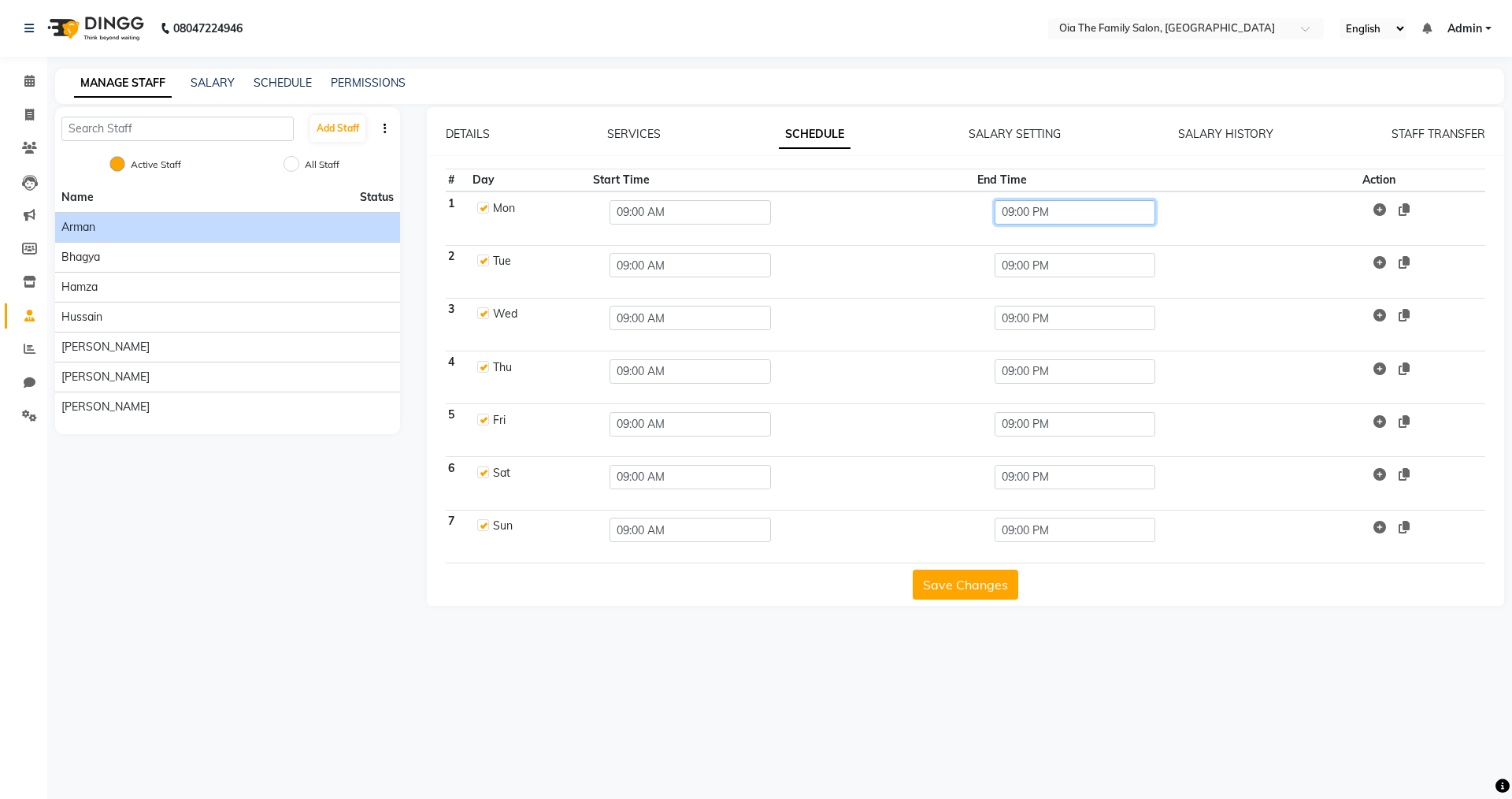
click at [1054, 204] on input "09:00 PM" at bounding box center [1075, 212] width 162 height 25
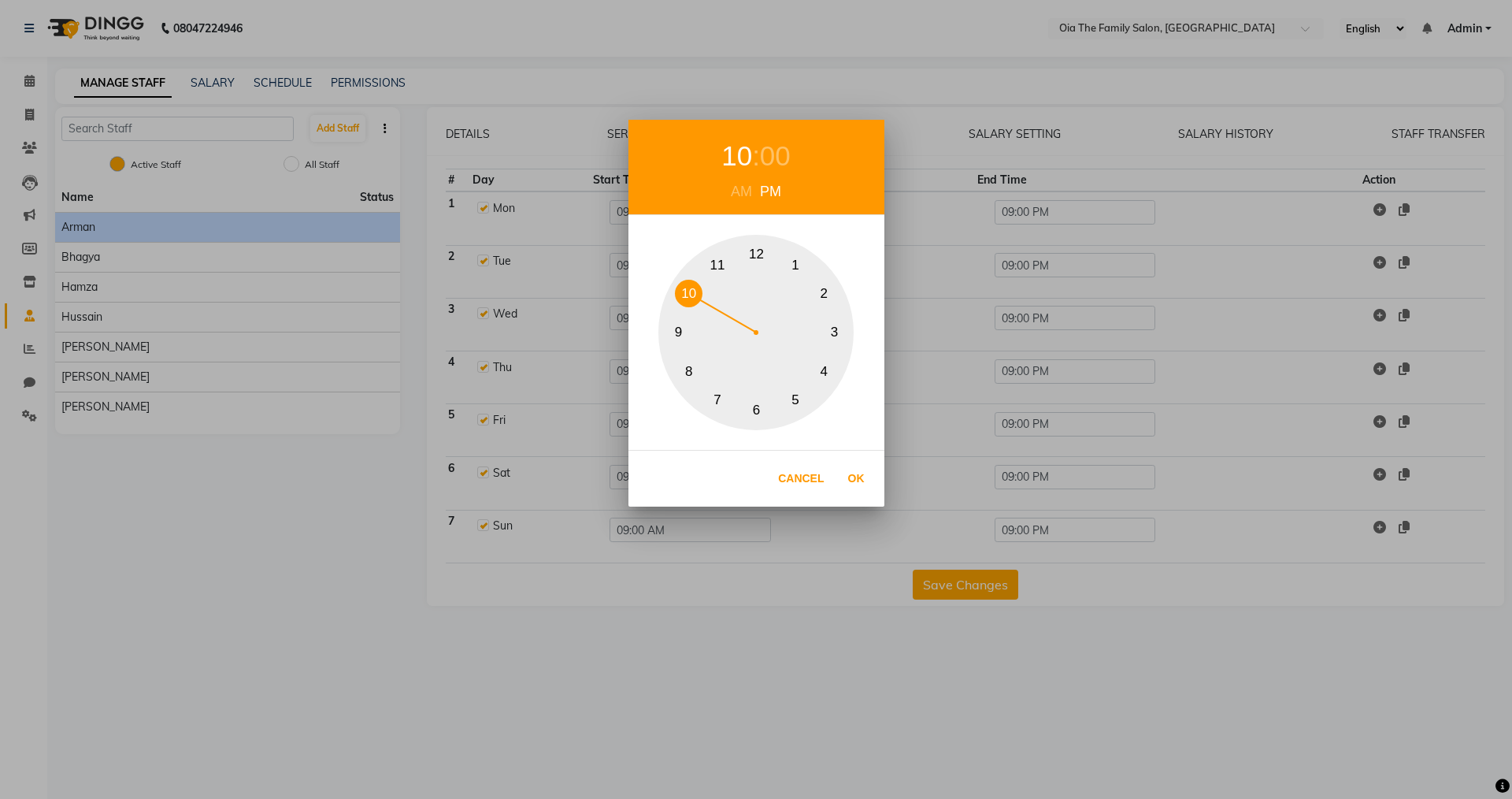
click at [696, 281] on button "10" at bounding box center [688, 293] width 28 height 28
click at [858, 468] on button "Ok" at bounding box center [856, 478] width 32 height 32
type input "10:00 PM"
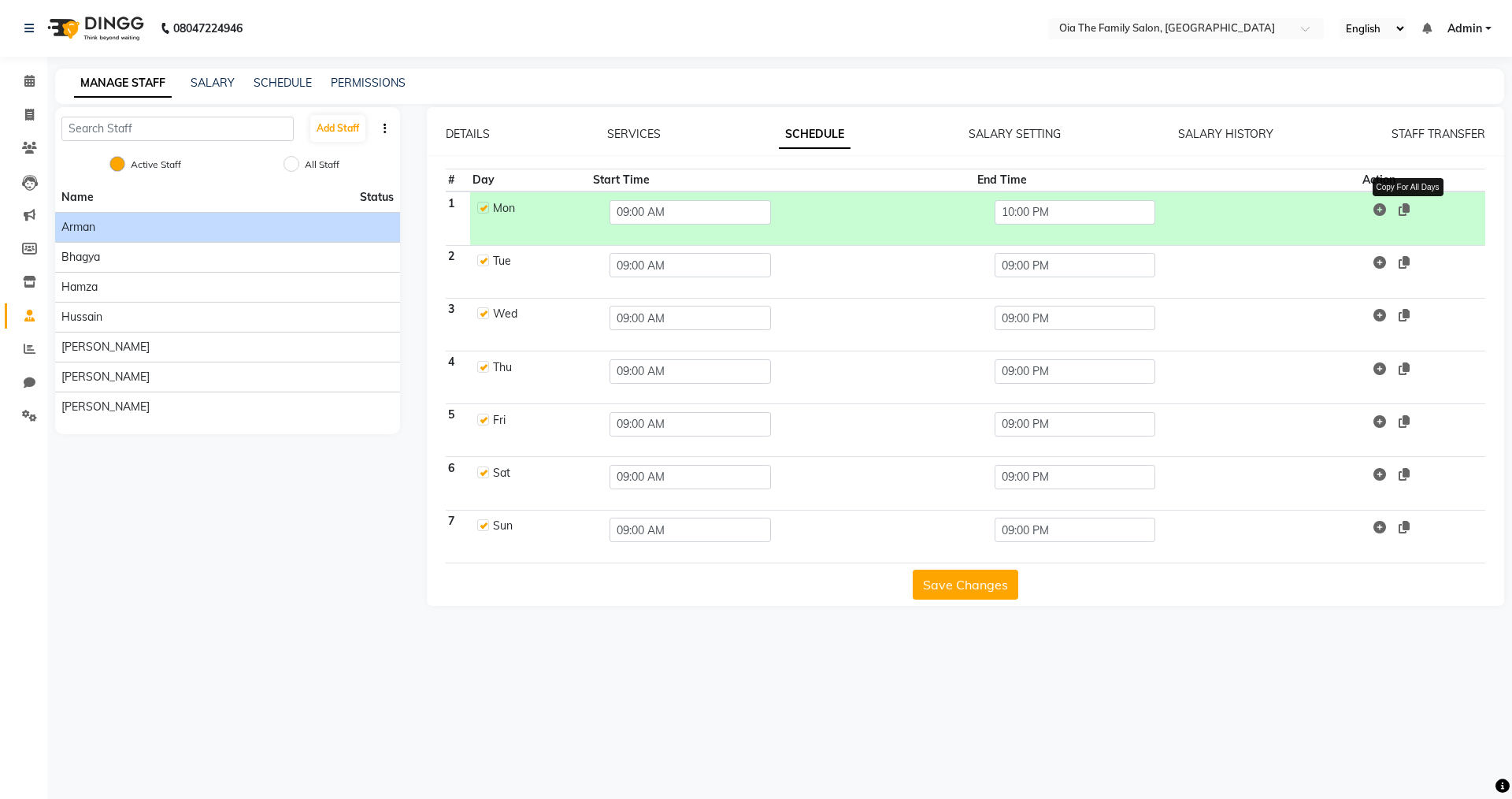
click at [1406, 209] on icon at bounding box center [1404, 210] width 11 height 13
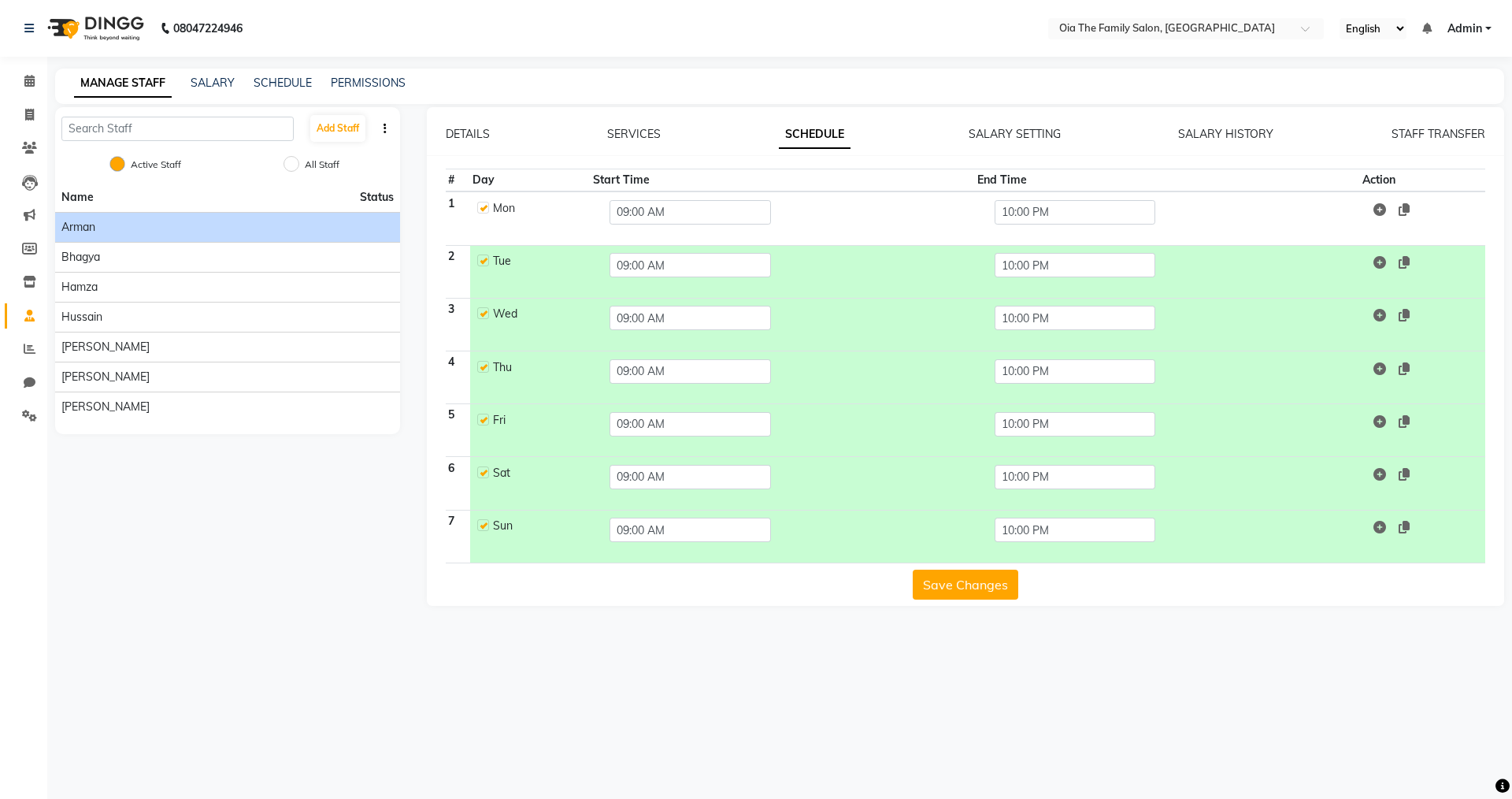
click at [966, 593] on button "Save Changes" at bounding box center [965, 585] width 106 height 30
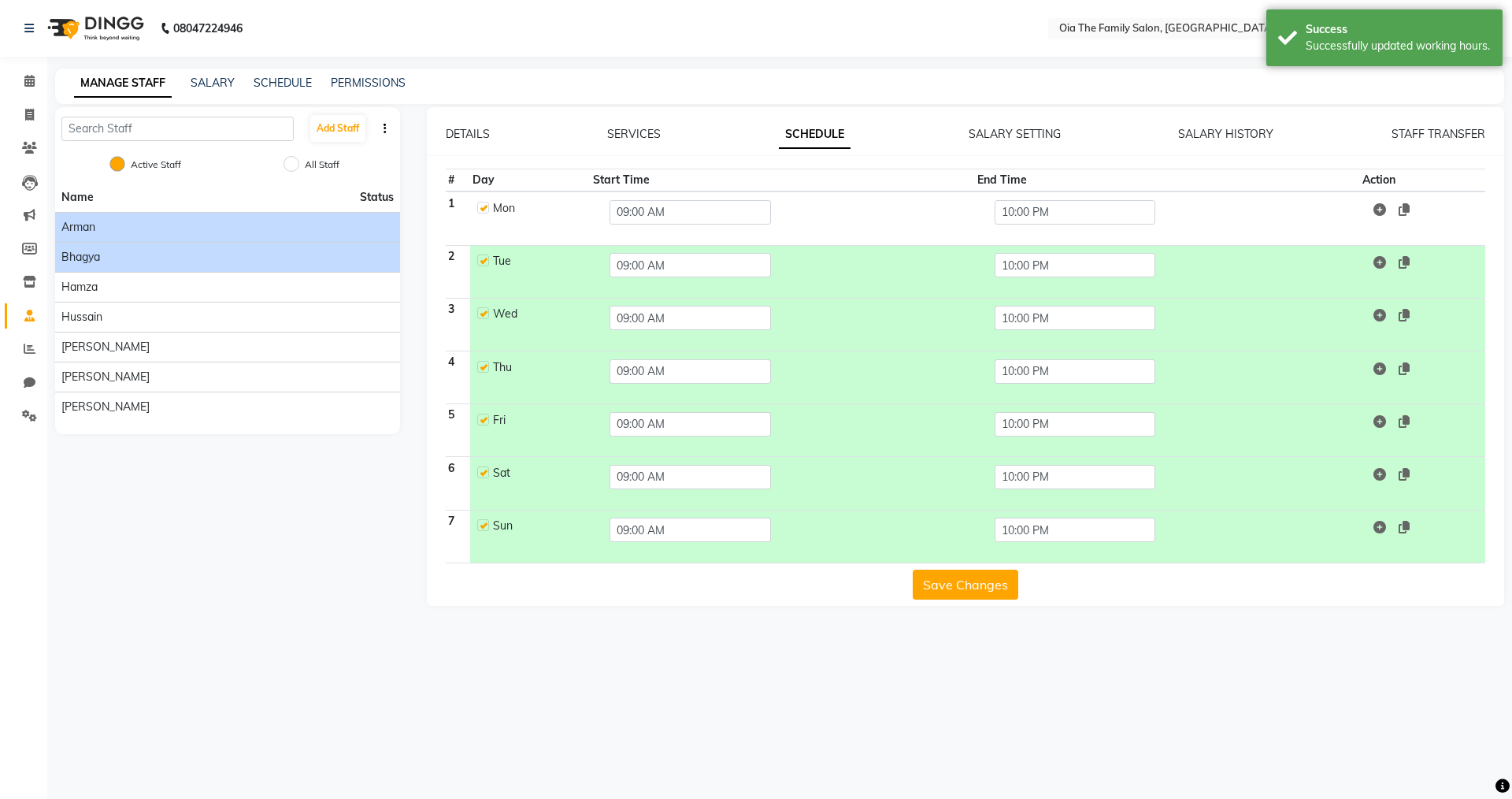
click at [91, 250] on span "Bhagya" at bounding box center [81, 257] width 39 height 17
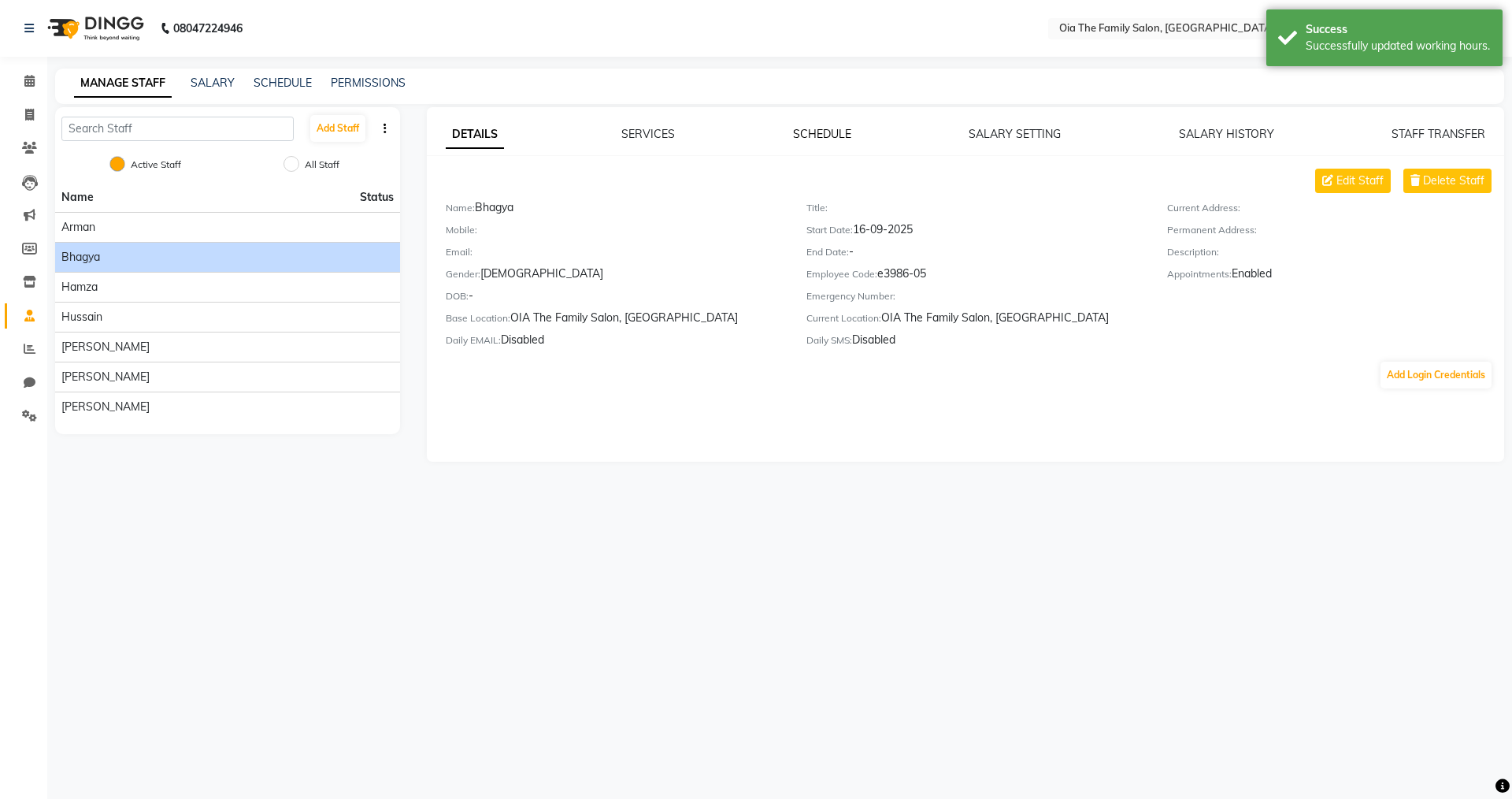
click at [824, 137] on link "SCHEDULE" at bounding box center [822, 133] width 58 height 14
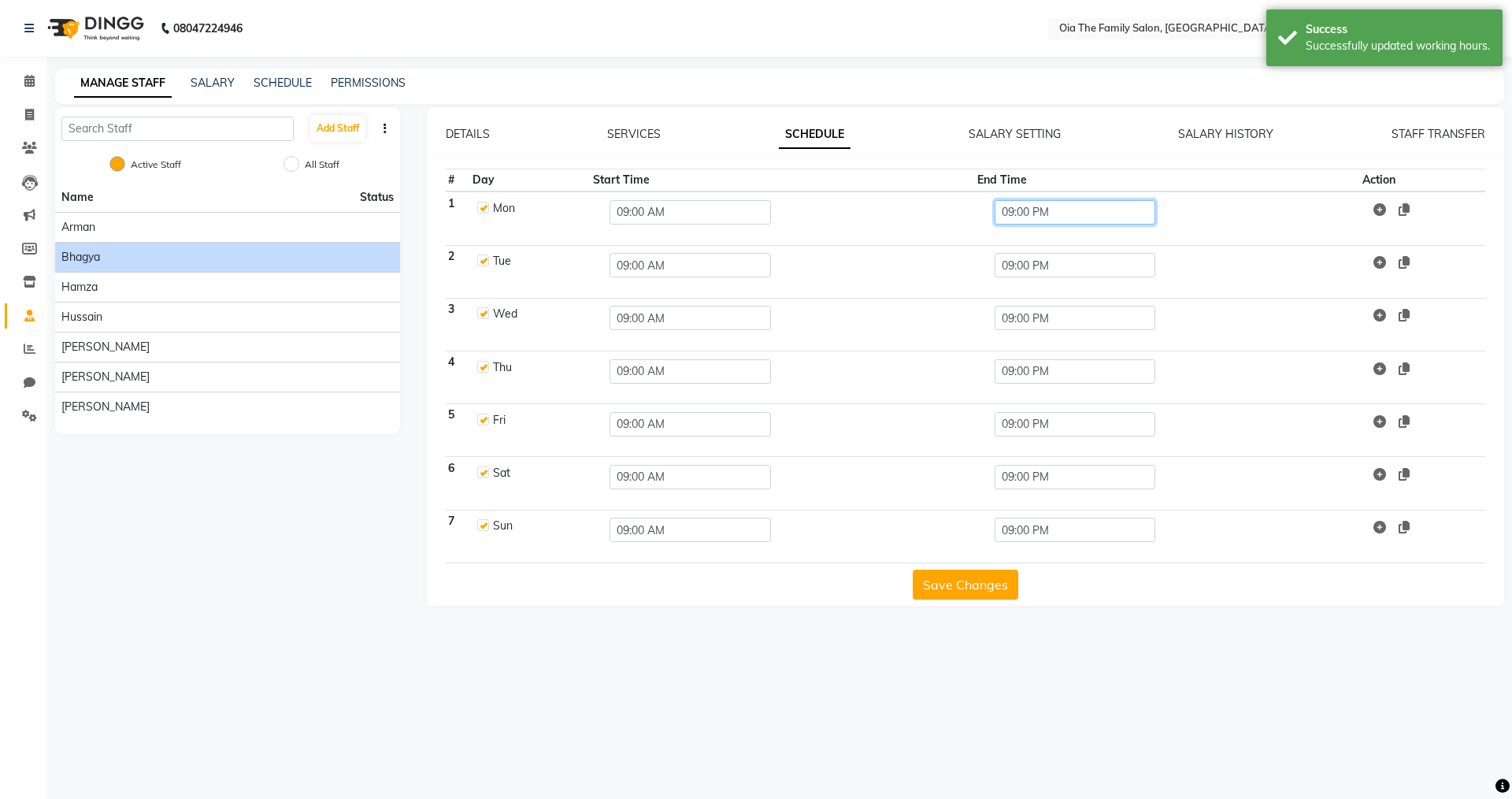
click at [1044, 212] on input "09:00 PM" at bounding box center [1075, 212] width 162 height 25
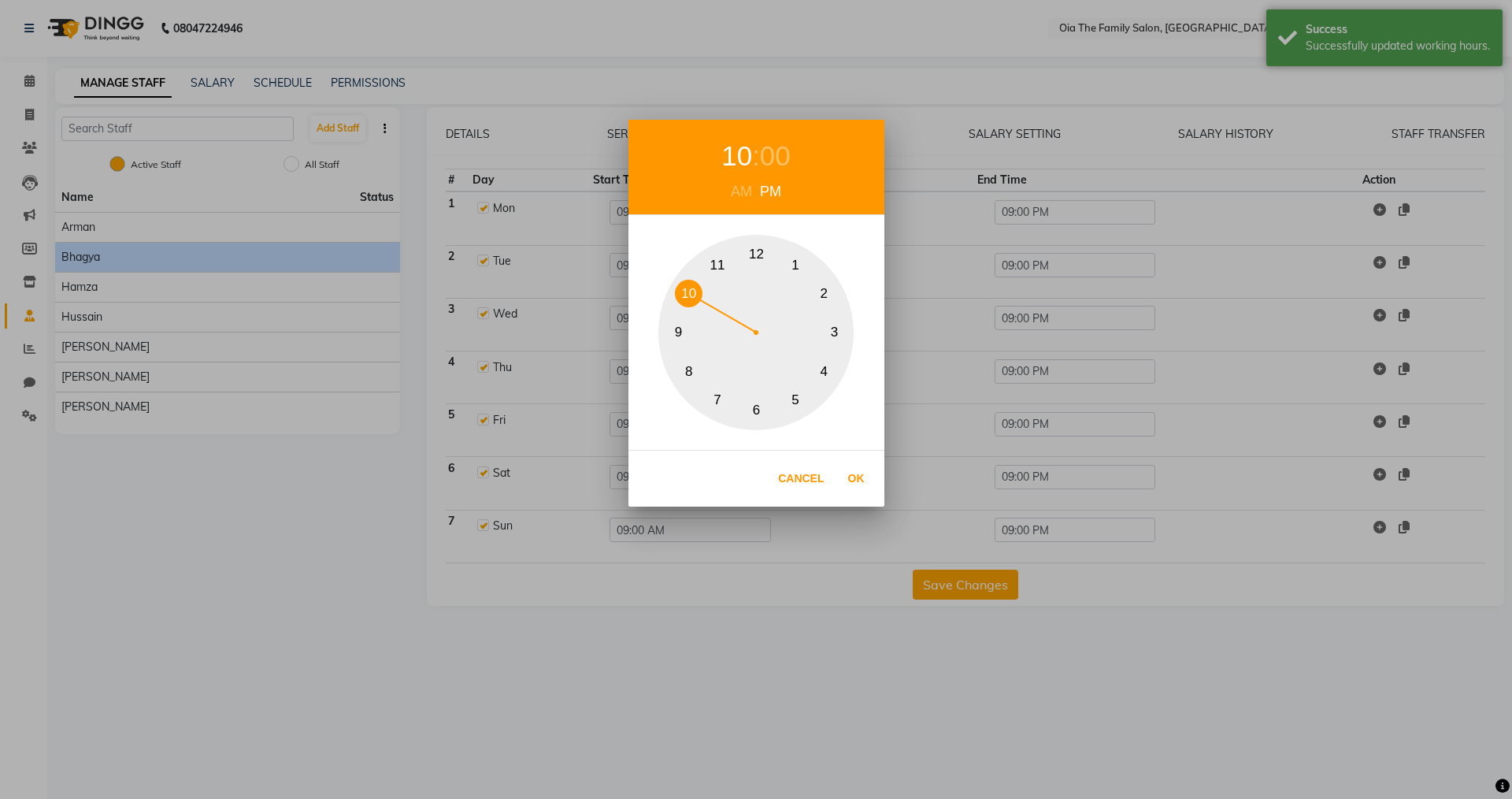
click at [697, 291] on button "10" at bounding box center [688, 293] width 28 height 28
click at [856, 479] on button "Ok" at bounding box center [856, 478] width 32 height 32
type input "10:00 PM"
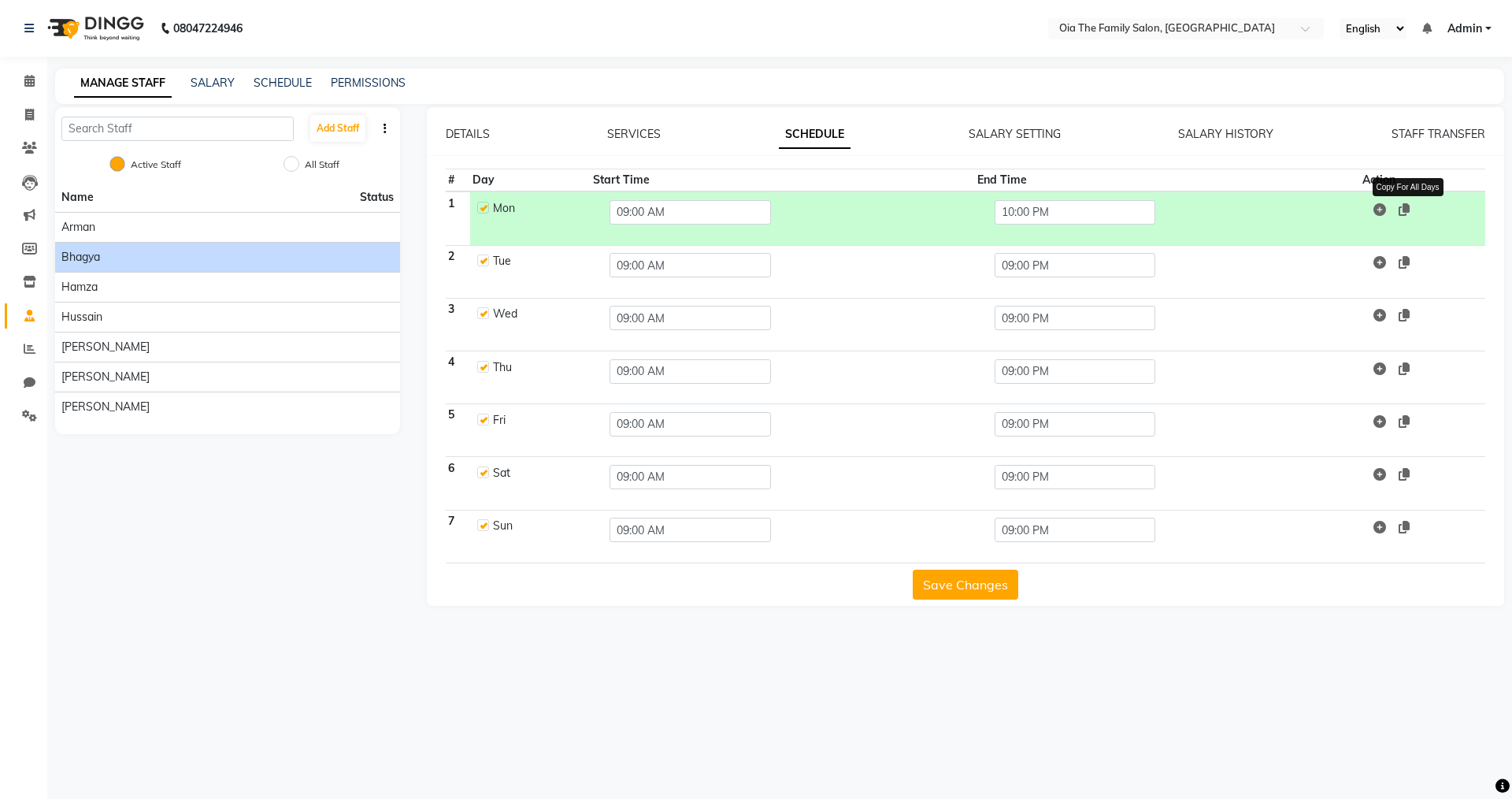
click at [1410, 209] on icon at bounding box center [1404, 210] width 11 height 13
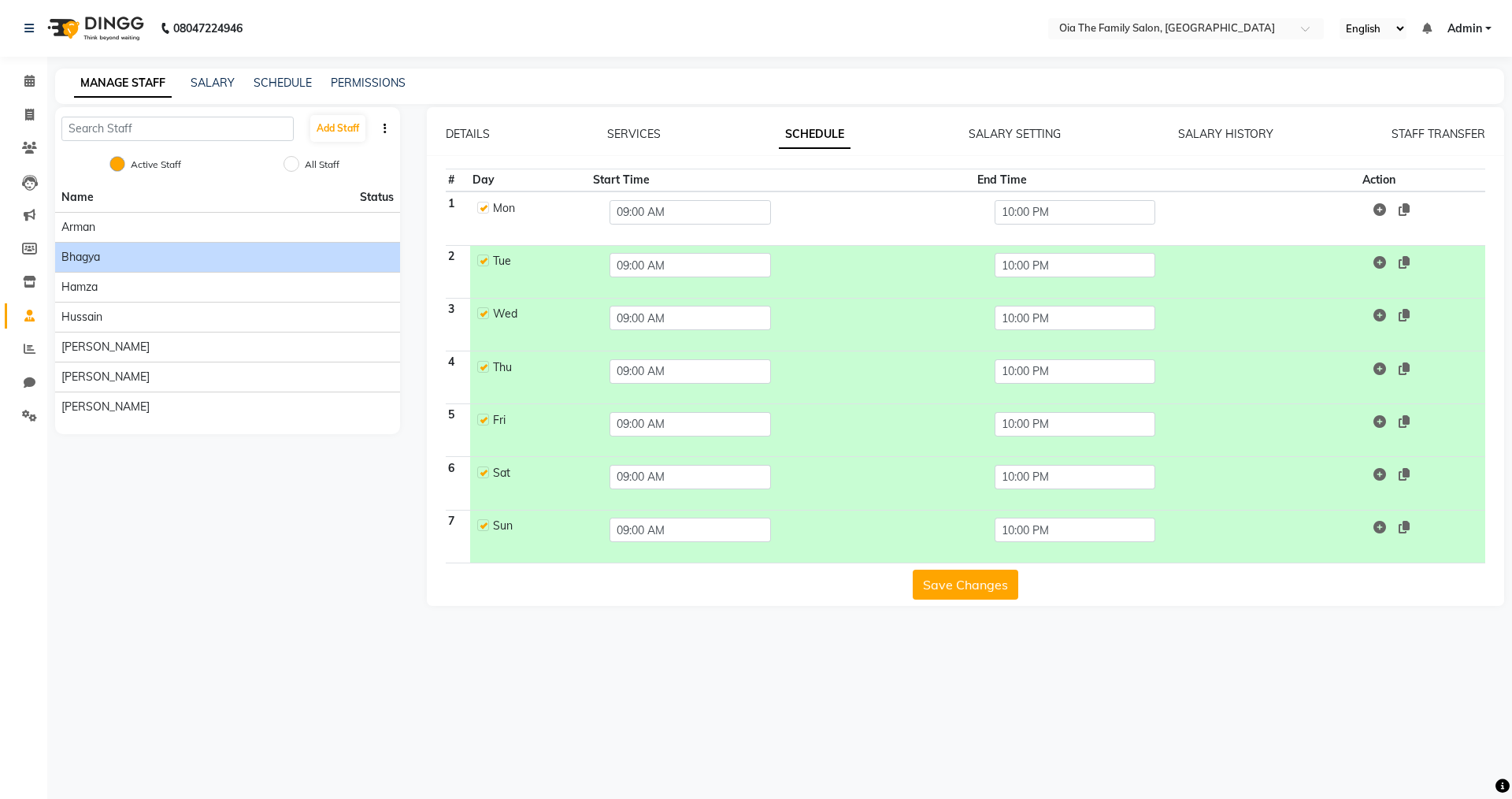
click at [951, 586] on button "Save Changes" at bounding box center [965, 585] width 106 height 30
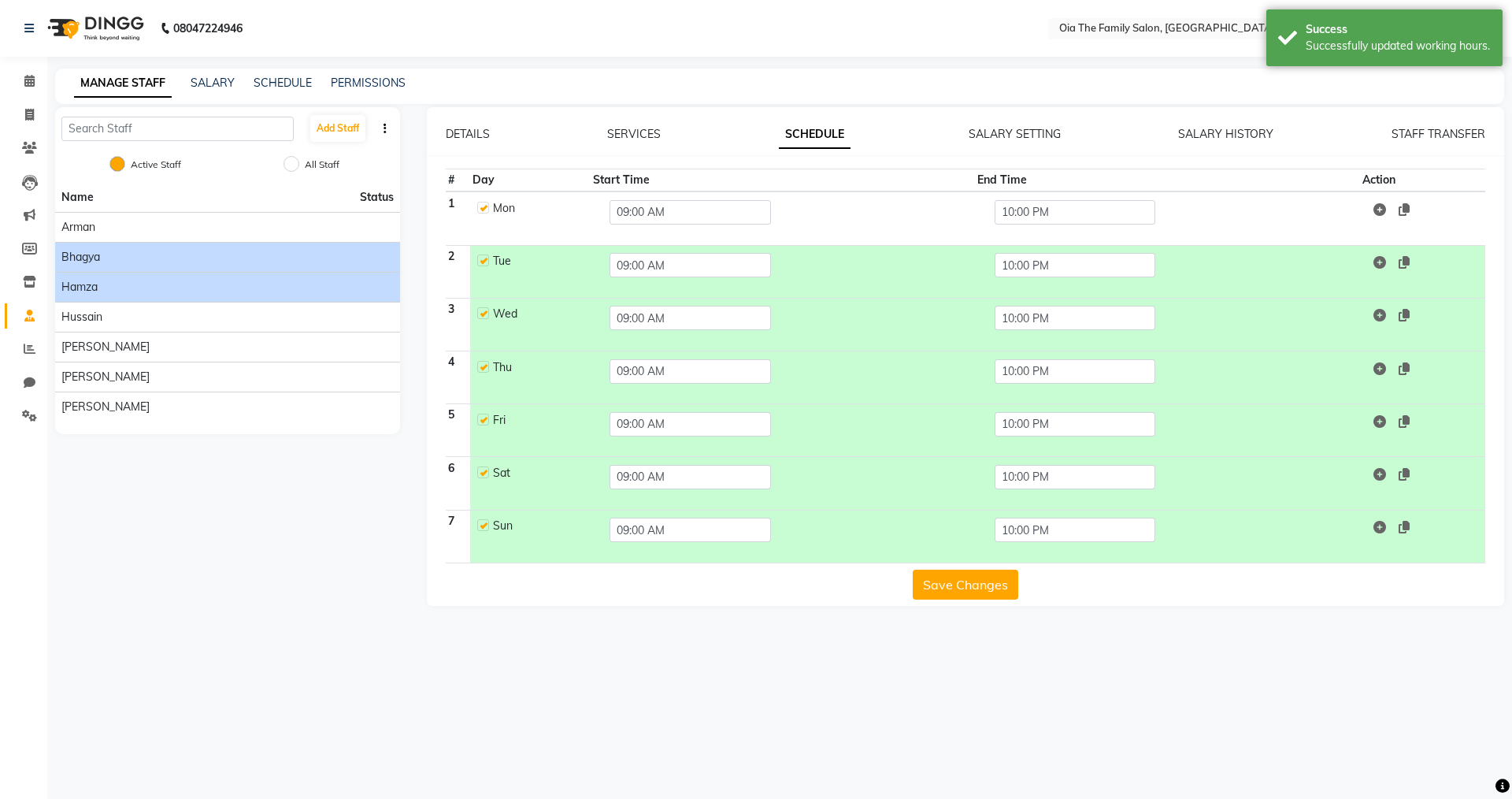
click at [94, 285] on span "Hamza" at bounding box center [79, 287] width 36 height 17
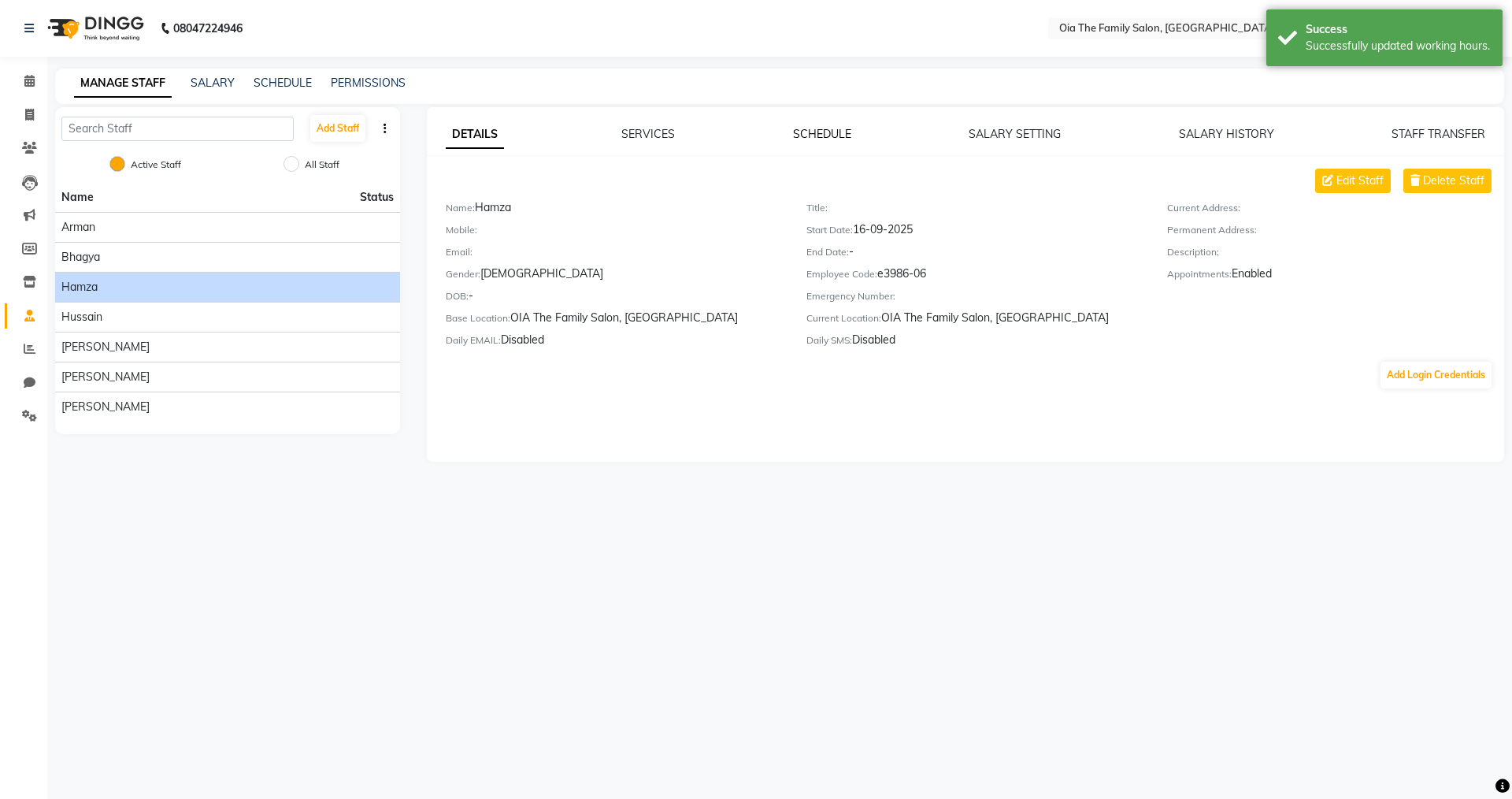
click at [817, 131] on link "SCHEDULE" at bounding box center [822, 133] width 58 height 14
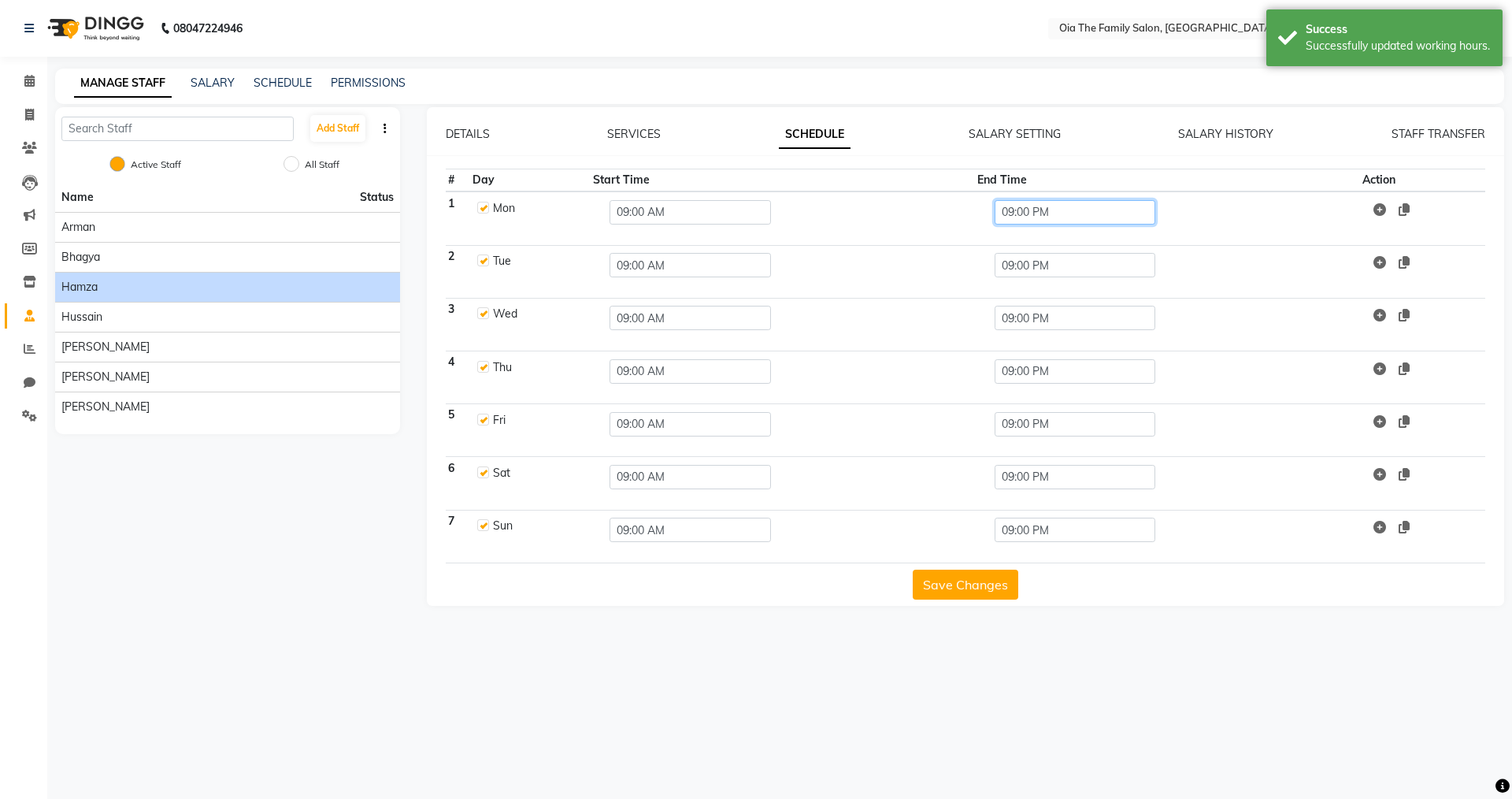
click at [1066, 212] on input "09:00 PM" at bounding box center [1075, 212] width 162 height 25
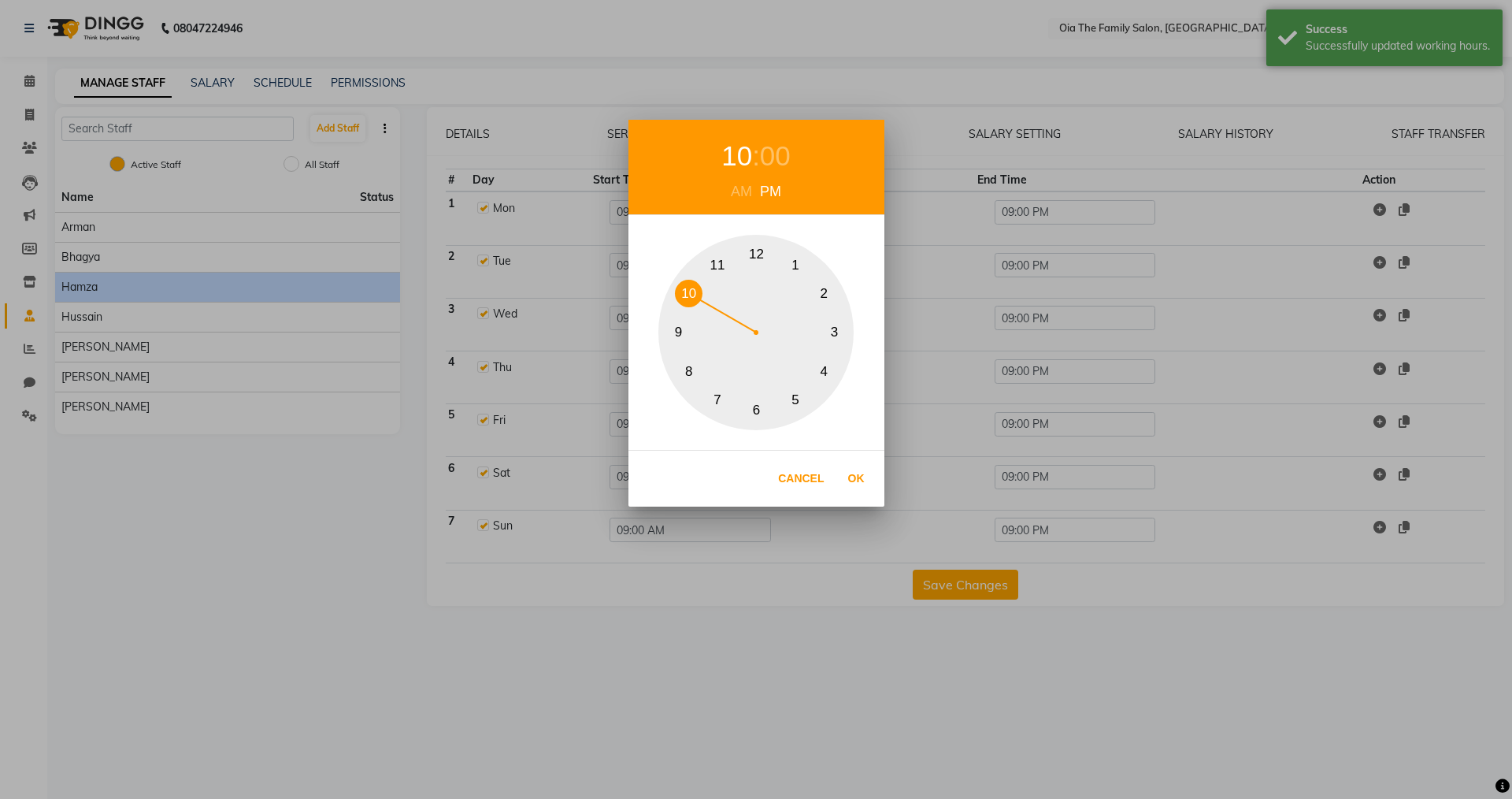
click at [688, 292] on button "10" at bounding box center [688, 293] width 28 height 28
click at [861, 476] on button "Ok" at bounding box center [856, 478] width 32 height 32
type input "10:00 PM"
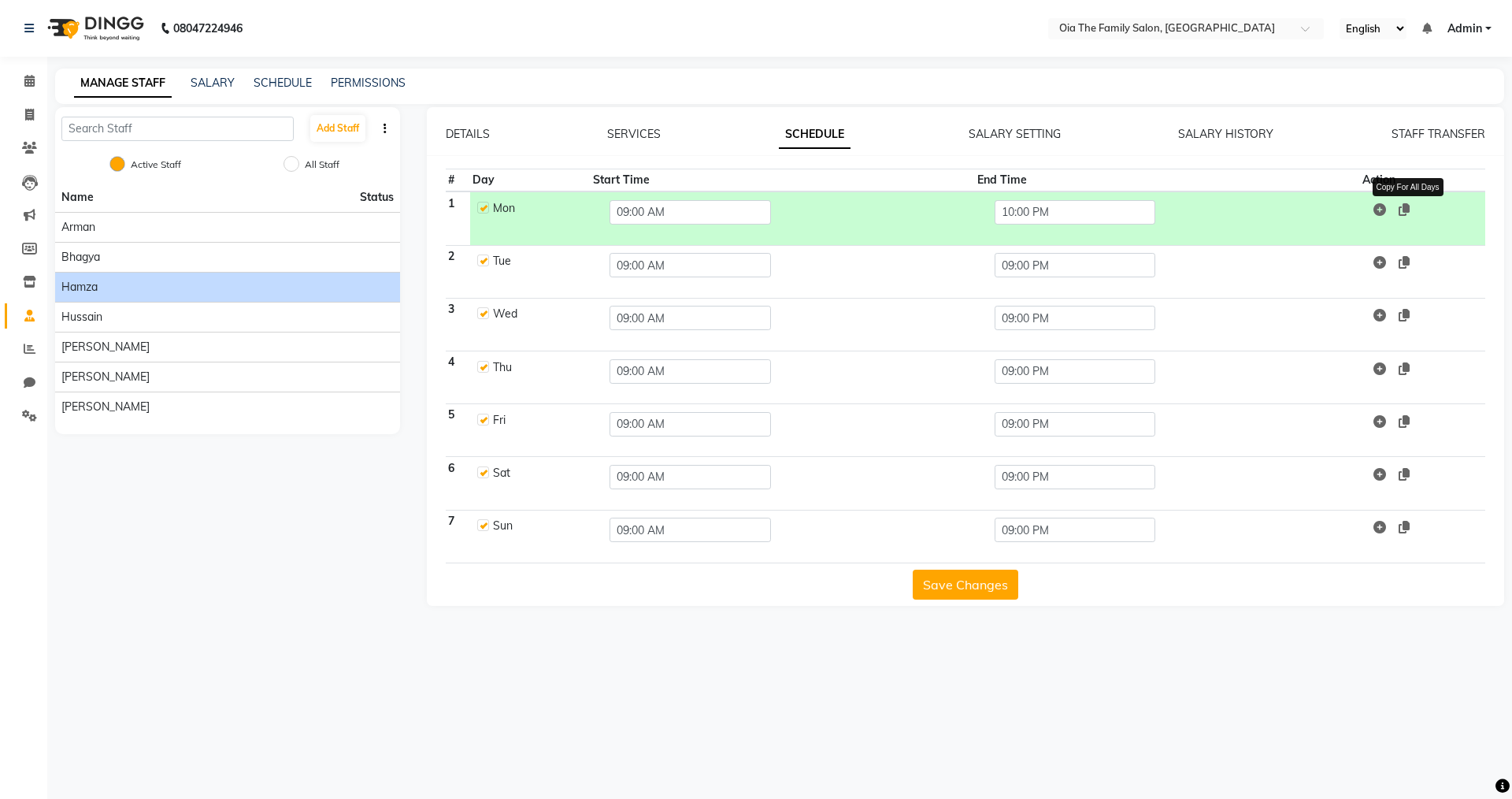
click at [1406, 206] on icon at bounding box center [1404, 210] width 11 height 13
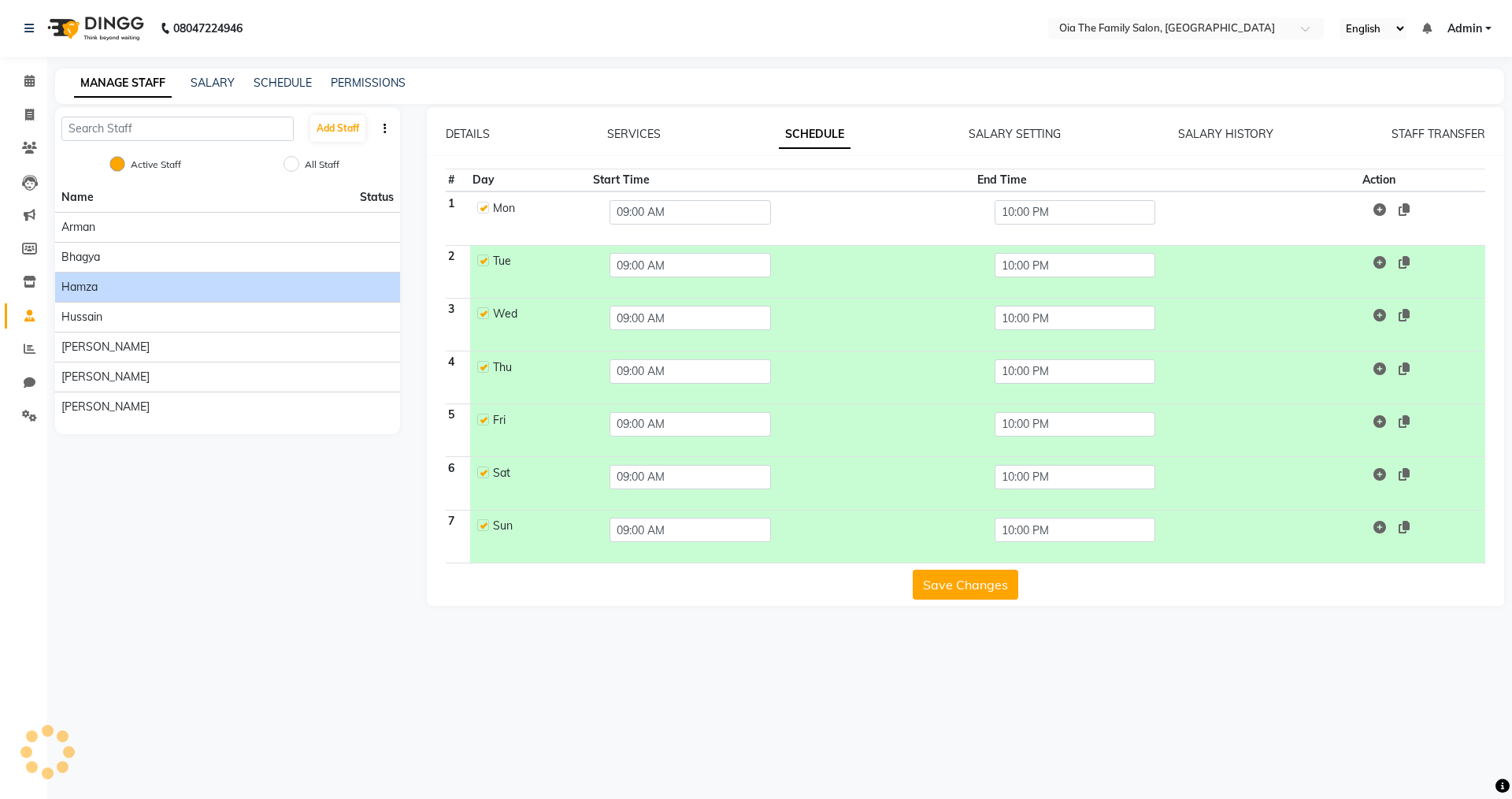
click at [966, 584] on button "Save Changes" at bounding box center [965, 585] width 106 height 30
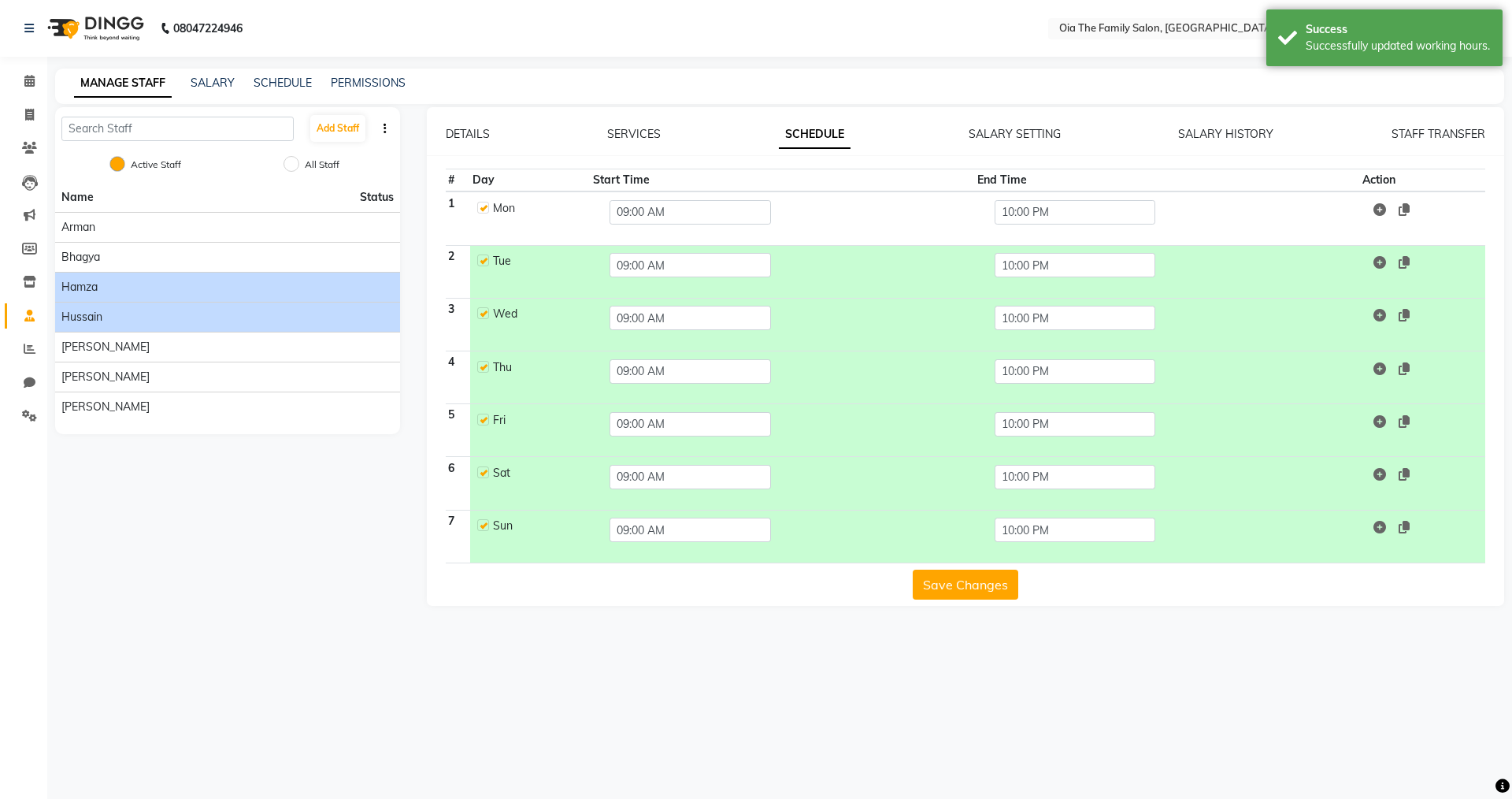
click at [76, 316] on span "Hussain" at bounding box center [82, 317] width 41 height 17
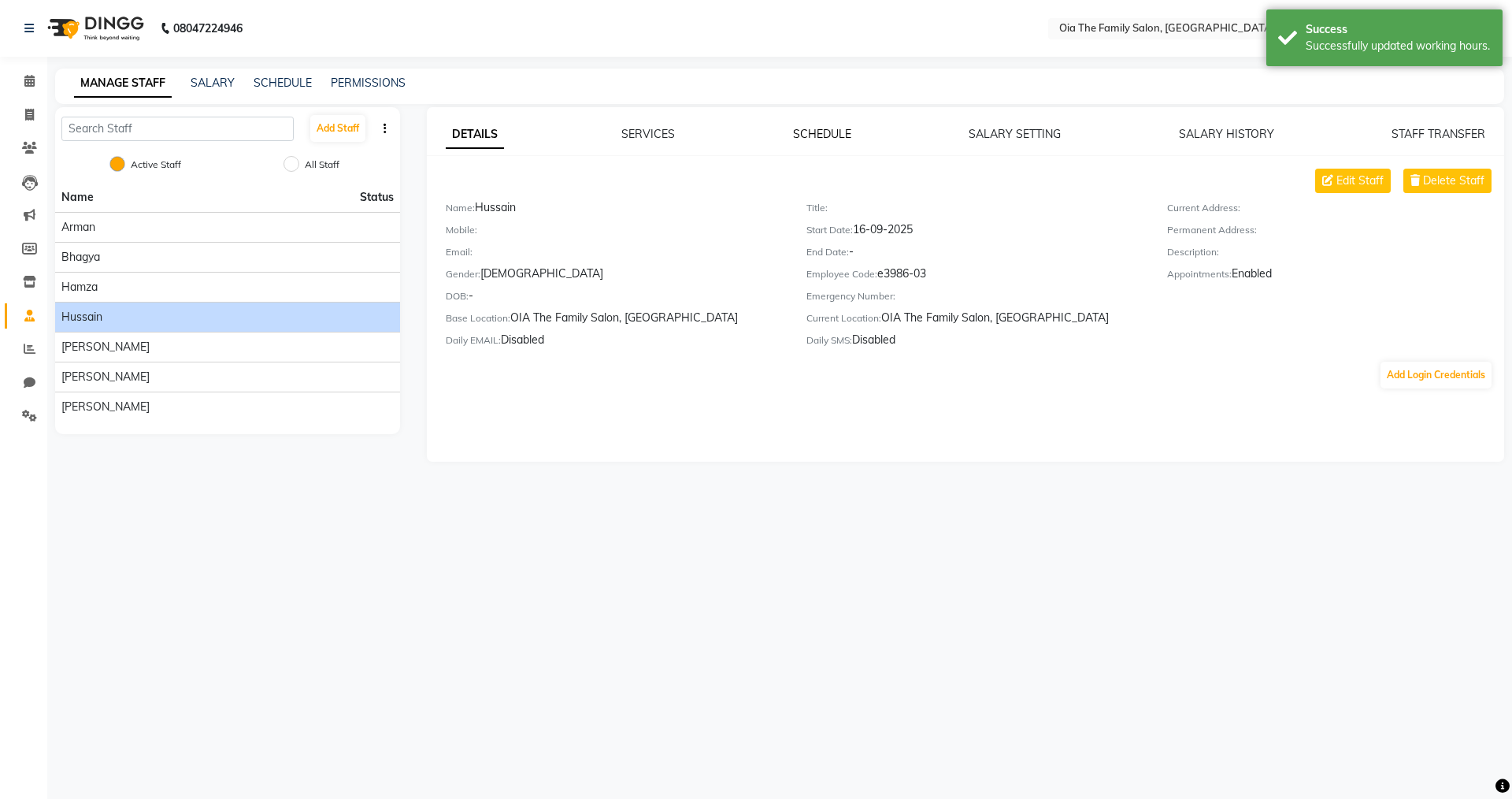
click at [801, 130] on link "SCHEDULE" at bounding box center [822, 133] width 58 height 14
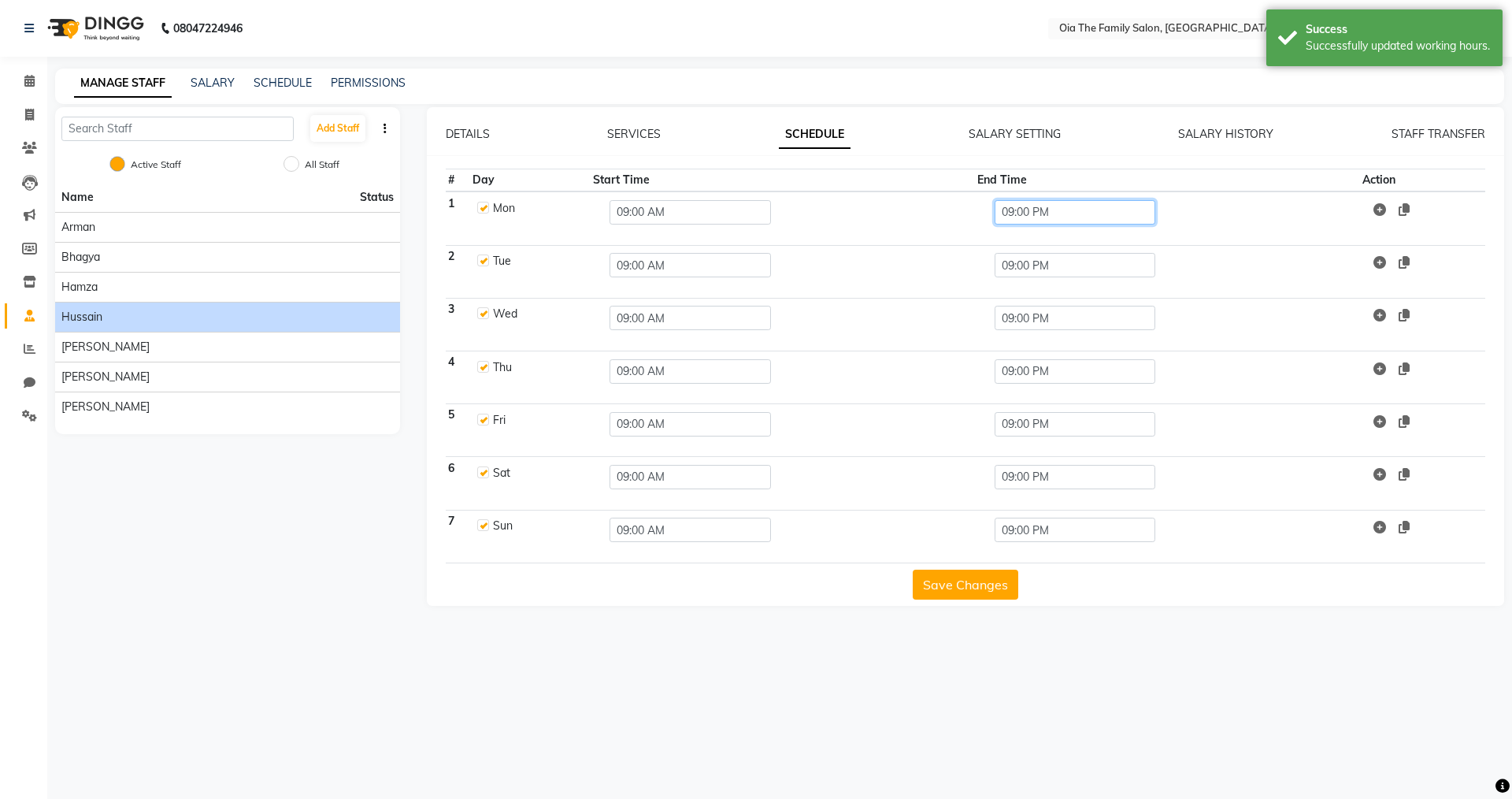
click at [1052, 209] on input "09:00 PM" at bounding box center [1075, 212] width 162 height 25
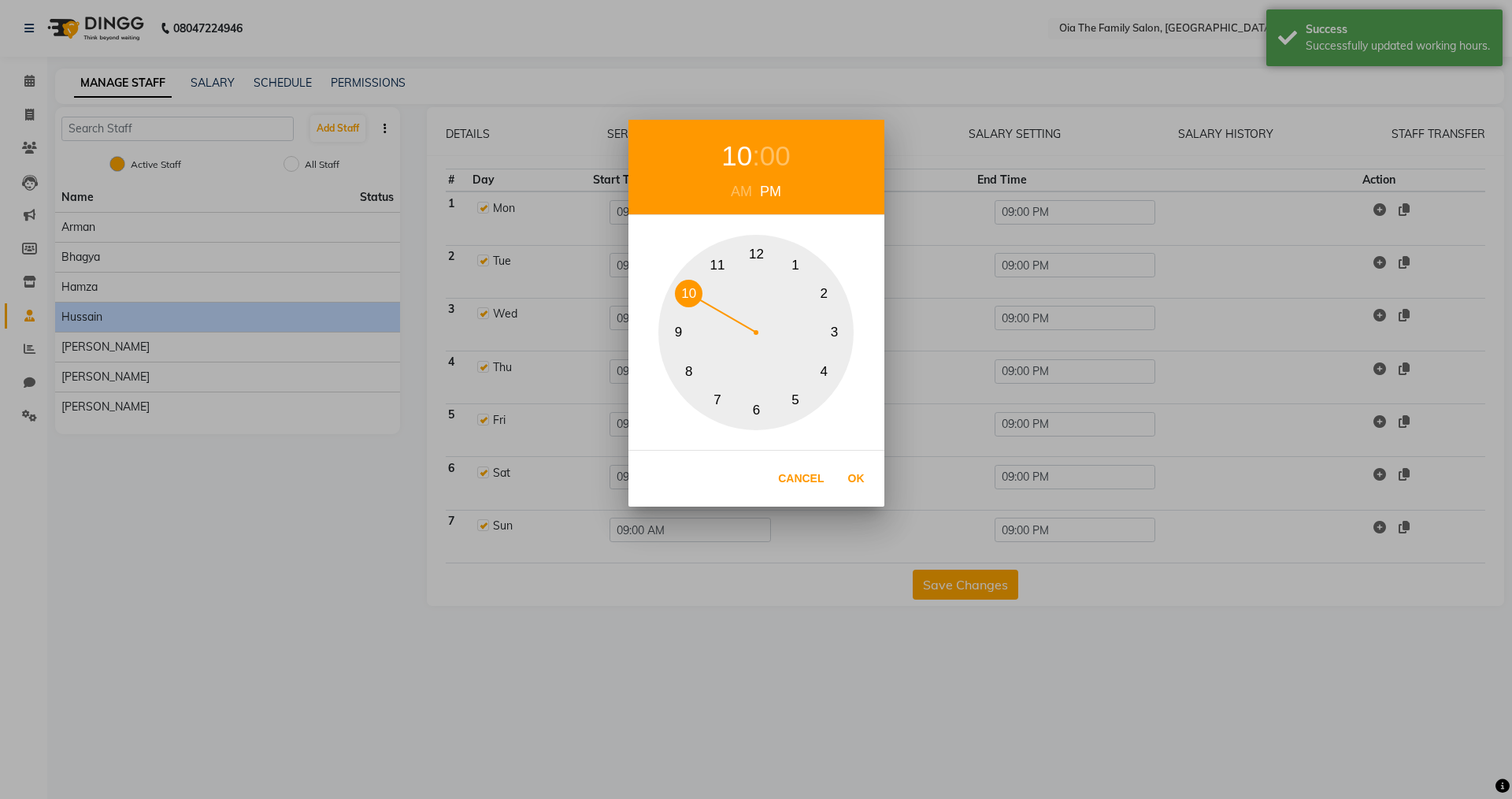
click at [689, 278] on div "1 2 3 4 5 6 7 8 9 10 11 12" at bounding box center [756, 332] width 196 height 196
click at [857, 479] on button "Ok" at bounding box center [856, 478] width 32 height 32
type input "10:00 PM"
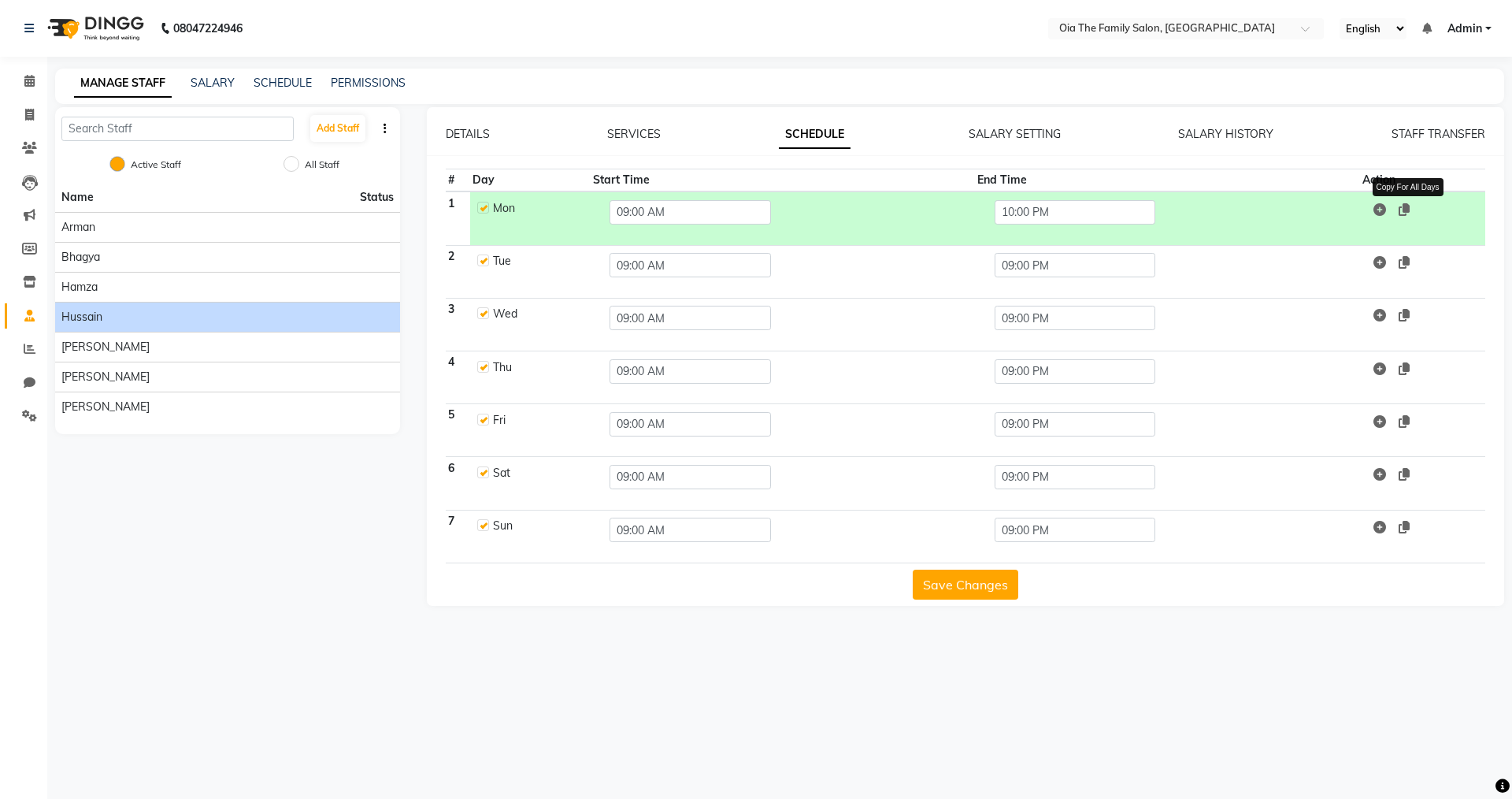
click at [1409, 209] on icon at bounding box center [1404, 210] width 11 height 13
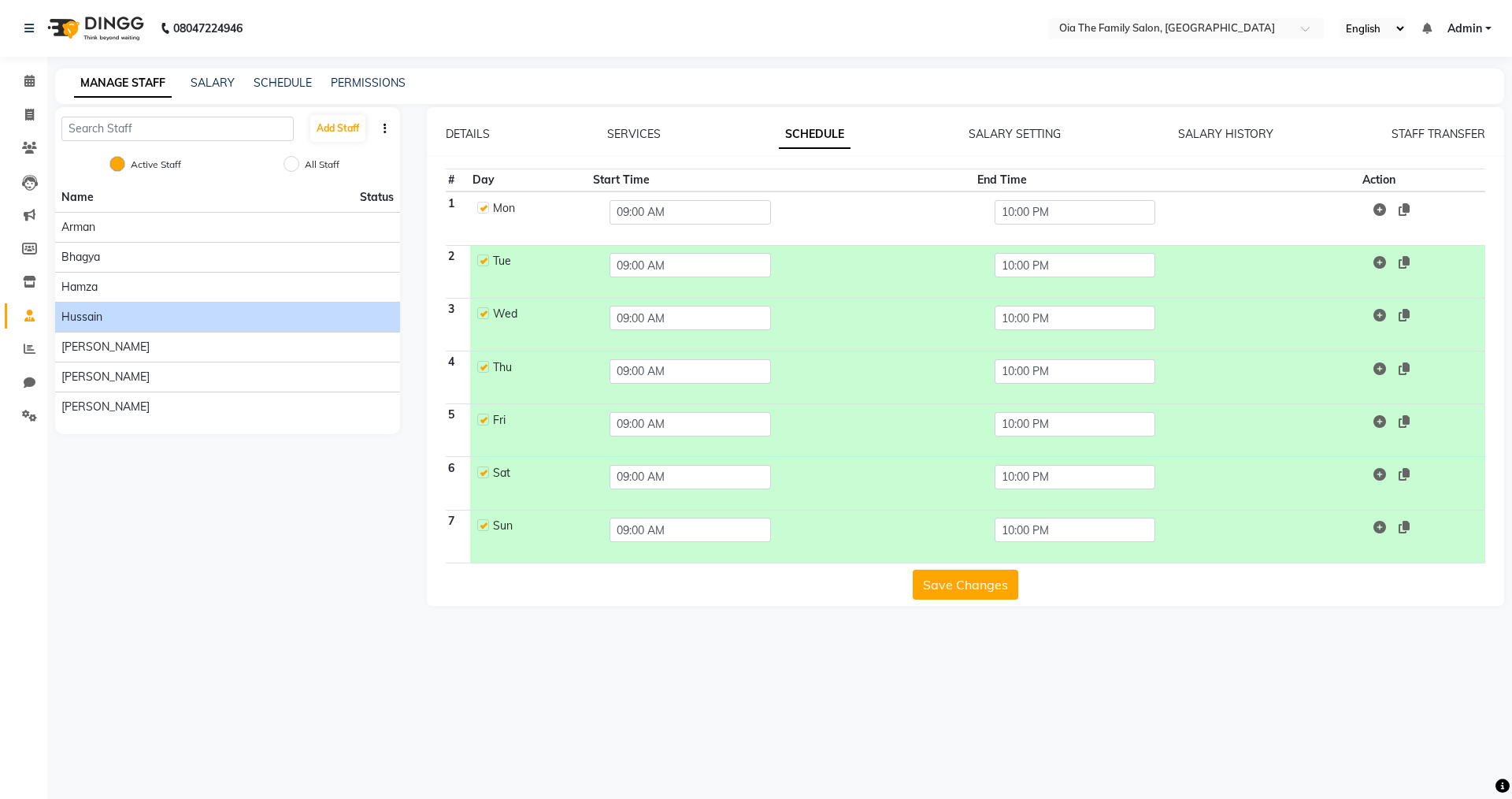
click at [999, 579] on button "Save Changes" at bounding box center [965, 585] width 106 height 30
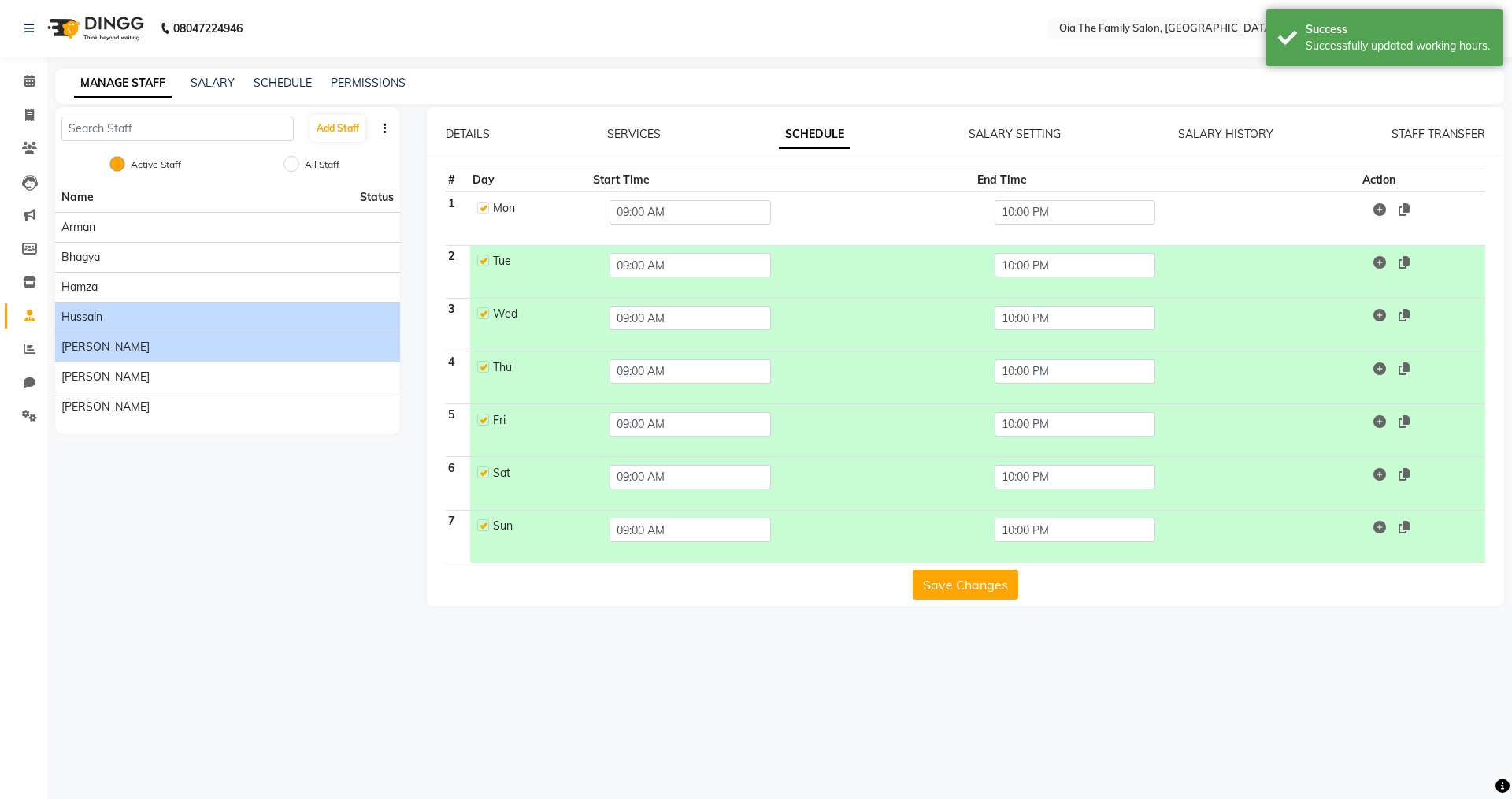
click at [85, 354] on span "[PERSON_NAME]" at bounding box center [106, 347] width 88 height 17
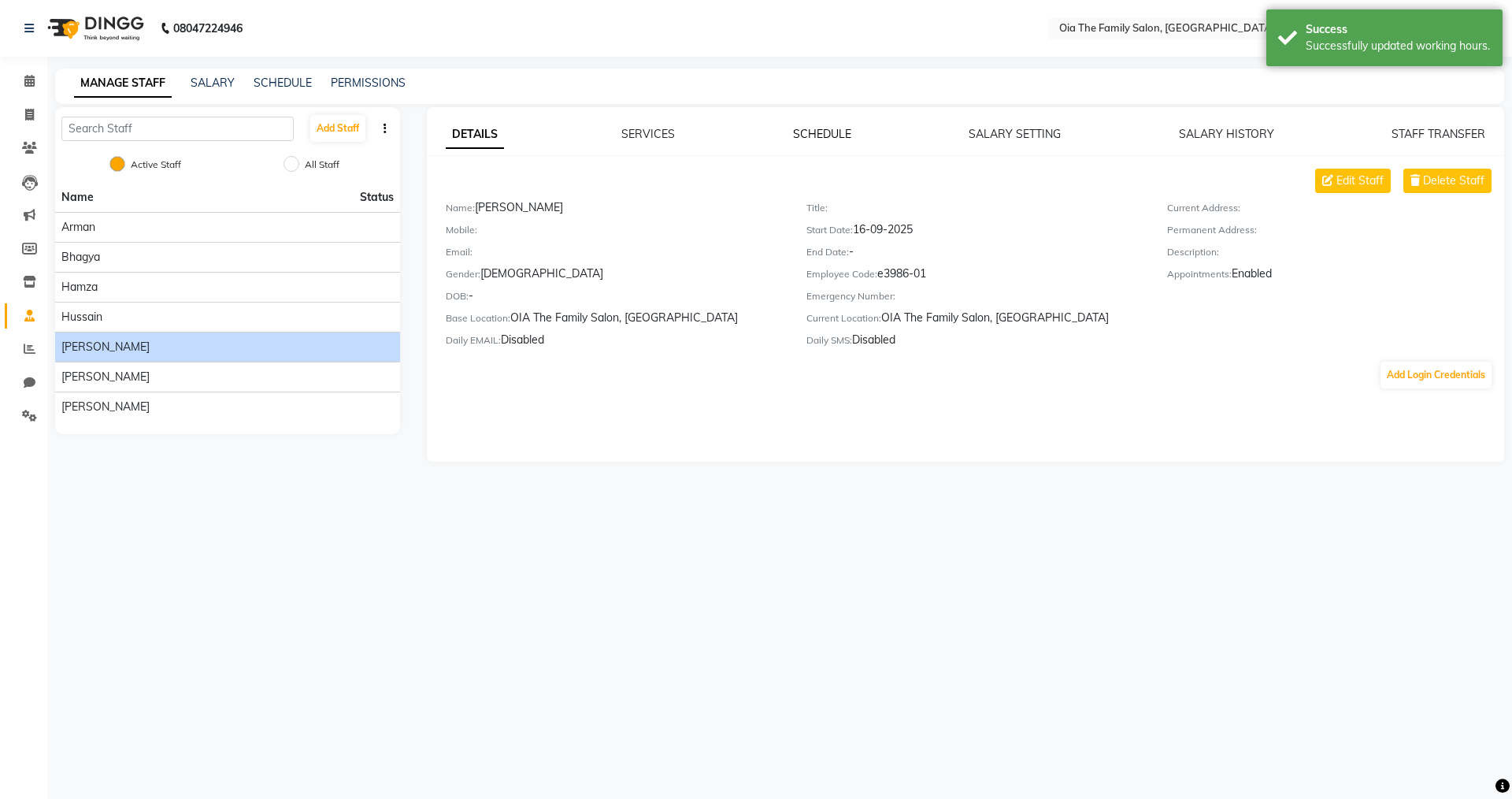
click at [815, 131] on link "SCHEDULE" at bounding box center [822, 133] width 58 height 14
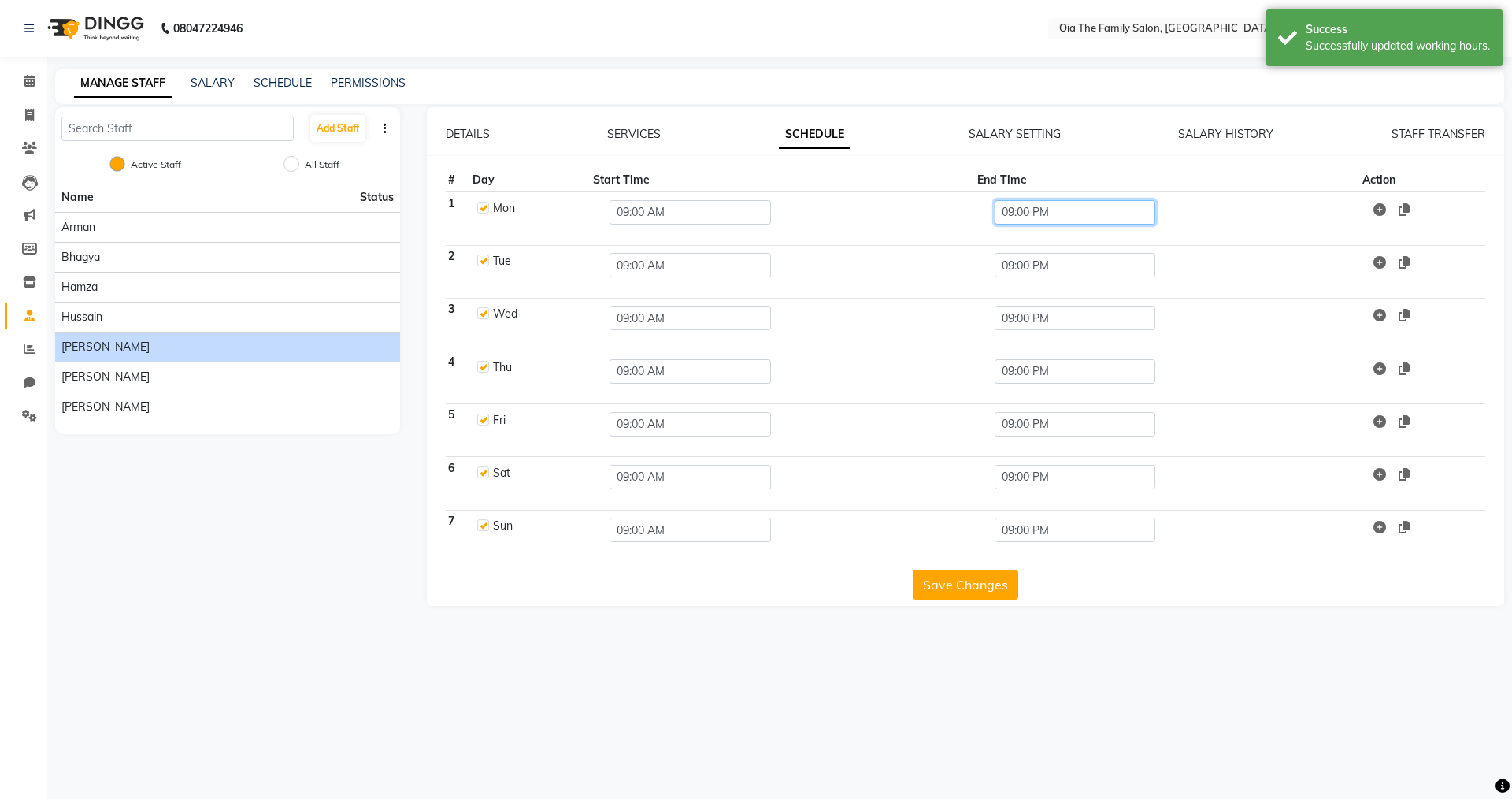
click at [1057, 213] on input "09:00 PM" at bounding box center [1075, 212] width 162 height 25
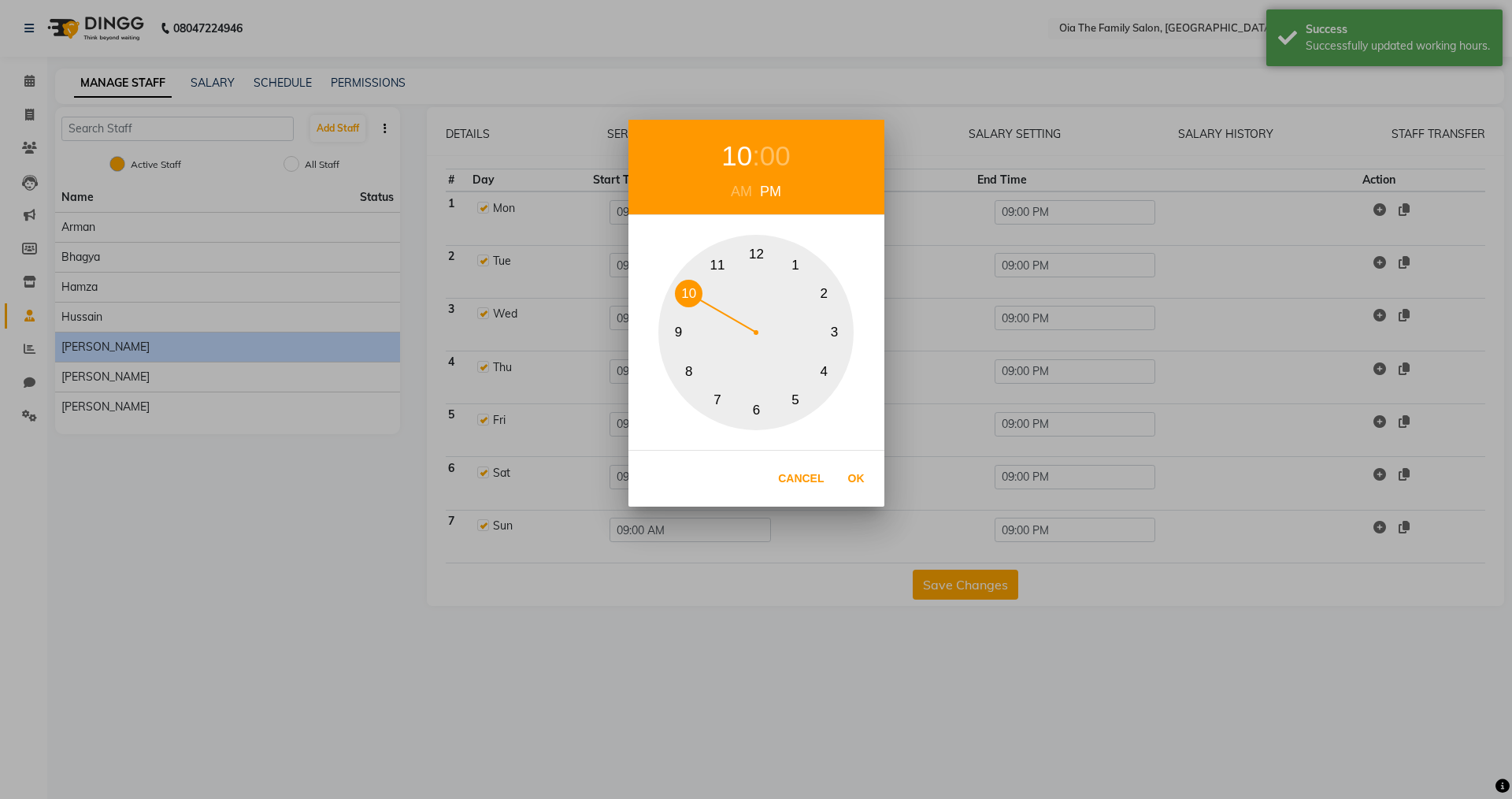
click at [694, 294] on button "10" at bounding box center [688, 293] width 28 height 28
click at [847, 479] on button "Ok" at bounding box center [856, 478] width 32 height 32
type input "10:00 PM"
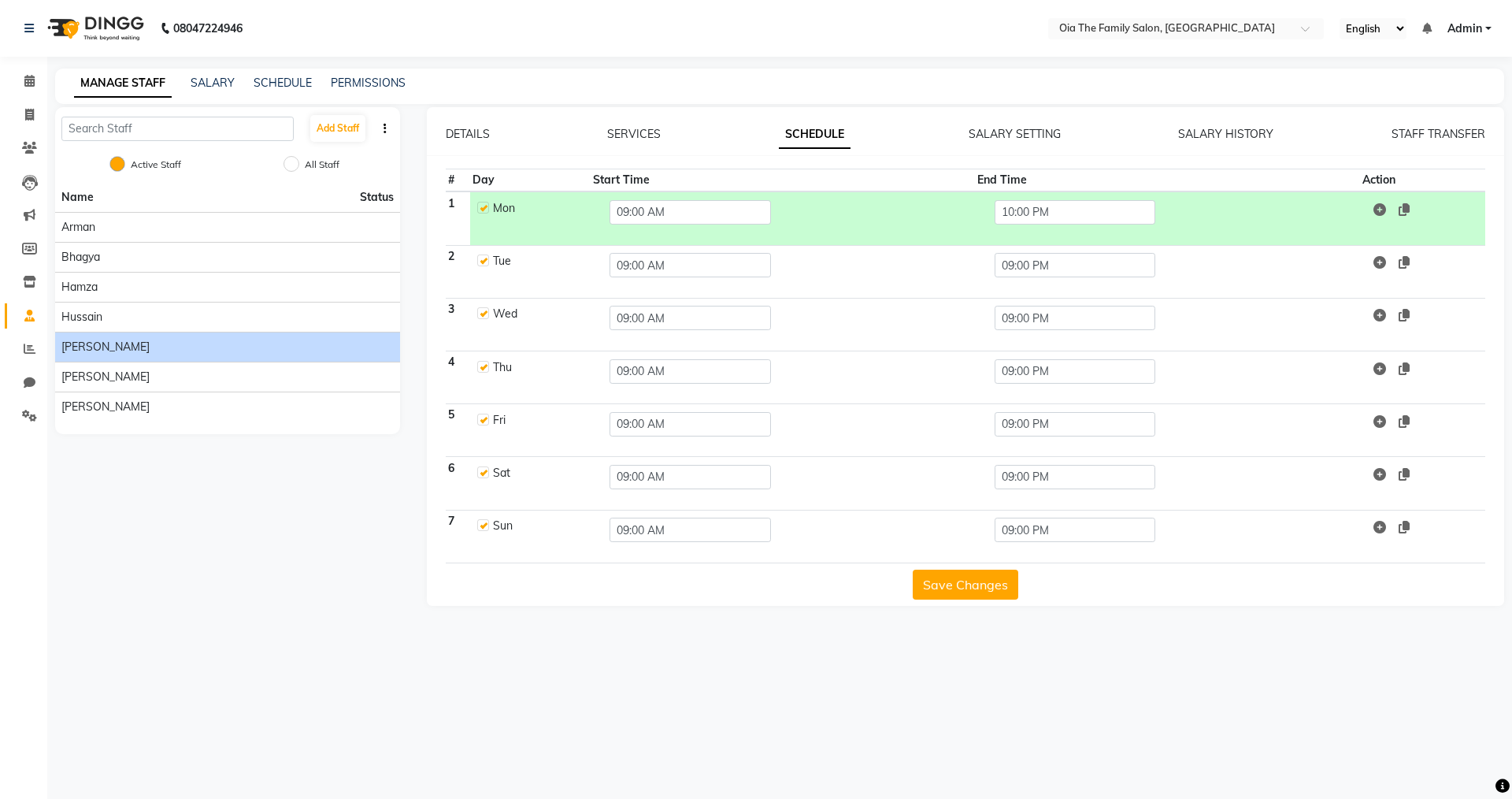
click at [1399, 210] on span at bounding box center [1389, 209] width 42 height 16
click at [1410, 209] on icon at bounding box center [1404, 210] width 11 height 13
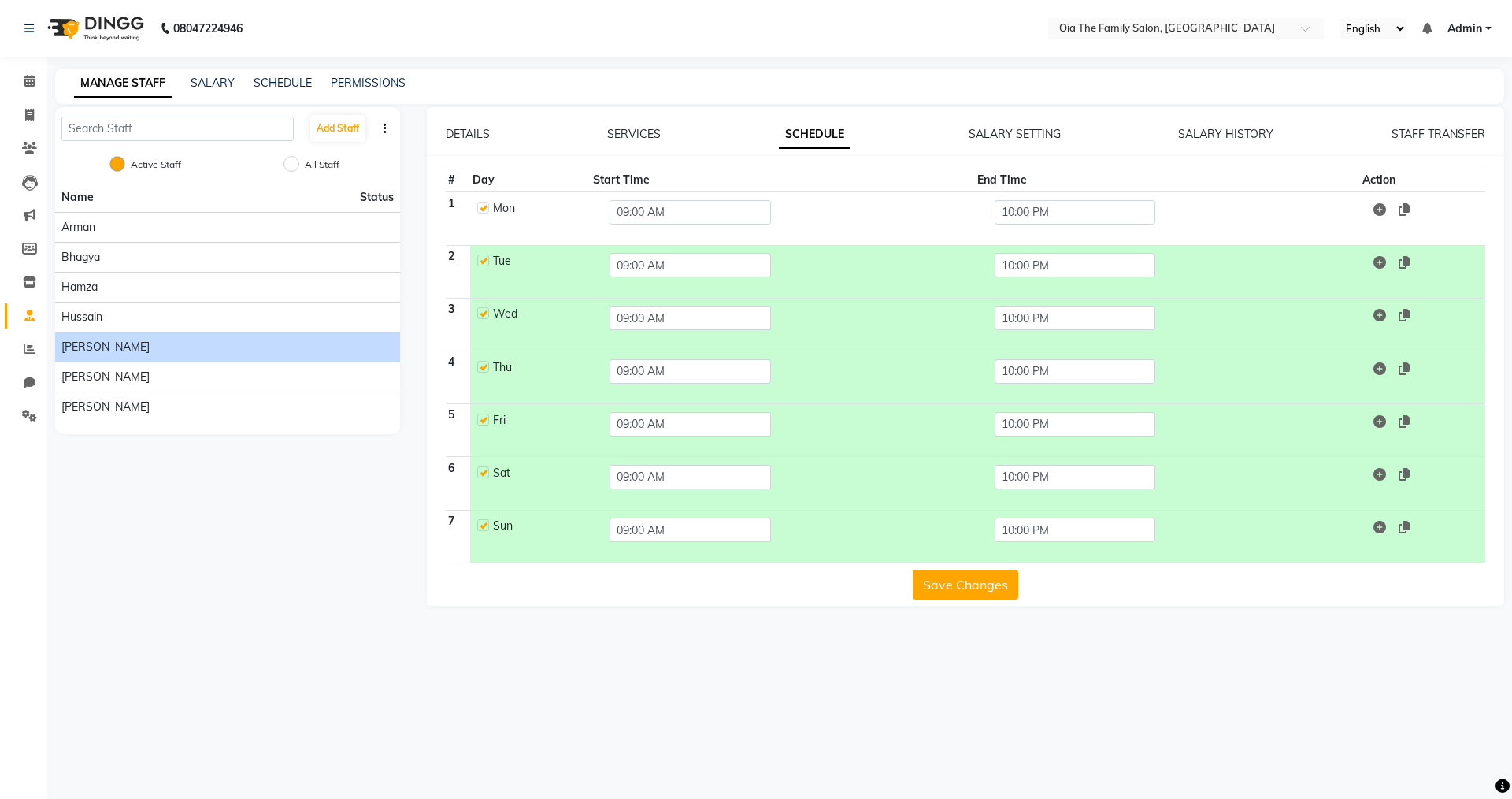
click at [988, 581] on button "Save Changes" at bounding box center [965, 585] width 106 height 30
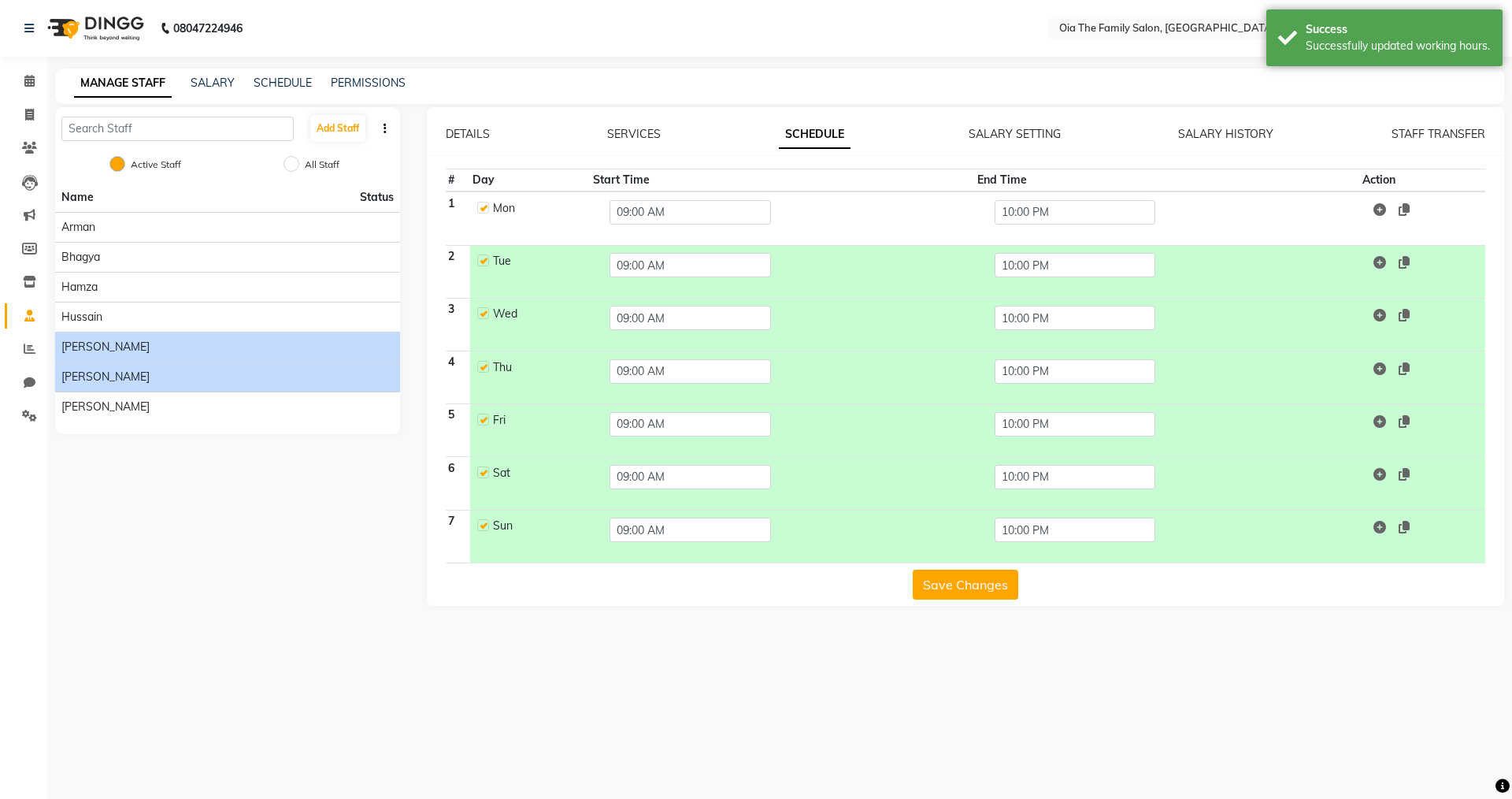
click at [218, 370] on div "[PERSON_NAME]" at bounding box center [228, 377] width 333 height 17
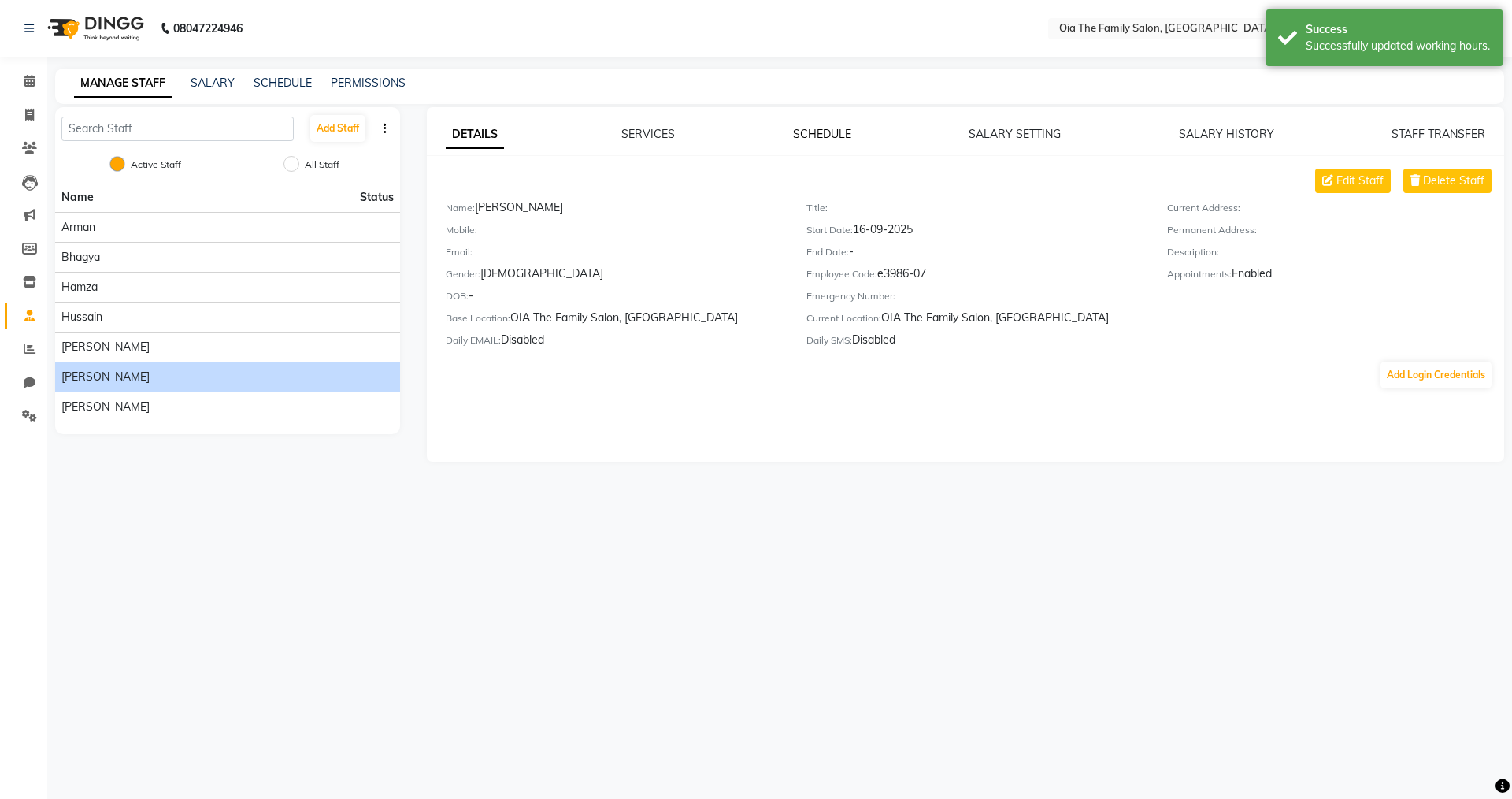
click at [807, 141] on link "SCHEDULE" at bounding box center [822, 133] width 58 height 14
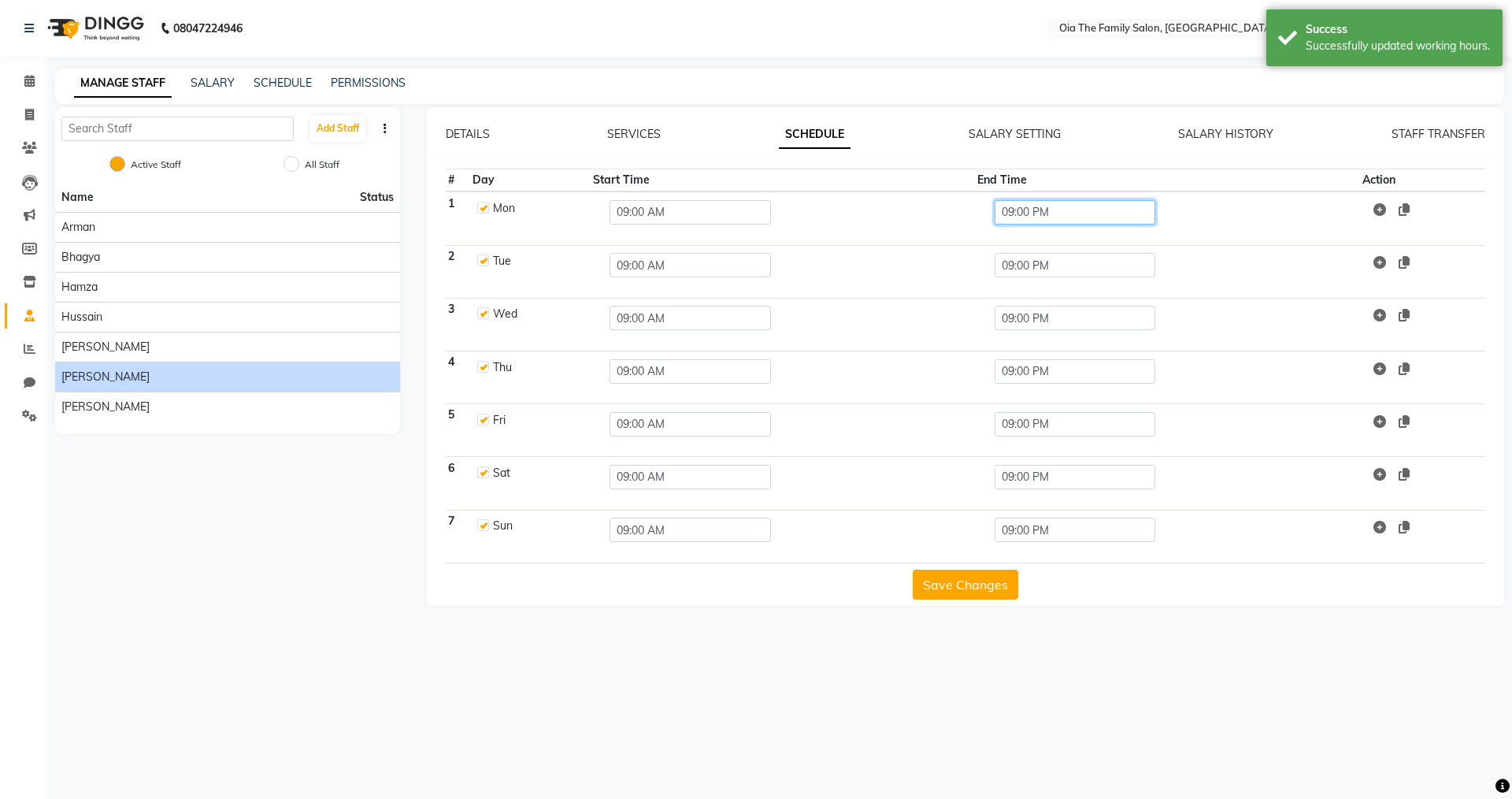
click at [1045, 209] on input "09:00 PM" at bounding box center [1075, 212] width 162 height 25
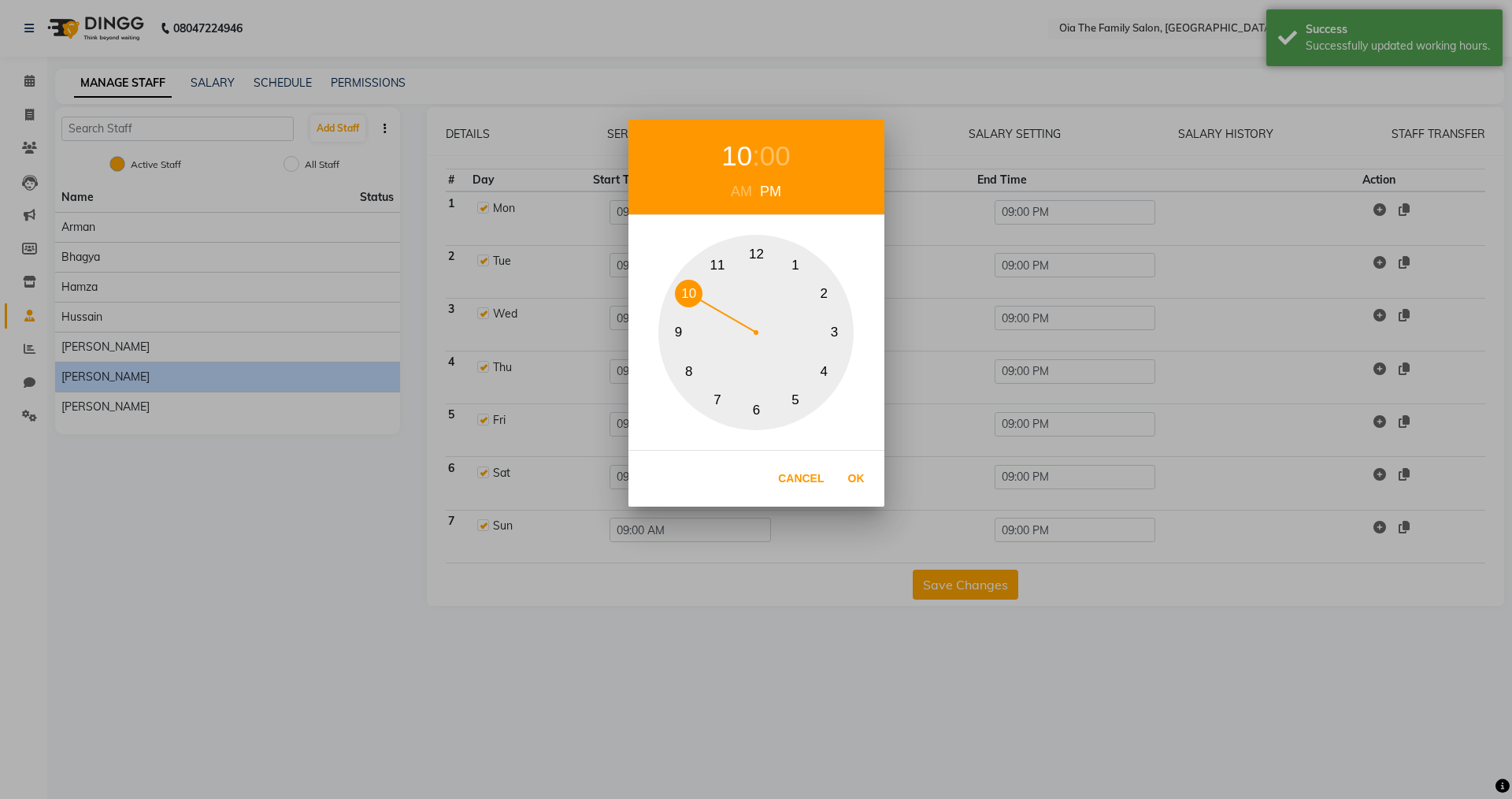
click at [698, 293] on button "10" at bounding box center [688, 293] width 28 height 28
click at [856, 477] on button "Ok" at bounding box center [856, 478] width 32 height 32
type input "10:00 PM"
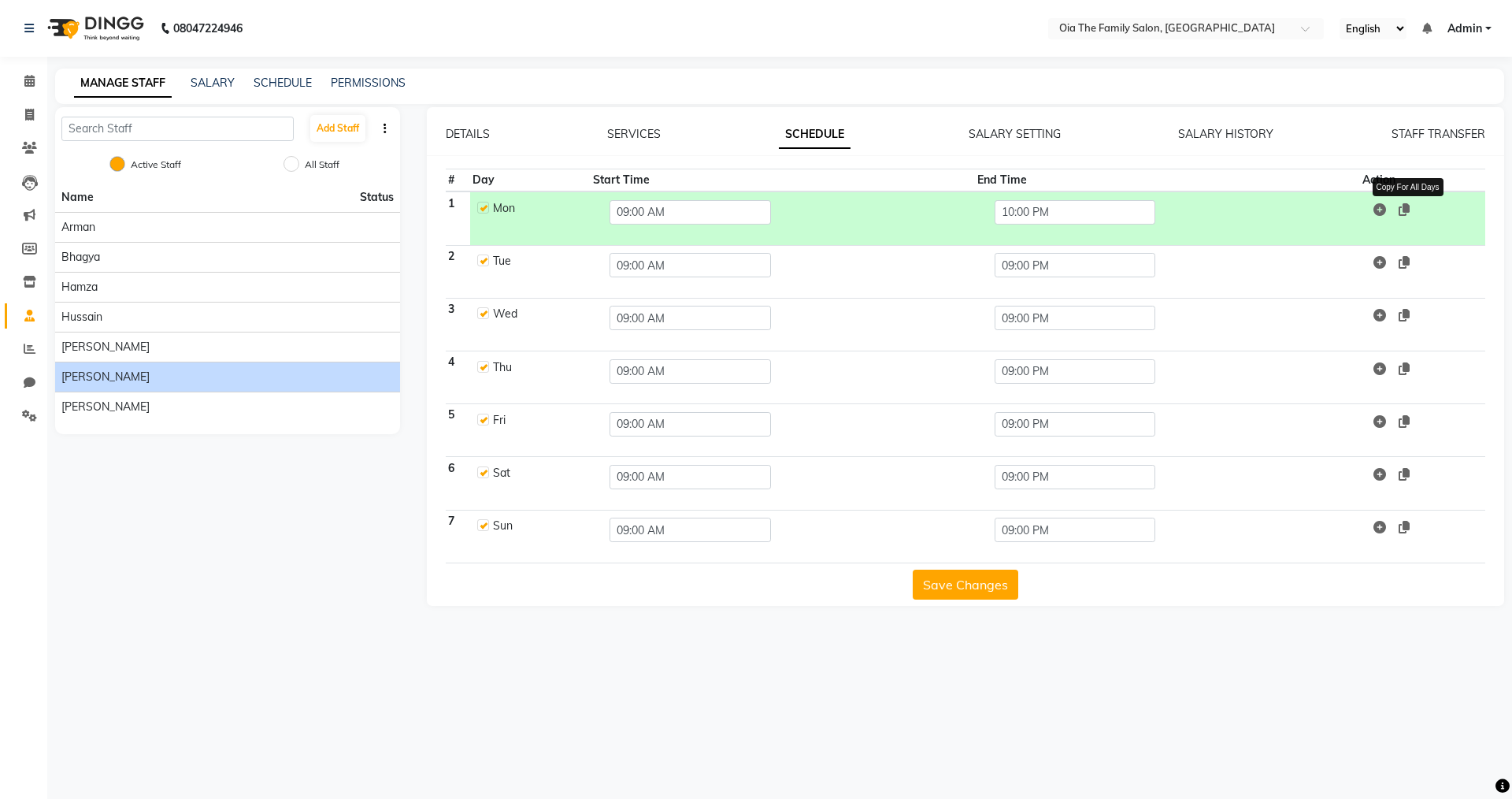
click at [1404, 203] on icon at bounding box center [1404, 210] width 11 height 13
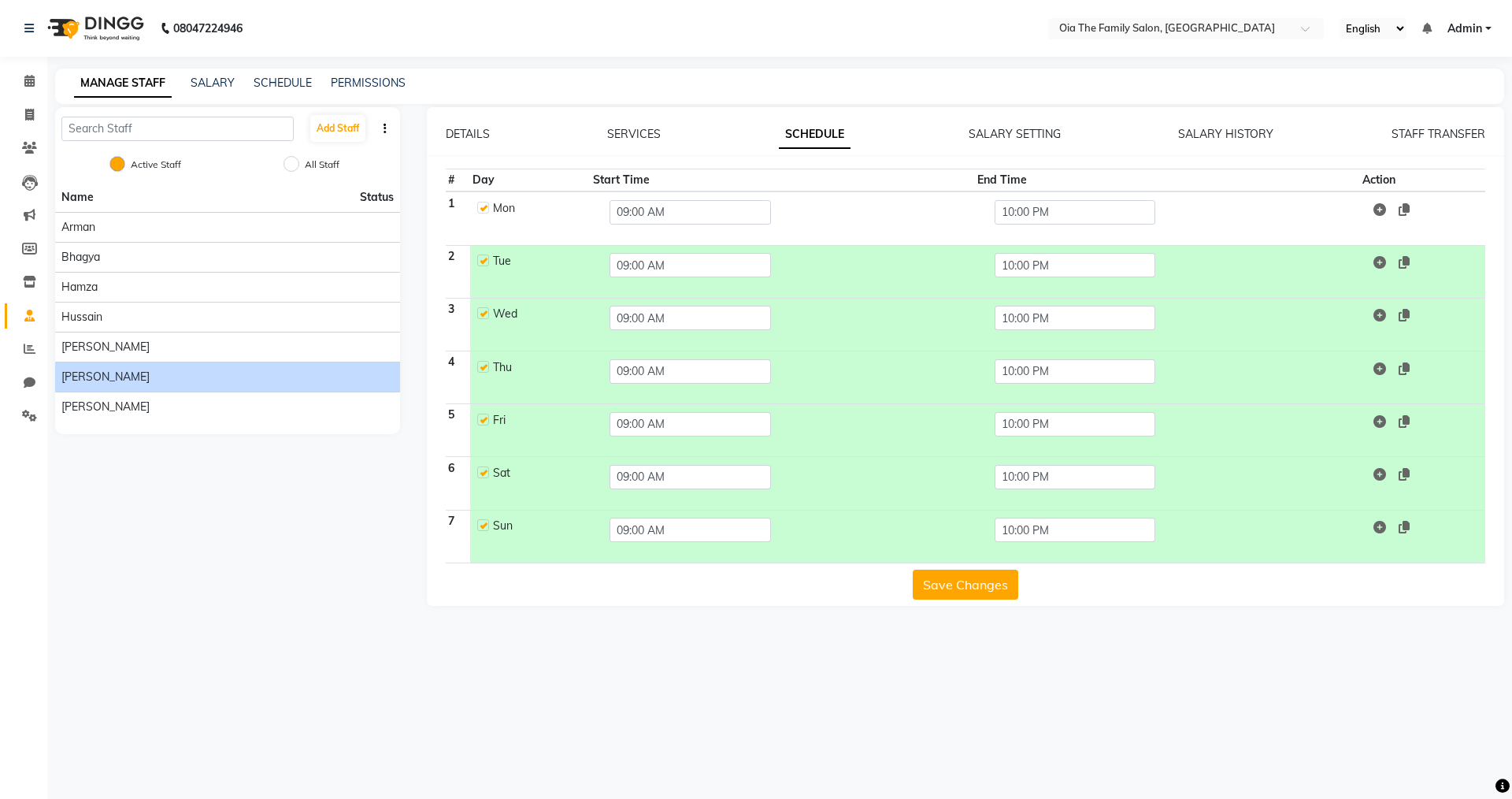
click at [938, 580] on button "Save Changes" at bounding box center [965, 585] width 106 height 30
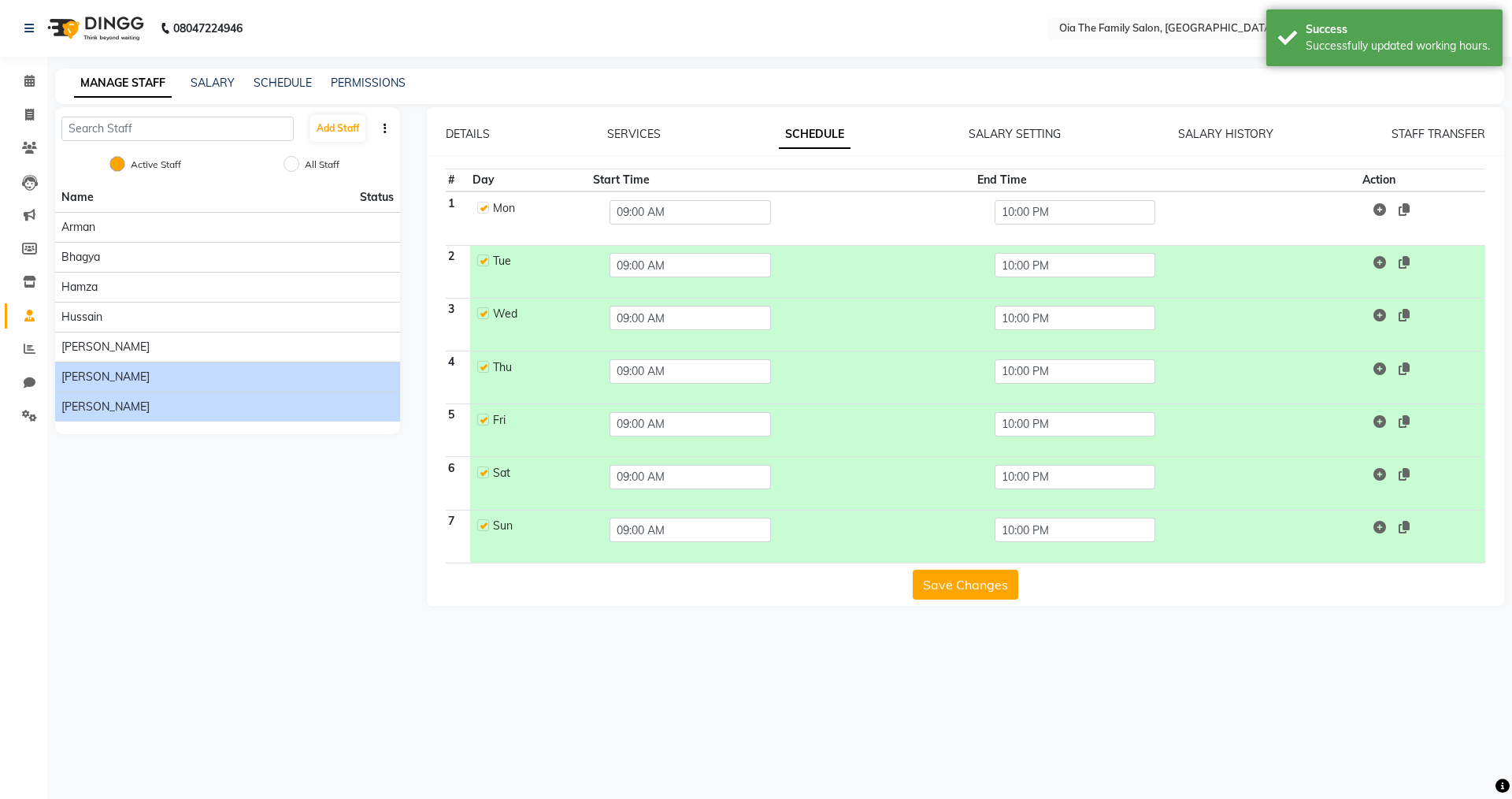
click at [96, 403] on span "[PERSON_NAME]" at bounding box center [106, 407] width 88 height 17
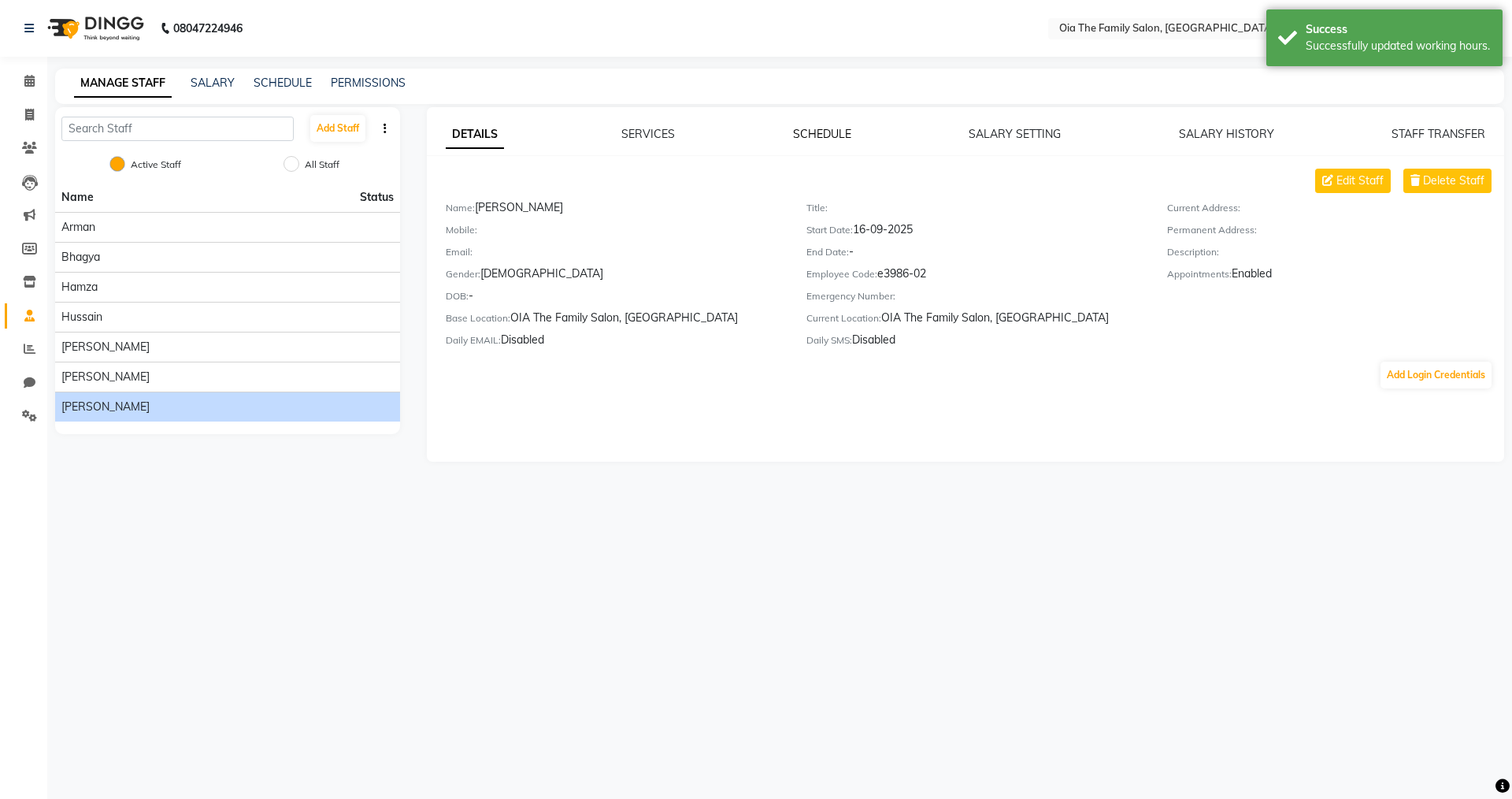
click at [816, 130] on link "SCHEDULE" at bounding box center [822, 133] width 58 height 14
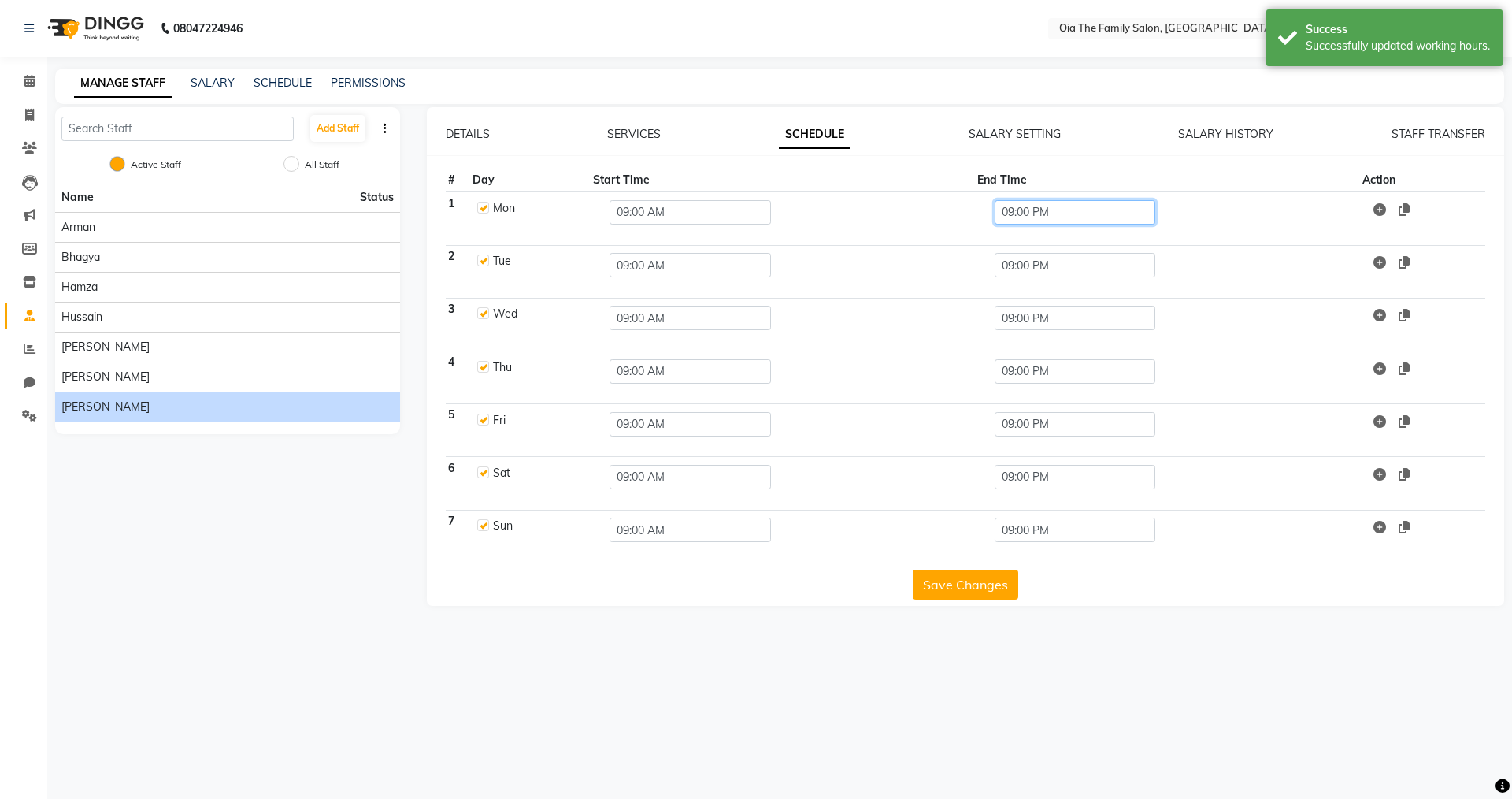
click at [1069, 206] on input "09:00 PM" at bounding box center [1075, 212] width 162 height 25
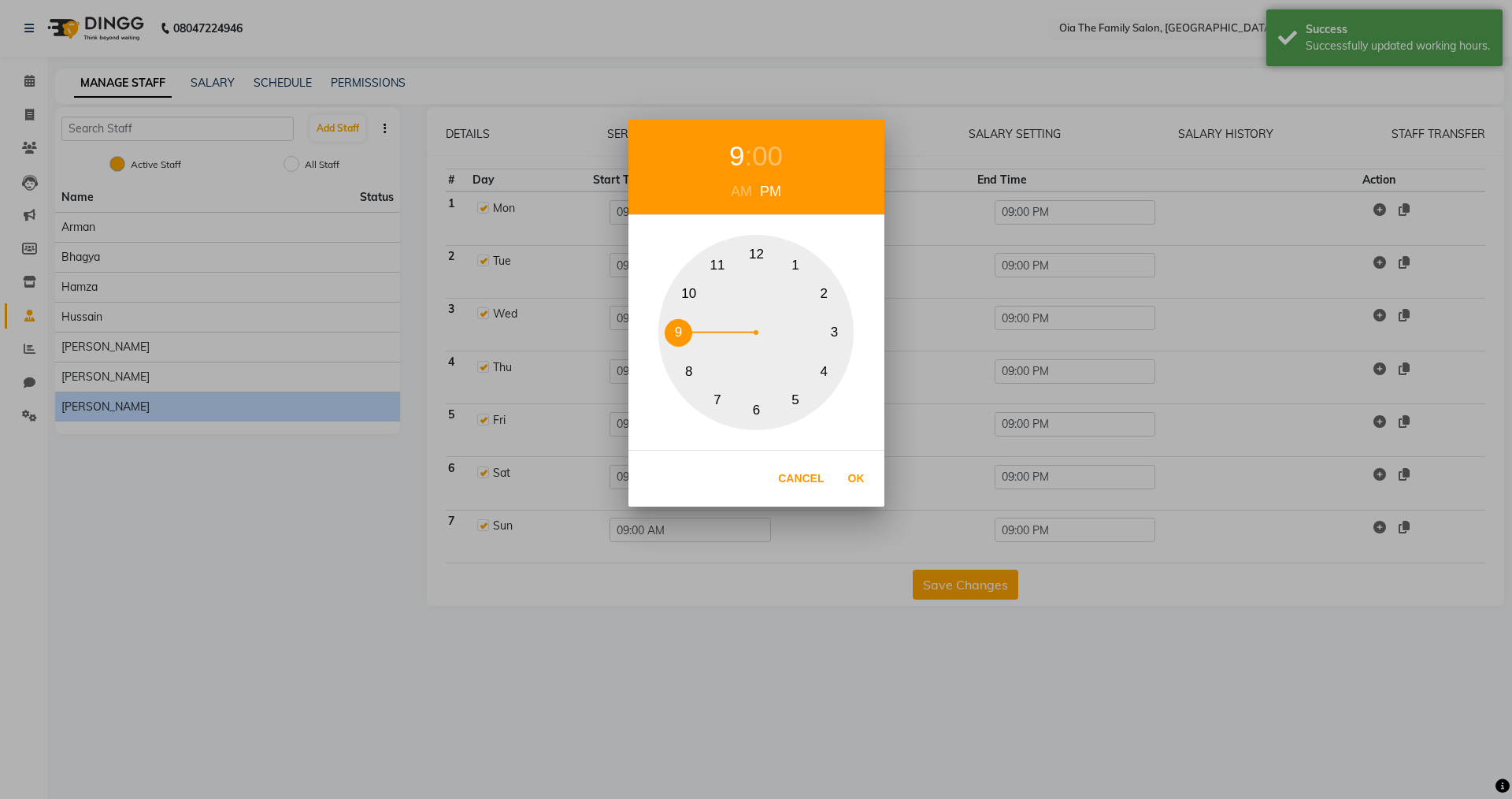
click at [695, 291] on button "10" at bounding box center [688, 293] width 28 height 28
click at [855, 484] on button "Ok" at bounding box center [856, 478] width 32 height 32
type input "10:00 PM"
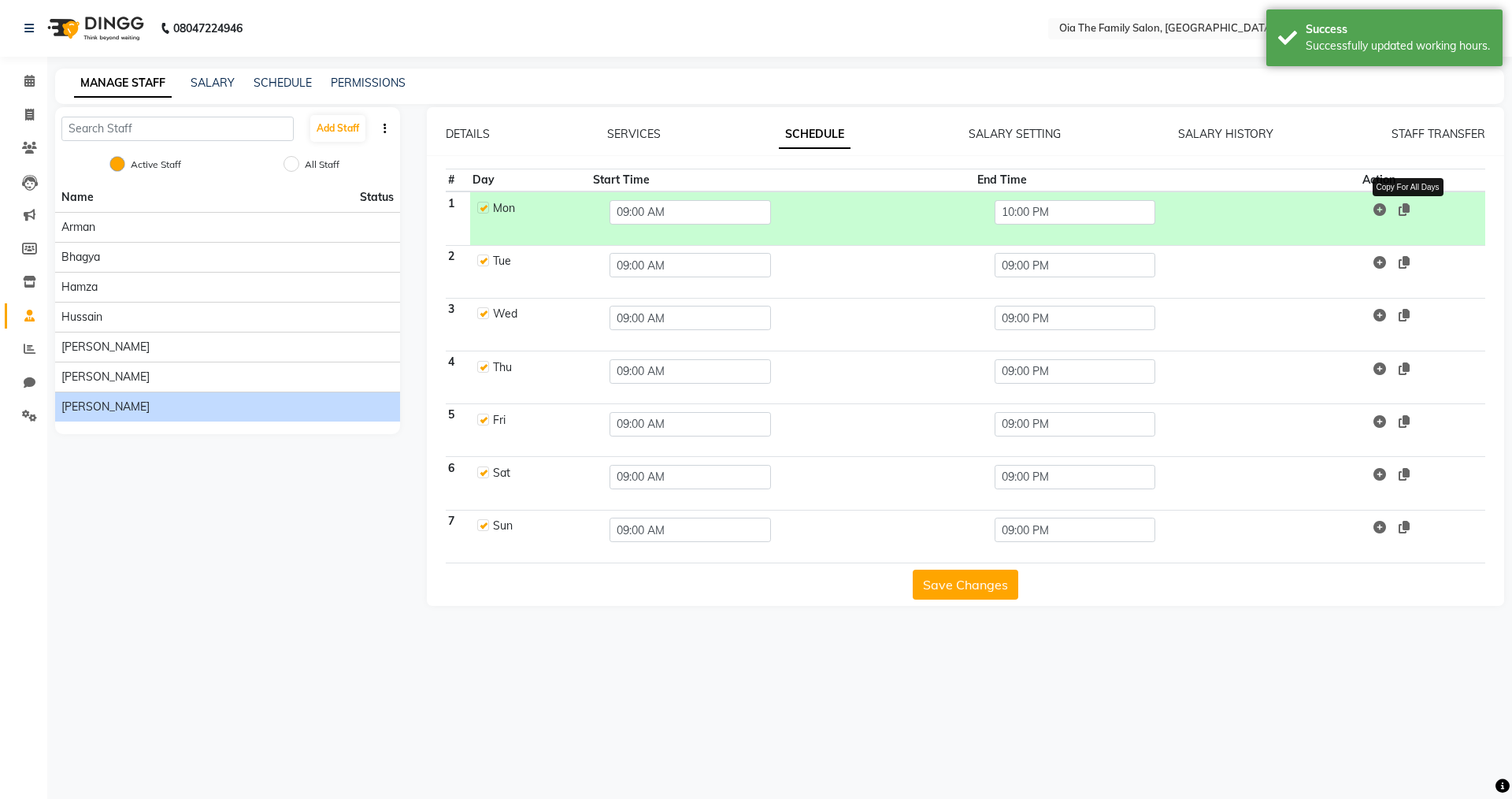
click at [1410, 208] on icon at bounding box center [1404, 210] width 11 height 13
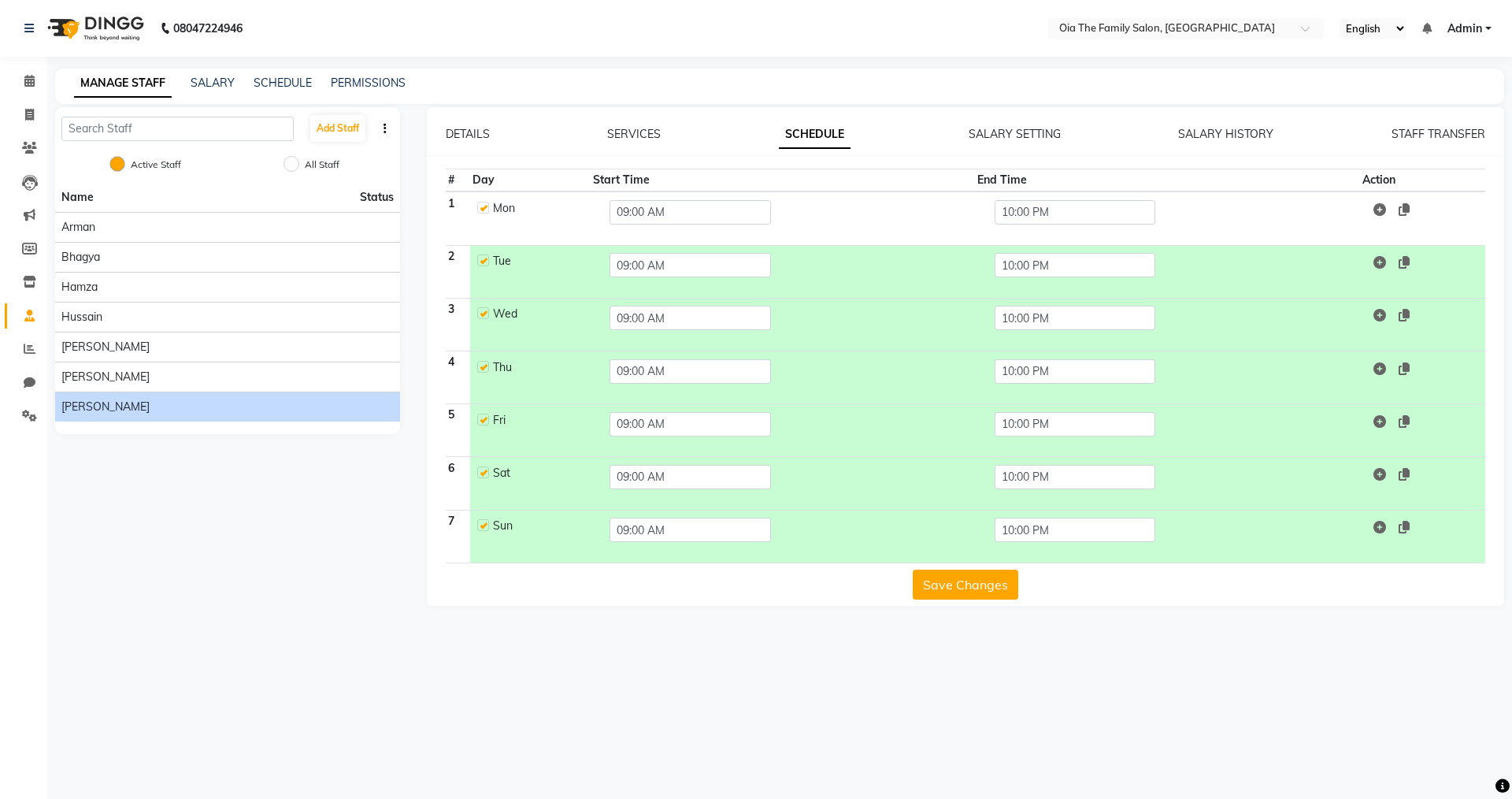
click at [988, 579] on button "Save Changes" at bounding box center [965, 585] width 106 height 30
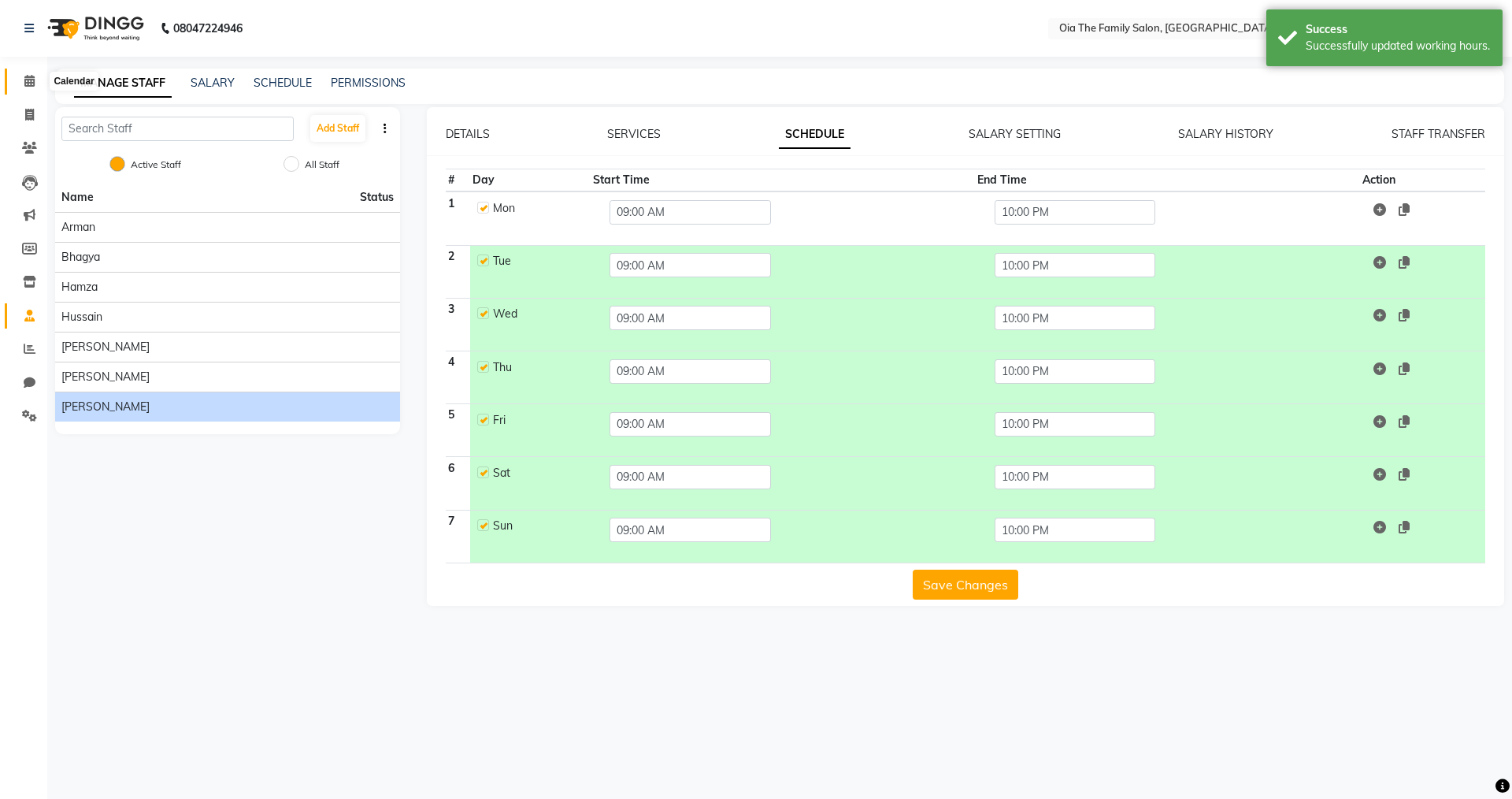
click at [35, 80] on icon at bounding box center [29, 80] width 10 height 12
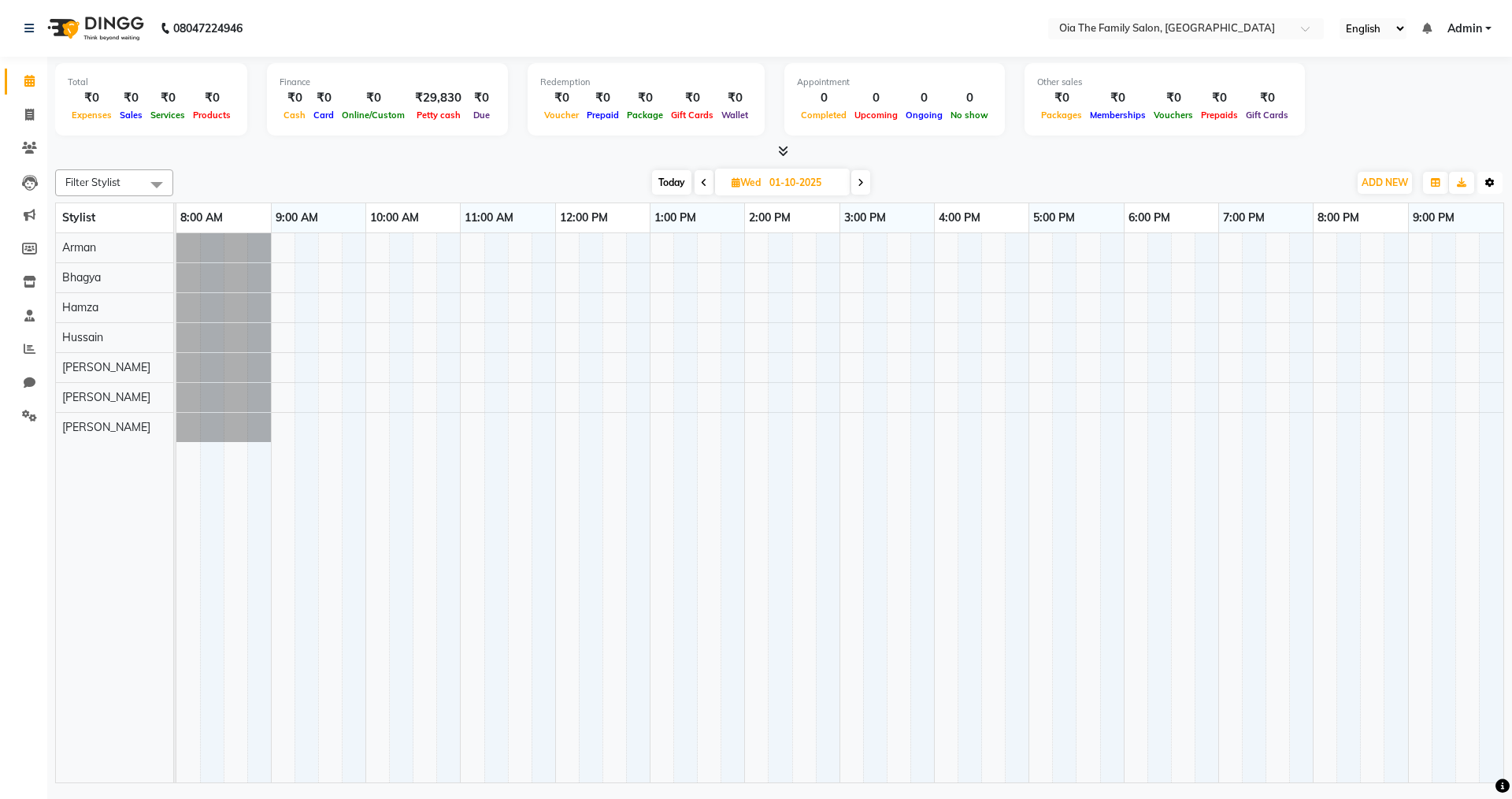
click at [1490, 185] on icon "button" at bounding box center [1490, 183] width 9 height 9
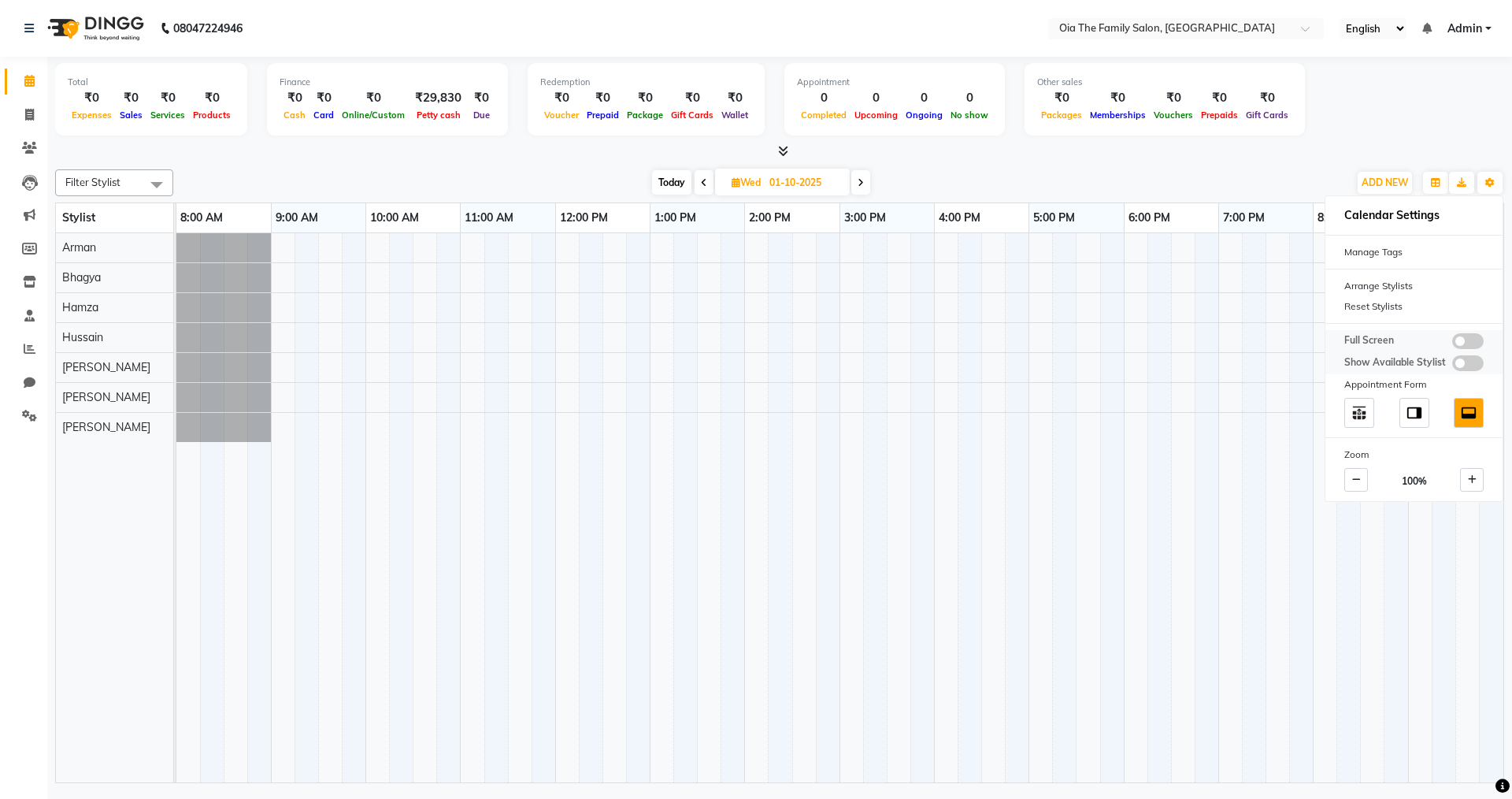
click at [1463, 342] on span at bounding box center [1468, 340] width 31 height 16
click at [1452, 344] on input "checkbox" at bounding box center [1452, 344] width 0 height 0
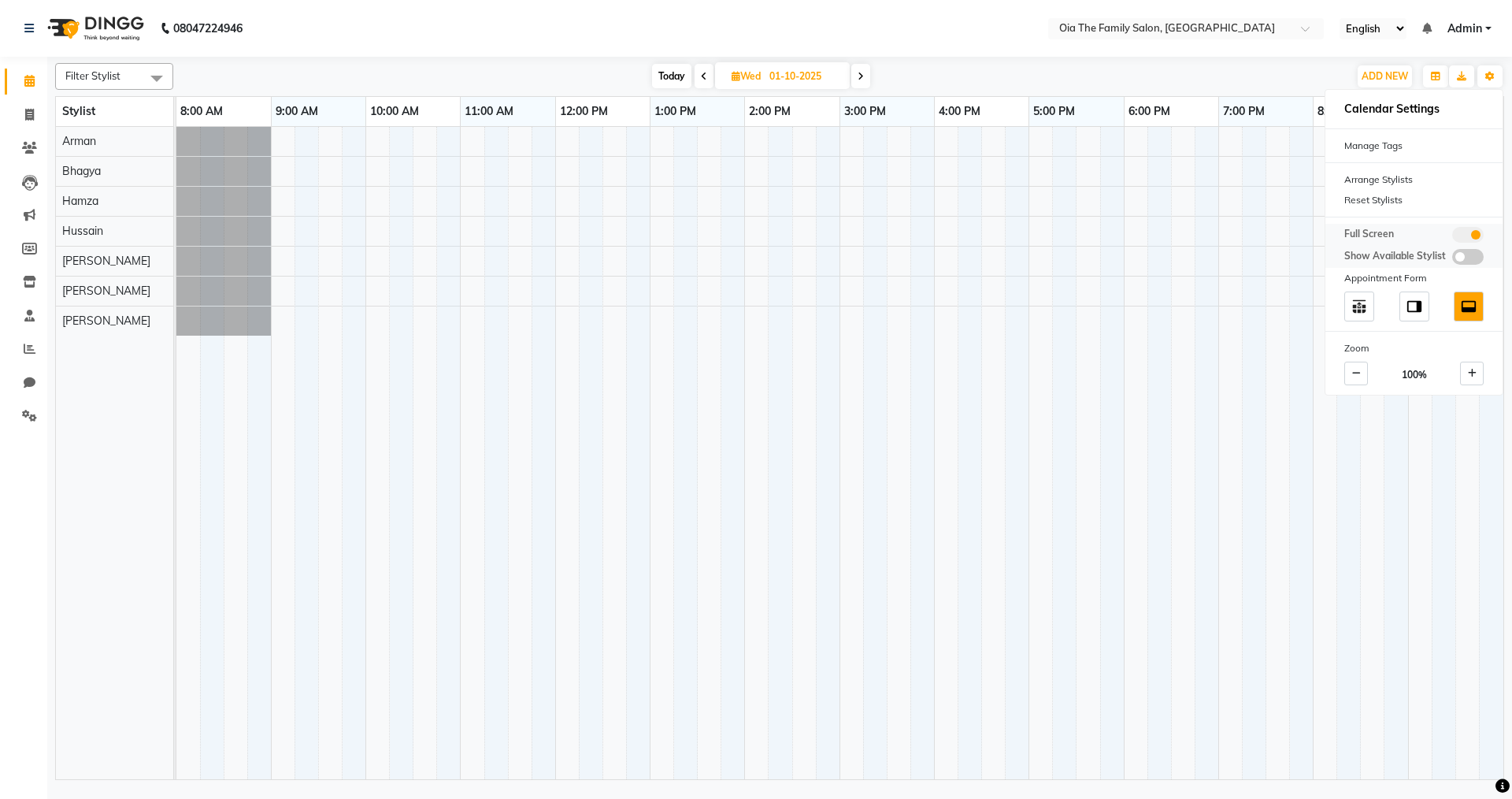
click at [1470, 239] on span at bounding box center [1468, 234] width 31 height 16
click at [1452, 237] on input "checkbox" at bounding box center [1452, 237] width 0 height 0
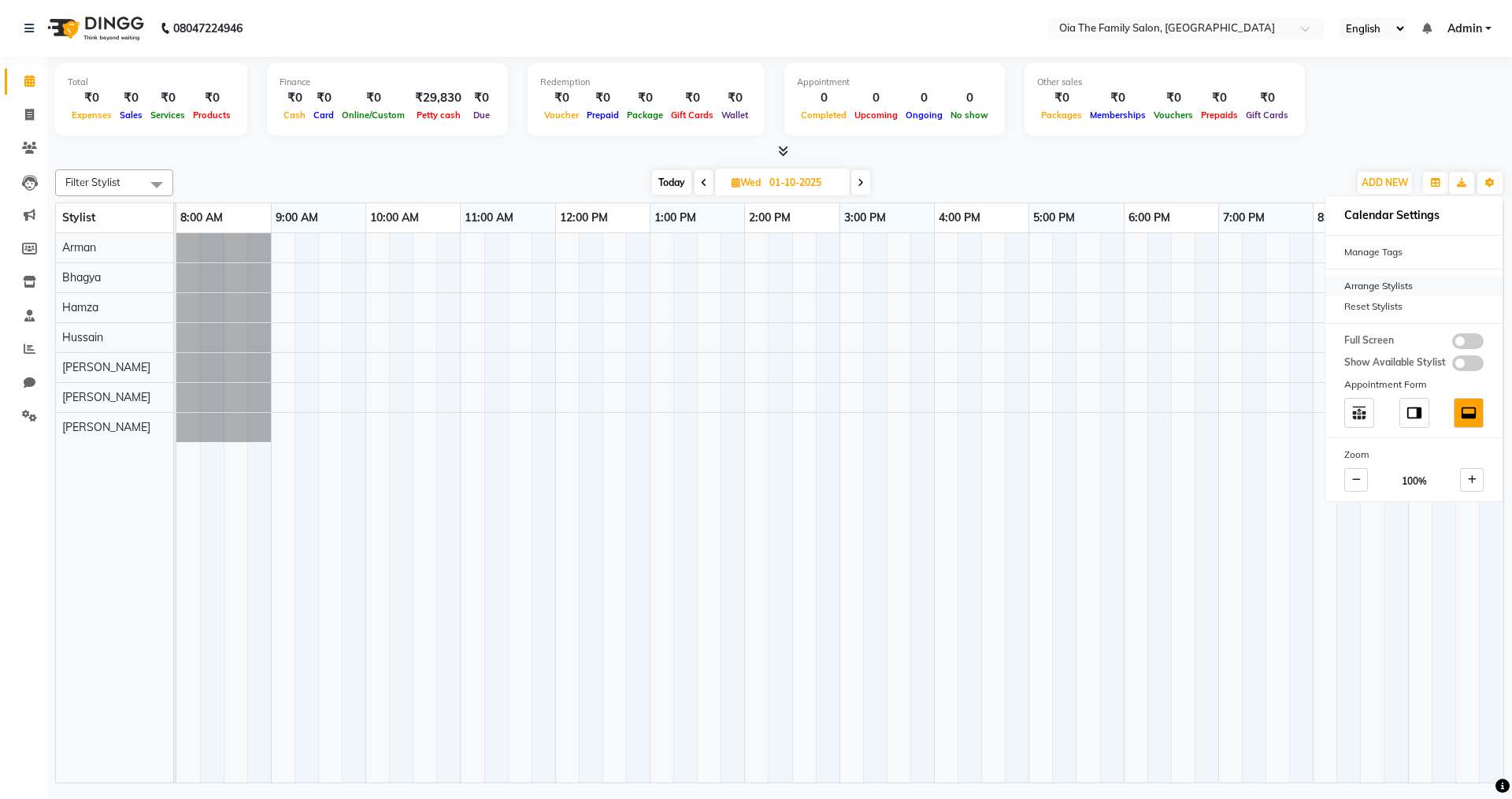
click at [1382, 280] on div "Arrange Stylists" at bounding box center [1414, 286] width 177 height 20
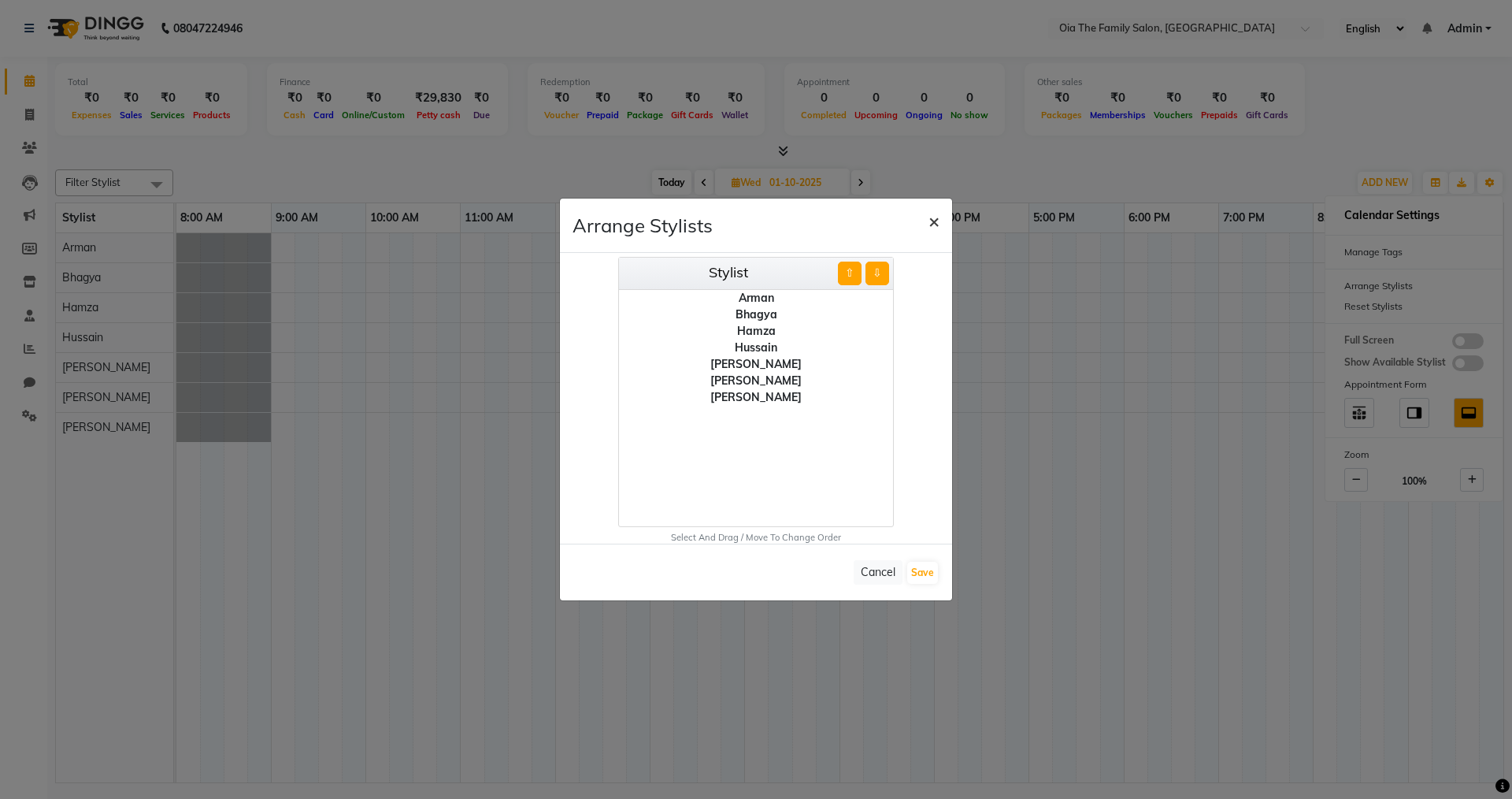
click at [930, 225] on span "×" at bounding box center [934, 221] width 11 height 24
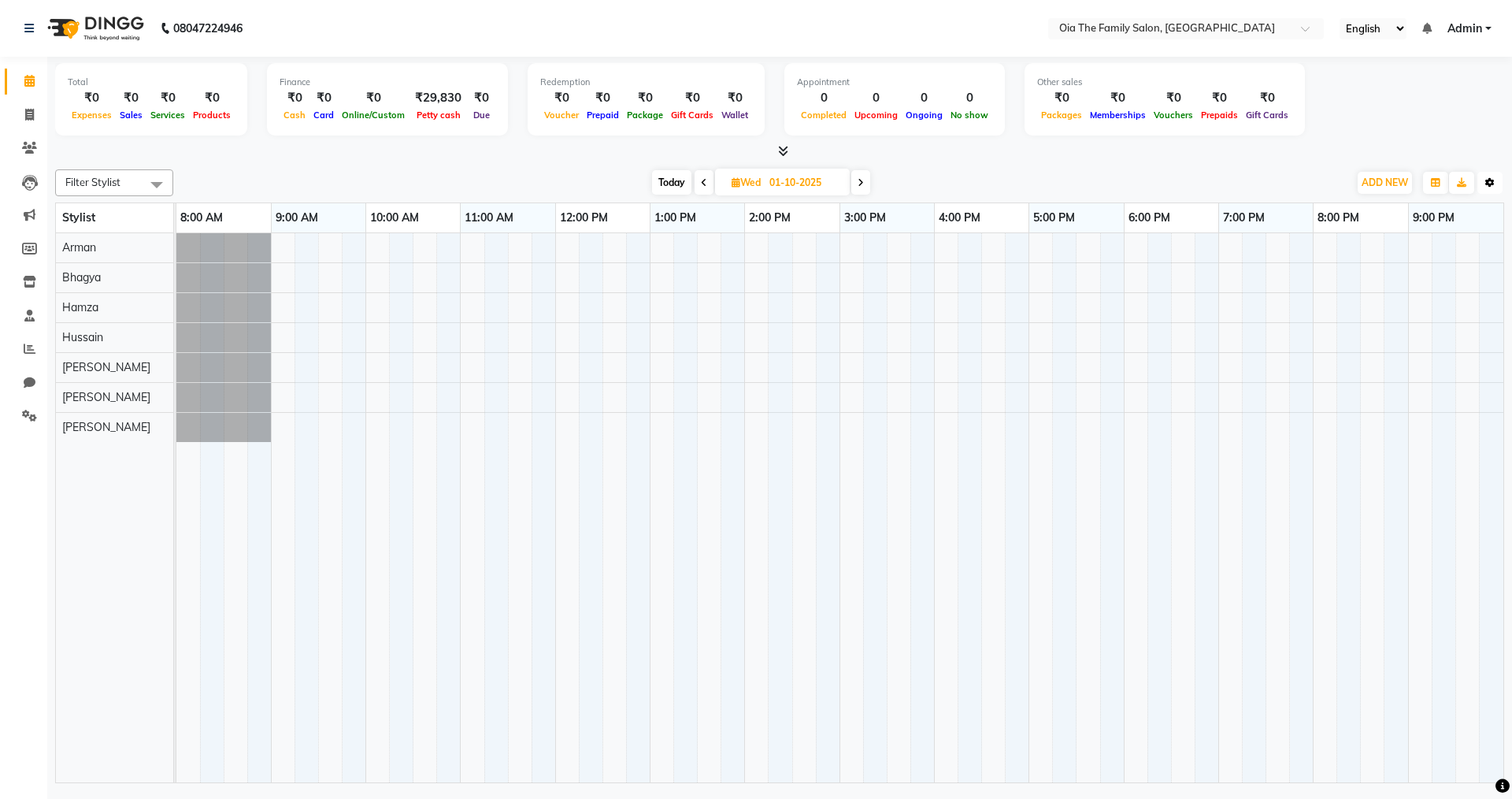
click at [1487, 185] on icon "button" at bounding box center [1490, 183] width 9 height 9
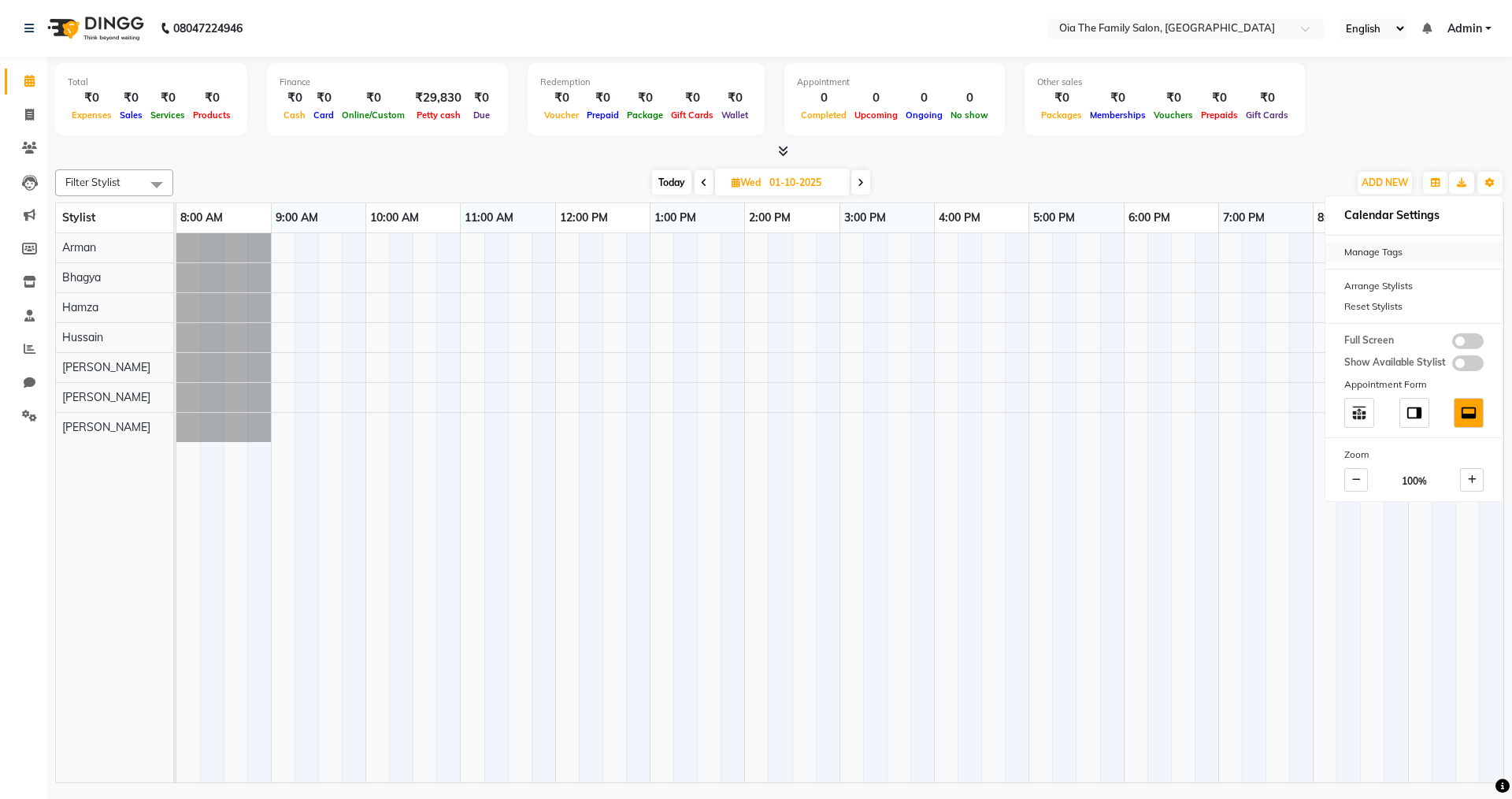
click at [1364, 249] on div "Manage Tags" at bounding box center [1414, 252] width 177 height 20
